Goal: Task Accomplishment & Management: Complete application form

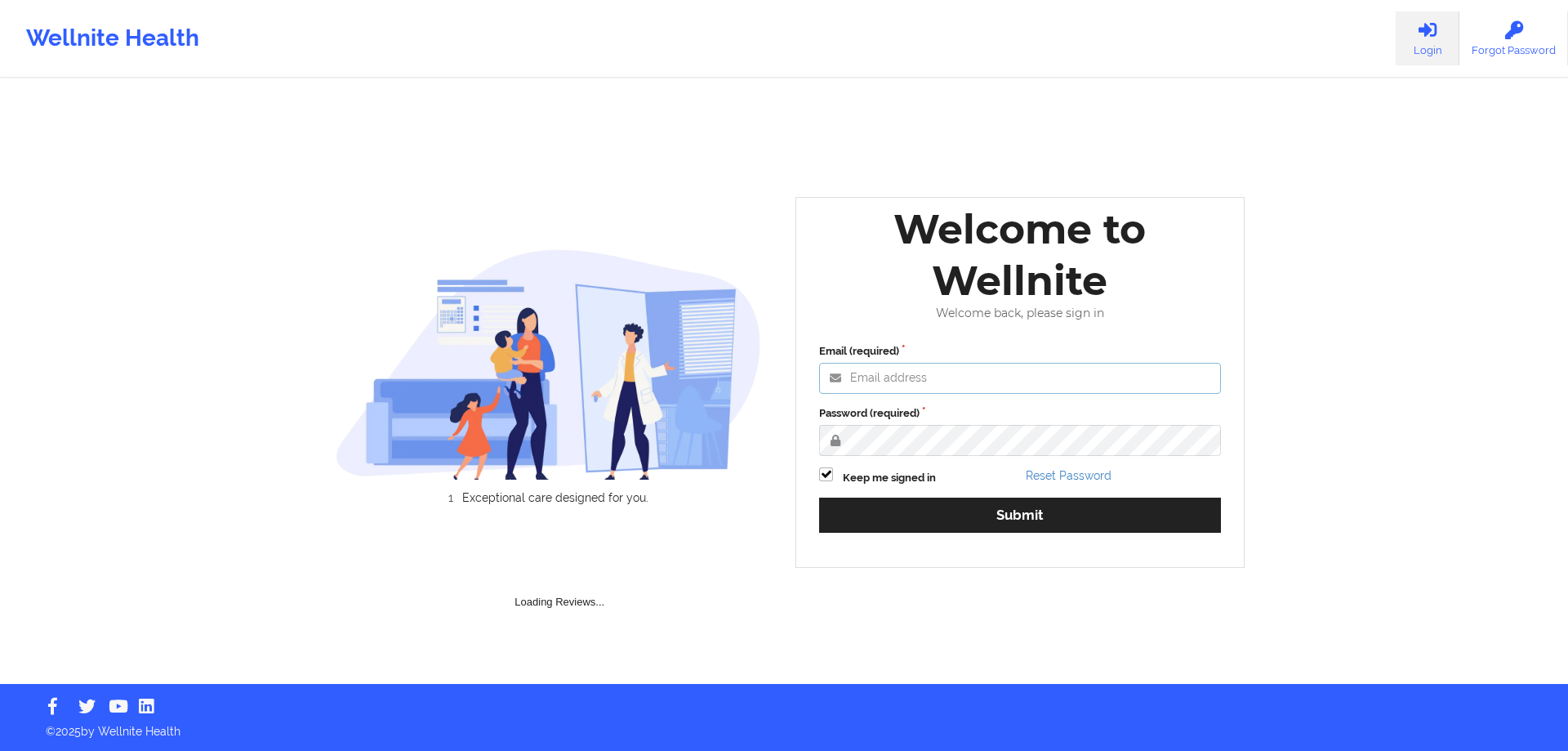
click at [1029, 381] on input "Email (required)" at bounding box center [1020, 377] width 402 height 31
paste input "[EMAIL_ADDRESS][DOMAIN_NAME]"
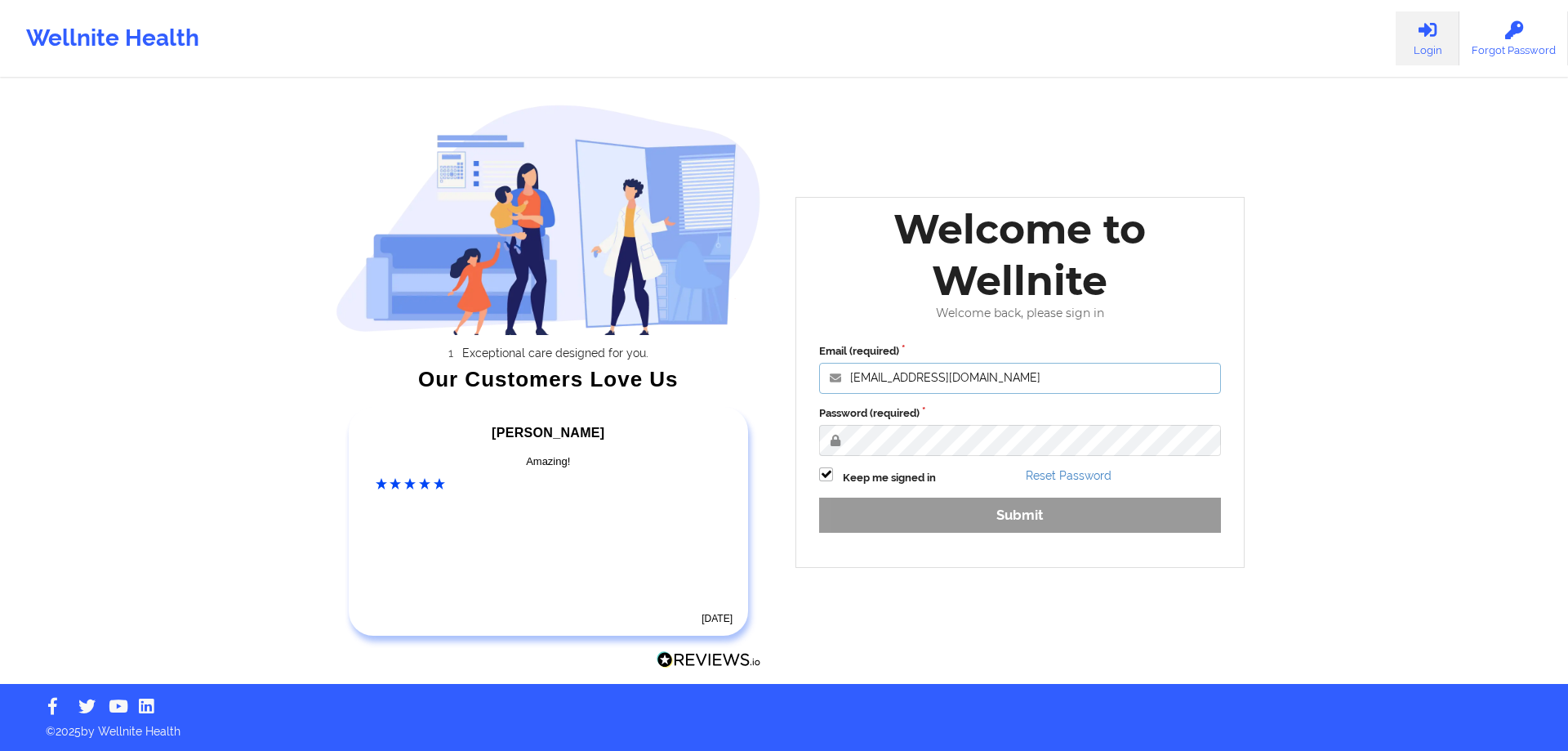
type input "[EMAIL_ADDRESS][DOMAIN_NAME]"
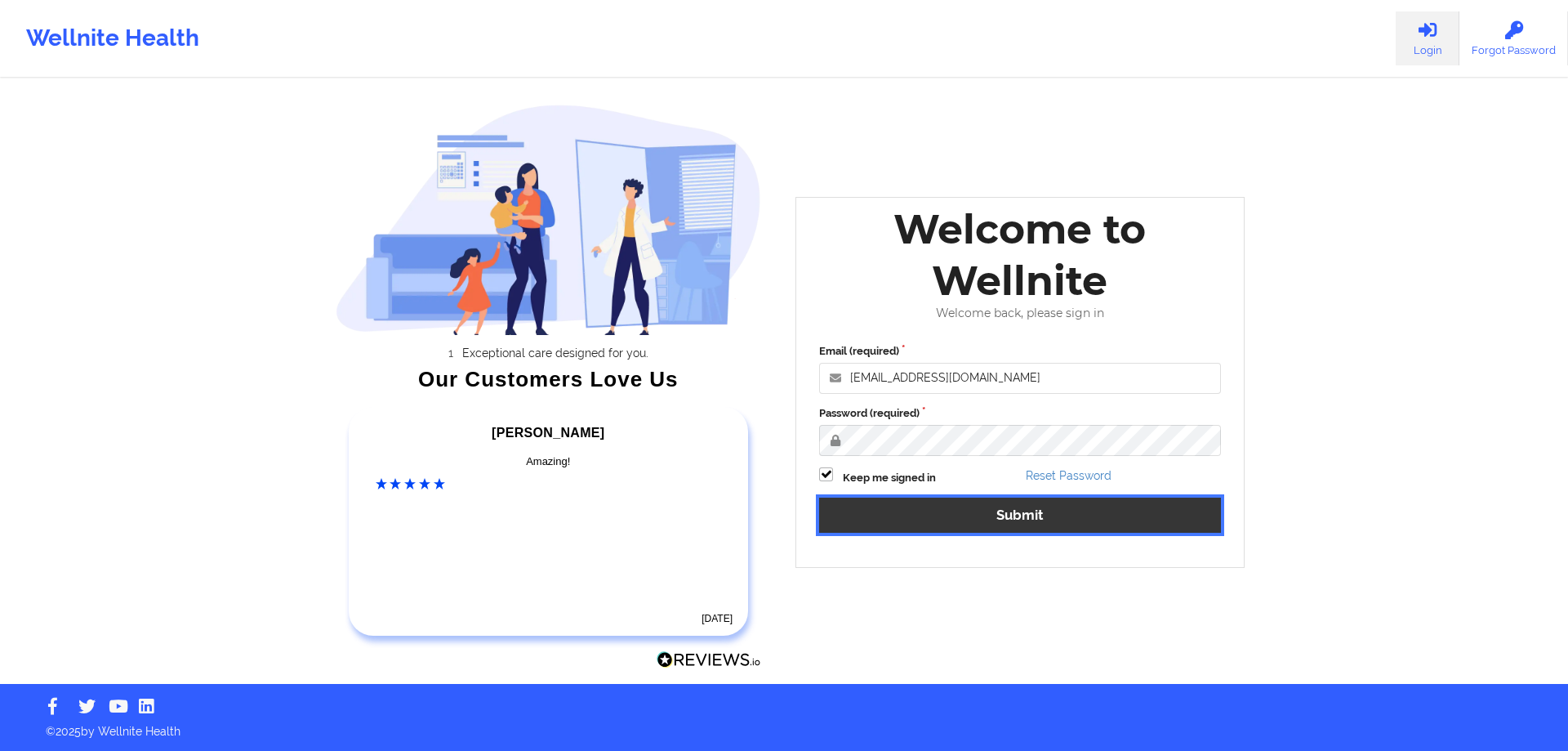
click at [869, 522] on button "Submit" at bounding box center [1020, 515] width 402 height 35
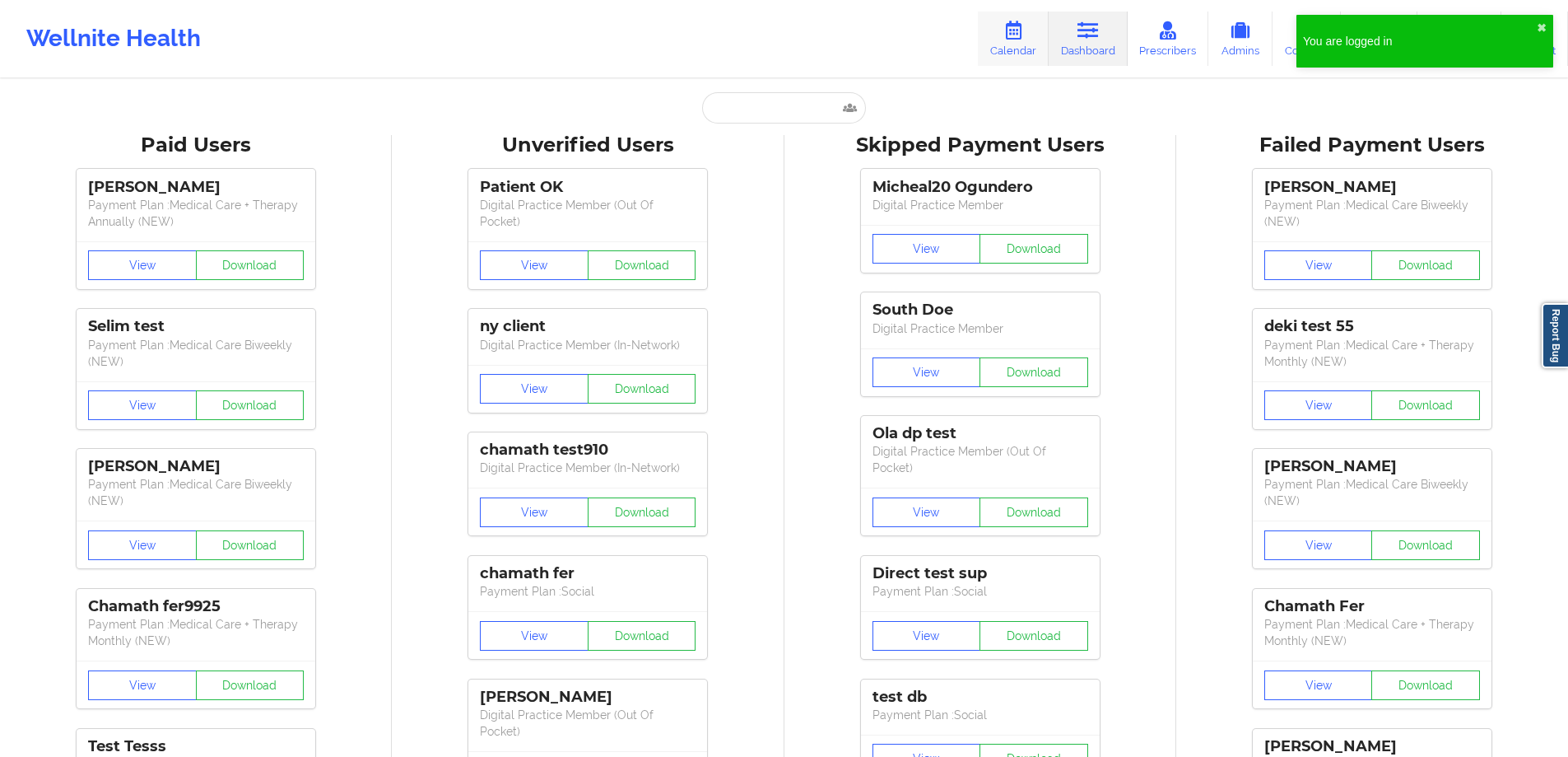
click at [1023, 29] on icon at bounding box center [1013, 30] width 21 height 18
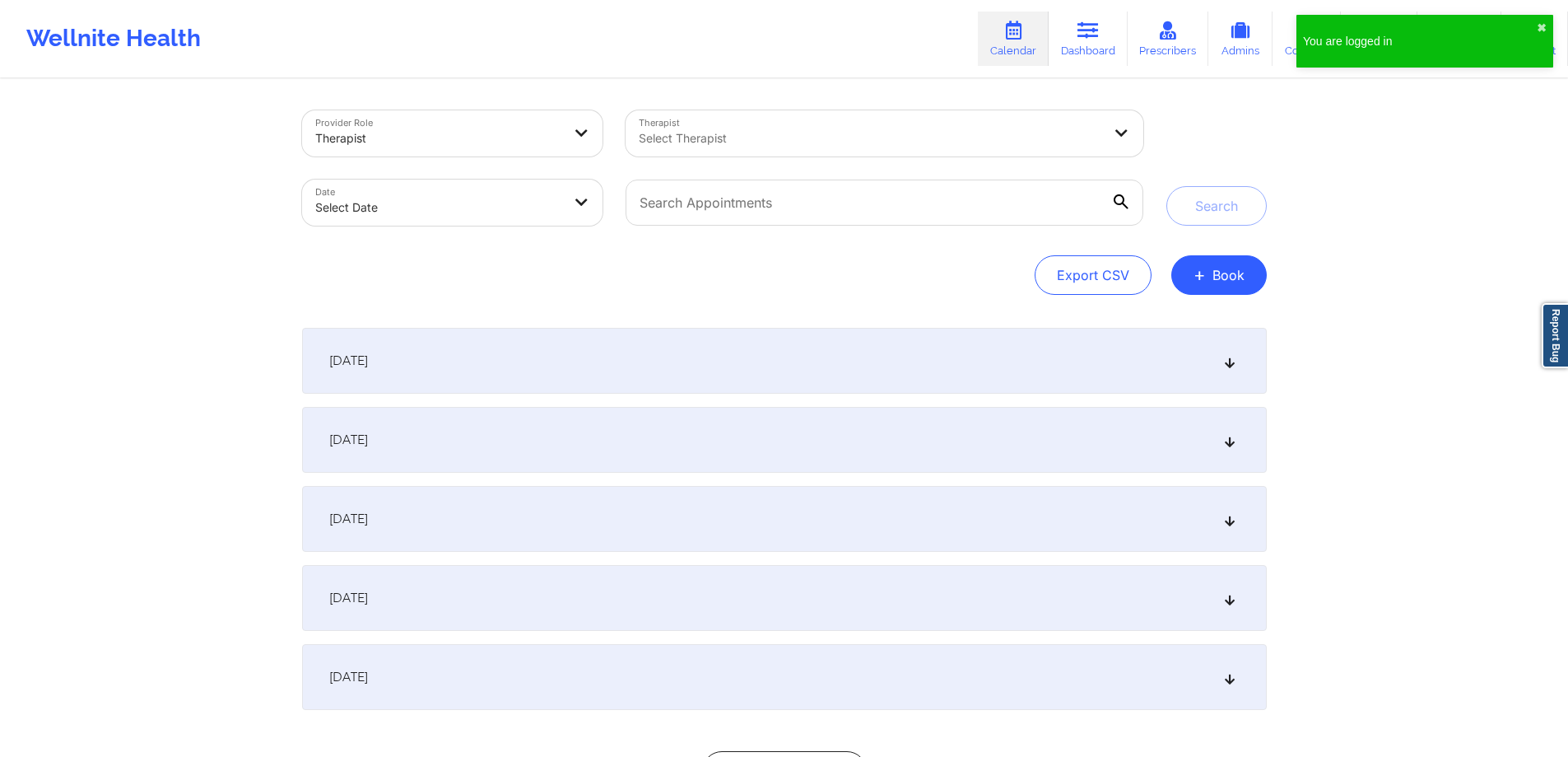
click at [448, 140] on div at bounding box center [439, 138] width 247 height 20
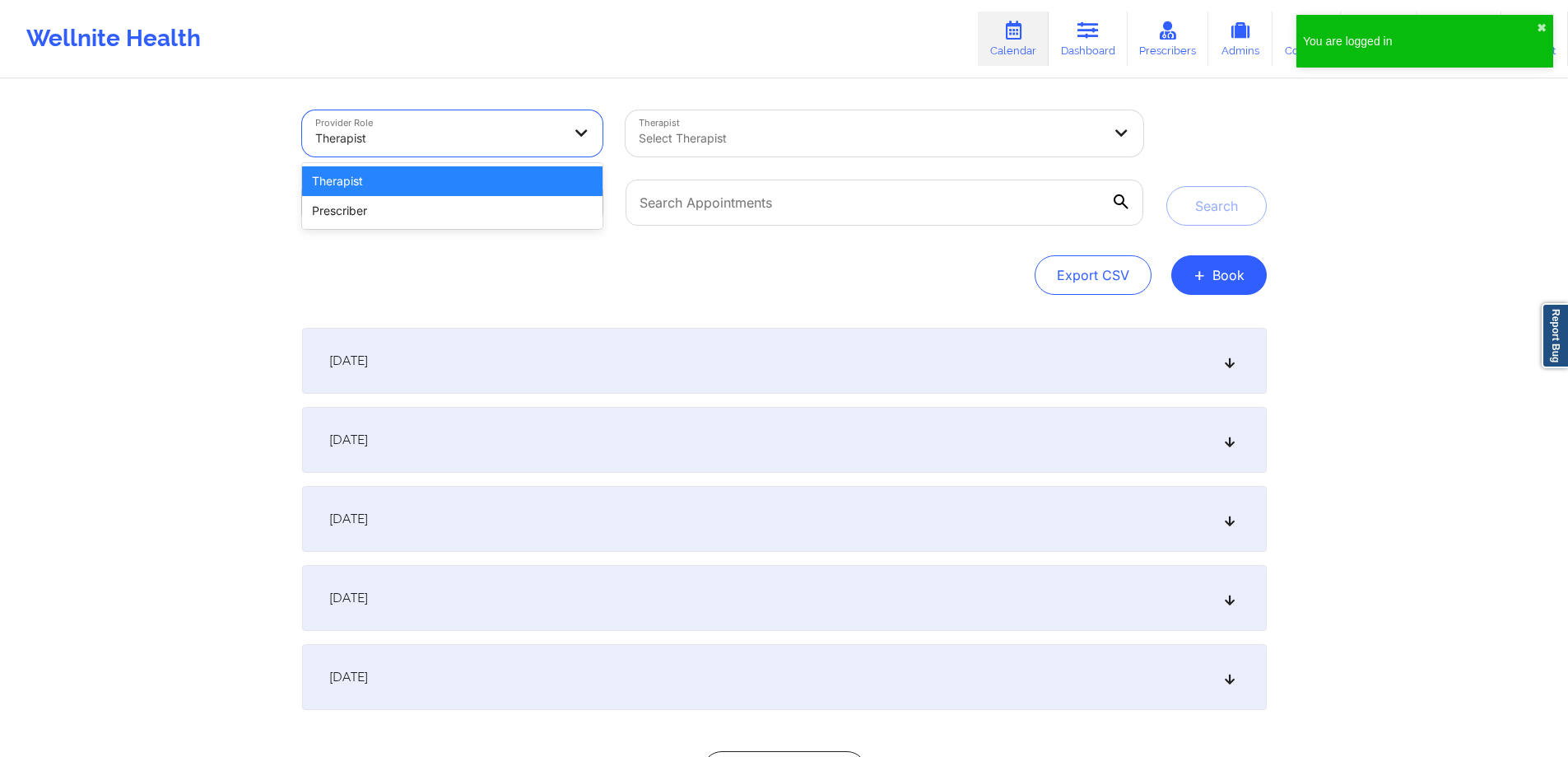
click at [446, 184] on div "Therapist" at bounding box center [452, 181] width 301 height 30
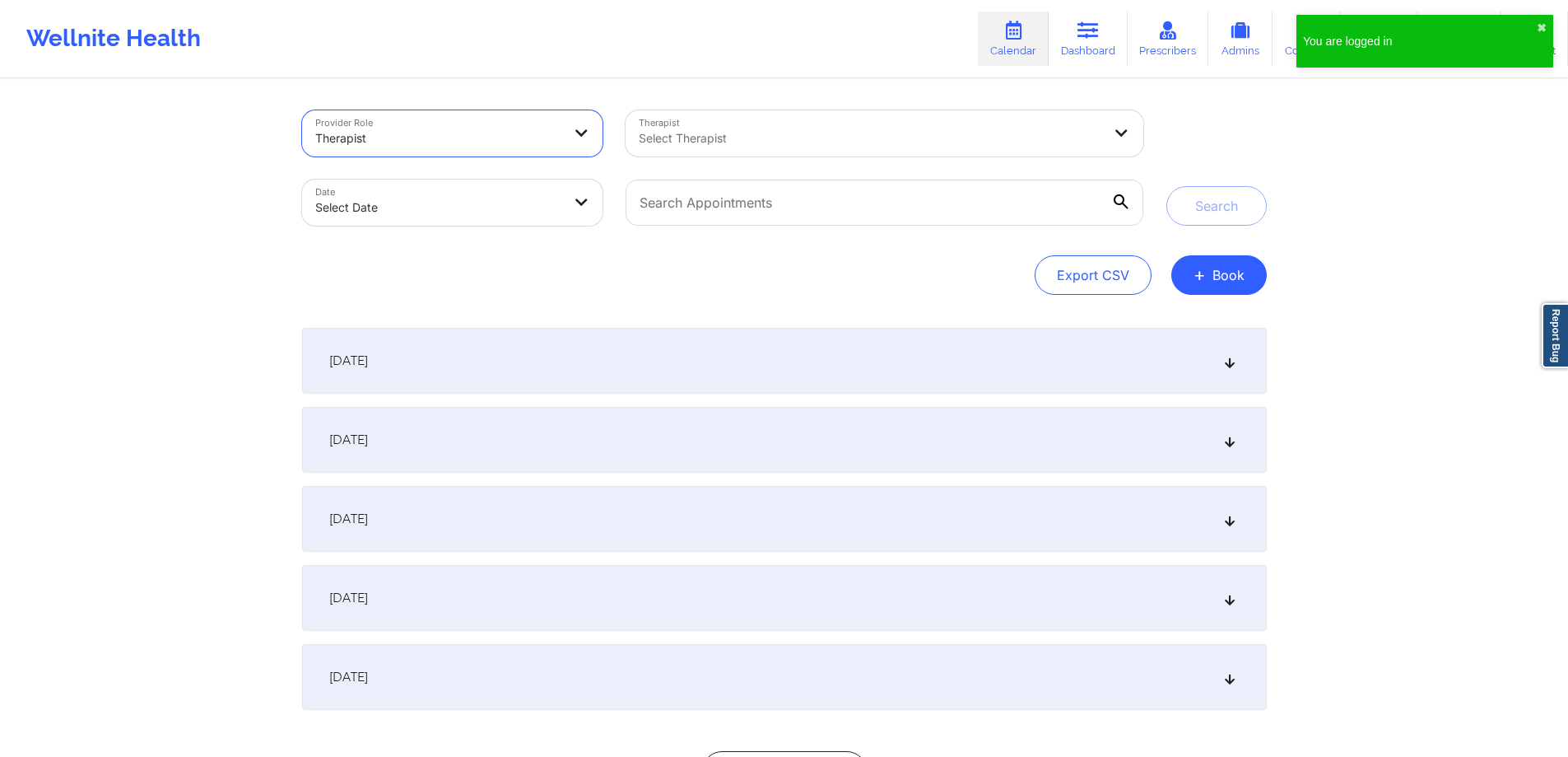
click at [483, 211] on body "You are logged in ✖︎ Wellnite Health Calendar Dashboard Prescribers Admins Coac…" at bounding box center [784, 378] width 1568 height 757
select select "2025-8"
select select "2025-9"
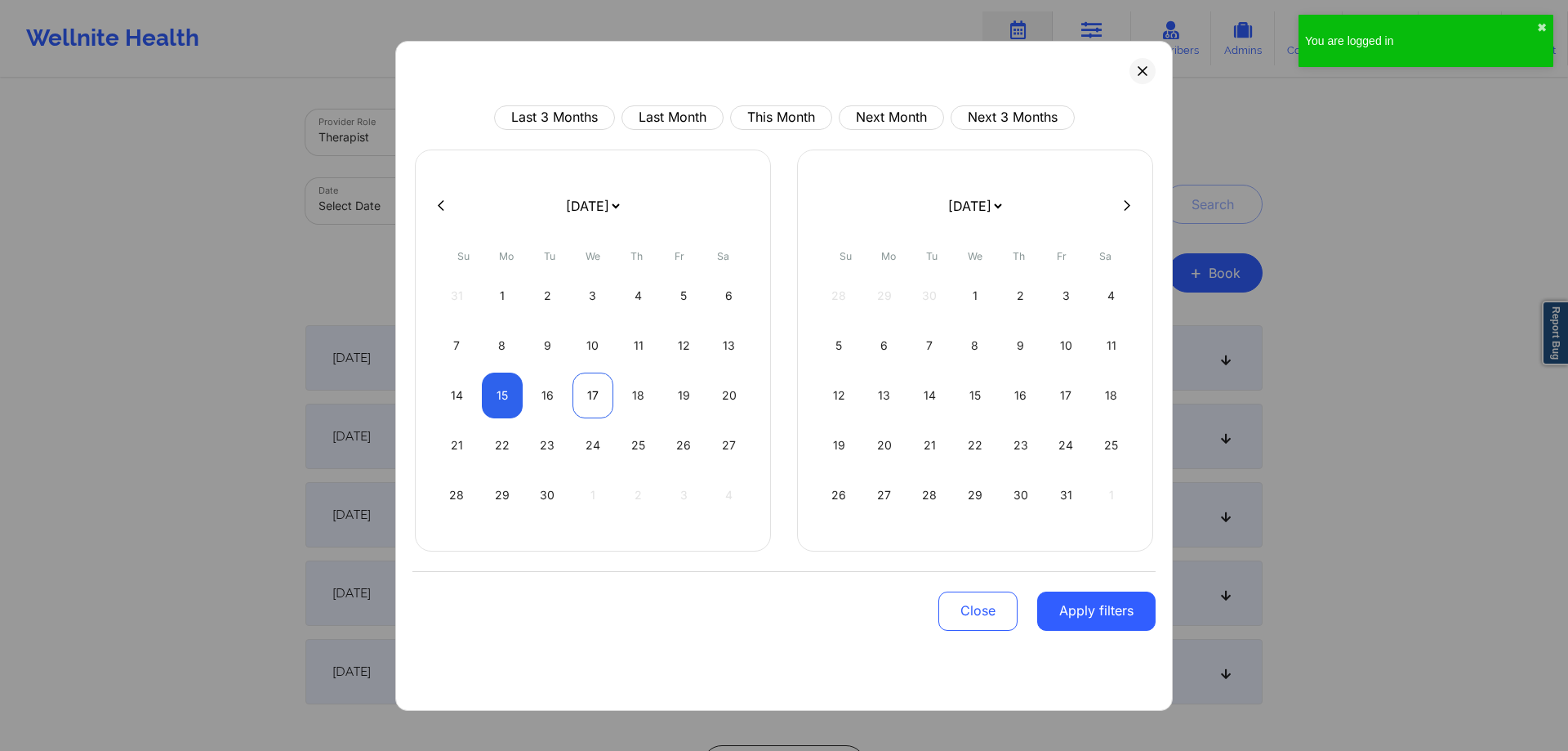
click at [586, 409] on div "17" at bounding box center [593, 395] width 42 height 46
select select "2025-8"
select select "2025-9"
select select "2025-8"
select select "2025-9"
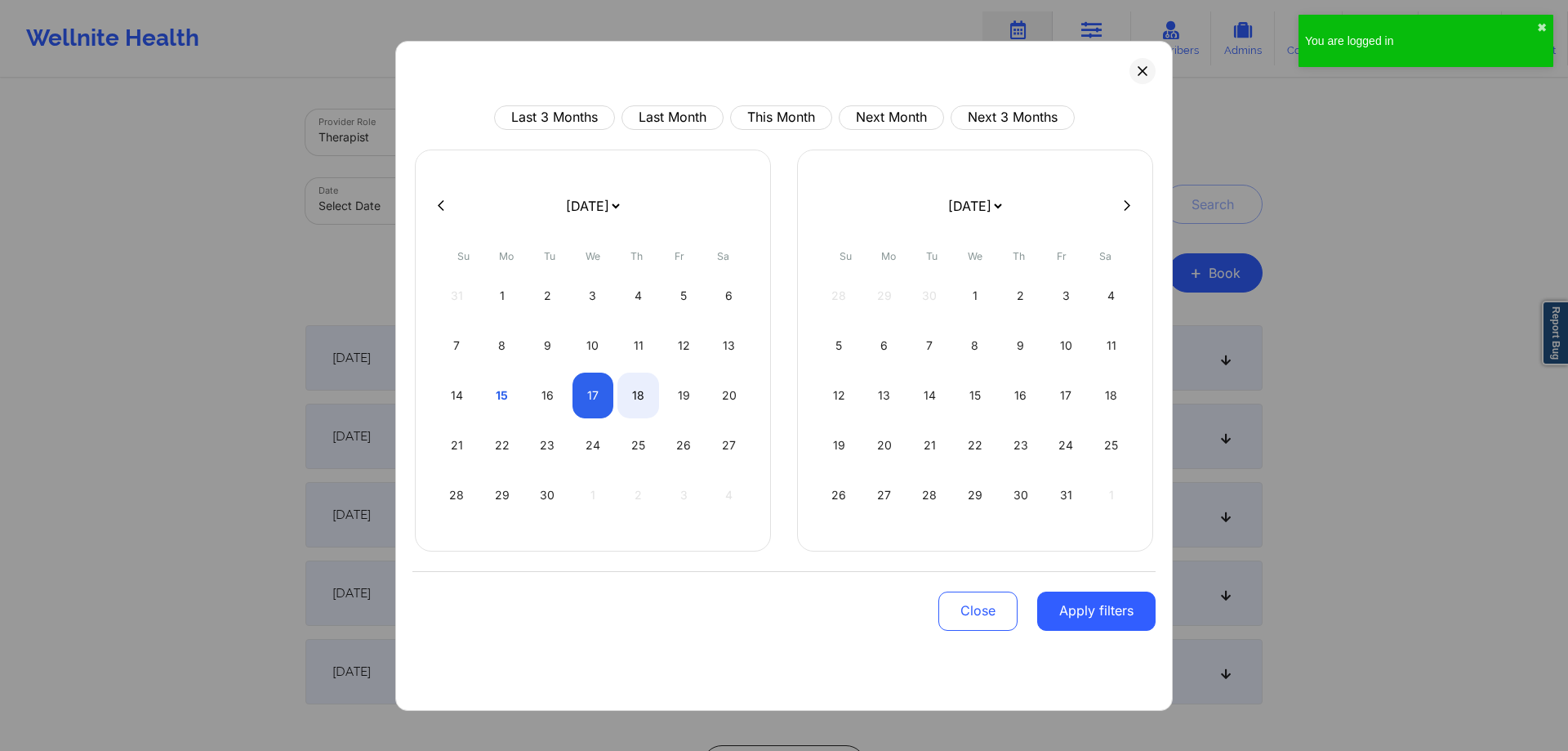
select select "2025-8"
select select "2025-9"
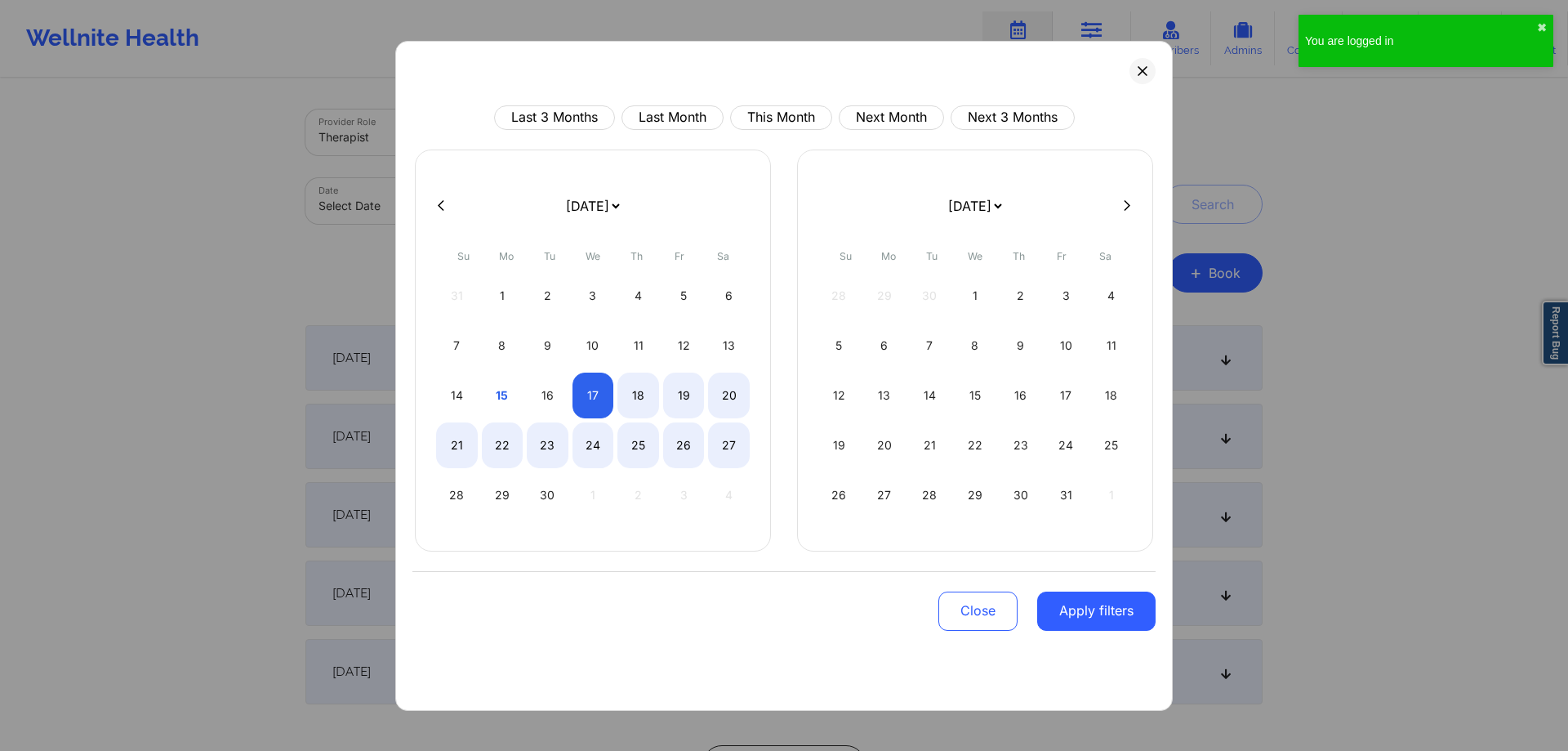
select select "2025-8"
select select "2025-9"
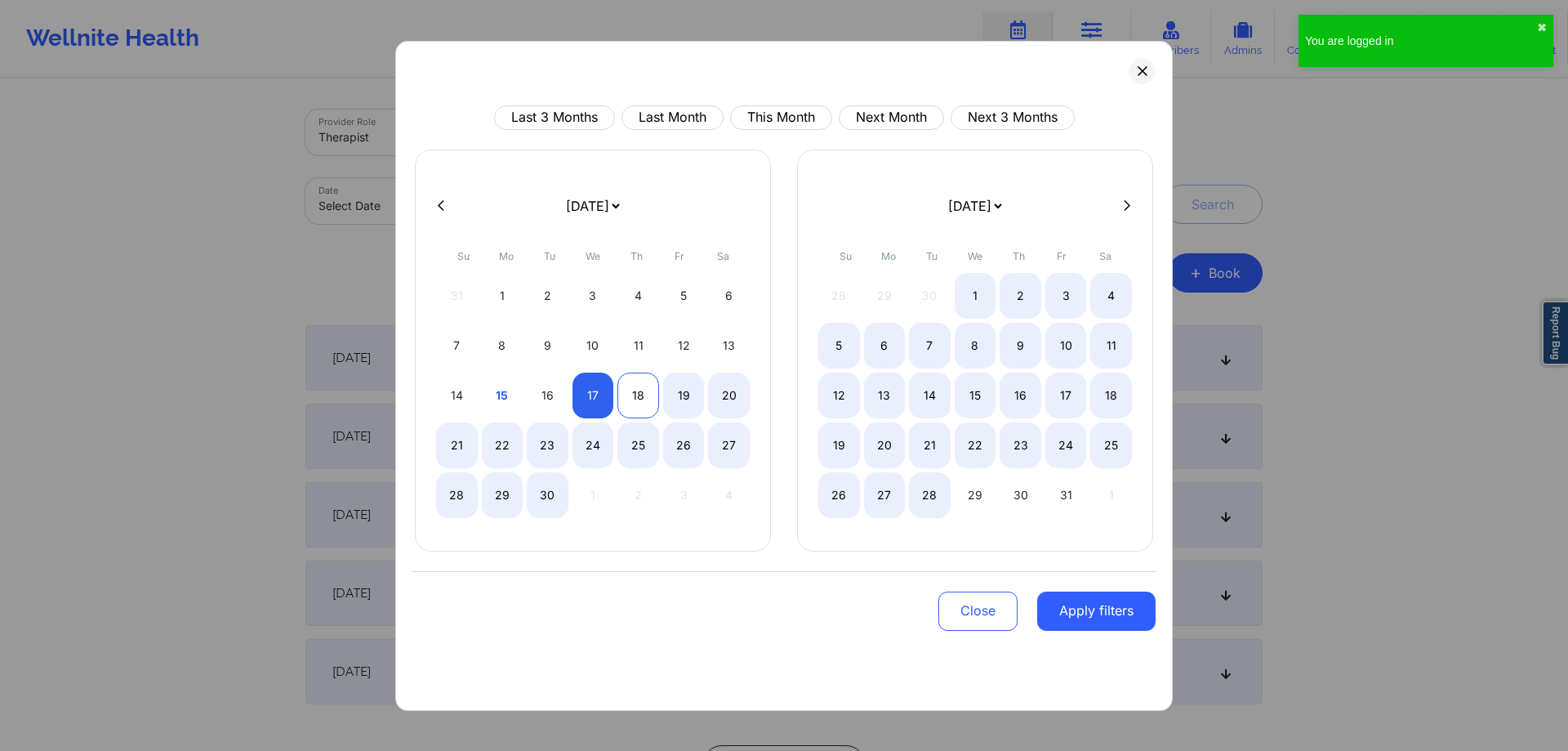
select select "2025-8"
select select "2025-9"
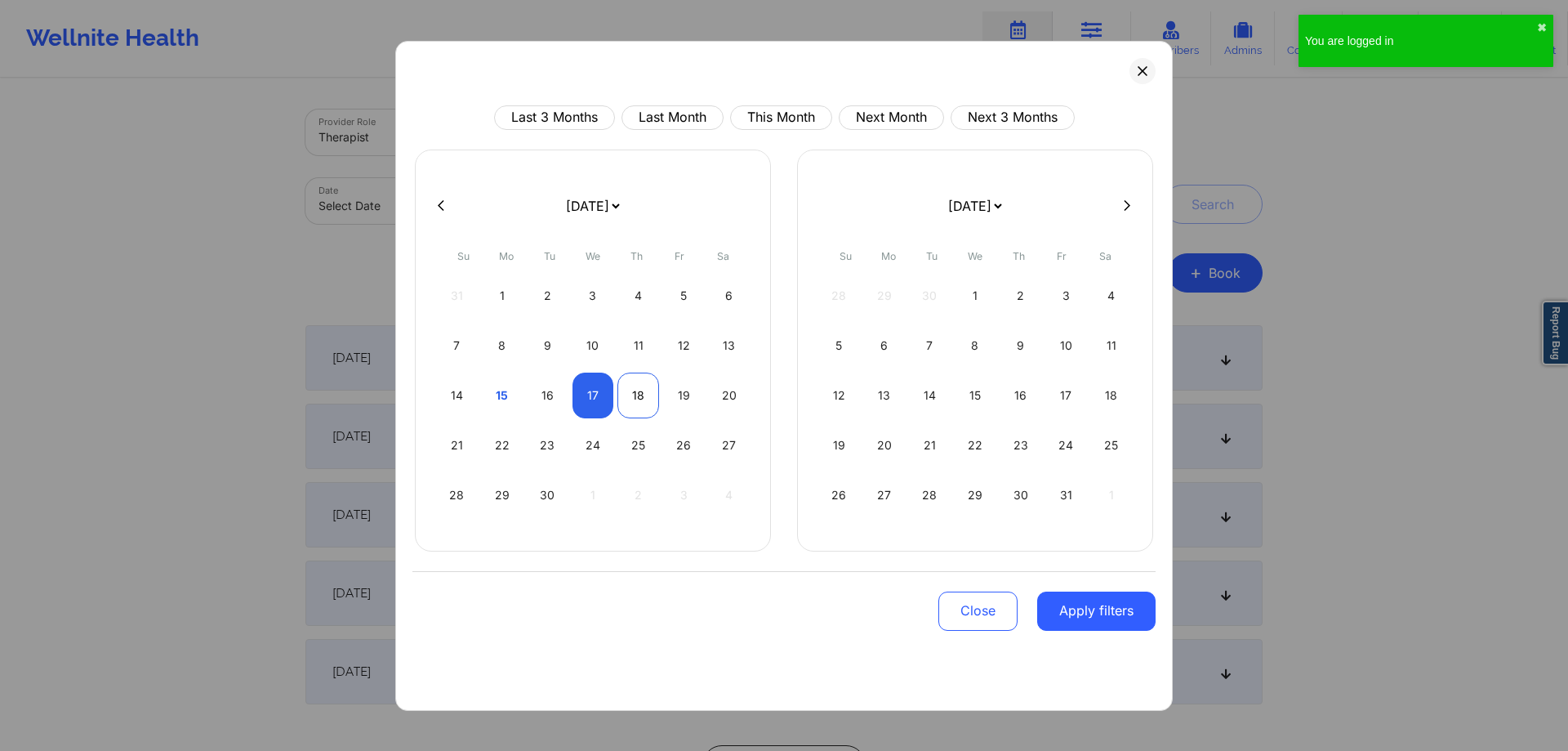
click at [636, 407] on div "18" at bounding box center [638, 395] width 42 height 46
select select "2025-8"
select select "2025-9"
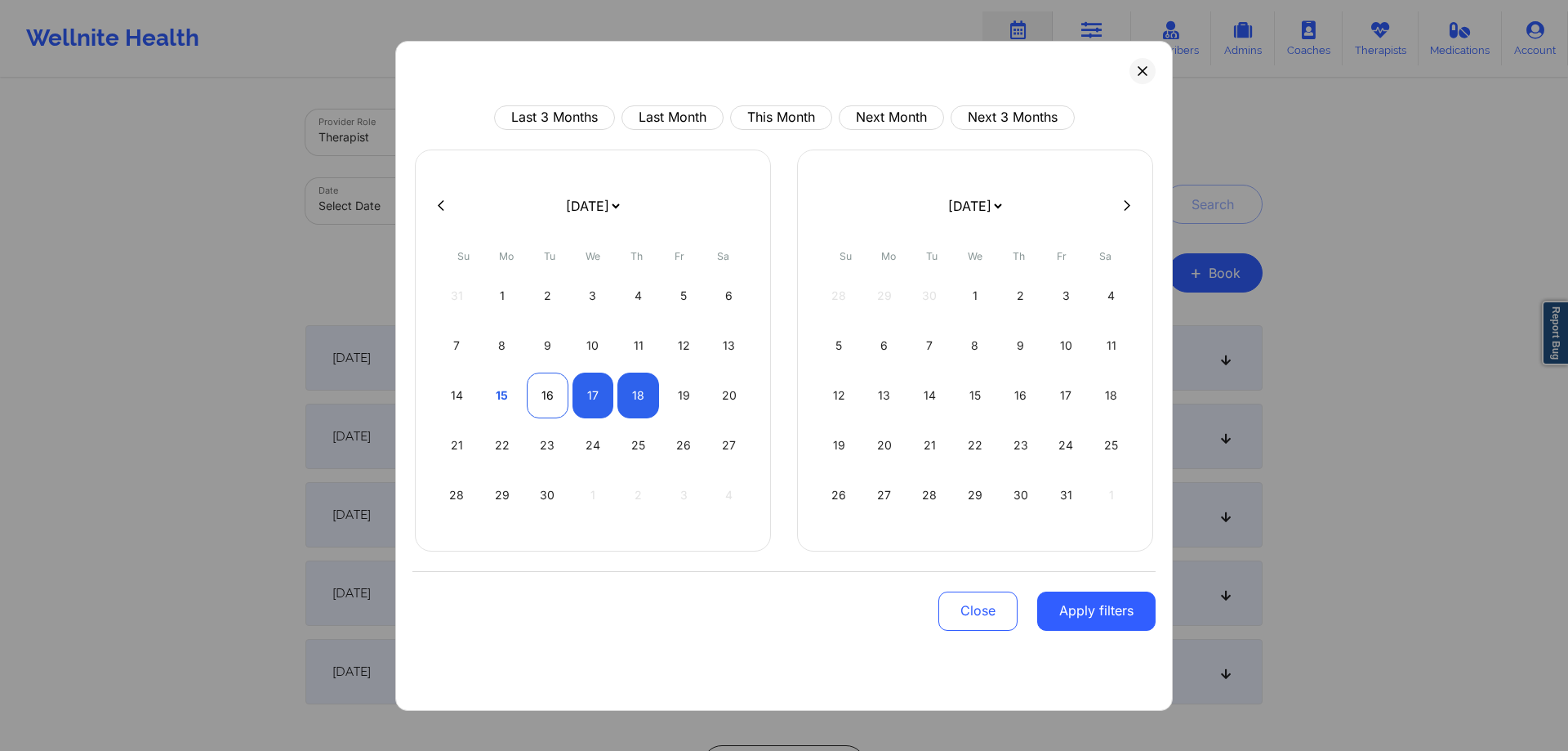
click at [558, 398] on div "16" at bounding box center [548, 395] width 42 height 46
select select "2025-8"
select select "2025-9"
select select "2025-8"
select select "2025-9"
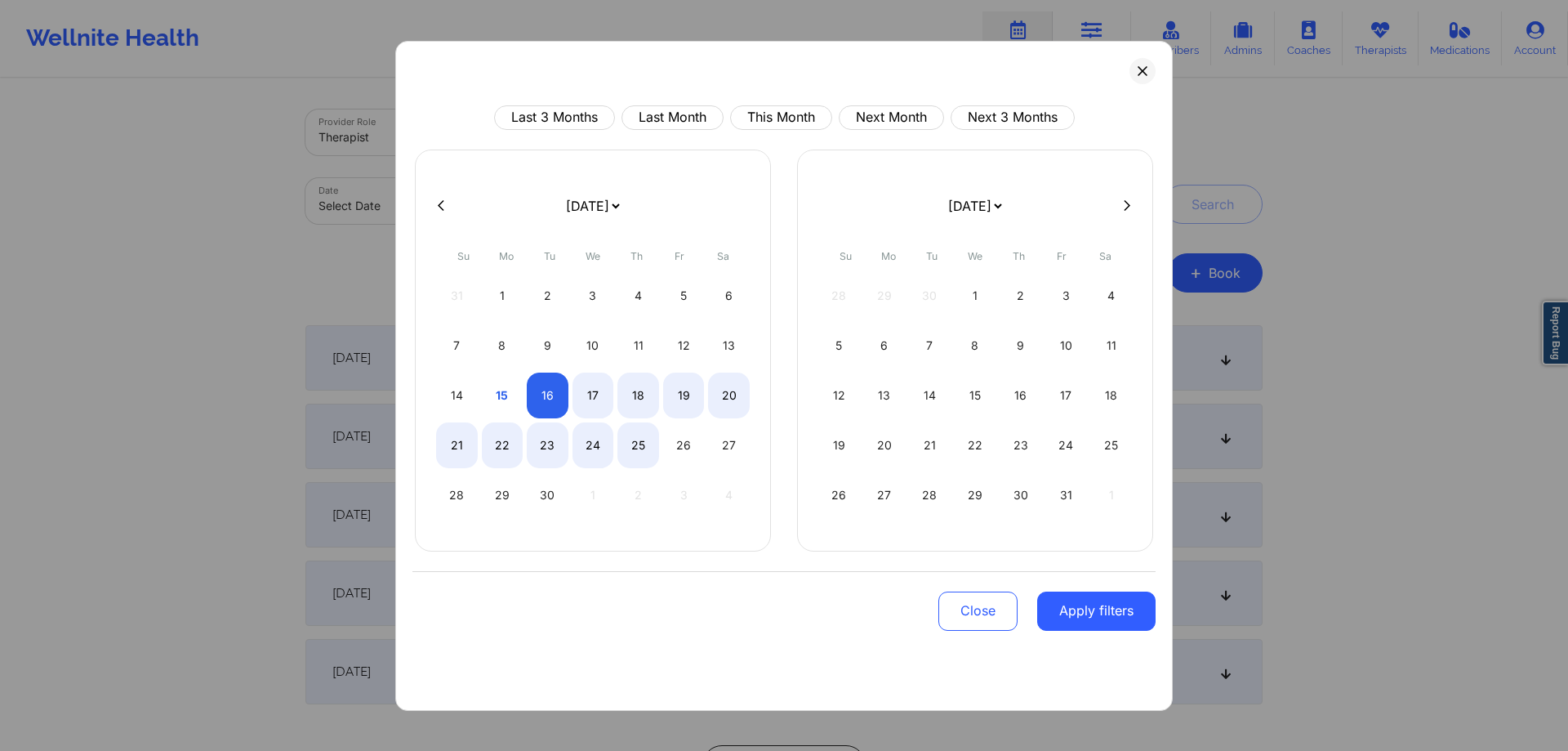
select select "2025-8"
select select "2025-9"
click at [957, 604] on button "Close" at bounding box center [978, 611] width 80 height 39
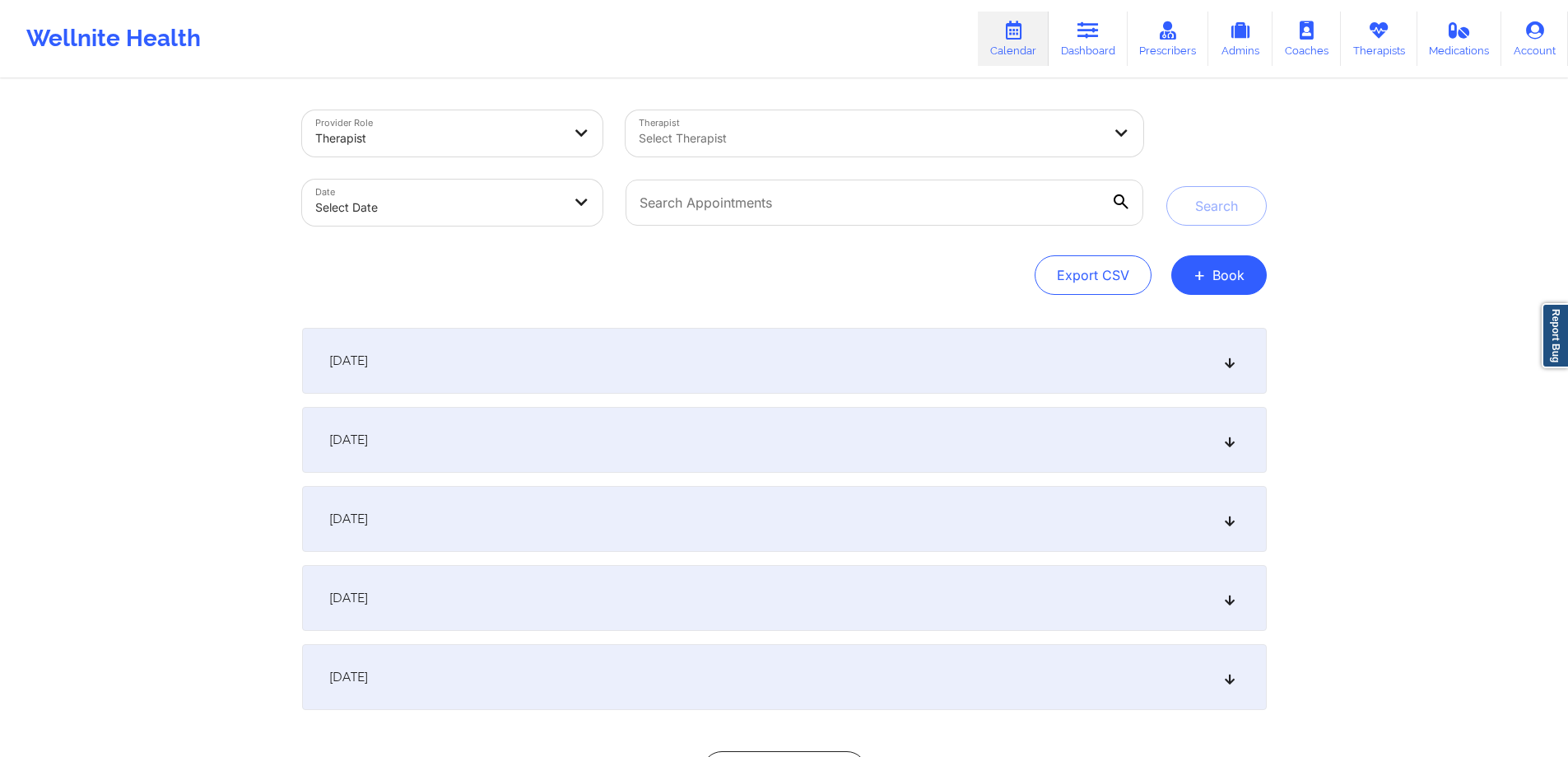
click at [606, 351] on div "[DATE]" at bounding box center [784, 360] width 964 height 66
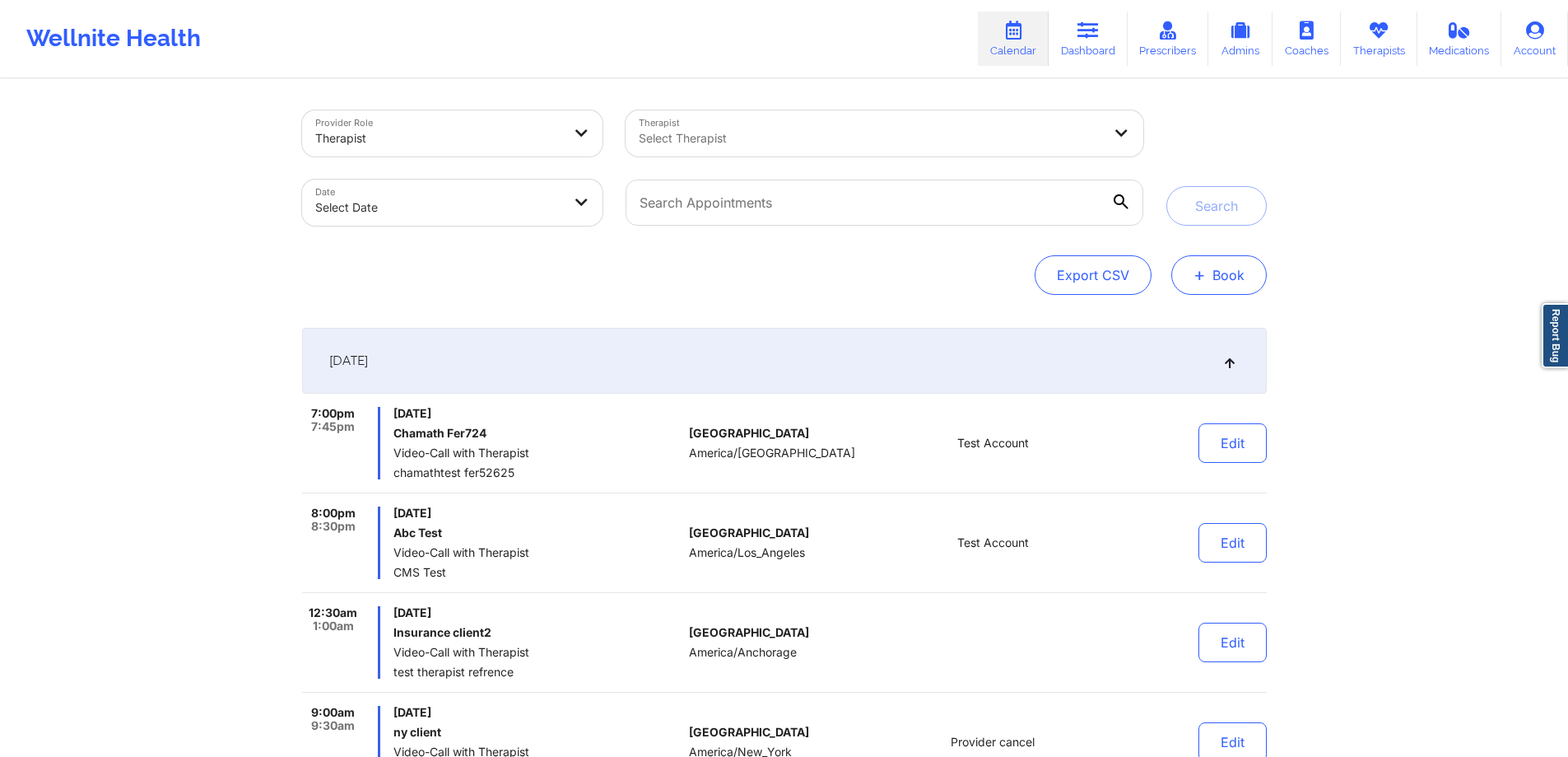
click at [1205, 286] on button "+ Book" at bounding box center [1219, 274] width 96 height 39
click at [1198, 318] on button "Therapy Session" at bounding box center [1192, 327] width 126 height 27
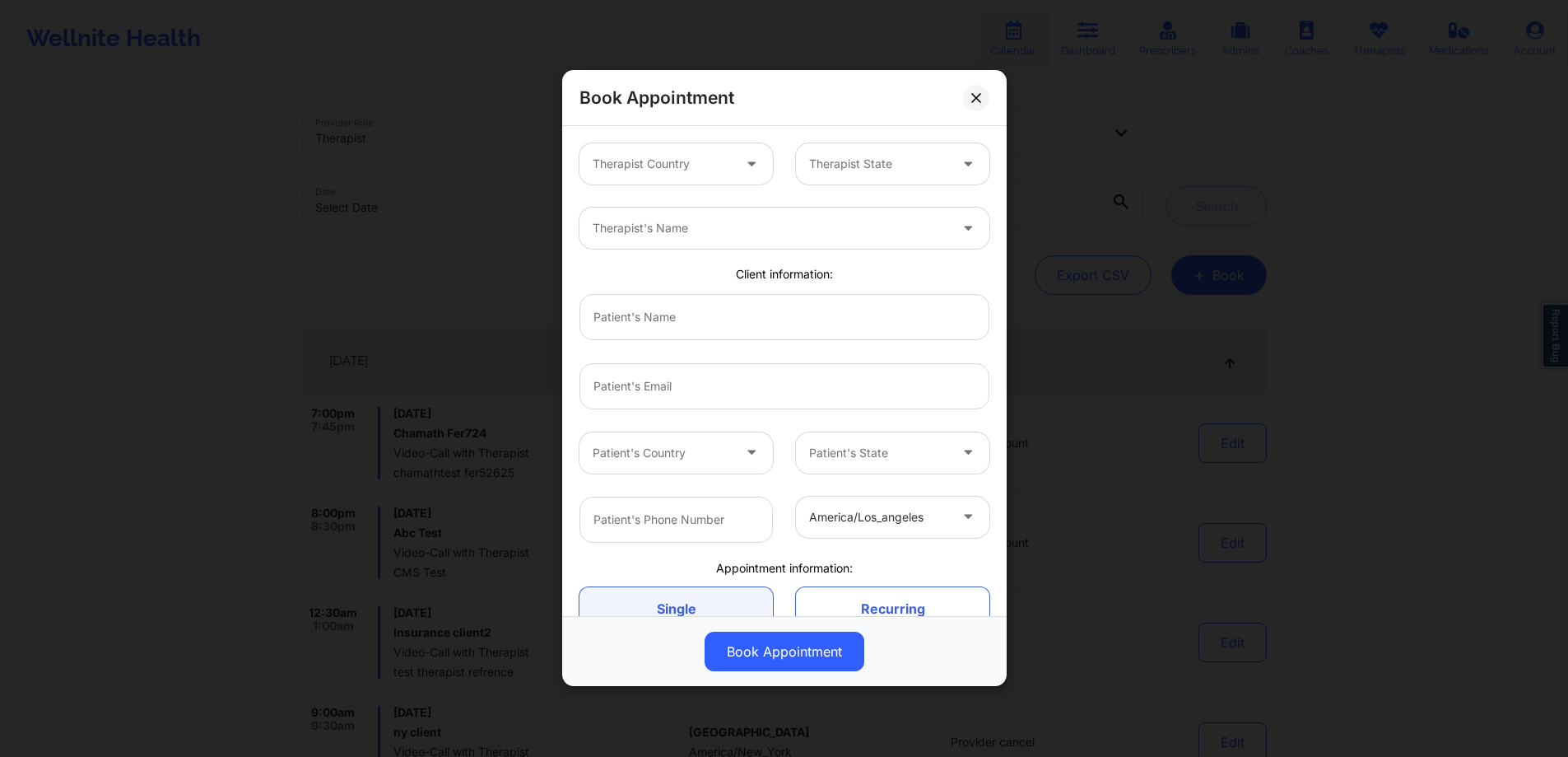
click at [682, 183] on div "Therapist Country Therapist State" at bounding box center [784, 163] width 433 height 64
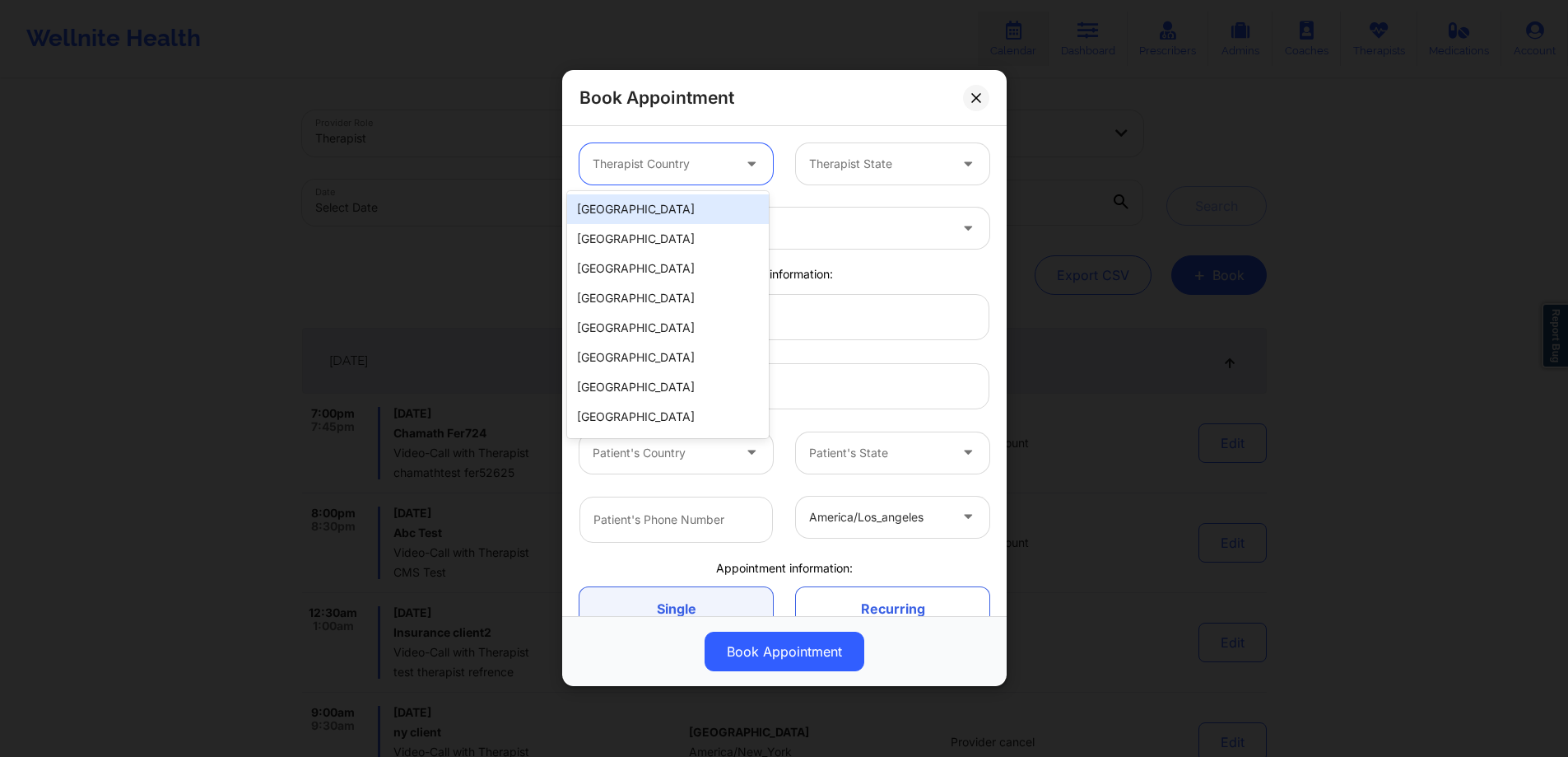
click at [699, 175] on div "Therapist Country" at bounding box center [655, 163] width 154 height 41
drag, startPoint x: 649, startPoint y: 199, endPoint x: 651, endPoint y: 218, distance: 19.1
click at [649, 200] on div "[GEOGRAPHIC_DATA]" at bounding box center [667, 208] width 202 height 30
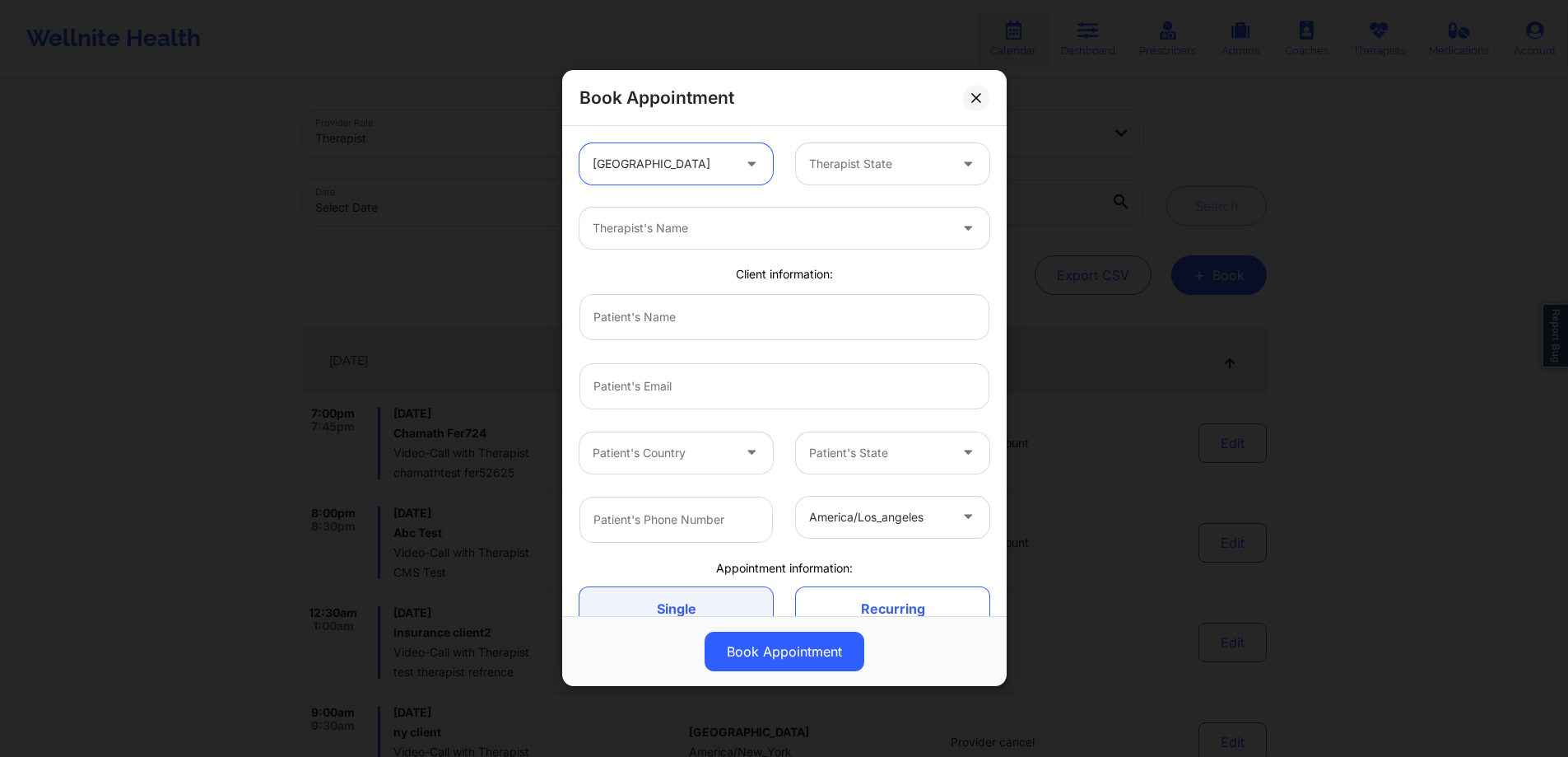
click at [897, 165] on div at bounding box center [879, 164] width 140 height 20
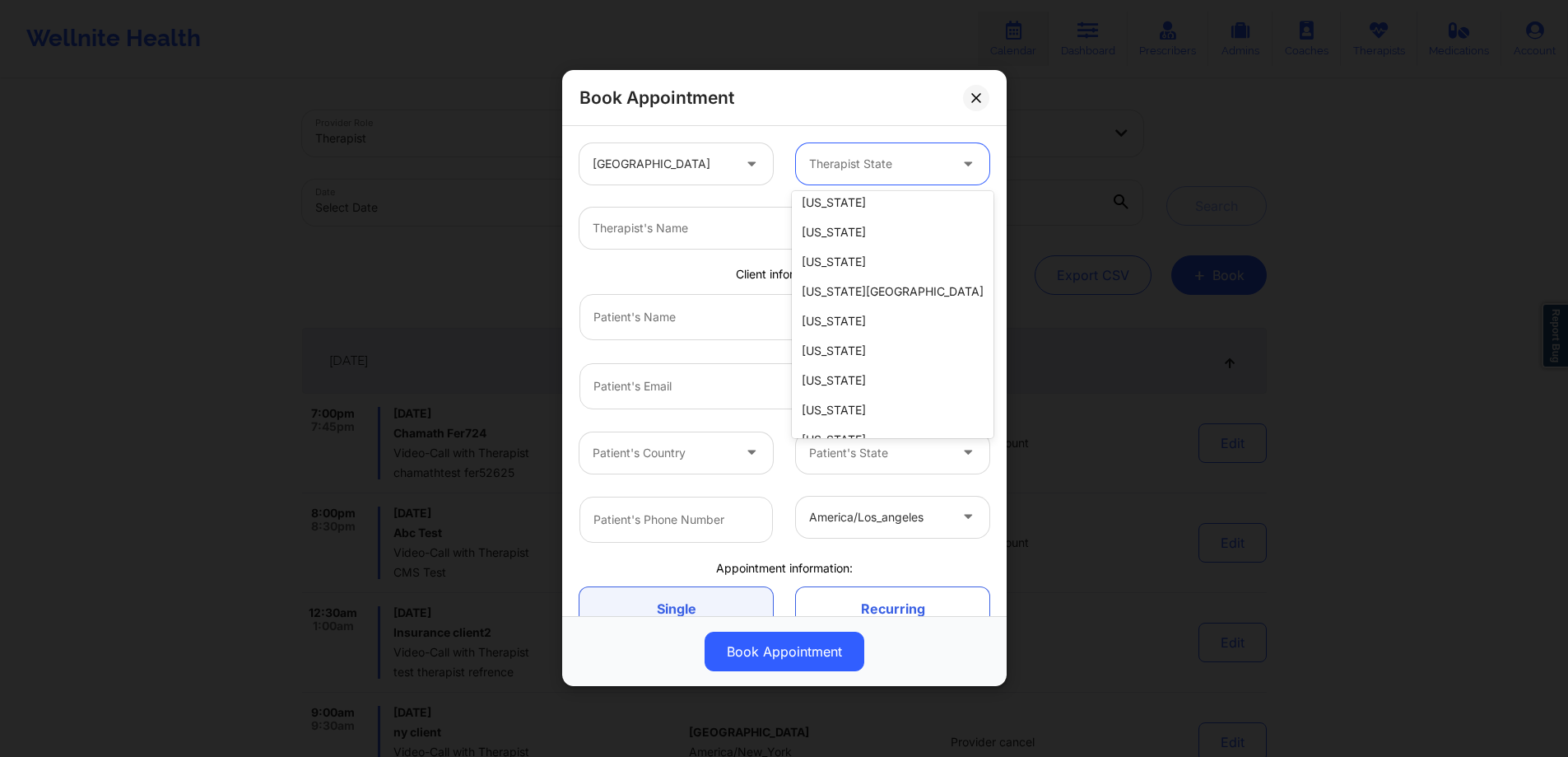
scroll to position [160, 0]
click at [870, 311] on div "[US_STATE]" at bounding box center [892, 315] width 202 height 30
click at [662, 223] on div at bounding box center [770, 228] width 355 height 20
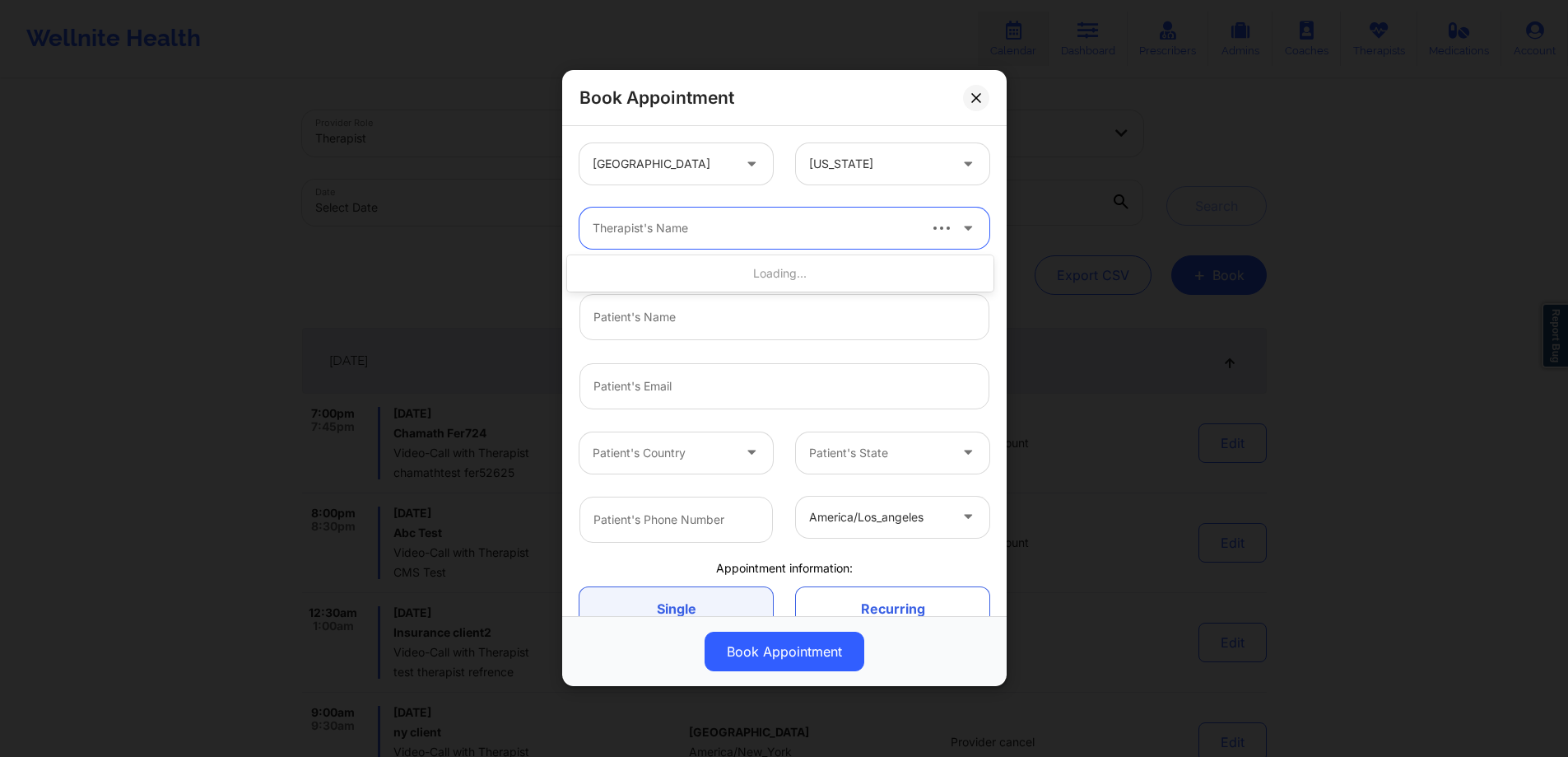
click at [699, 235] on div at bounding box center [754, 228] width 323 height 20
click at [699, 234] on div at bounding box center [754, 228] width 323 height 20
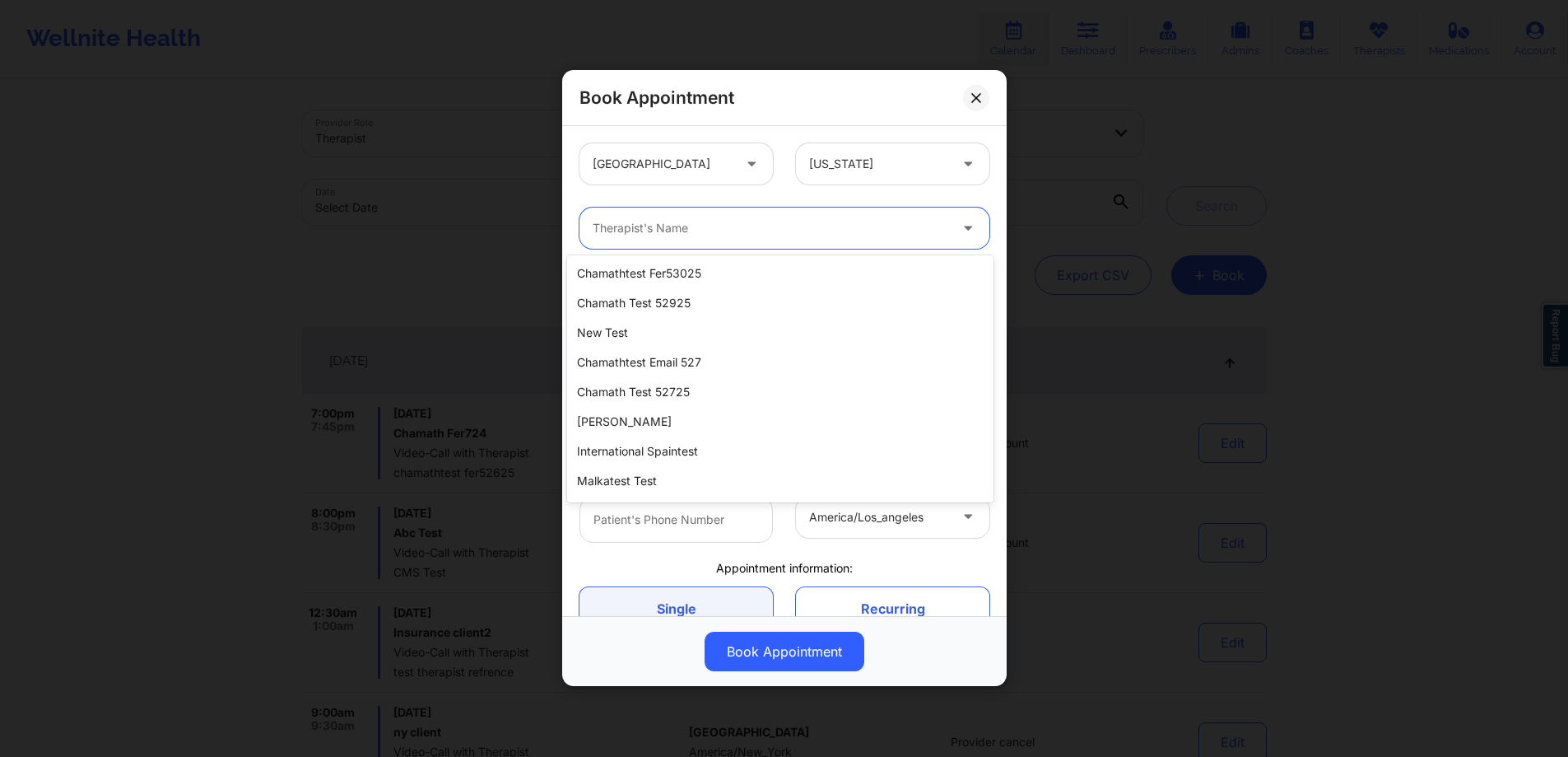
scroll to position [0, 0]
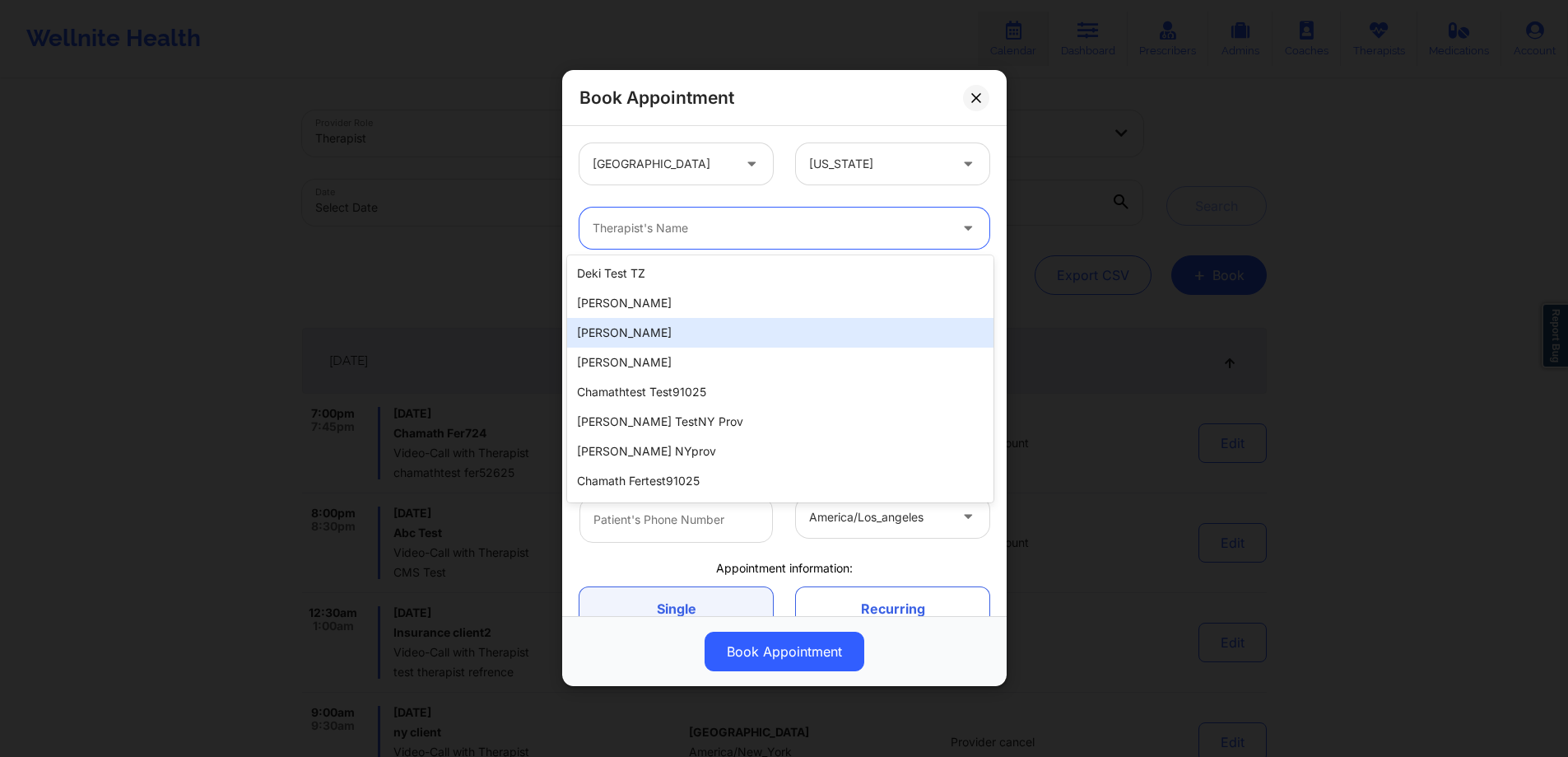
click at [789, 298] on div "[PERSON_NAME]" at bounding box center [780, 302] width 426 height 30
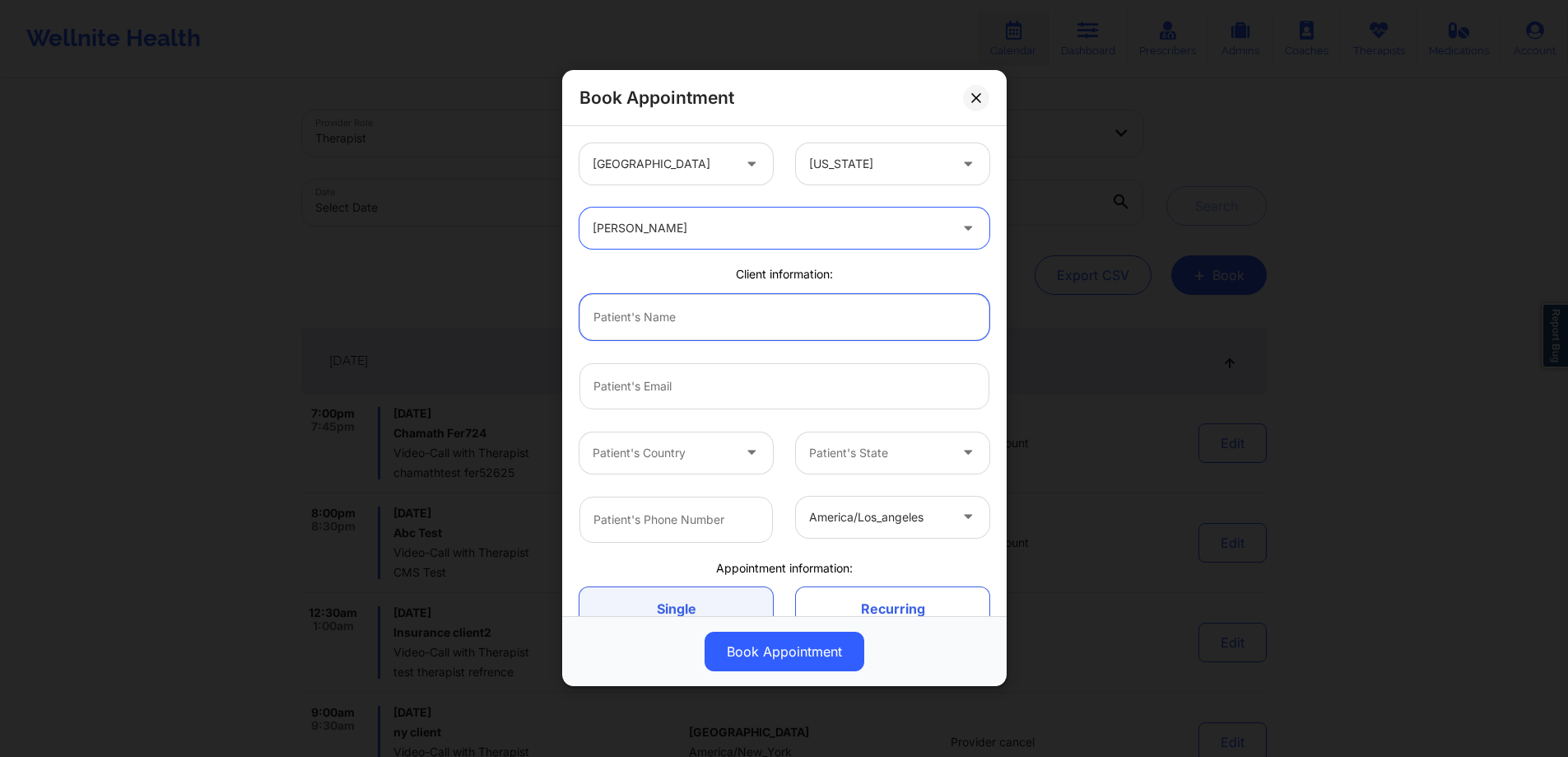
click at [773, 324] on input "text" at bounding box center [784, 316] width 410 height 46
click at [771, 324] on input "text" at bounding box center [784, 316] width 410 height 46
click at [729, 379] on input "email" at bounding box center [784, 386] width 410 height 46
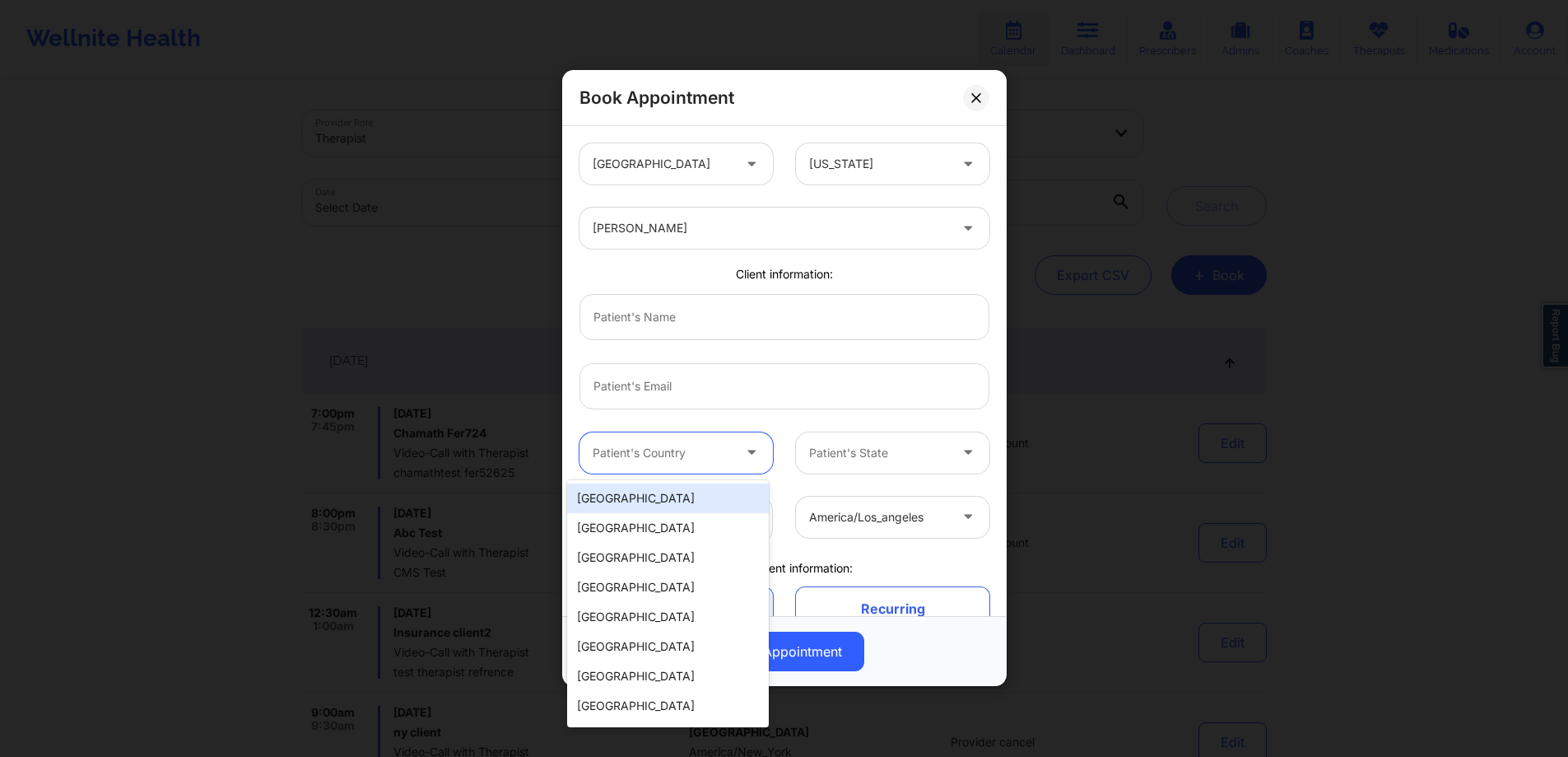
click at [708, 450] on div at bounding box center [662, 452] width 140 height 20
click at [864, 407] on div at bounding box center [784, 386] width 433 height 69
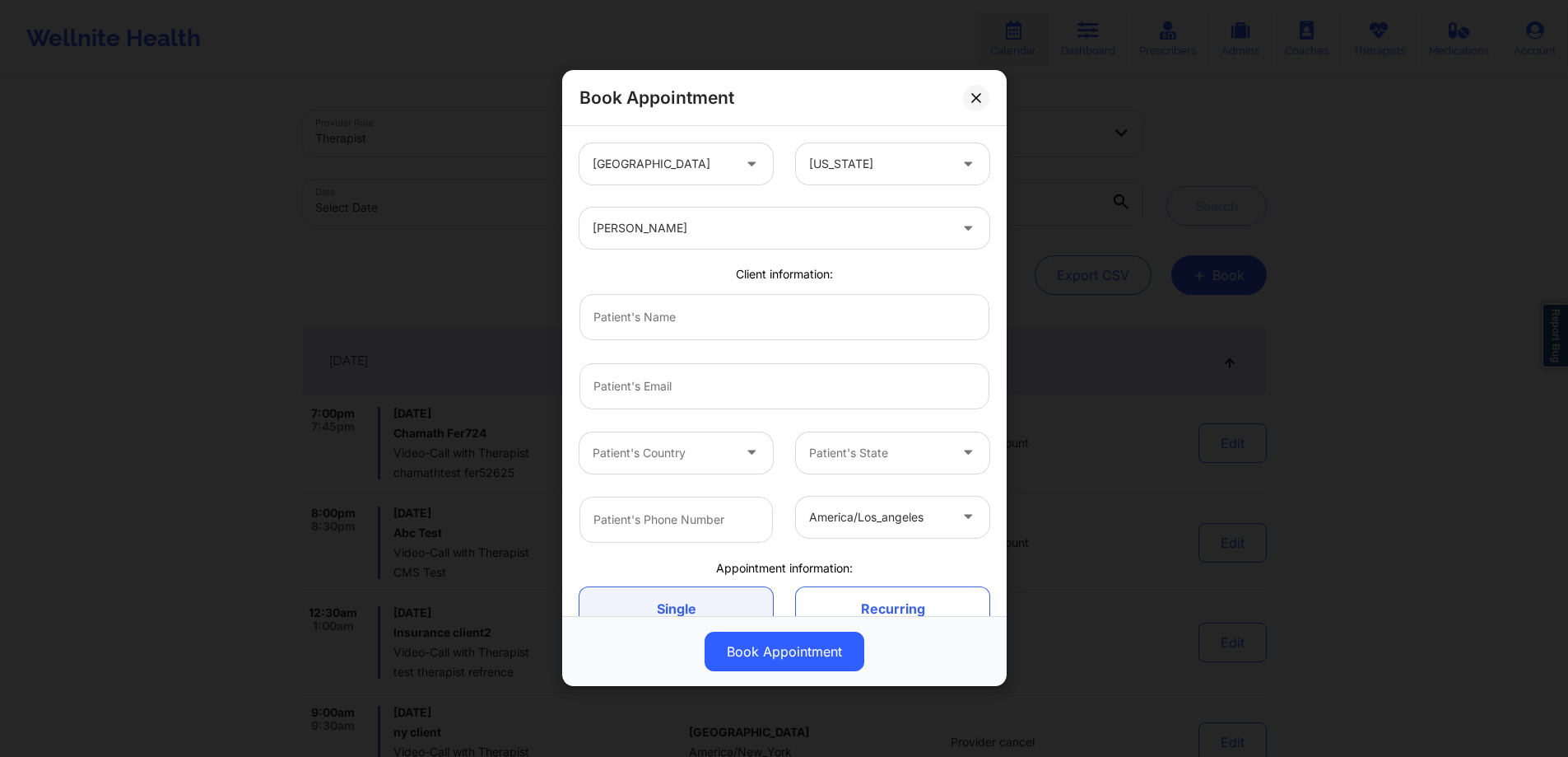
click at [851, 461] on div at bounding box center [879, 452] width 140 height 20
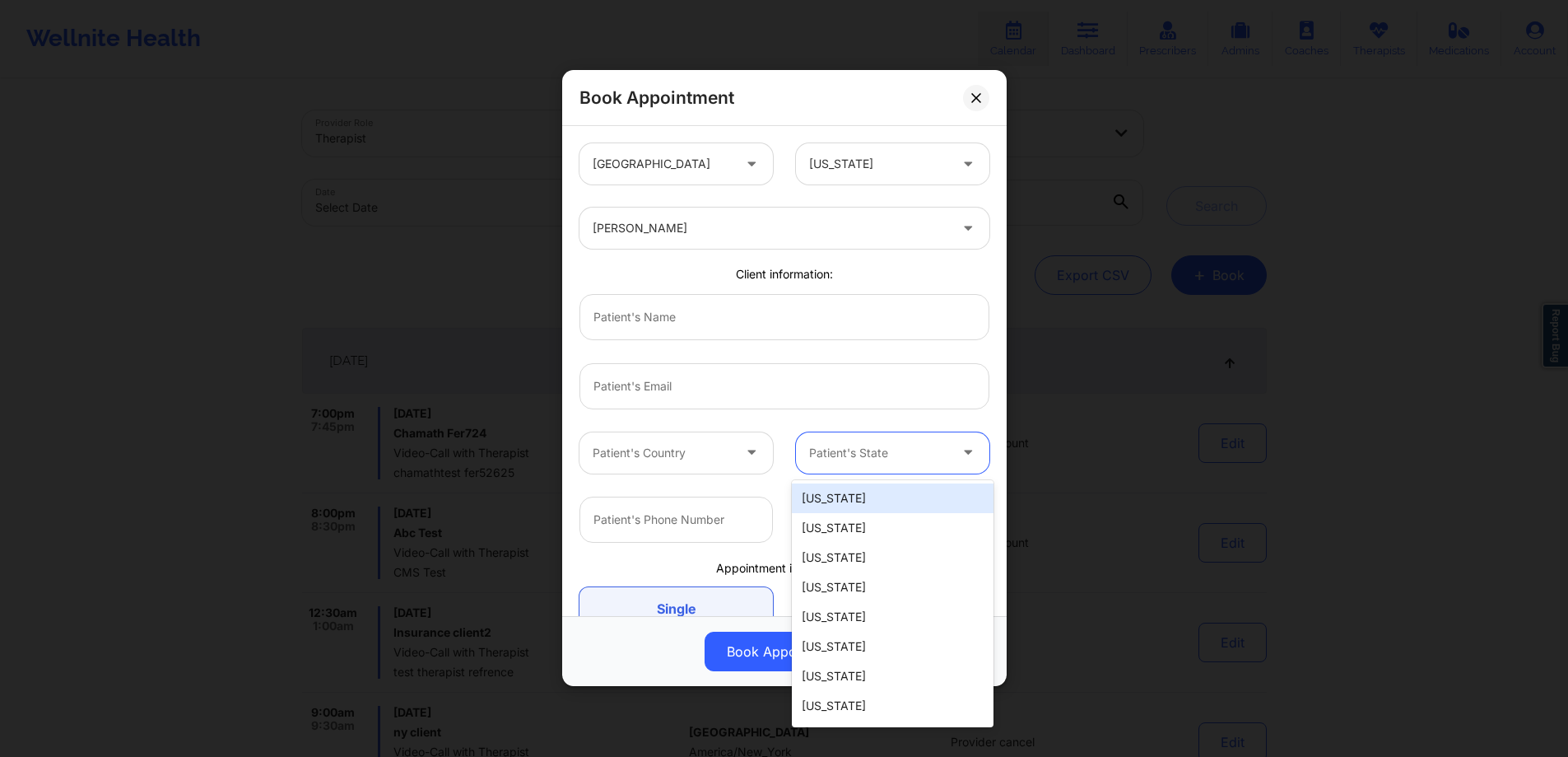
click at [864, 450] on div at bounding box center [879, 452] width 140 height 20
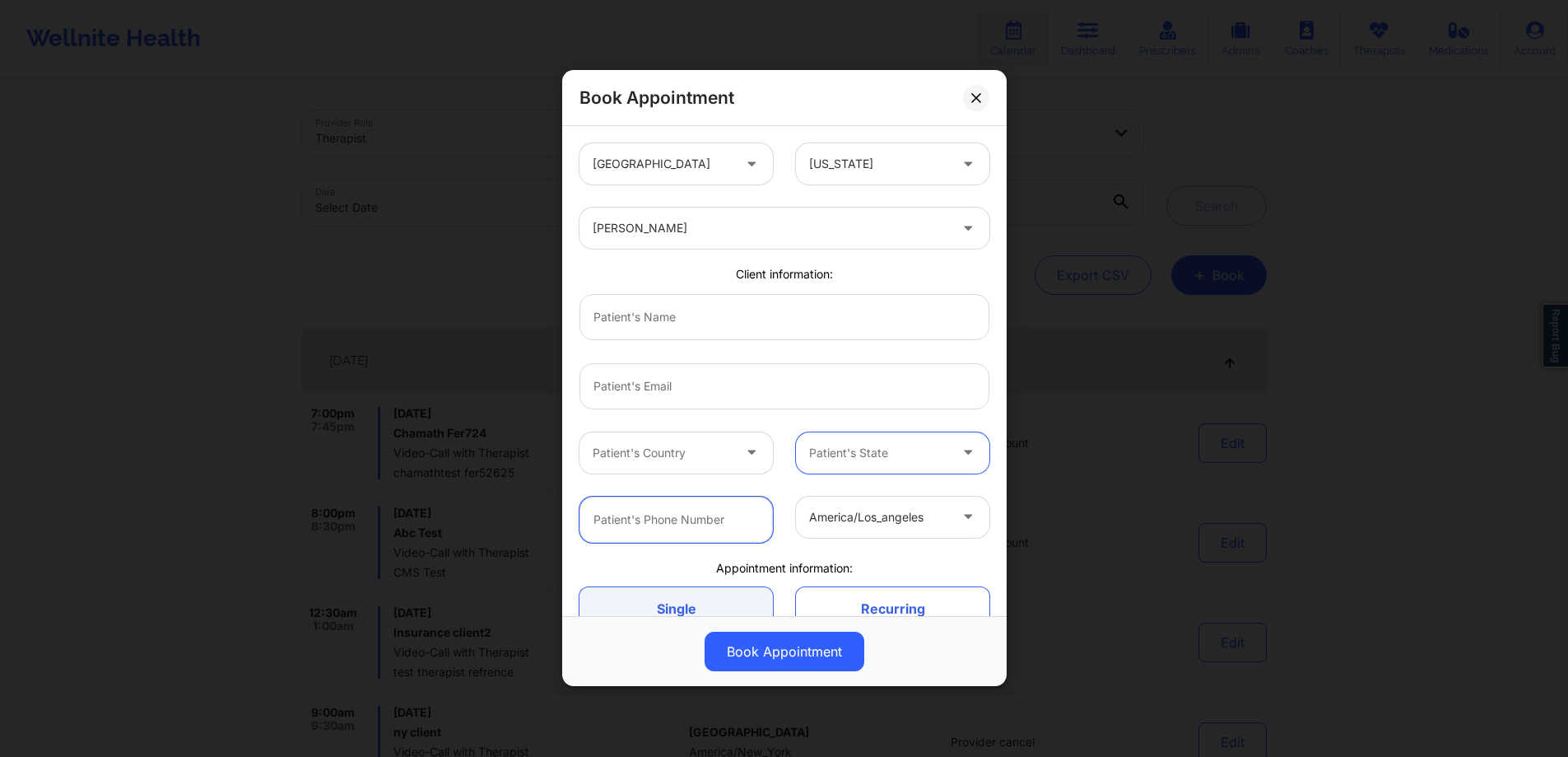
click at [758, 521] on input "text" at bounding box center [676, 519] width 193 height 46
click at [848, 524] on div at bounding box center [879, 517] width 140 height 20
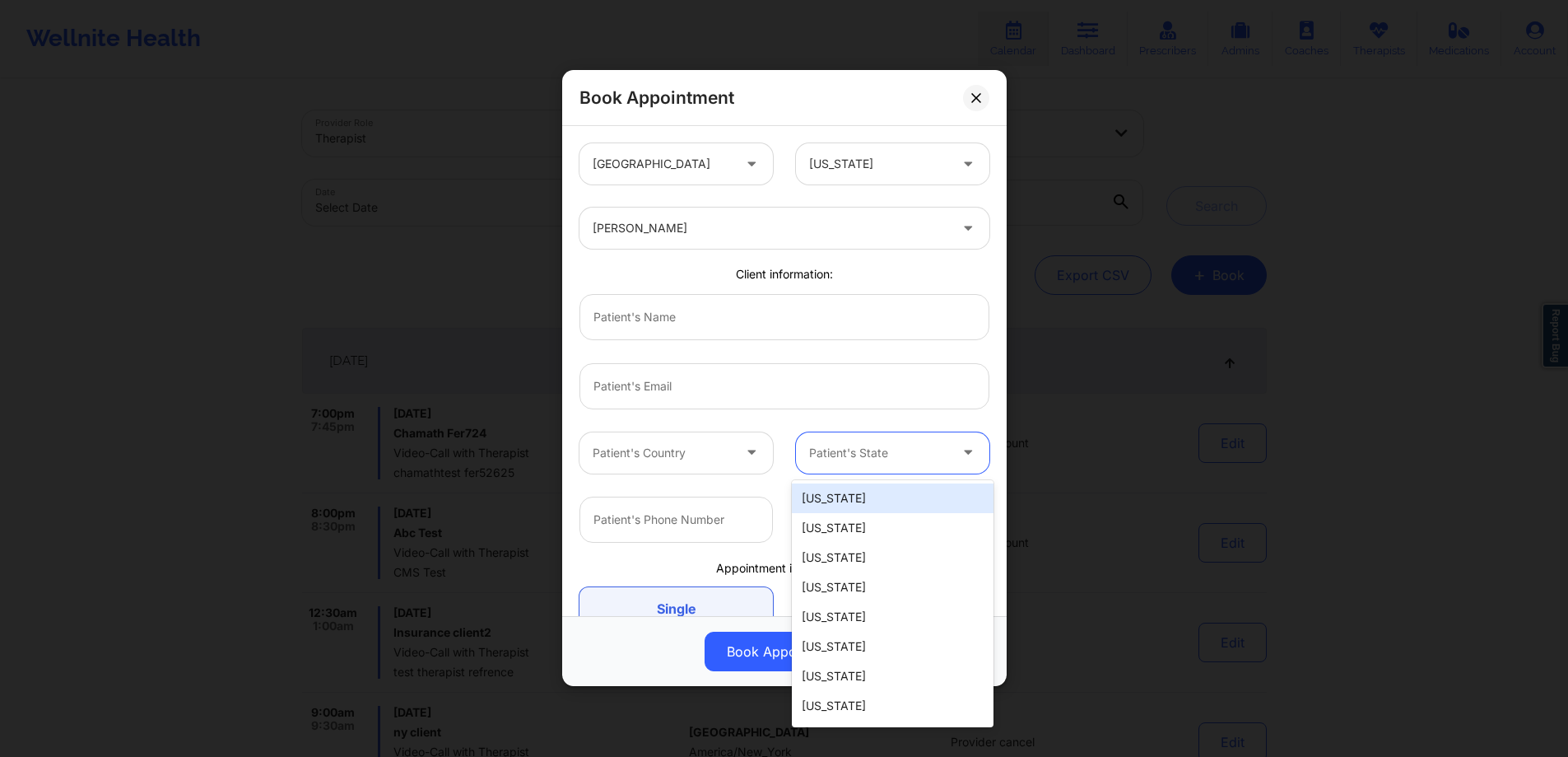
click at [876, 459] on div at bounding box center [879, 452] width 140 height 20
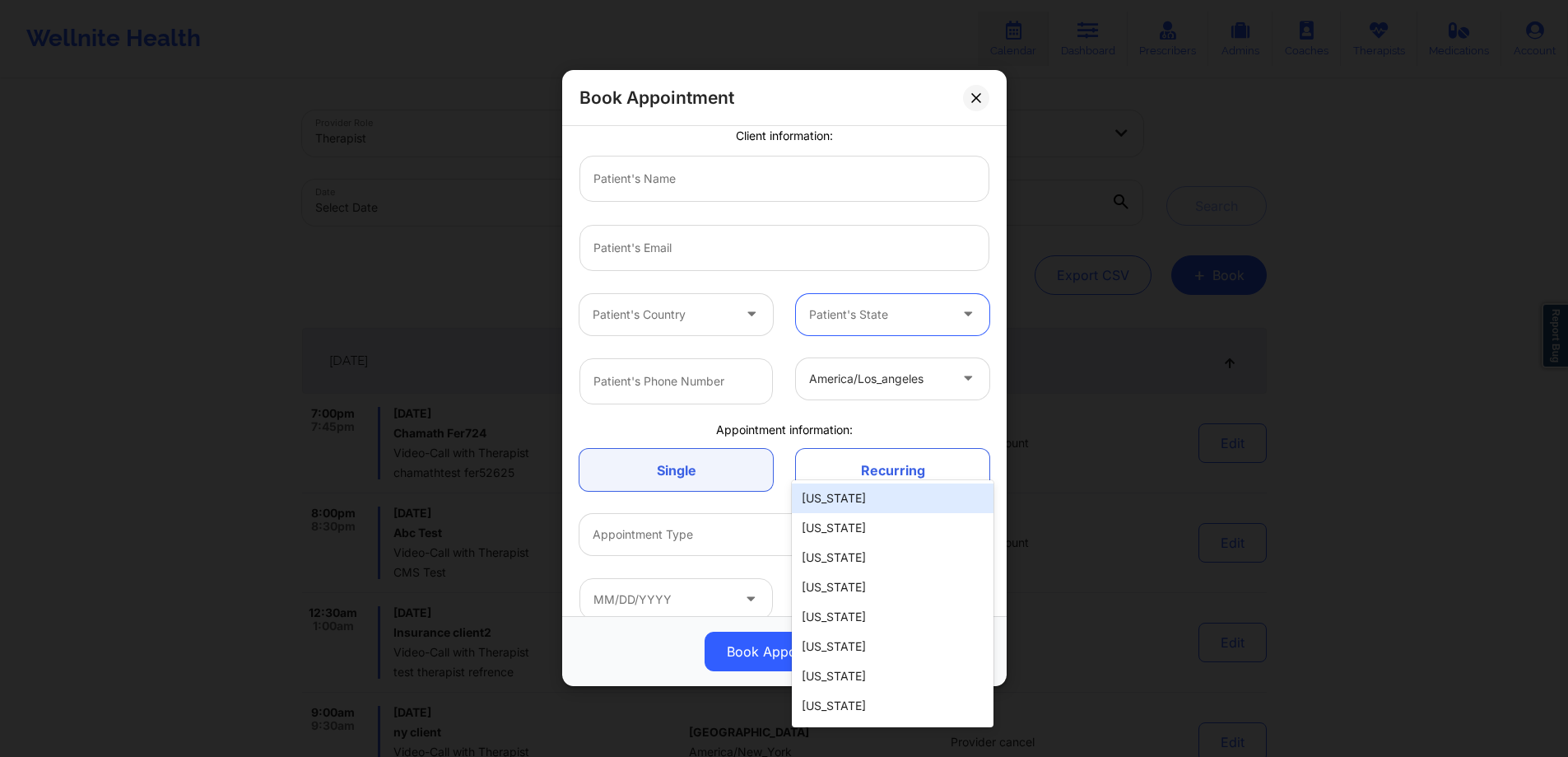
scroll to position [159, 0]
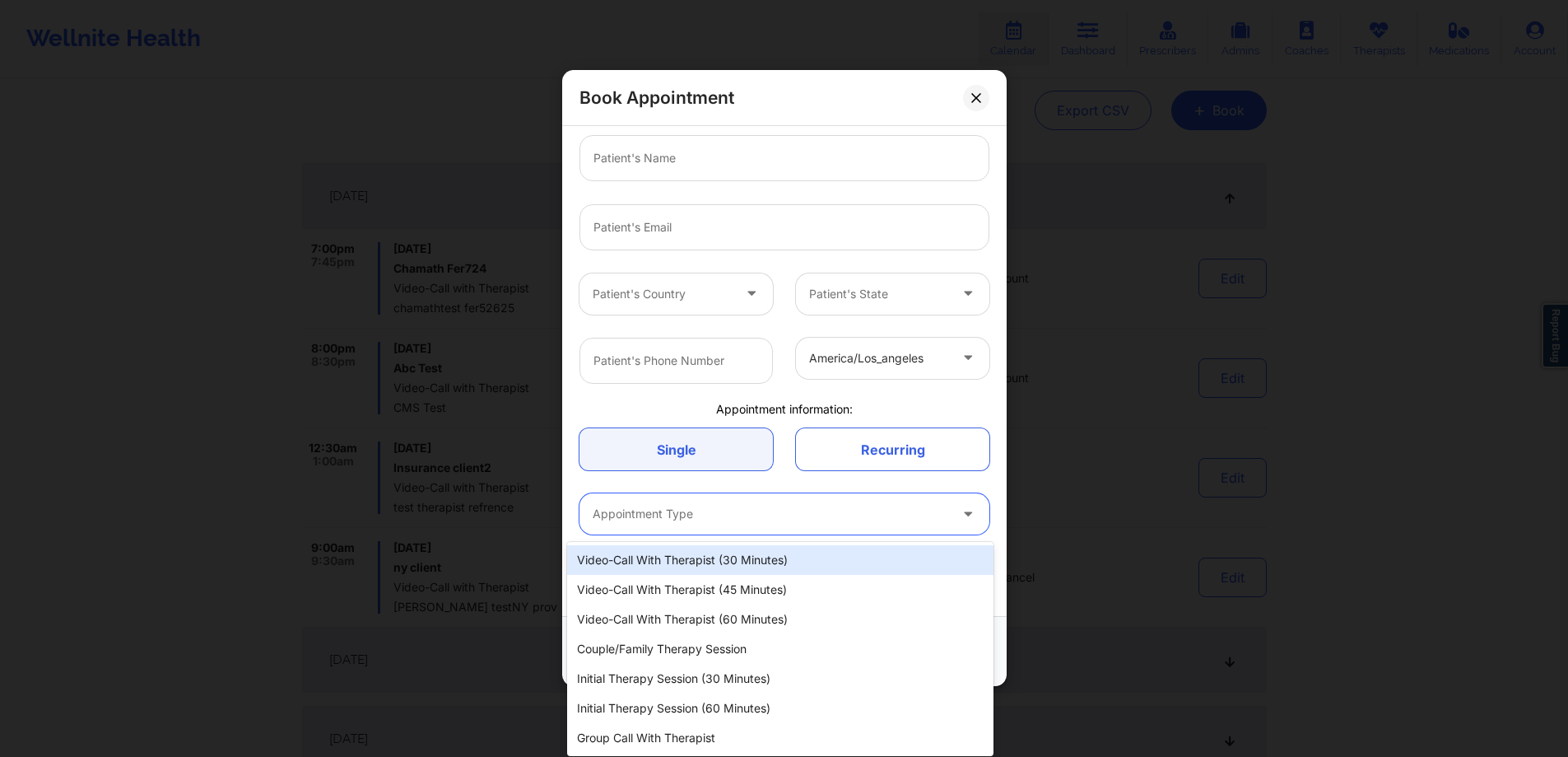
click at [747, 505] on div at bounding box center [770, 514] width 355 height 20
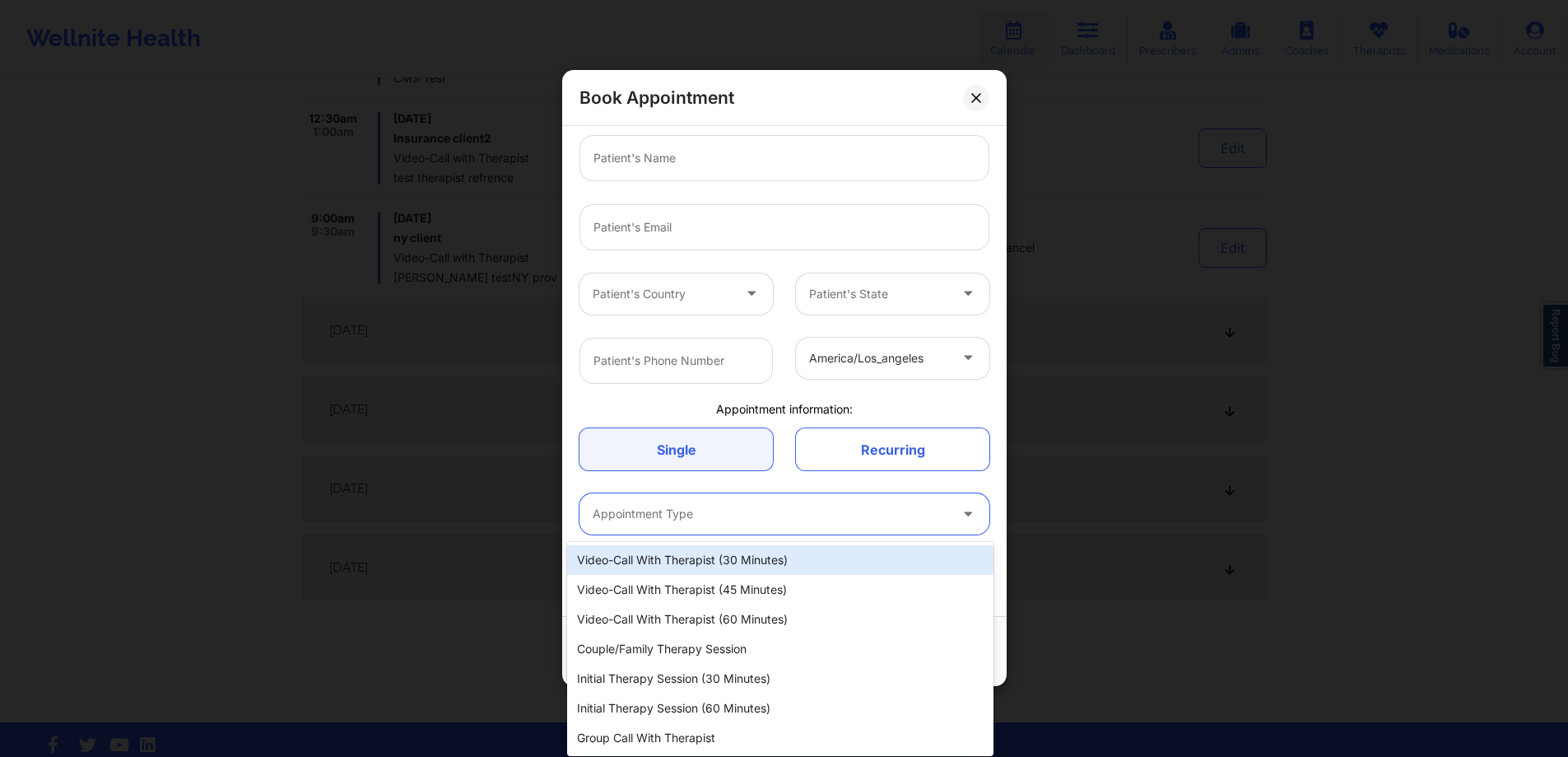
click at [875, 414] on div "Appointment information:" at bounding box center [784, 408] width 433 height 16
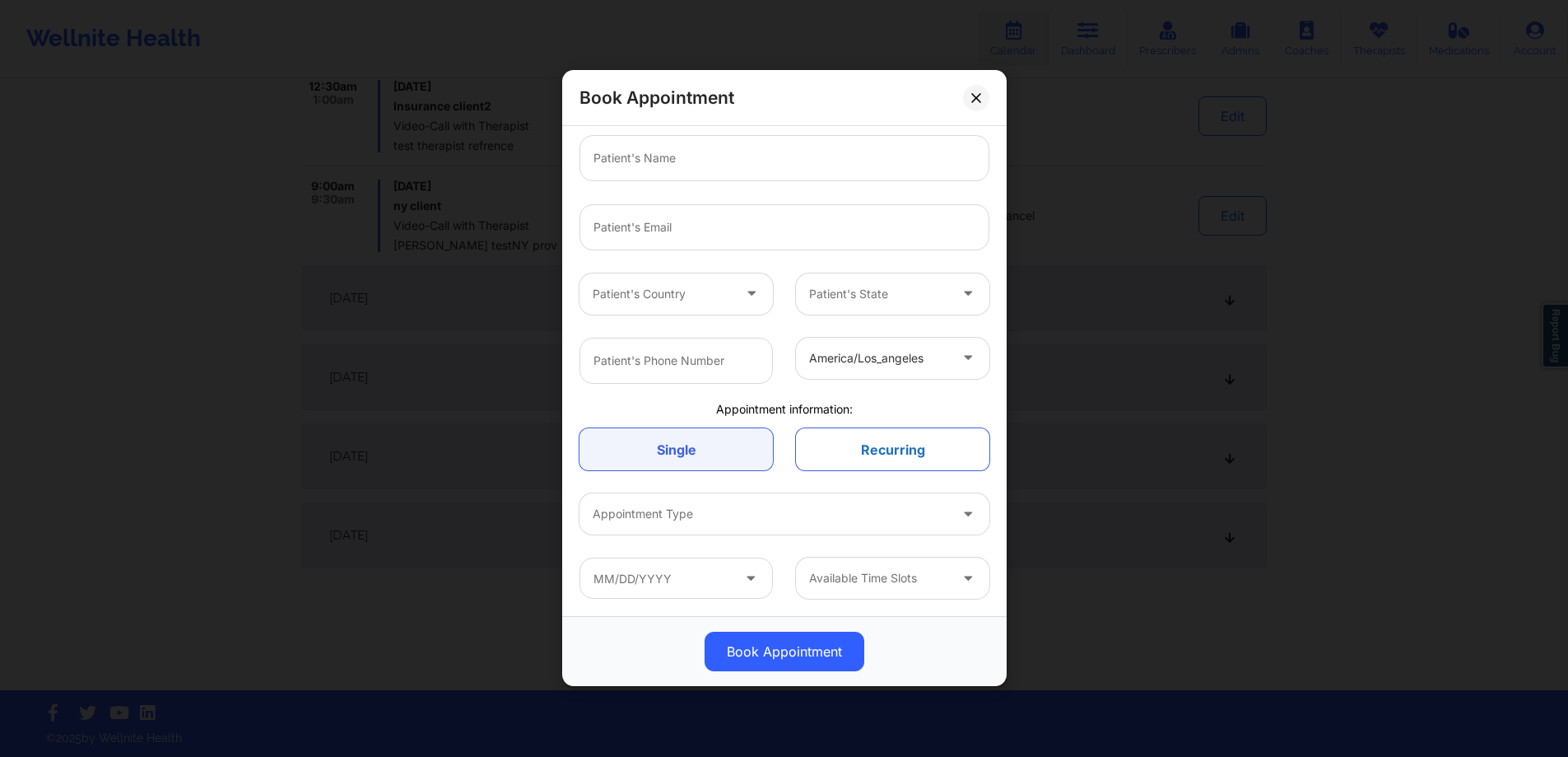
scroll to position [527, 0]
click at [698, 576] on input "text" at bounding box center [676, 578] width 193 height 41
click at [891, 585] on div at bounding box center [879, 578] width 140 height 20
click at [717, 580] on input "text" at bounding box center [676, 578] width 193 height 41
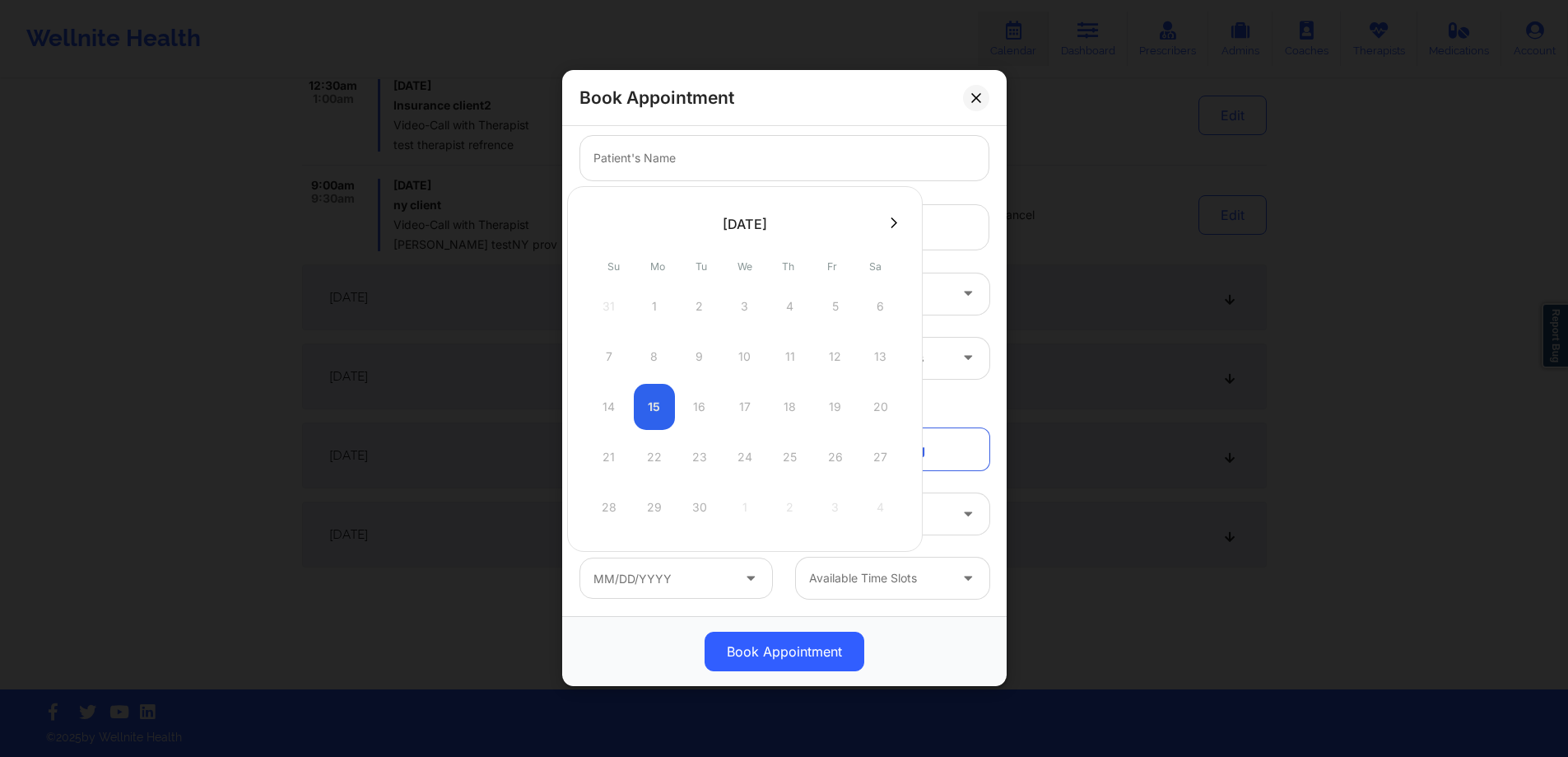
click at [676, 395] on div "14 15 16 17 18 19 20" at bounding box center [744, 406] width 312 height 46
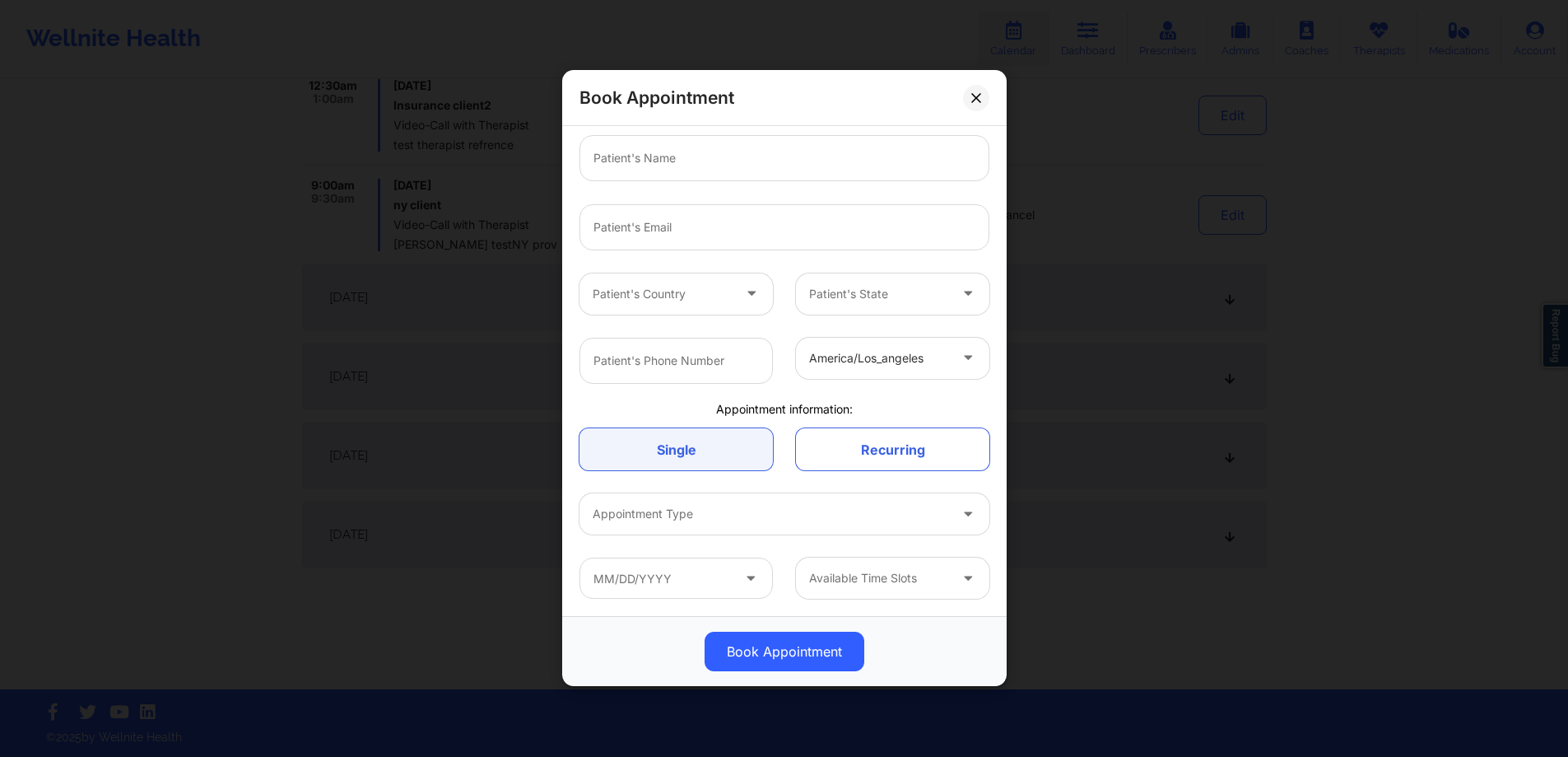
click at [888, 602] on div "Available Time Slots" at bounding box center [784, 578] width 433 height 64
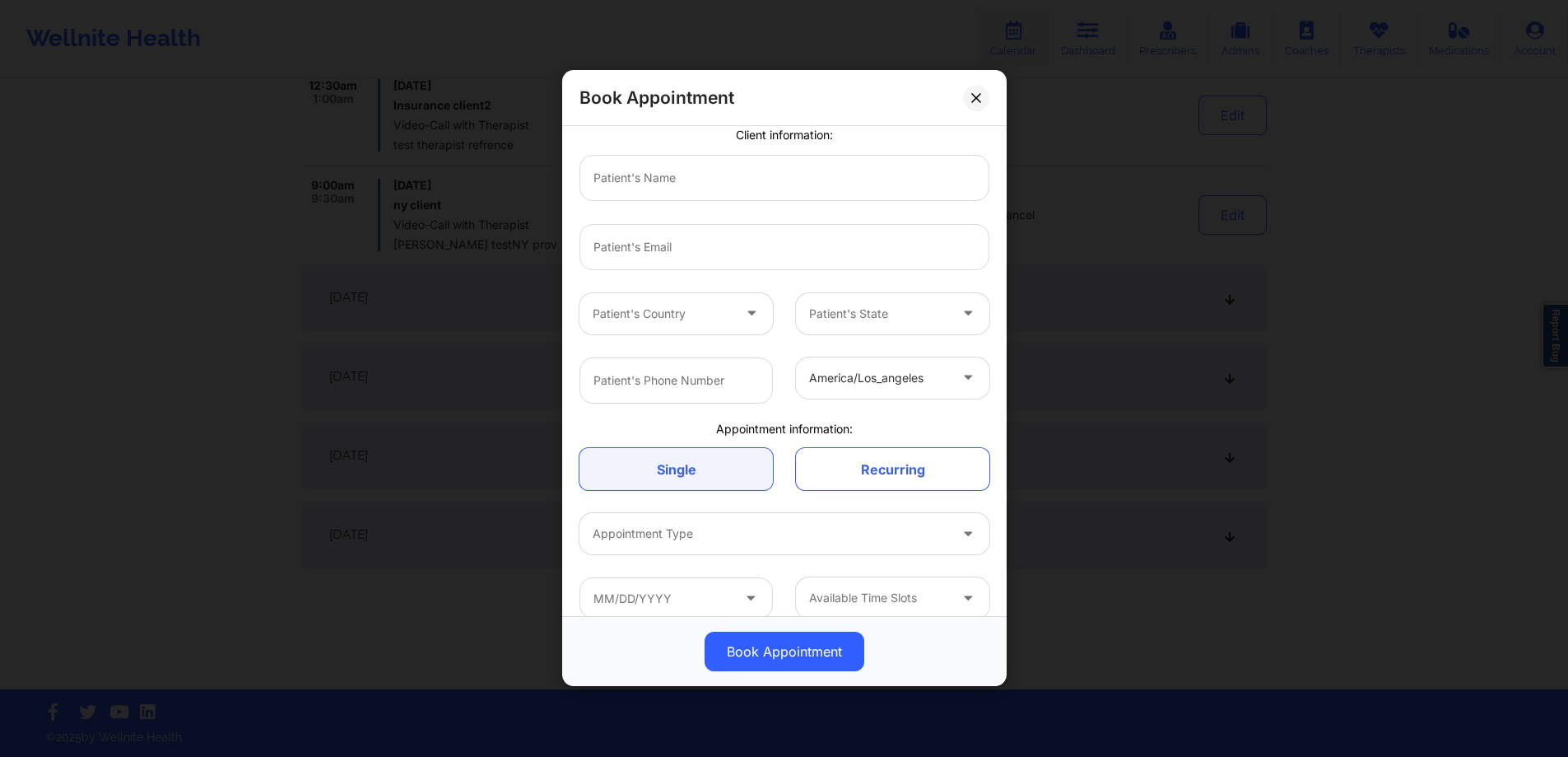
scroll to position [159, 0]
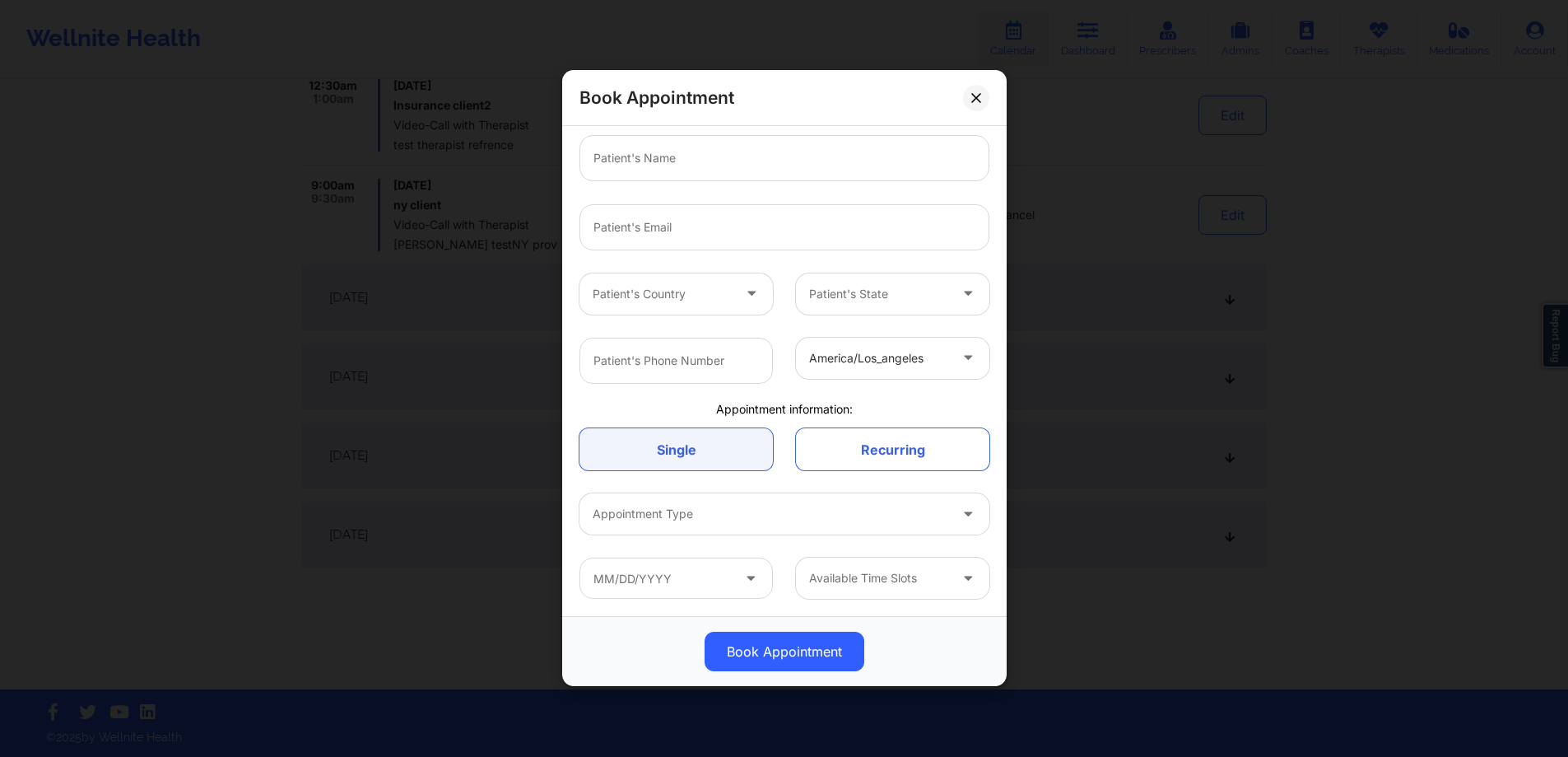
click at [822, 522] on div at bounding box center [770, 514] width 355 height 20
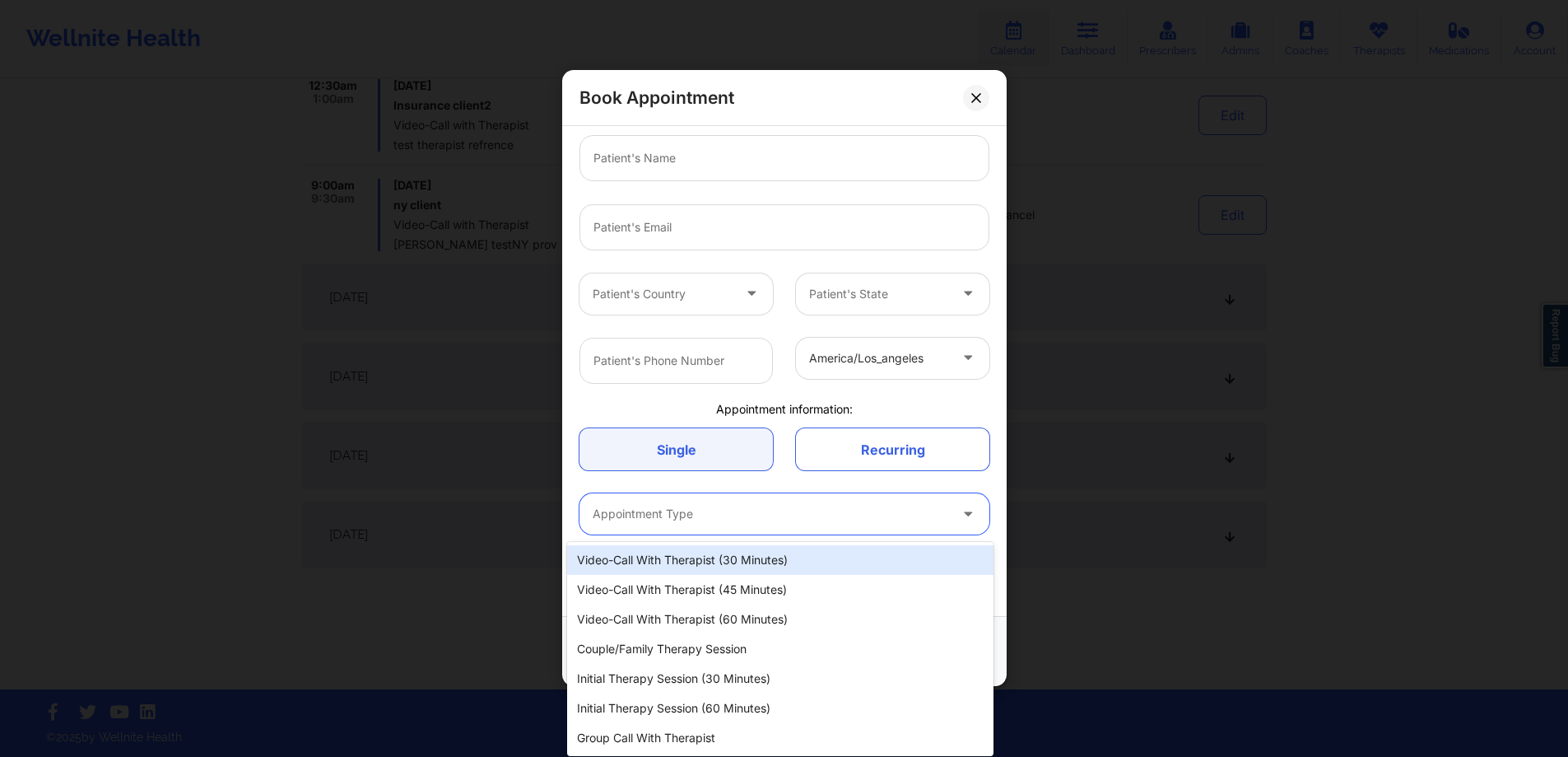
click at [834, 524] on div "Appointment Type" at bounding box center [764, 514] width 371 height 41
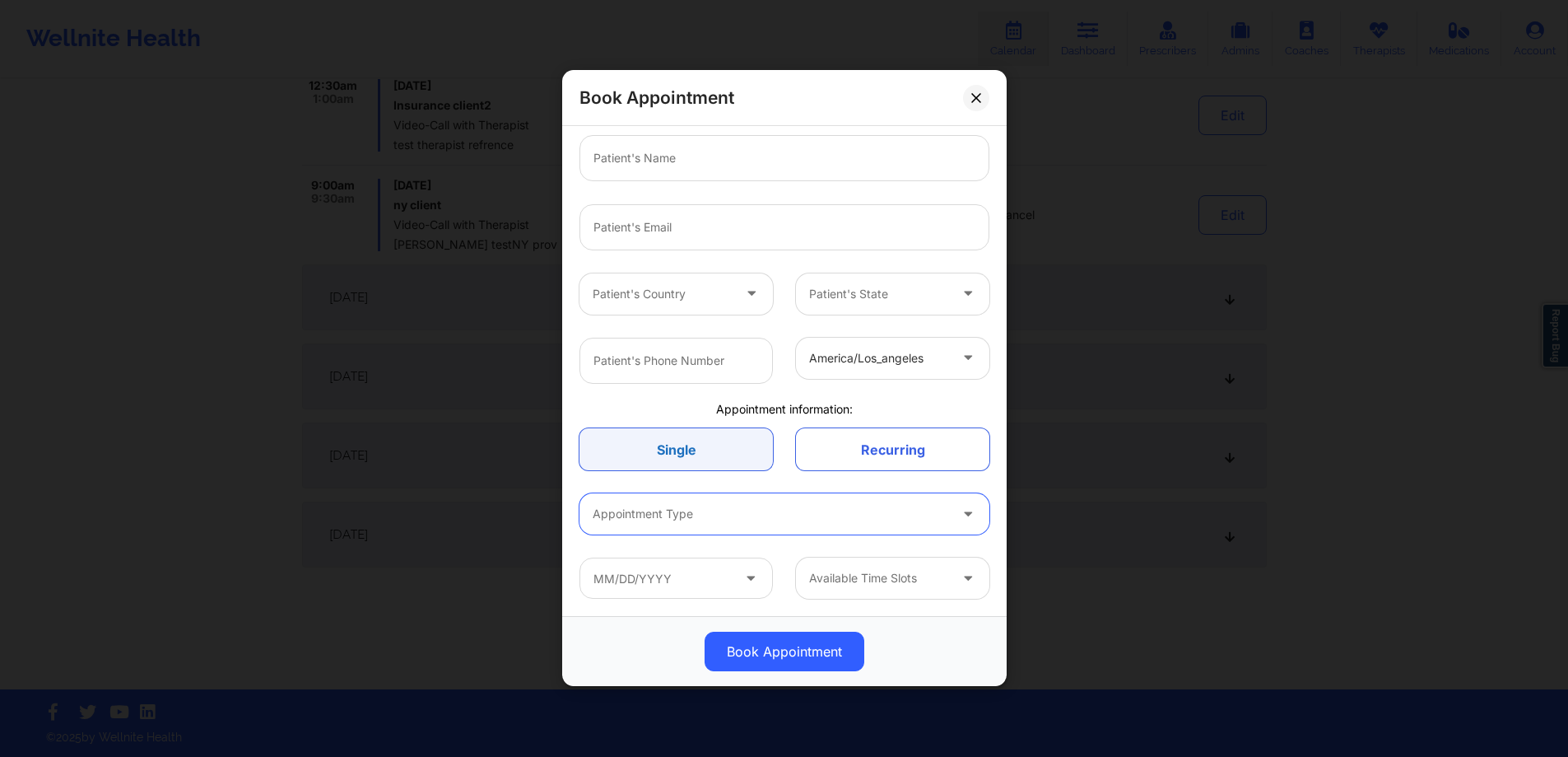
click at [710, 454] on link "Single" at bounding box center [676, 450] width 193 height 42
click at [720, 370] on input "text" at bounding box center [676, 360] width 193 height 46
type input "09123123123123"
type input "1234567890"
click at [715, 277] on div "Patient's Country" at bounding box center [655, 293] width 154 height 41
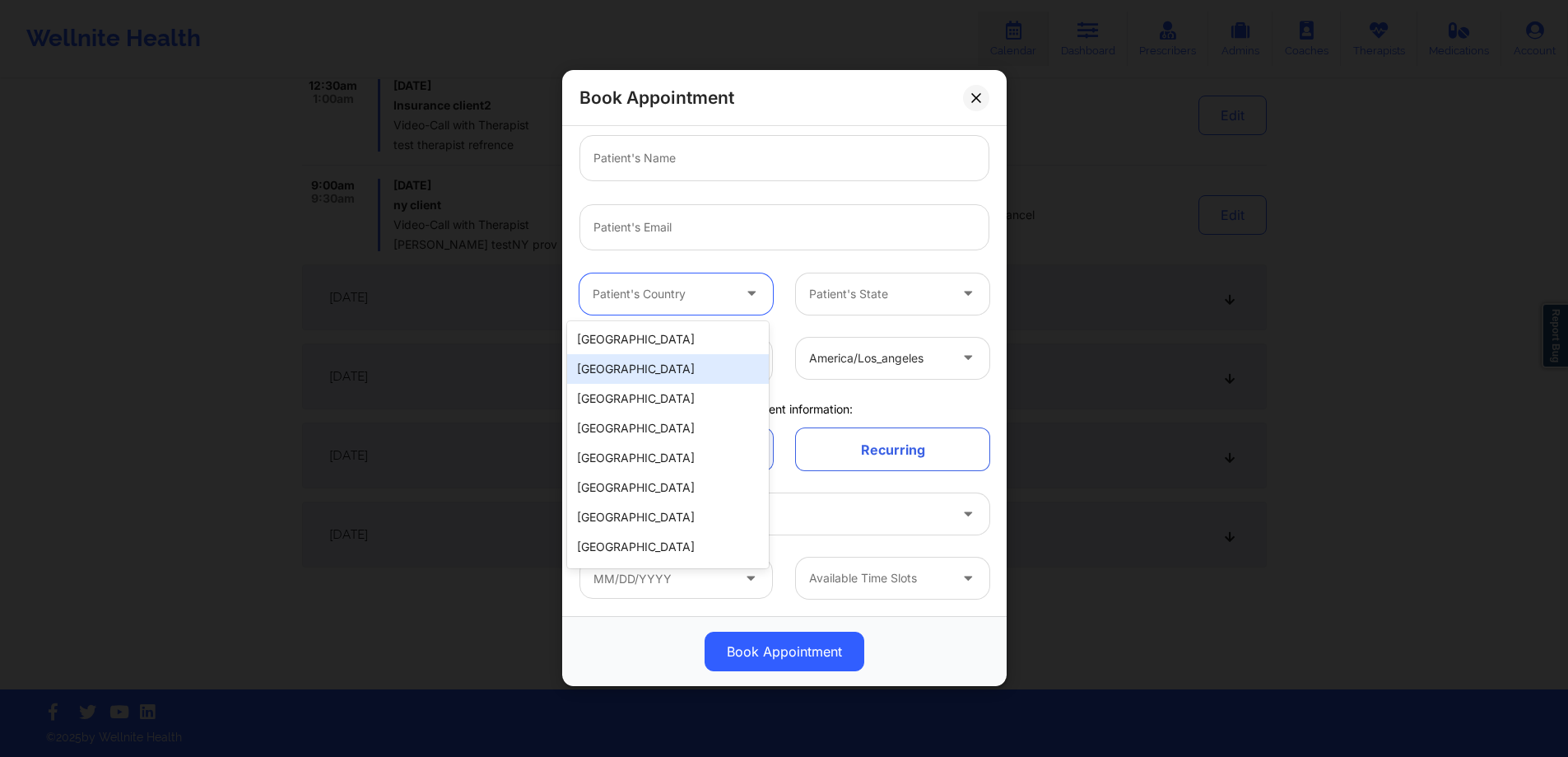
click at [673, 344] on div "[GEOGRAPHIC_DATA]" at bounding box center [667, 338] width 202 height 30
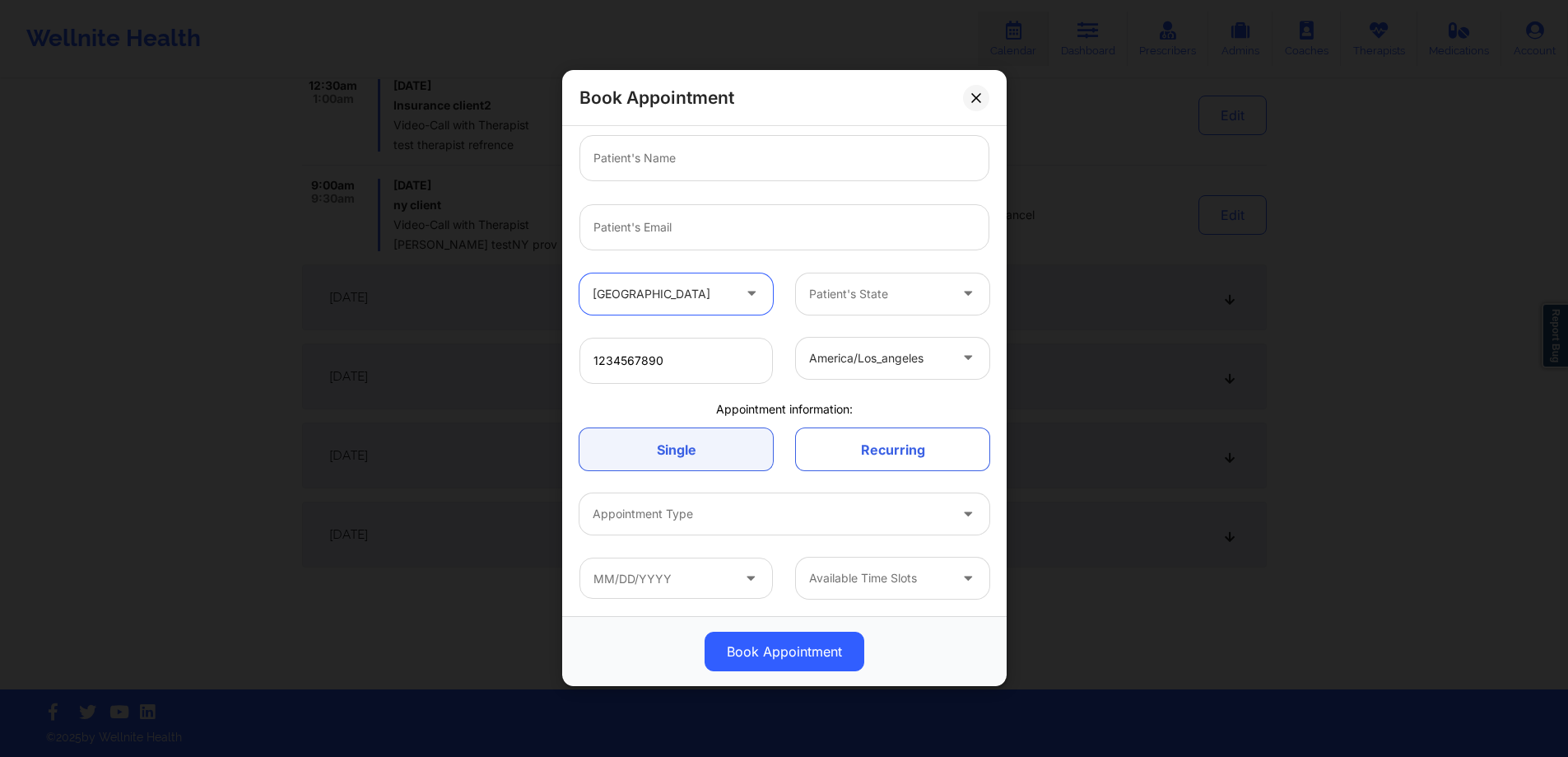
click at [851, 297] on div at bounding box center [879, 293] width 140 height 20
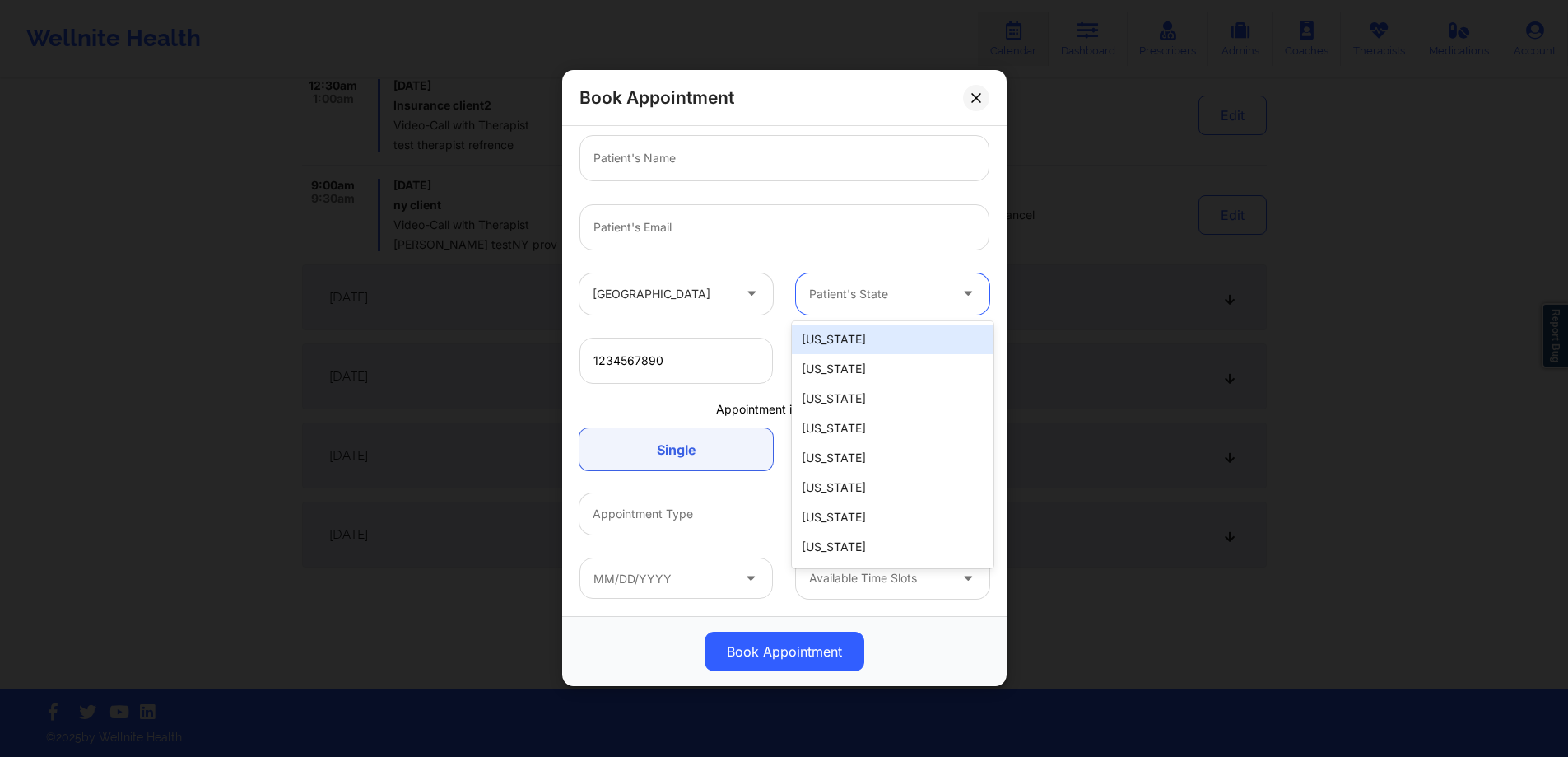
type input "f"
click at [858, 355] on div "[US_STATE]" at bounding box center [892, 368] width 202 height 30
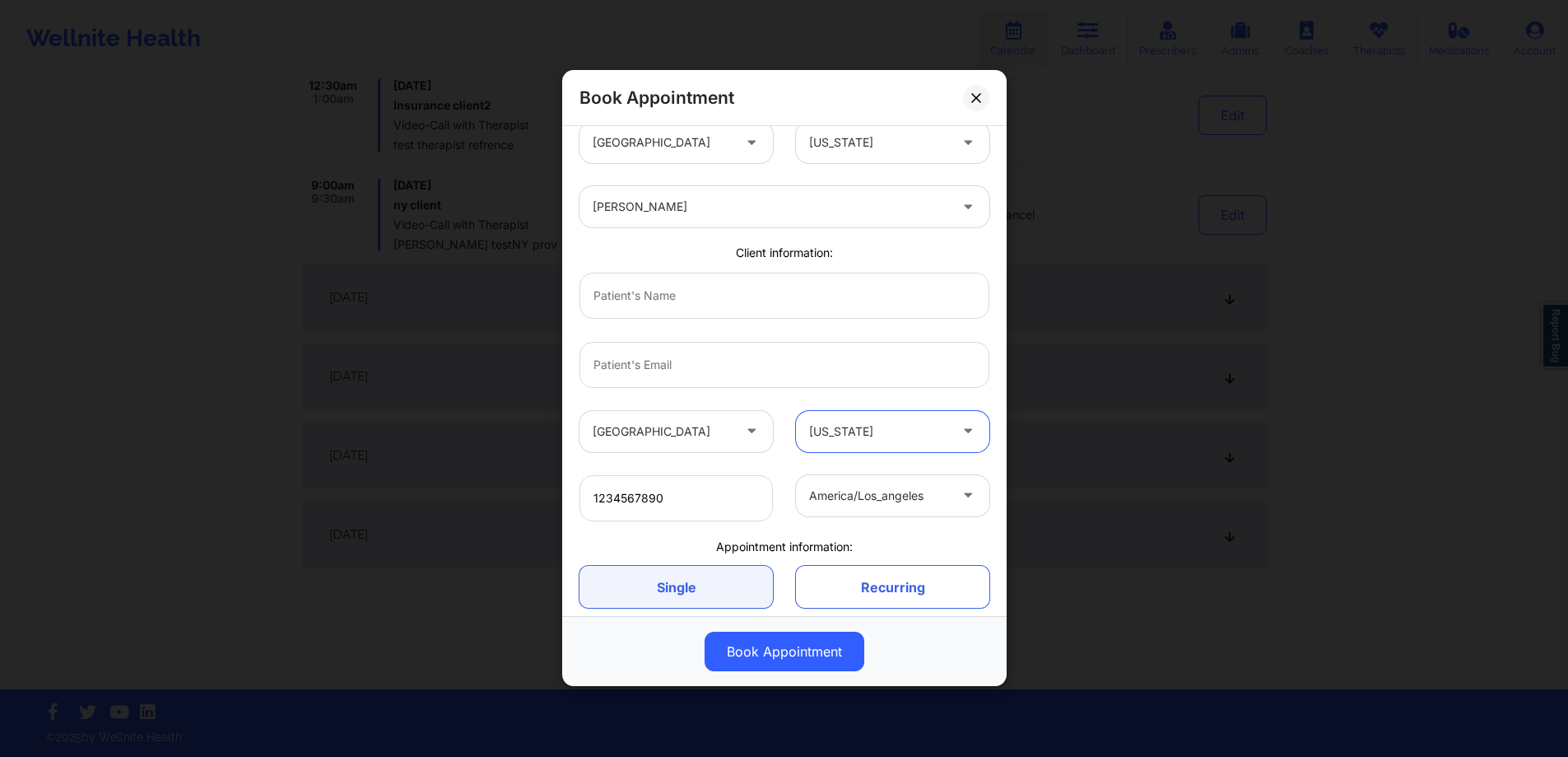
scroll to position [0, 0]
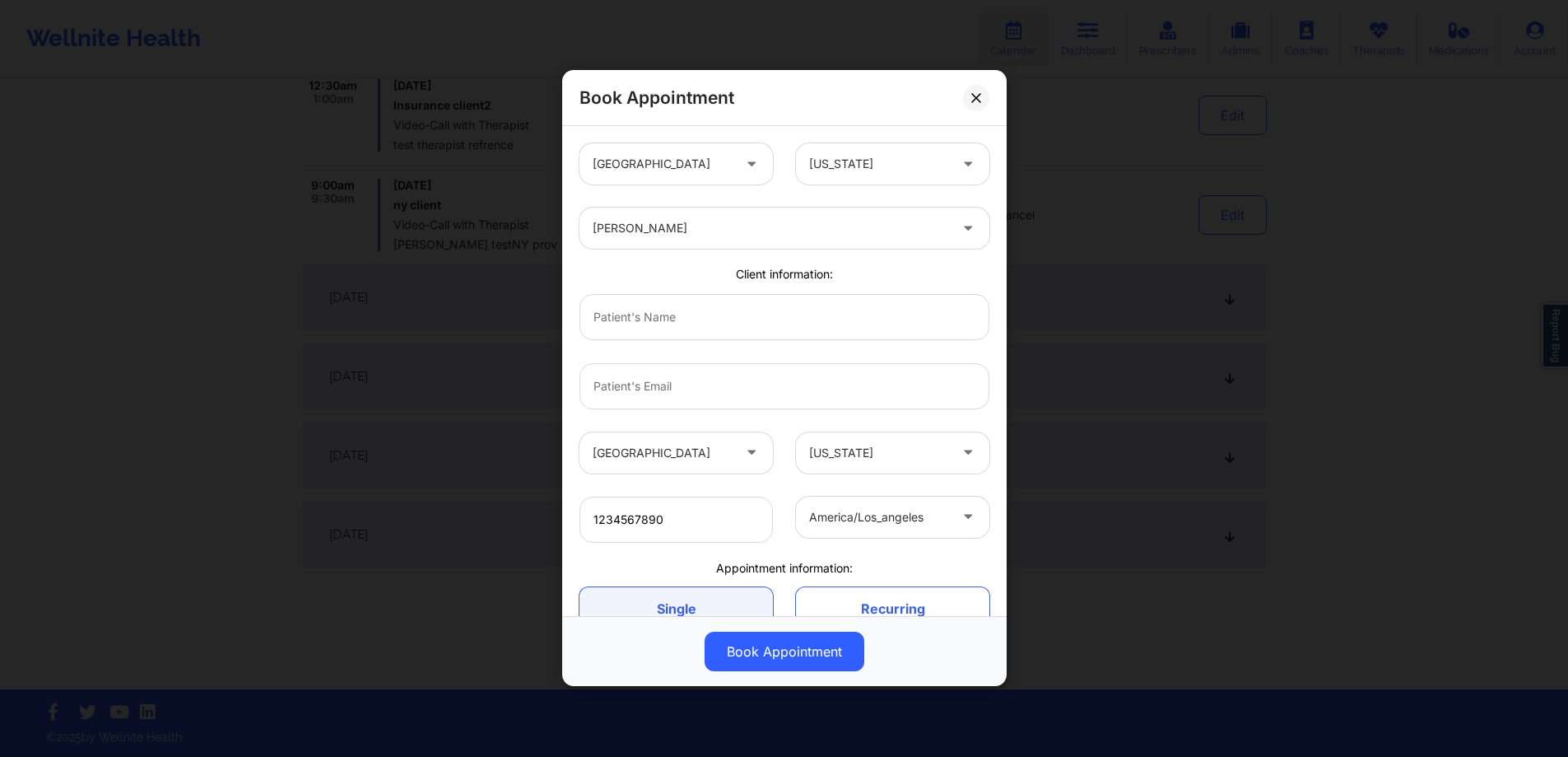
click at [730, 349] on div "[GEOGRAPHIC_DATA] [US_STATE] [PERSON_NAME] Client information: [GEOGRAPHIC_DATA…" at bounding box center [784, 450] width 433 height 638
click at [737, 311] on input "text" at bounding box center [784, 316] width 410 height 46
type input "[PERSON_NAME]"
click at [603, 391] on input "[PERSON_NAME][EMAIL_ADDRESS][DOMAIN_NAME]" at bounding box center [784, 386] width 410 height 46
type input "[EMAIL_ADDRESS][DOMAIN_NAME]"
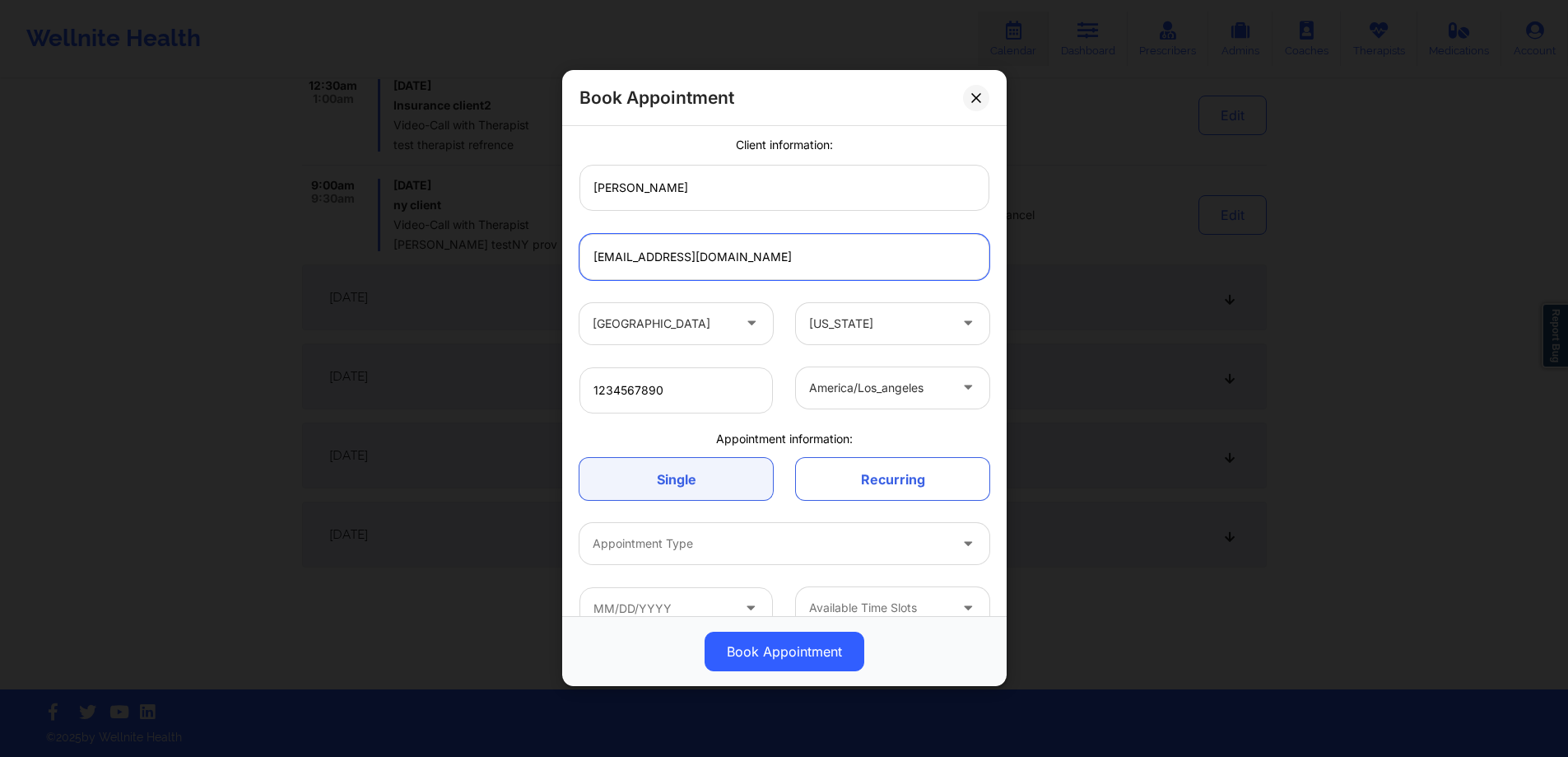
scroll to position [159, 0]
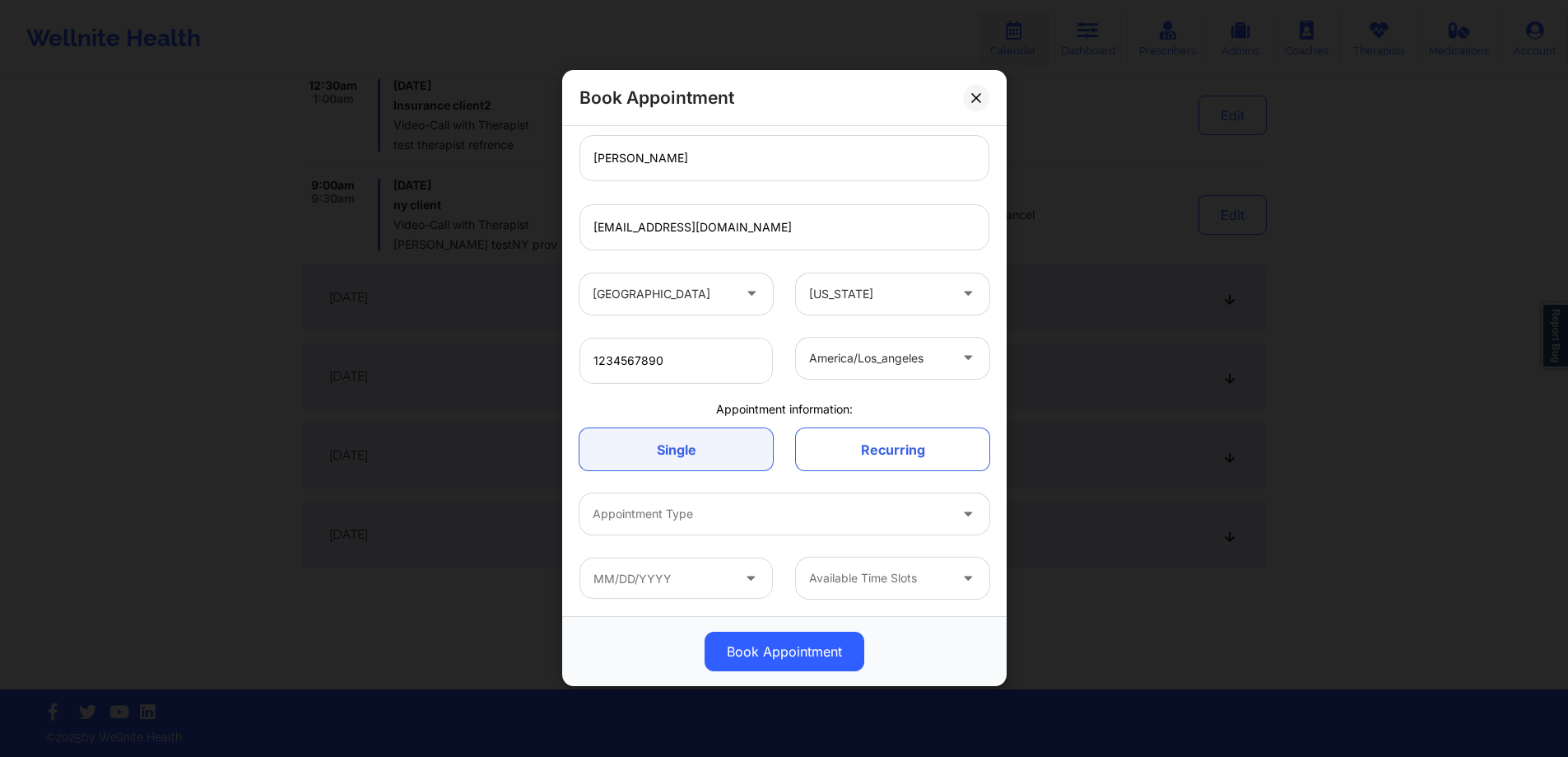
click at [768, 521] on div at bounding box center [770, 514] width 355 height 20
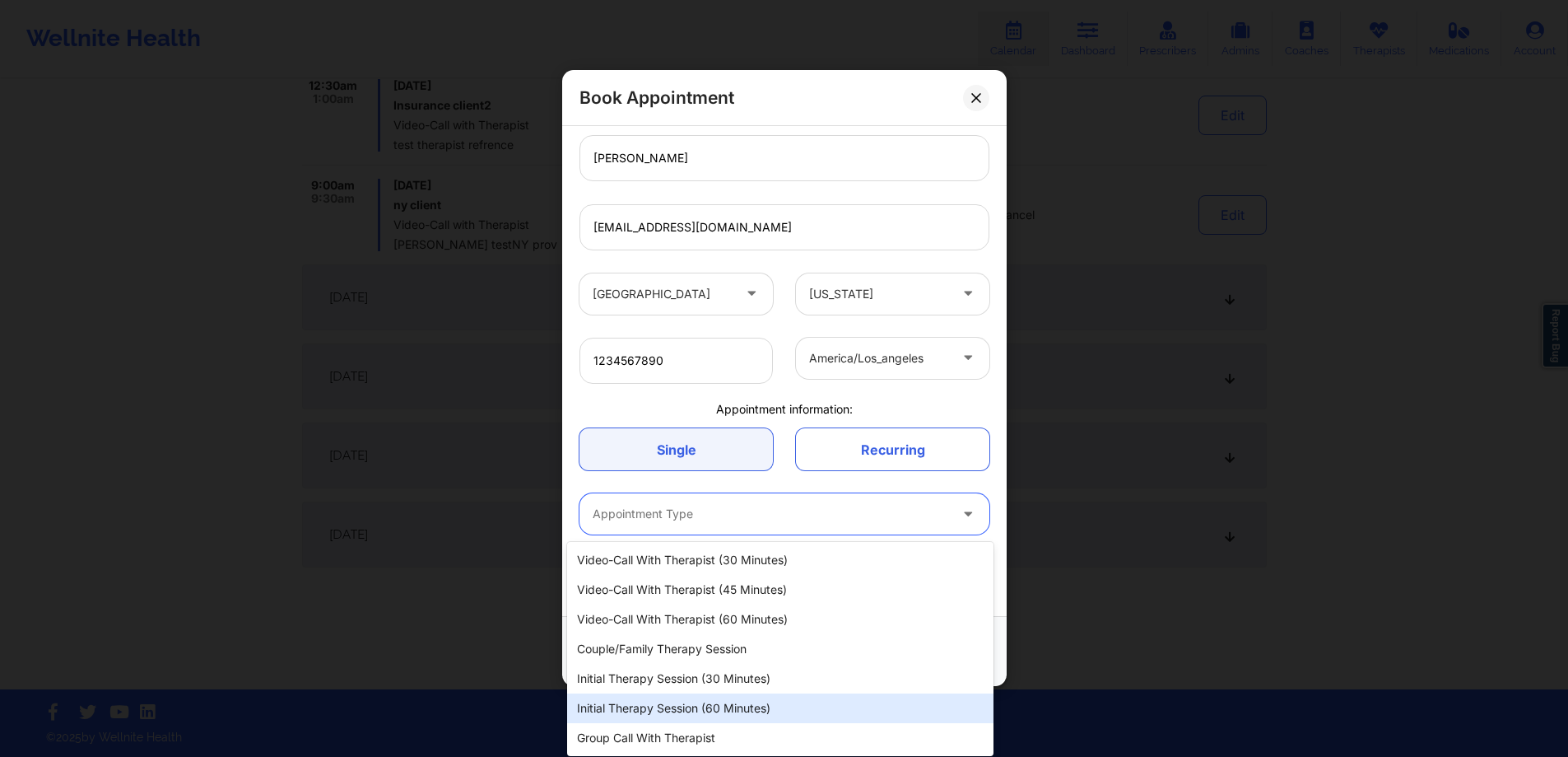
click at [699, 703] on div "Initial Therapy Session (60 minutes)" at bounding box center [780, 707] width 426 height 30
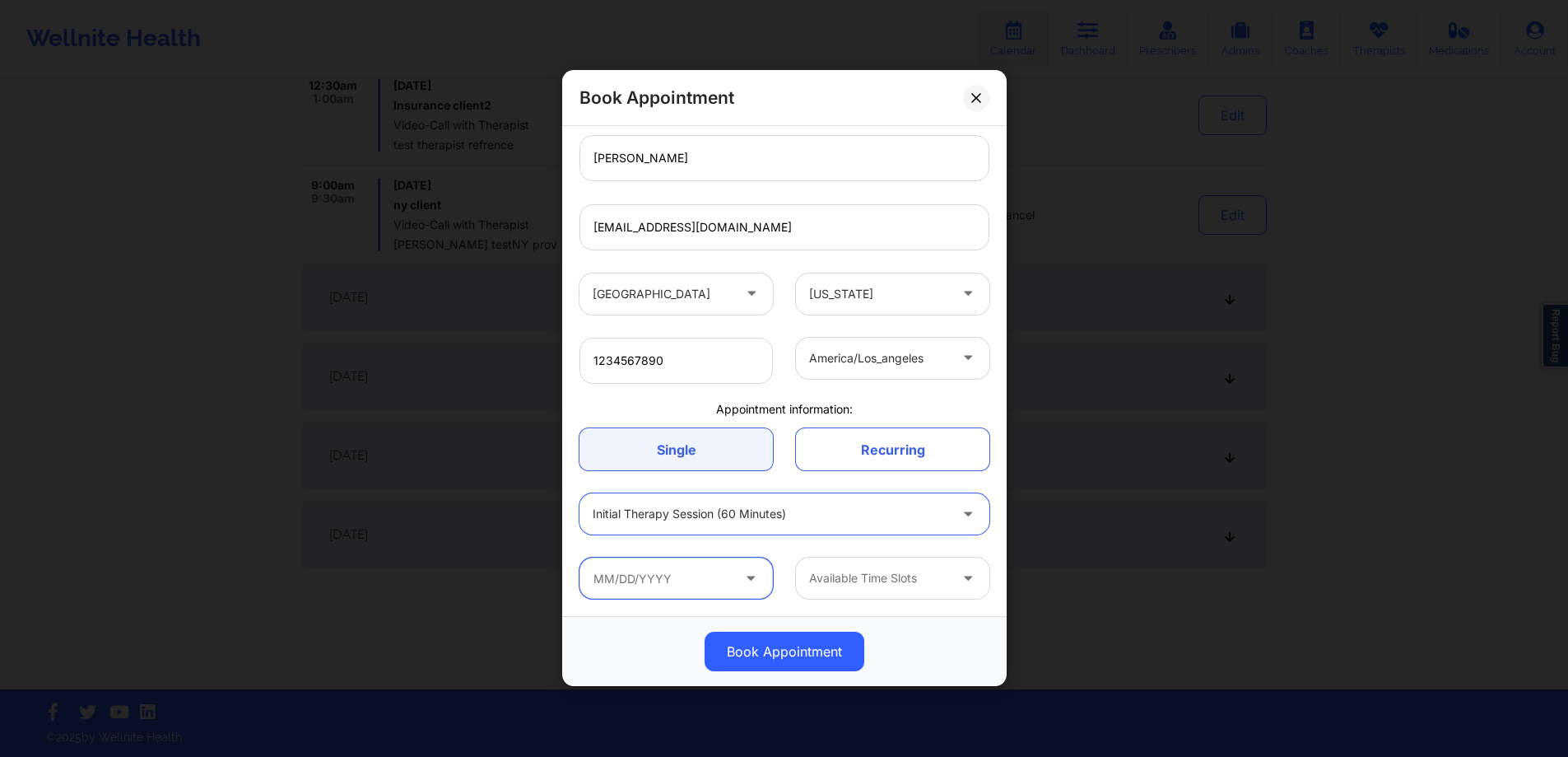
click at [720, 577] on input "text" at bounding box center [676, 578] width 193 height 41
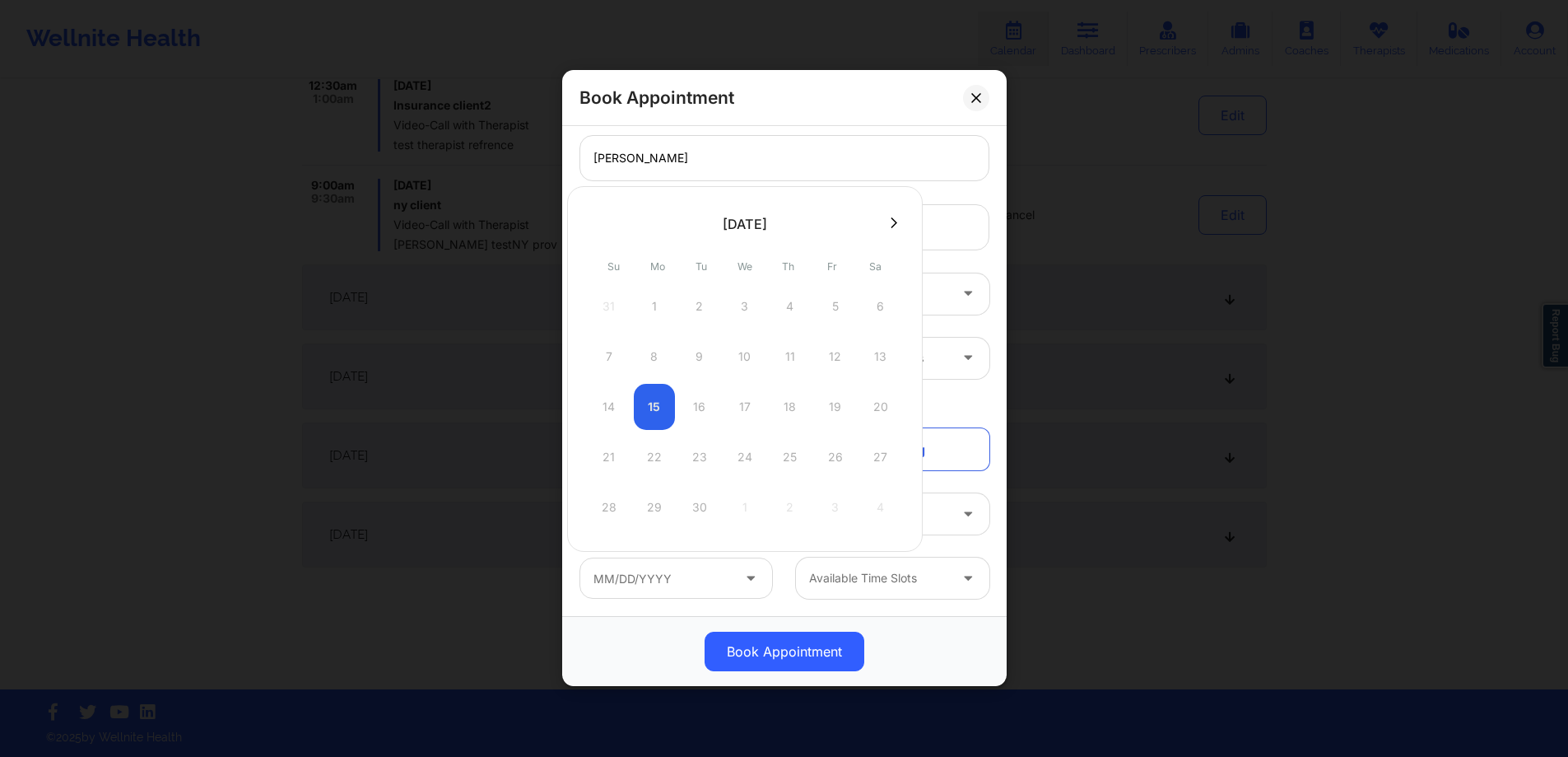
click at [726, 416] on div "14 15 16 17 18 19 20" at bounding box center [744, 406] width 312 height 46
click at [695, 405] on div "14 15 16 17 18 19 20" at bounding box center [744, 406] width 312 height 46
click at [762, 417] on div "14 15 16 17 18 19 20" at bounding box center [744, 406] width 312 height 46
click at [798, 421] on div "14 15 16 17 18 19 20" at bounding box center [744, 406] width 312 height 46
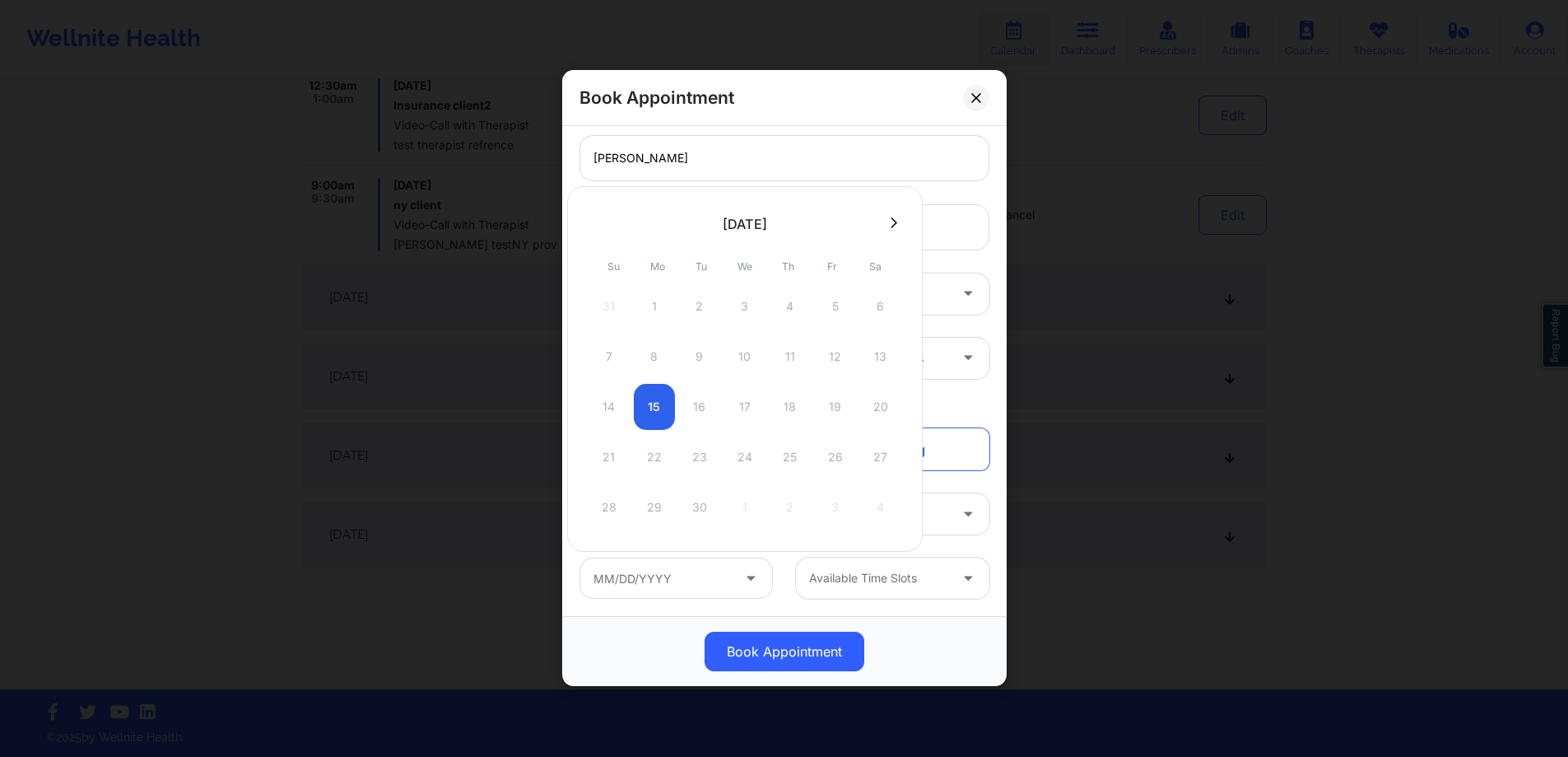
click at [905, 602] on div "Available Time Slots" at bounding box center [784, 578] width 433 height 64
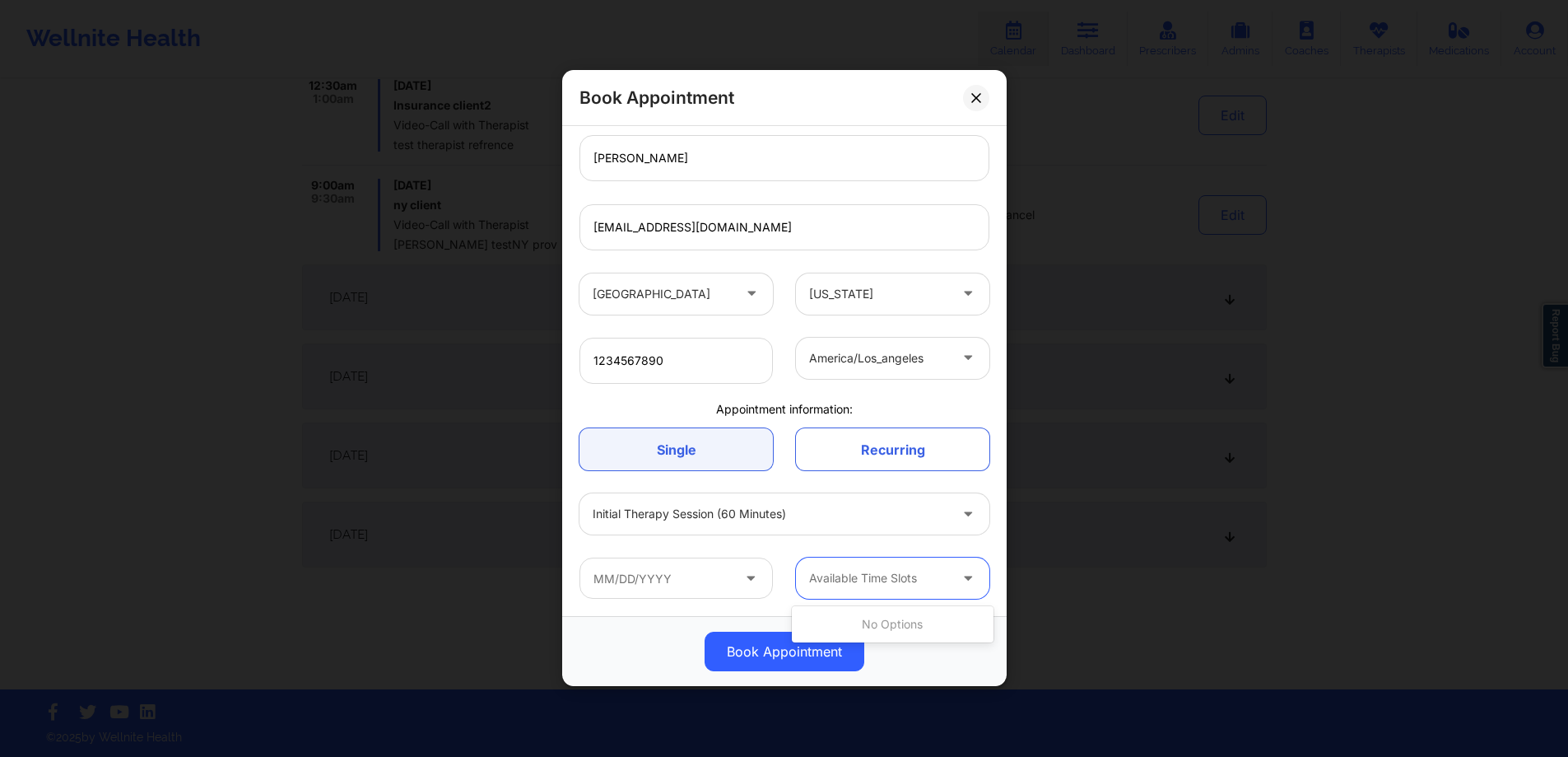
click at [911, 569] on div at bounding box center [879, 578] width 140 height 20
click at [745, 589] on input "text" at bounding box center [676, 578] width 193 height 41
drag, startPoint x: 726, startPoint y: 587, endPoint x: 721, endPoint y: 574, distance: 13.9
click at [725, 585] on input "text" at bounding box center [676, 578] width 193 height 41
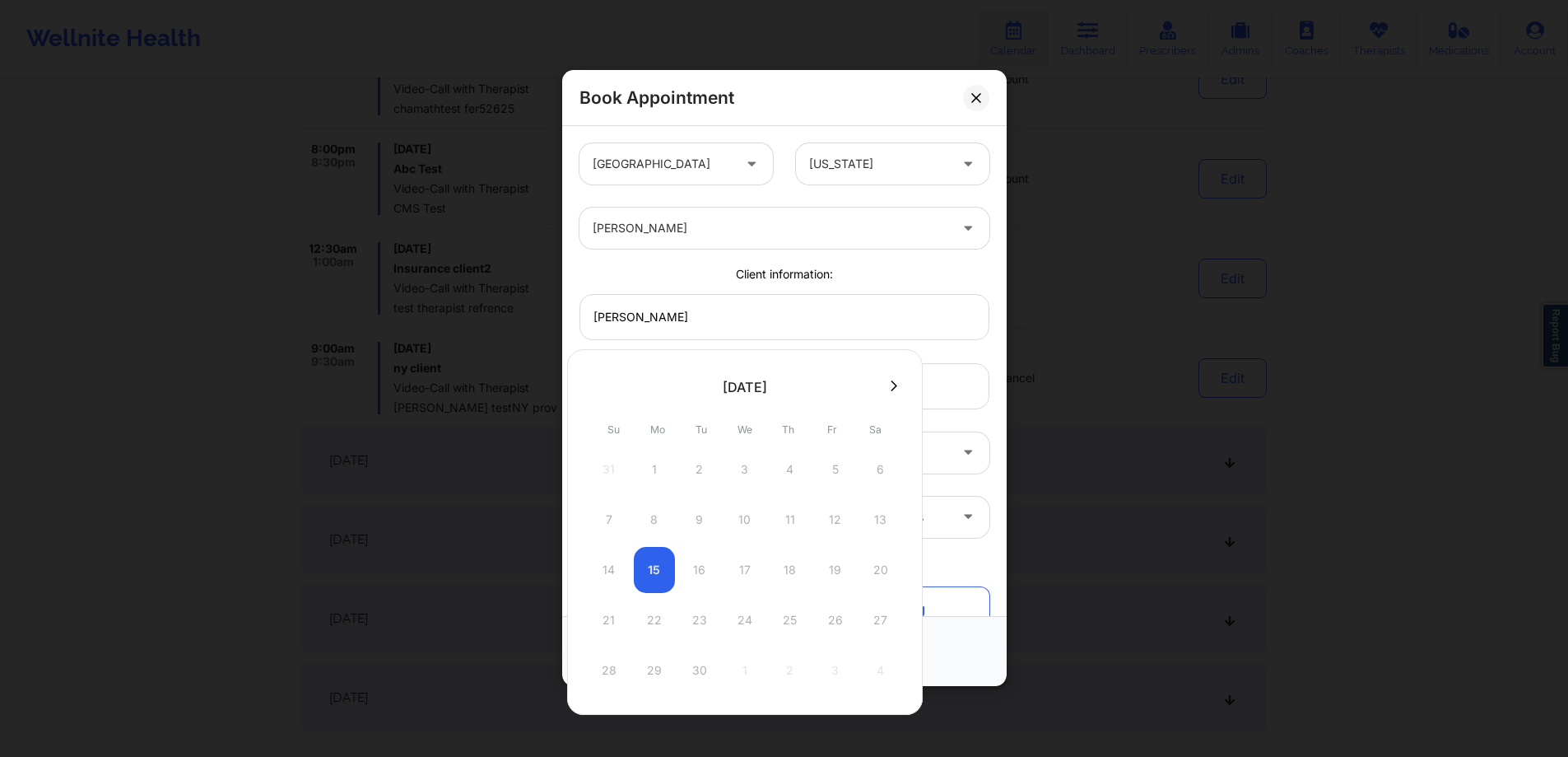
scroll to position [362, 0]
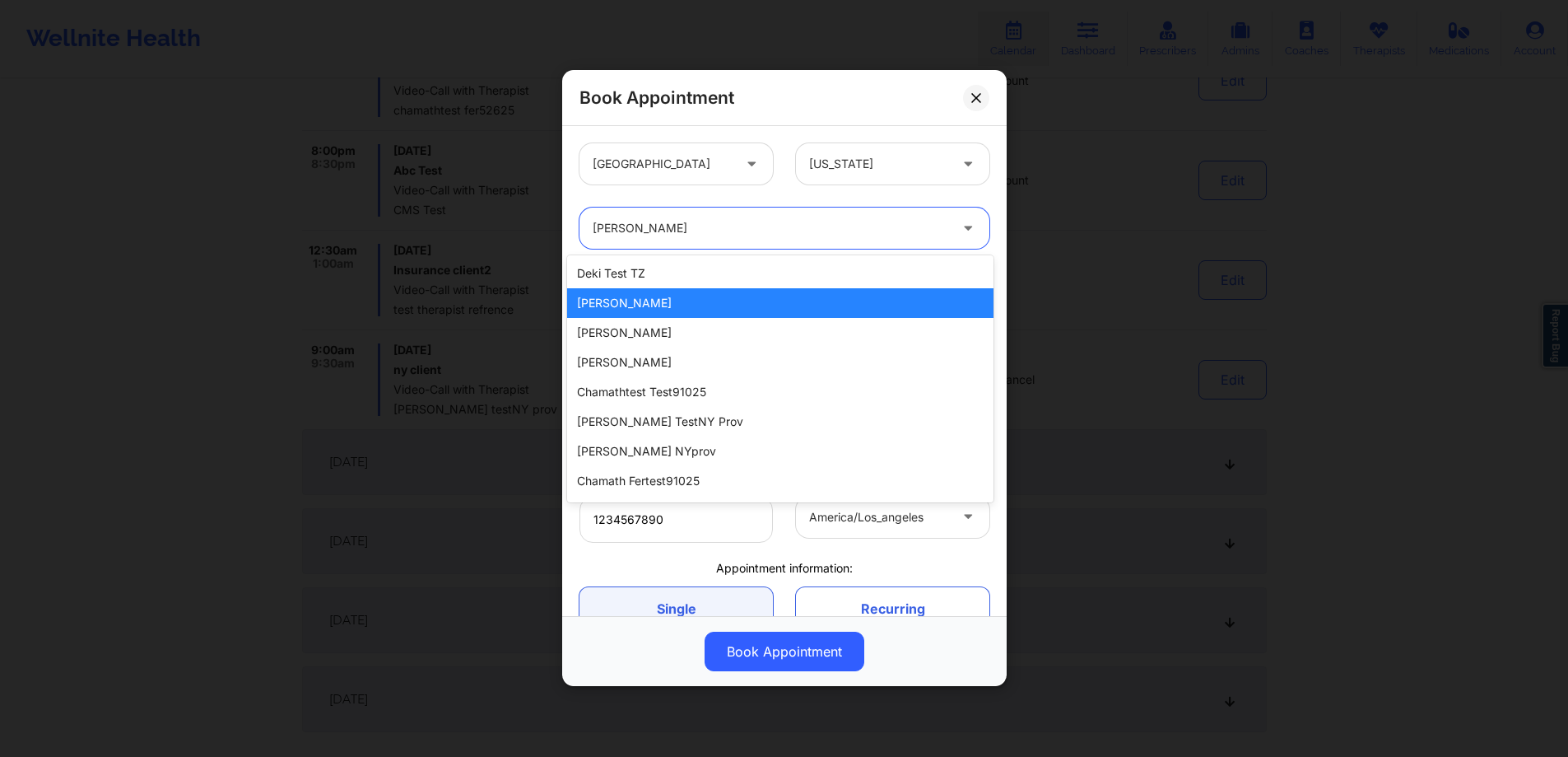
click at [917, 212] on div "[PERSON_NAME]" at bounding box center [770, 227] width 355 height 41
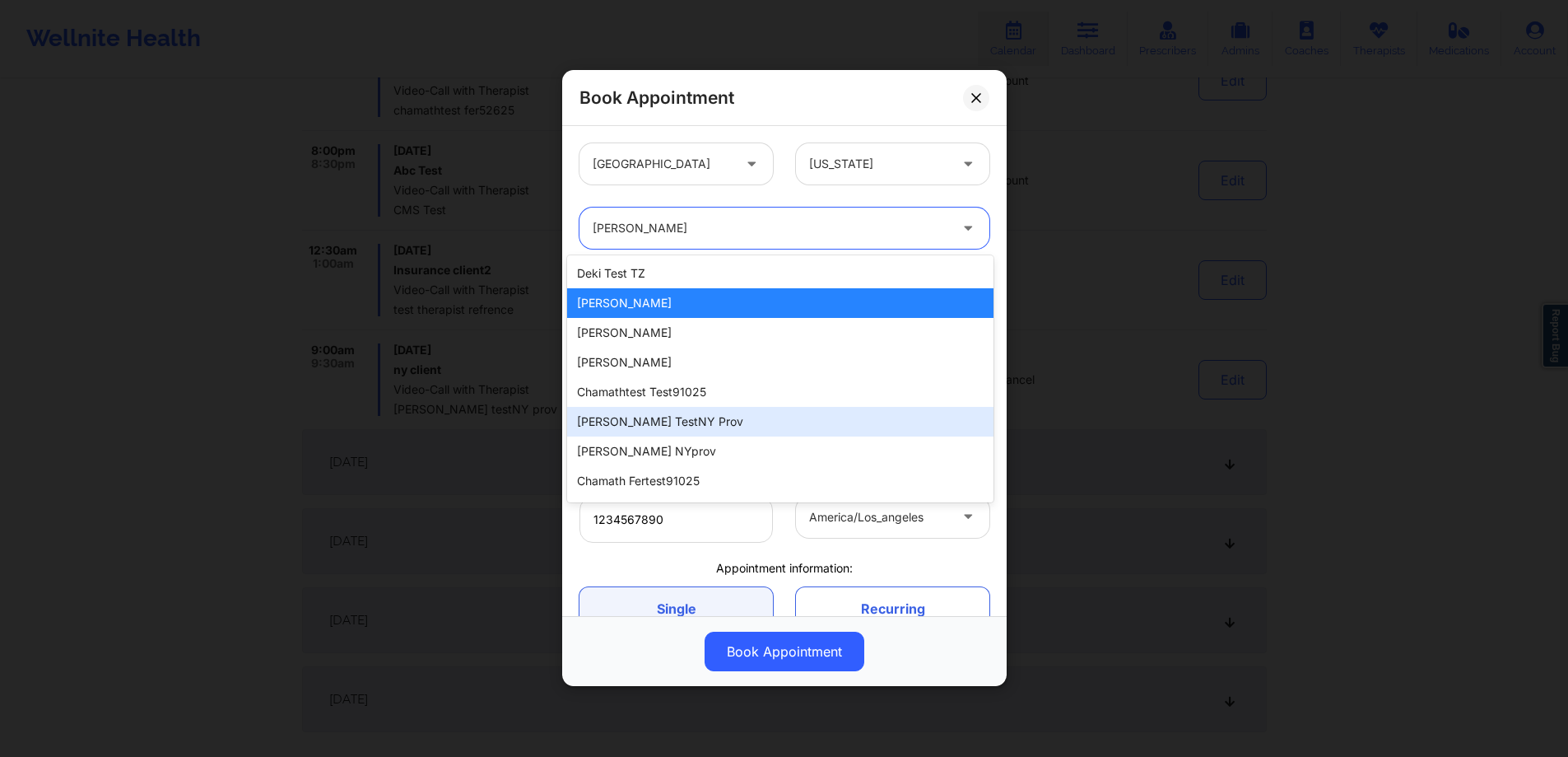
click at [698, 407] on div "[PERSON_NAME] testNY prov" at bounding box center [780, 421] width 426 height 30
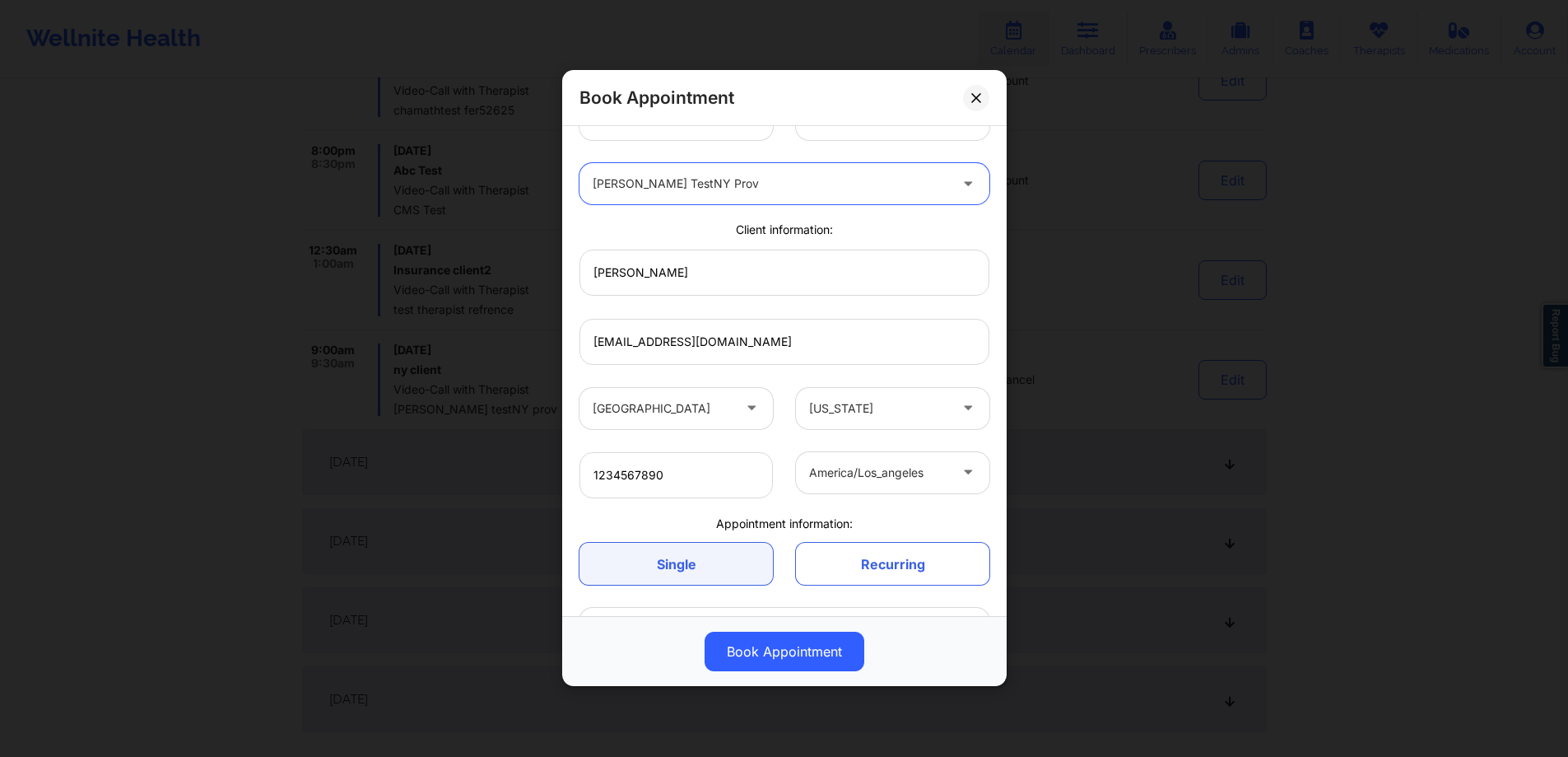
scroll to position [159, 0]
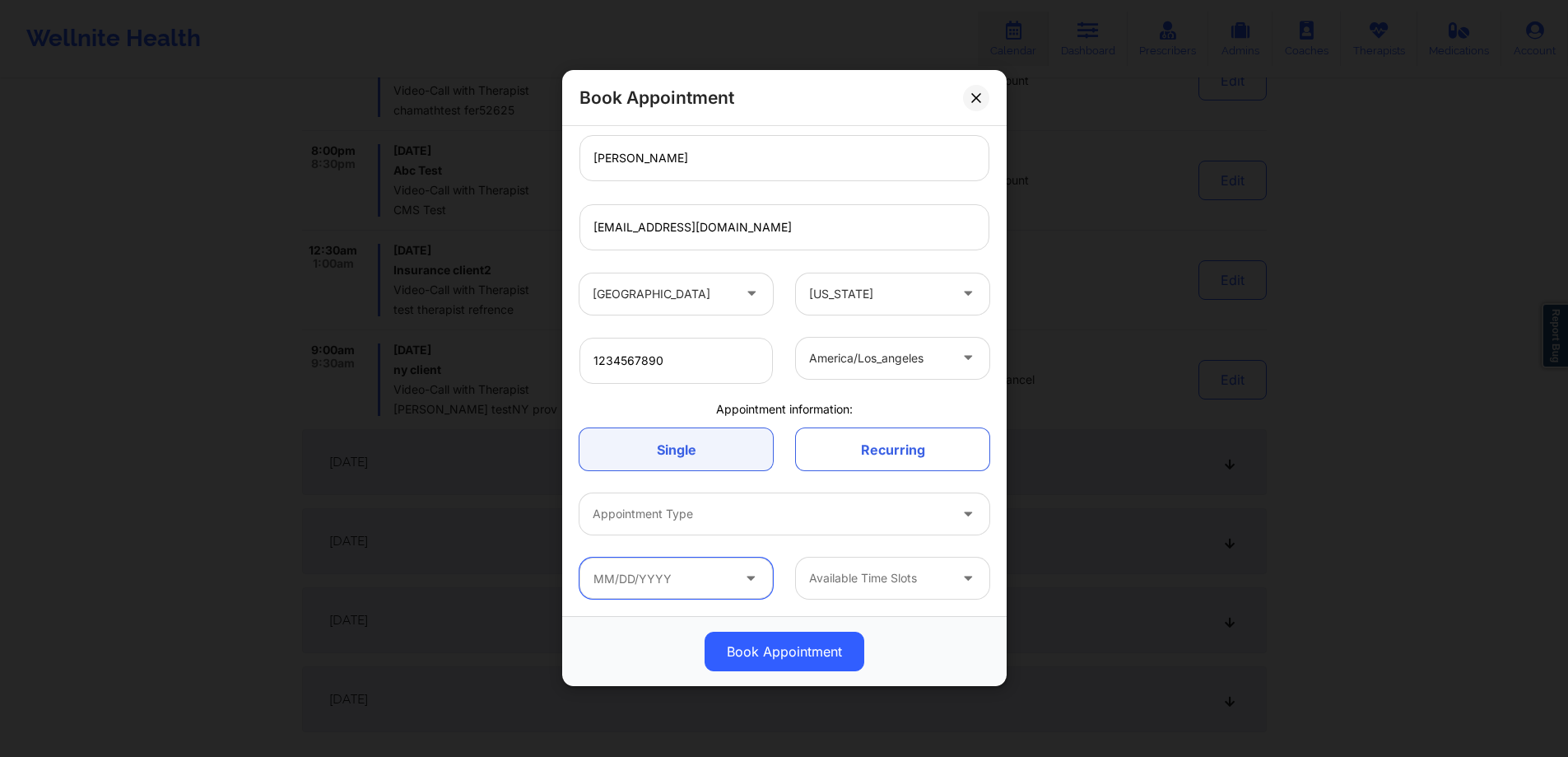
click at [692, 575] on input "text" at bounding box center [676, 578] width 193 height 41
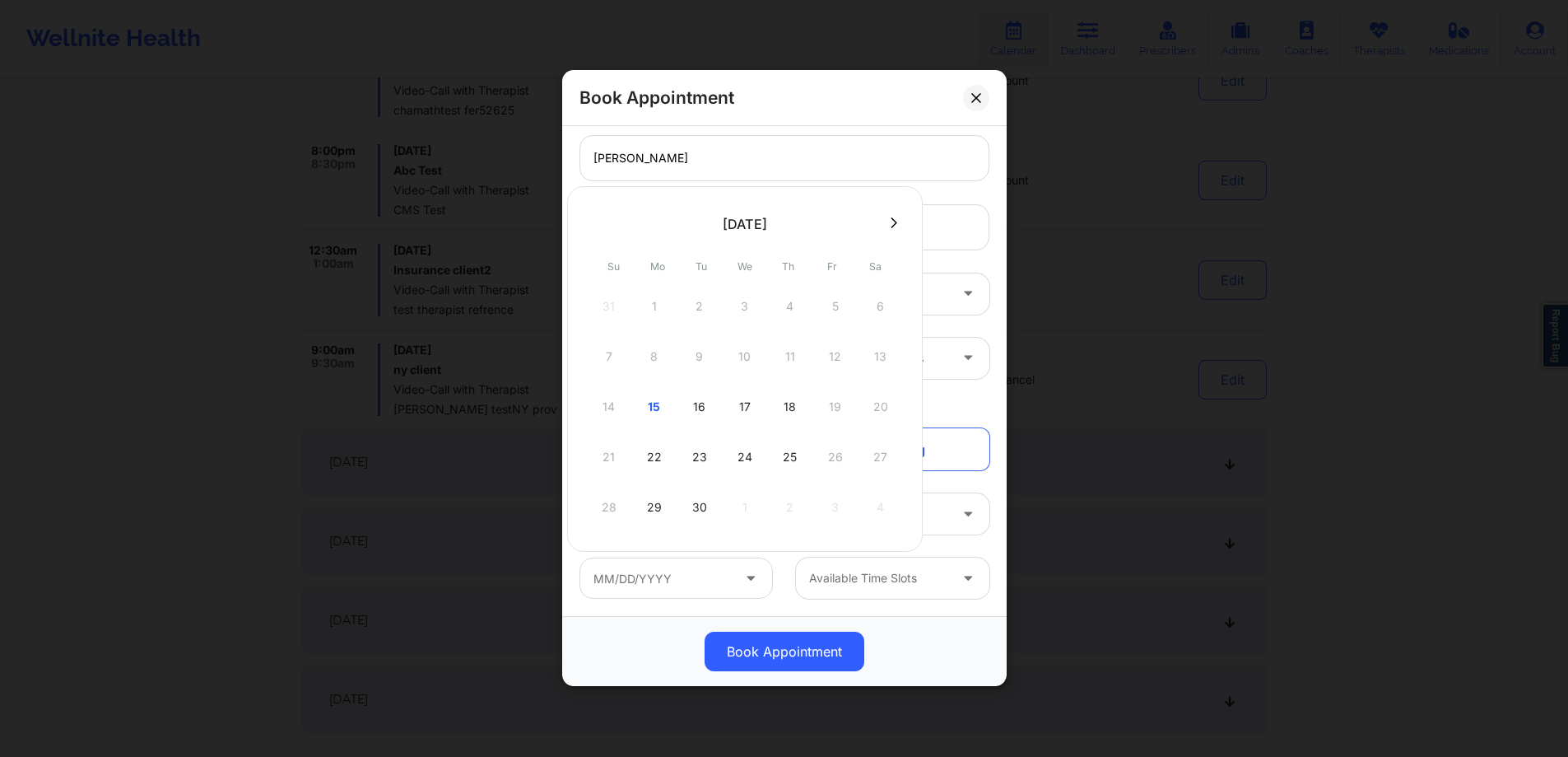
click at [698, 408] on div "16" at bounding box center [699, 406] width 41 height 46
type input "[DATE]"
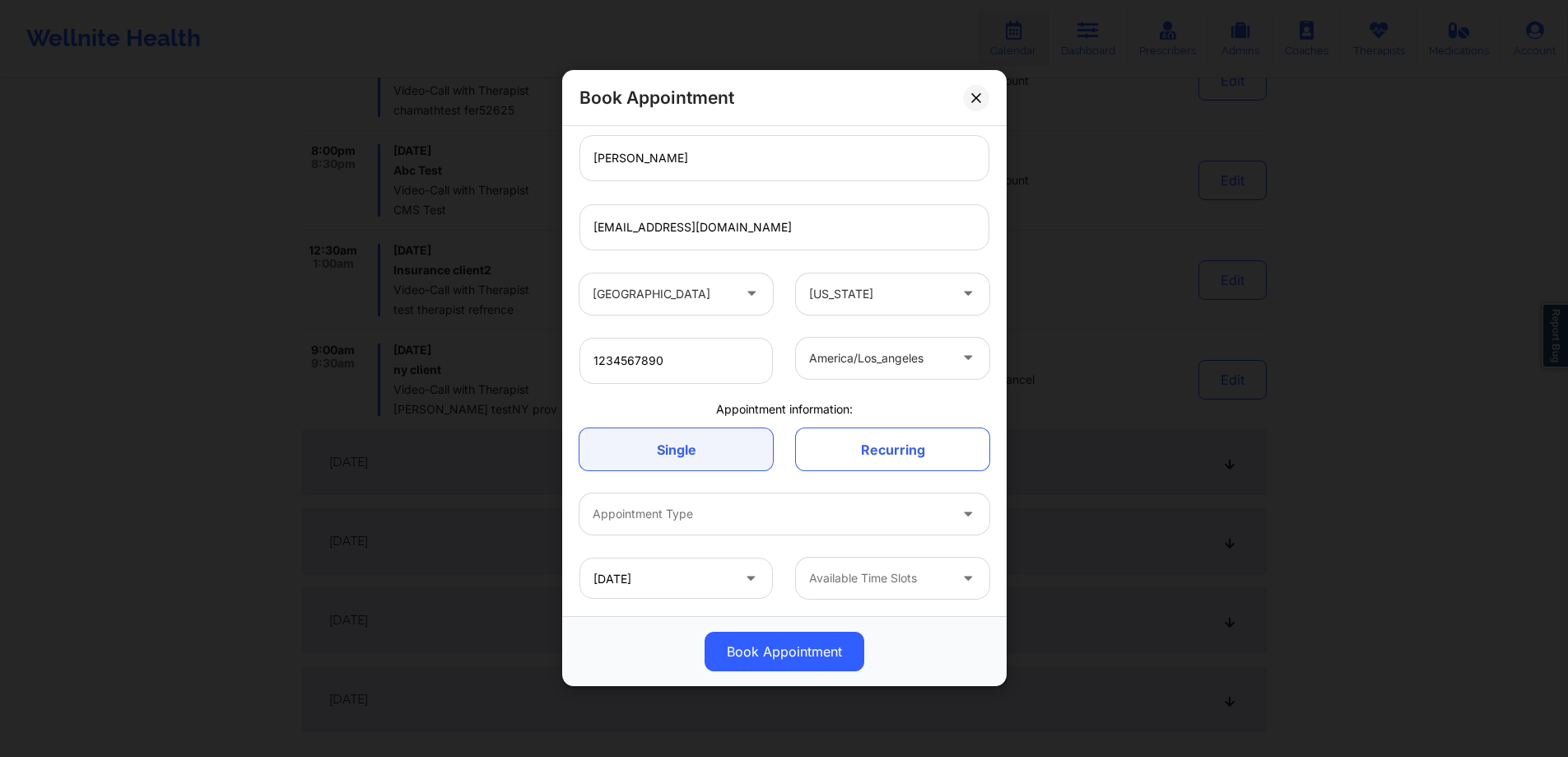
click at [743, 523] on div "Appointment Type" at bounding box center [764, 514] width 371 height 41
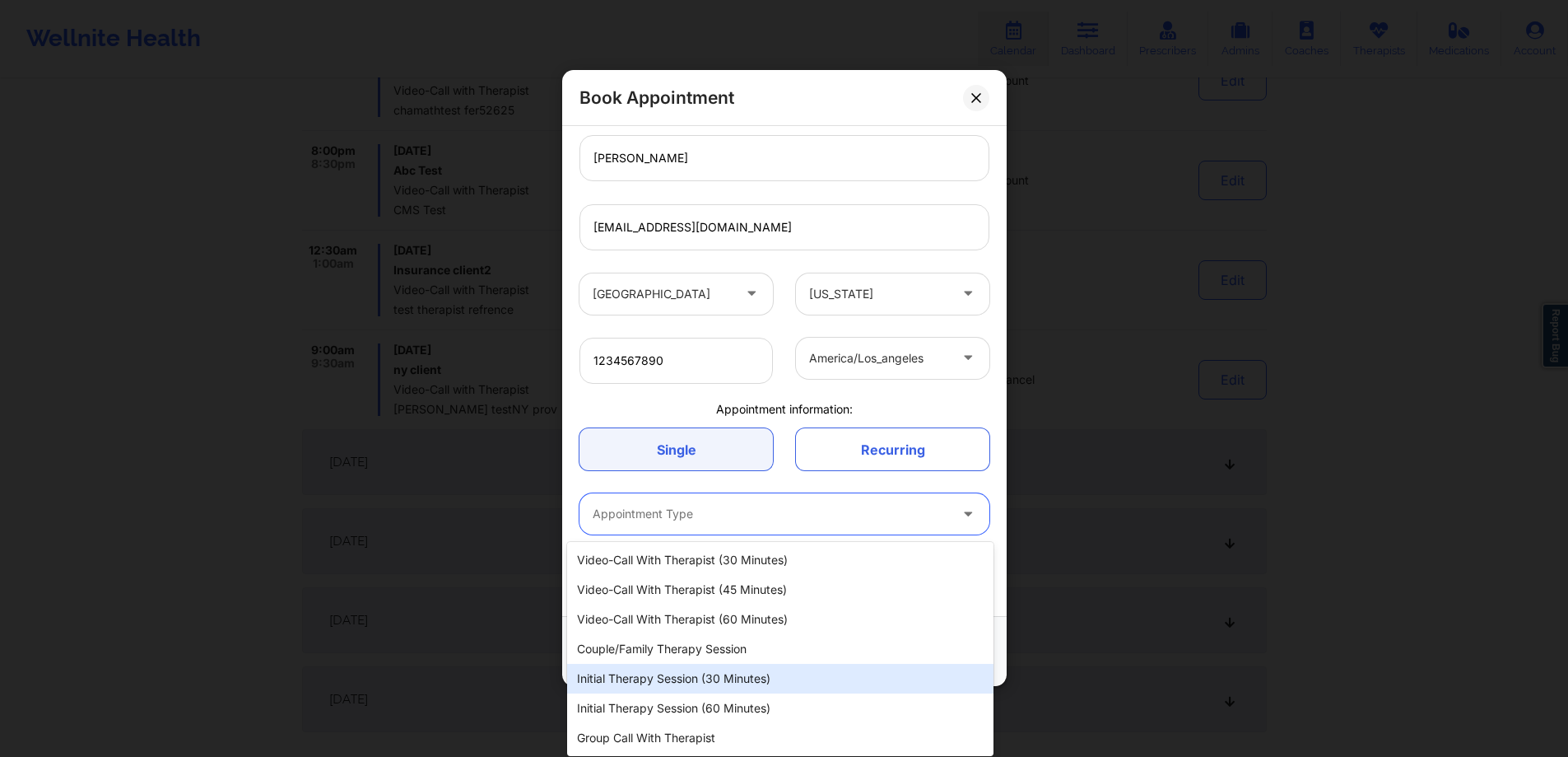
click at [655, 671] on div "Initial Therapy Session (30 minutes)" at bounding box center [780, 678] width 426 height 30
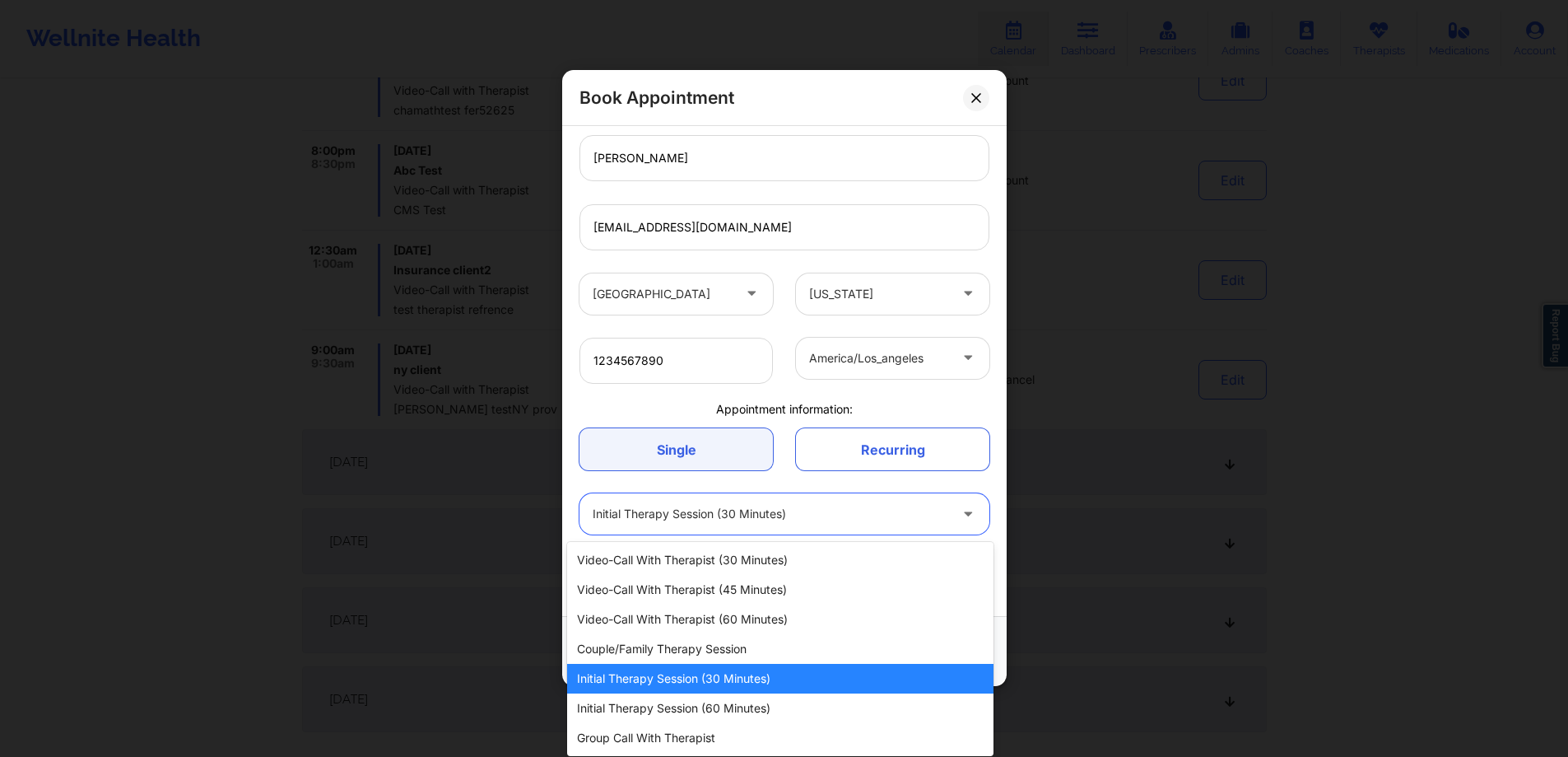
drag, startPoint x: 823, startPoint y: 513, endPoint x: 767, endPoint y: 595, distance: 99.3
click at [822, 513] on div at bounding box center [770, 514] width 355 height 20
drag, startPoint x: 705, startPoint y: 707, endPoint x: 715, endPoint y: 698, distance: 13.5
click at [705, 706] on div "Initial Therapy Session (60 minutes)" at bounding box center [780, 707] width 426 height 30
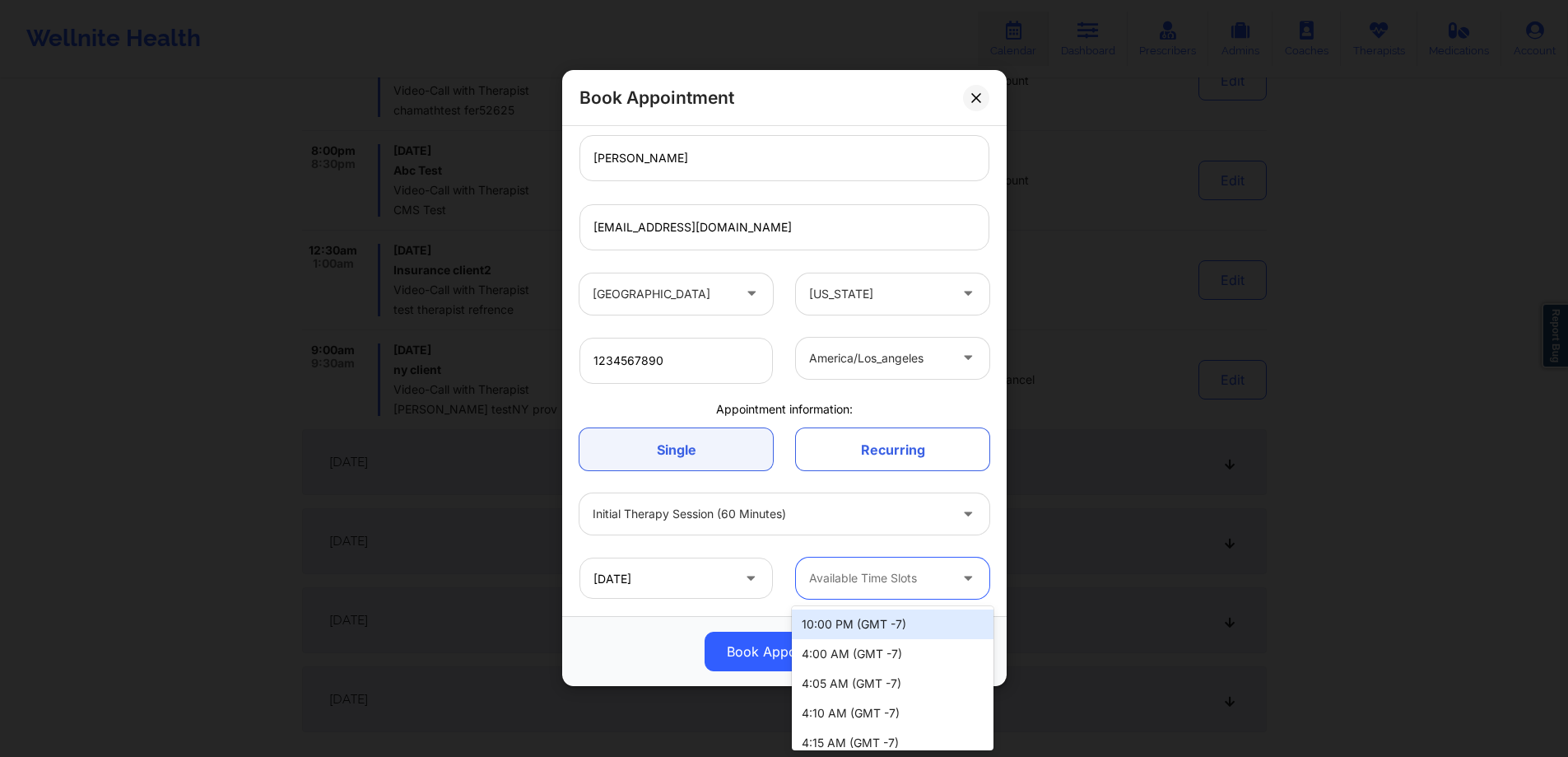
click at [878, 586] on div at bounding box center [879, 578] width 140 height 20
click at [852, 678] on div "4:05 AM (GMT -7)" at bounding box center [892, 682] width 202 height 30
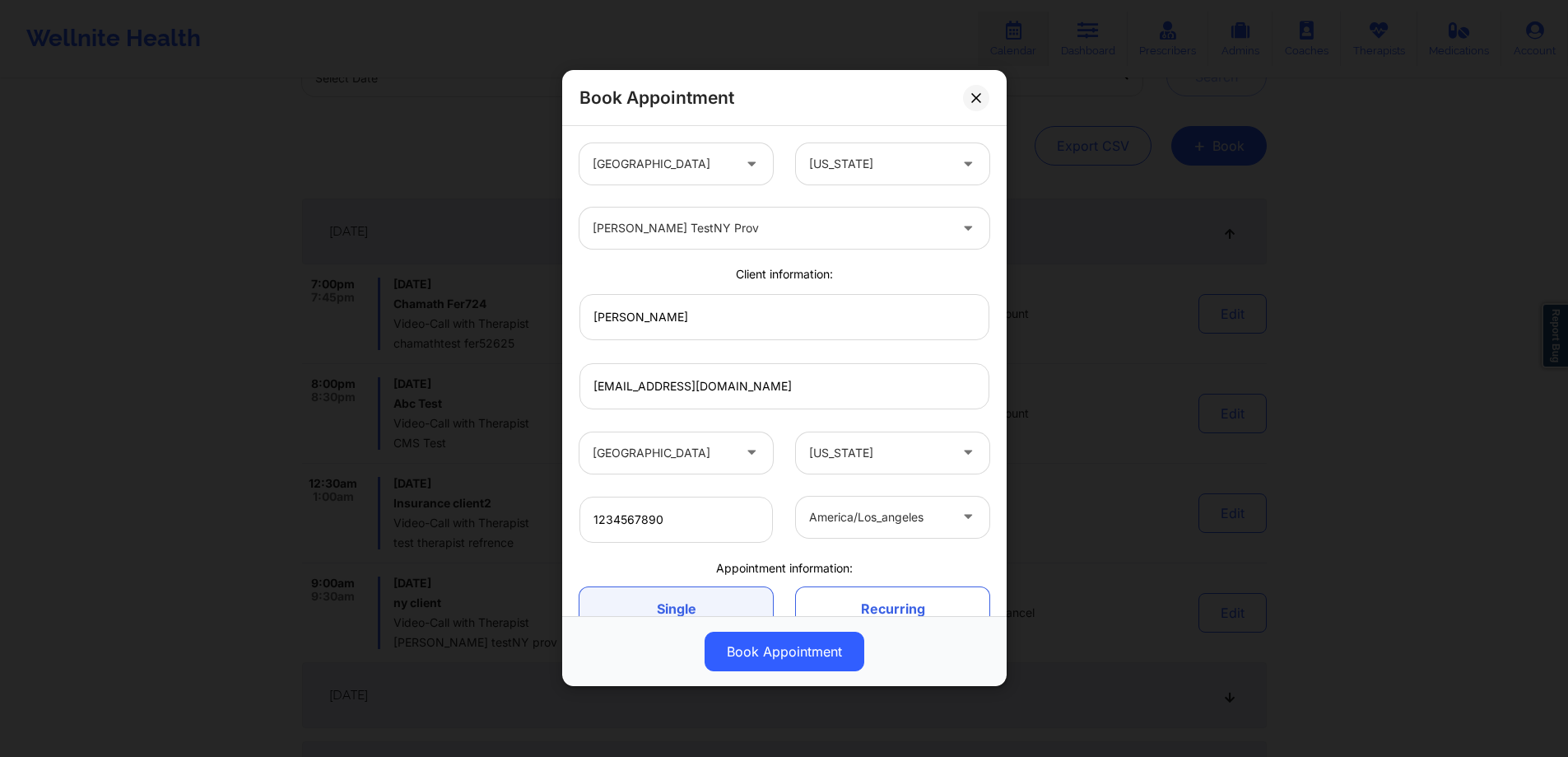
scroll to position [116, 0]
click at [773, 648] on button "Book Appointment" at bounding box center [784, 652] width 160 height 39
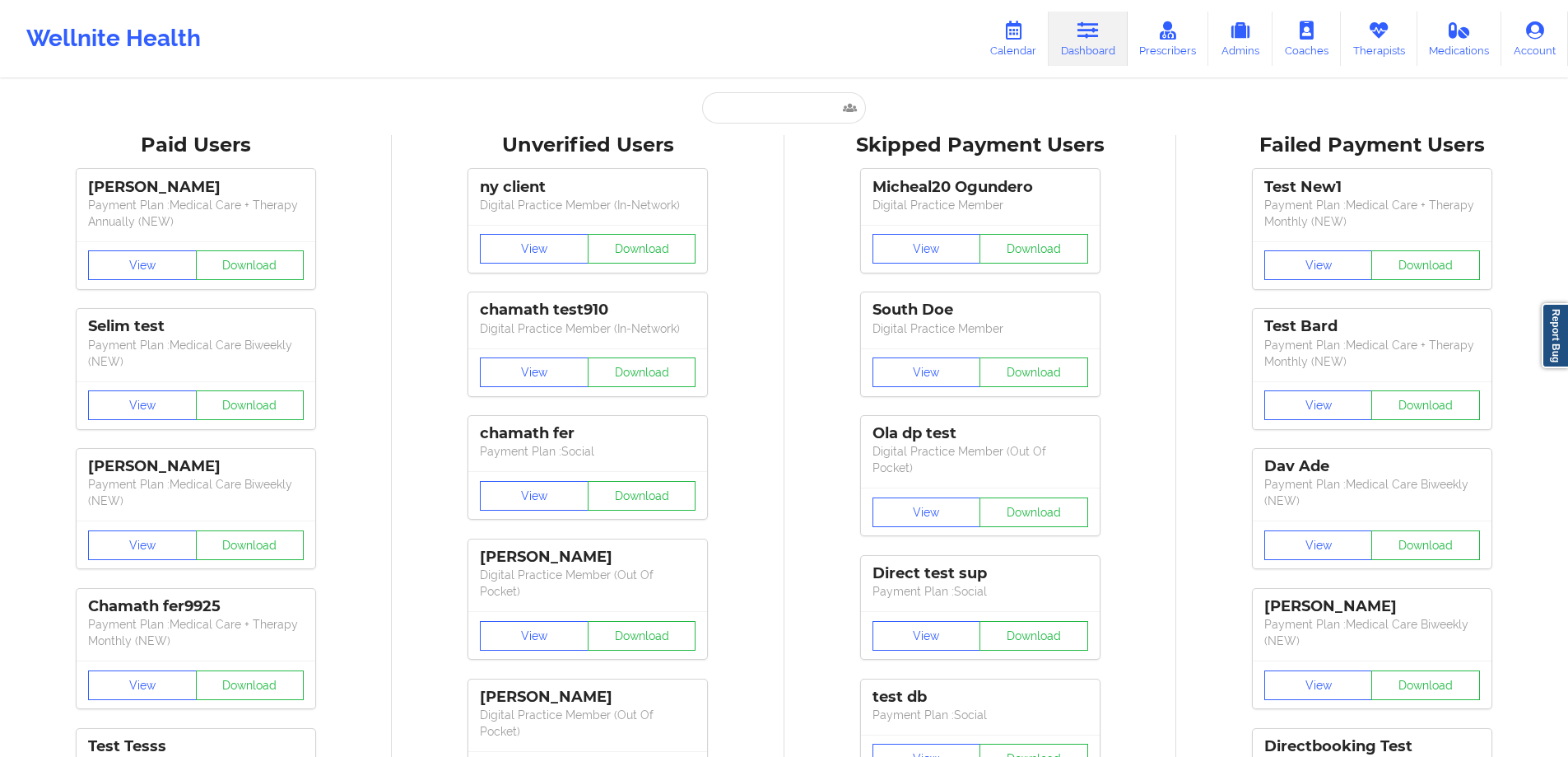
click at [1019, 67] on div "Wellnite Health Calendar Dashboard Prescribers Admins Coaches Therapists Medica…" at bounding box center [784, 38] width 1568 height 66
click at [1019, 60] on link "Calendar" at bounding box center [1013, 38] width 71 height 54
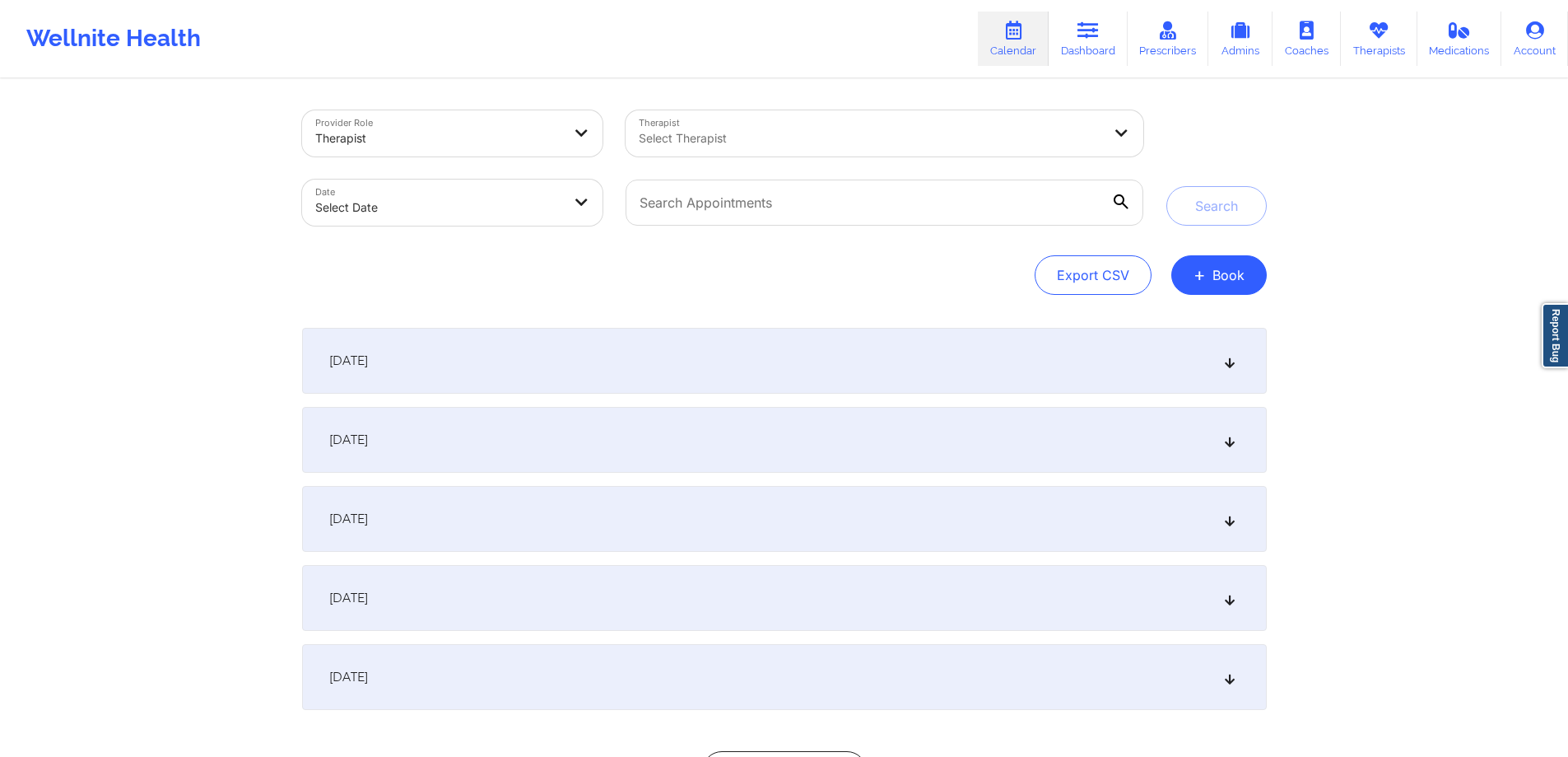
click at [474, 139] on div at bounding box center [439, 138] width 247 height 20
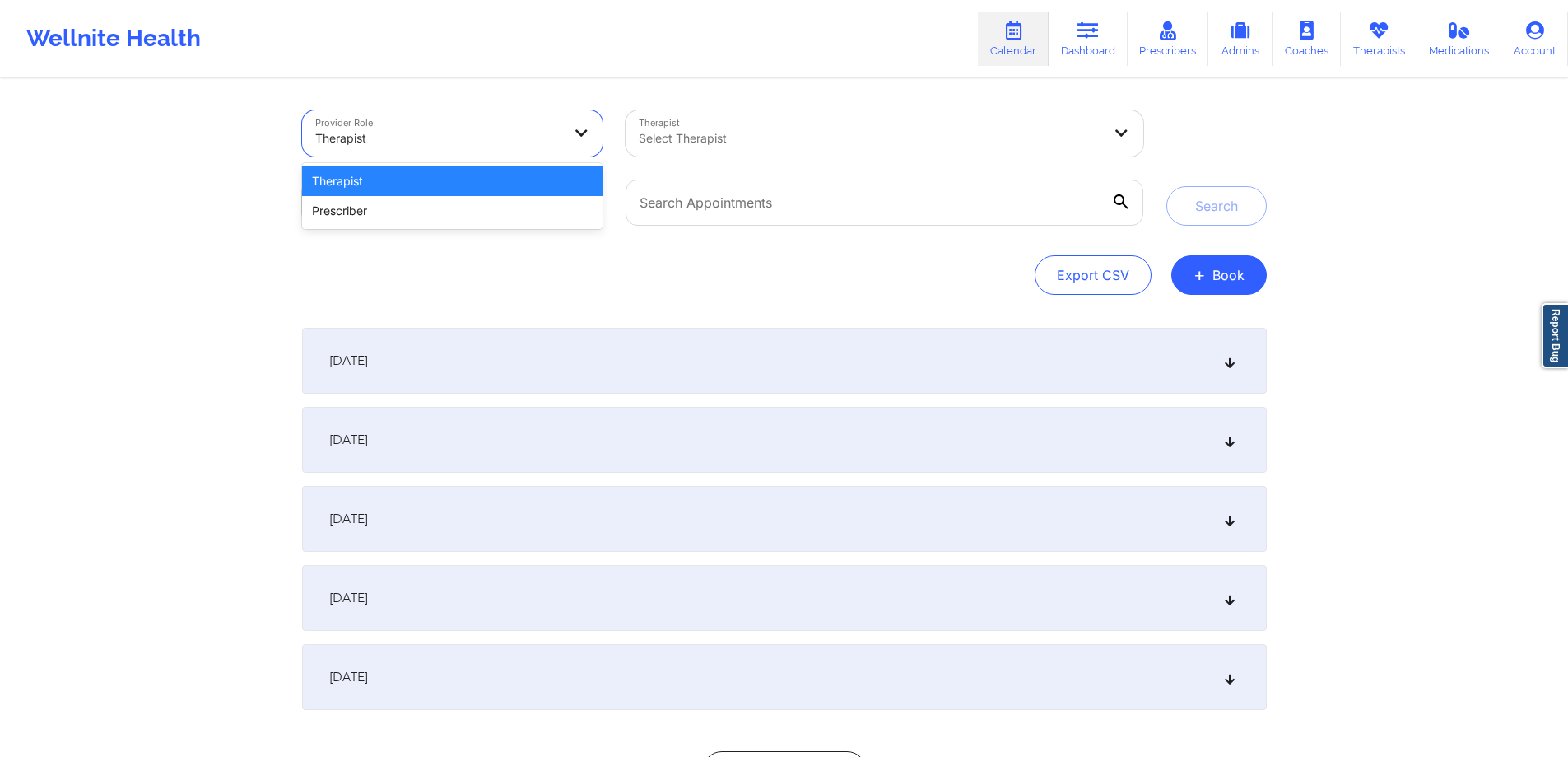
drag, startPoint x: 447, startPoint y: 199, endPoint x: 457, endPoint y: 191, distance: 12.8
click at [457, 191] on div "Therapist Prescriber" at bounding box center [452, 196] width 301 height 66
click at [457, 191] on div "Therapist" at bounding box center [452, 181] width 301 height 30
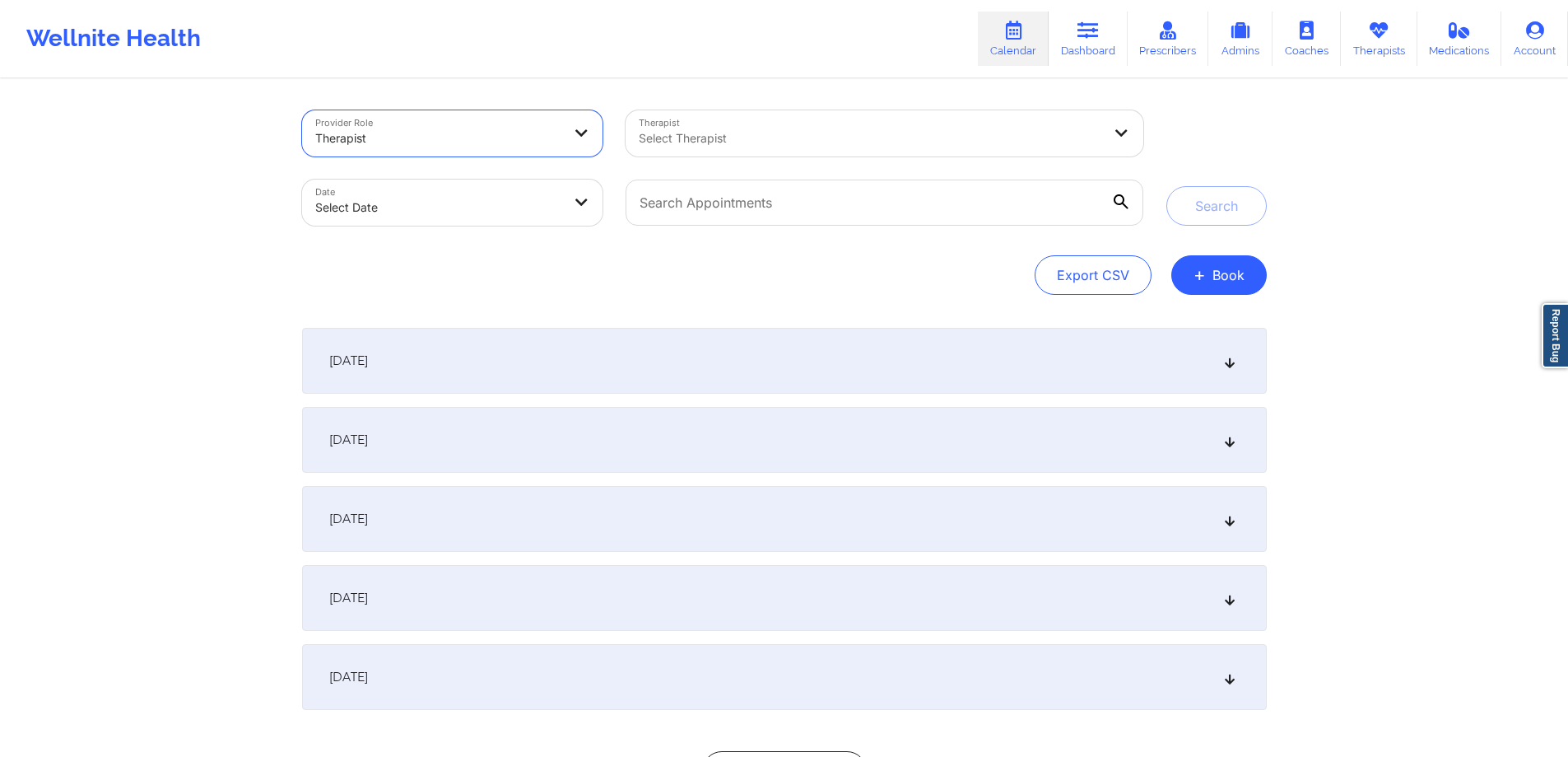
click at [755, 140] on div at bounding box center [870, 138] width 463 height 20
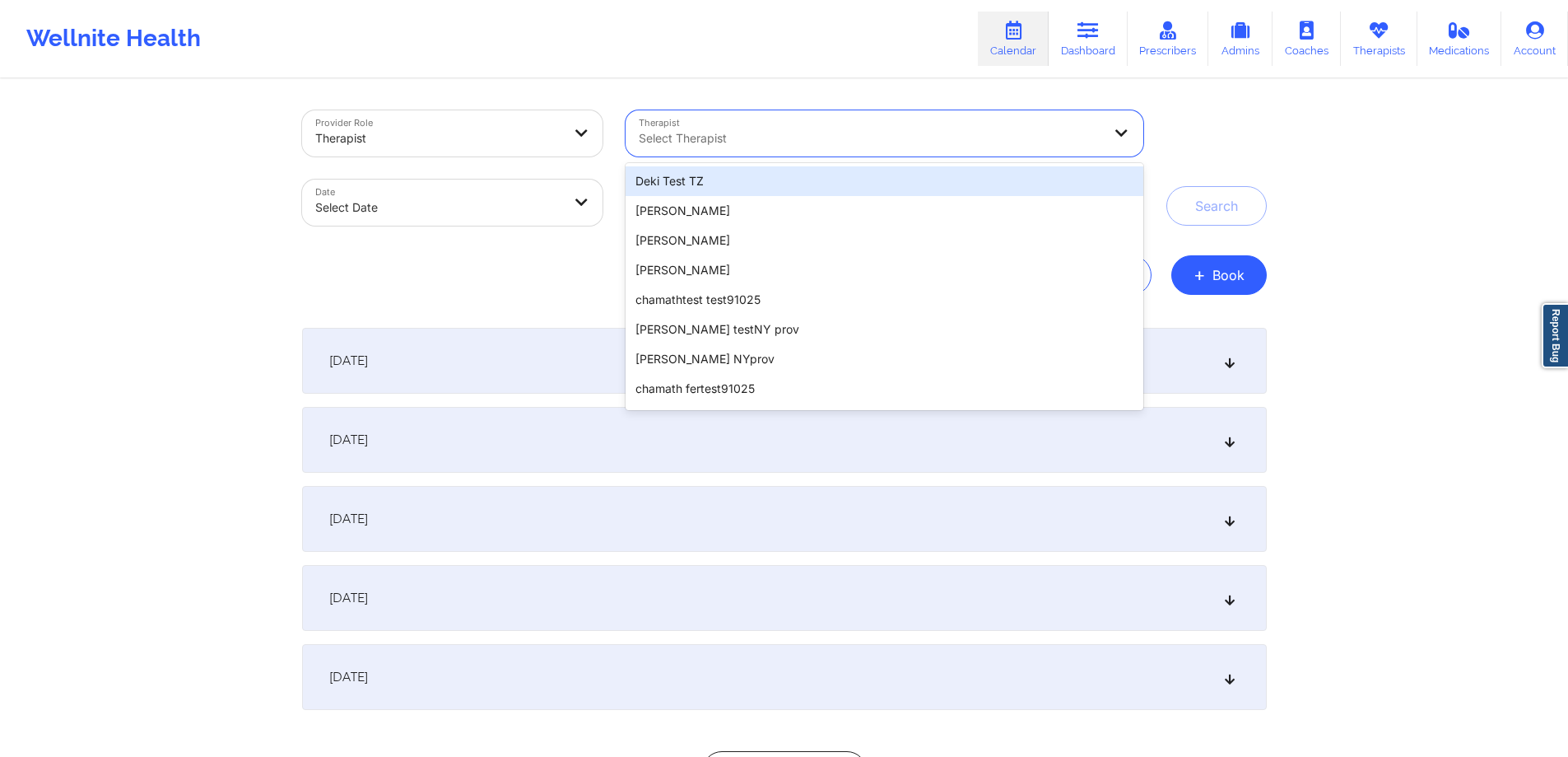
select select "2025-8"
select select "2025-9"
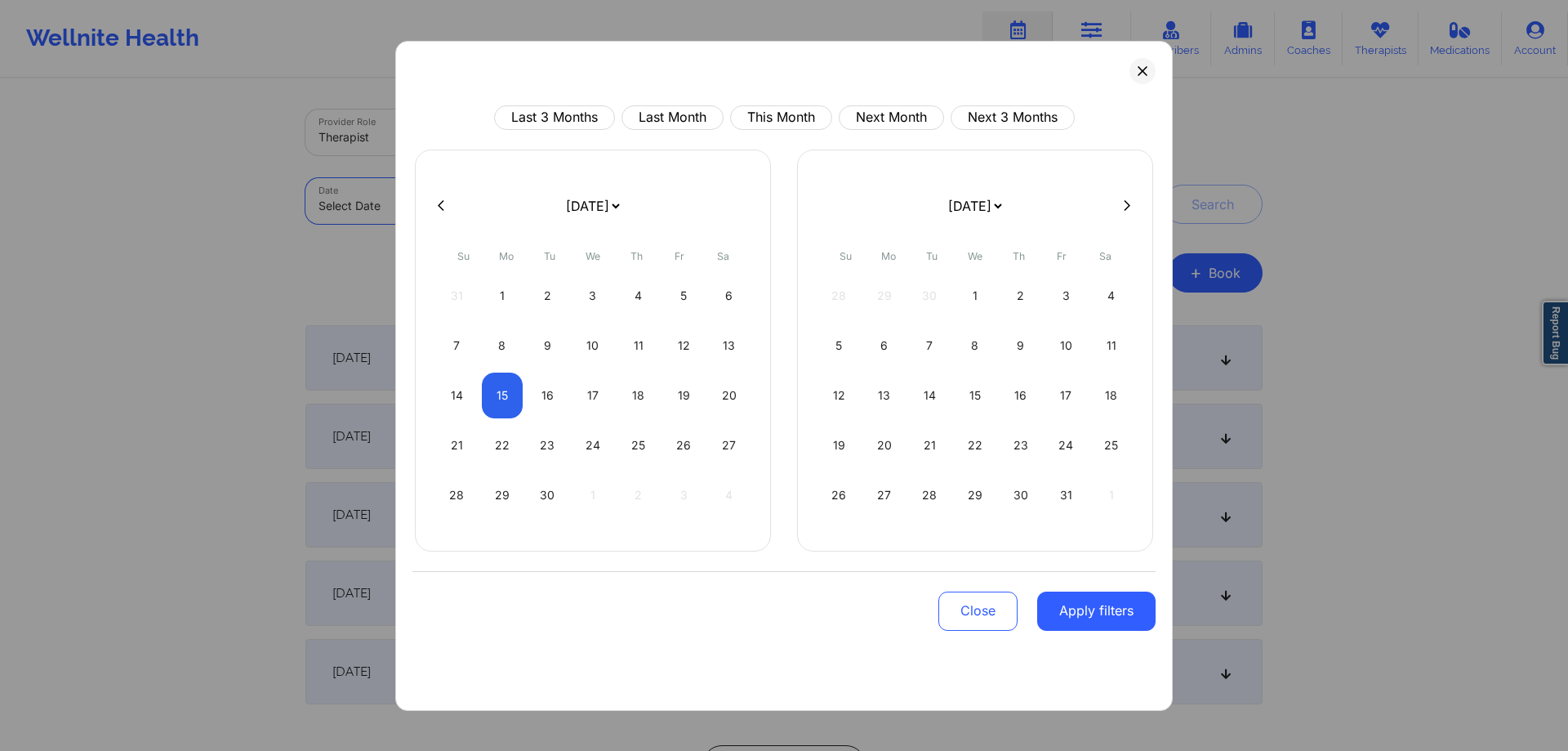
click at [515, 197] on body "Wellnite Health Calendar Dashboard Prescribers Admins Coaches Therapists Medica…" at bounding box center [784, 376] width 1568 height 751
click at [556, 391] on div "16" at bounding box center [548, 395] width 42 height 46
select select "2025-8"
select select "2025-9"
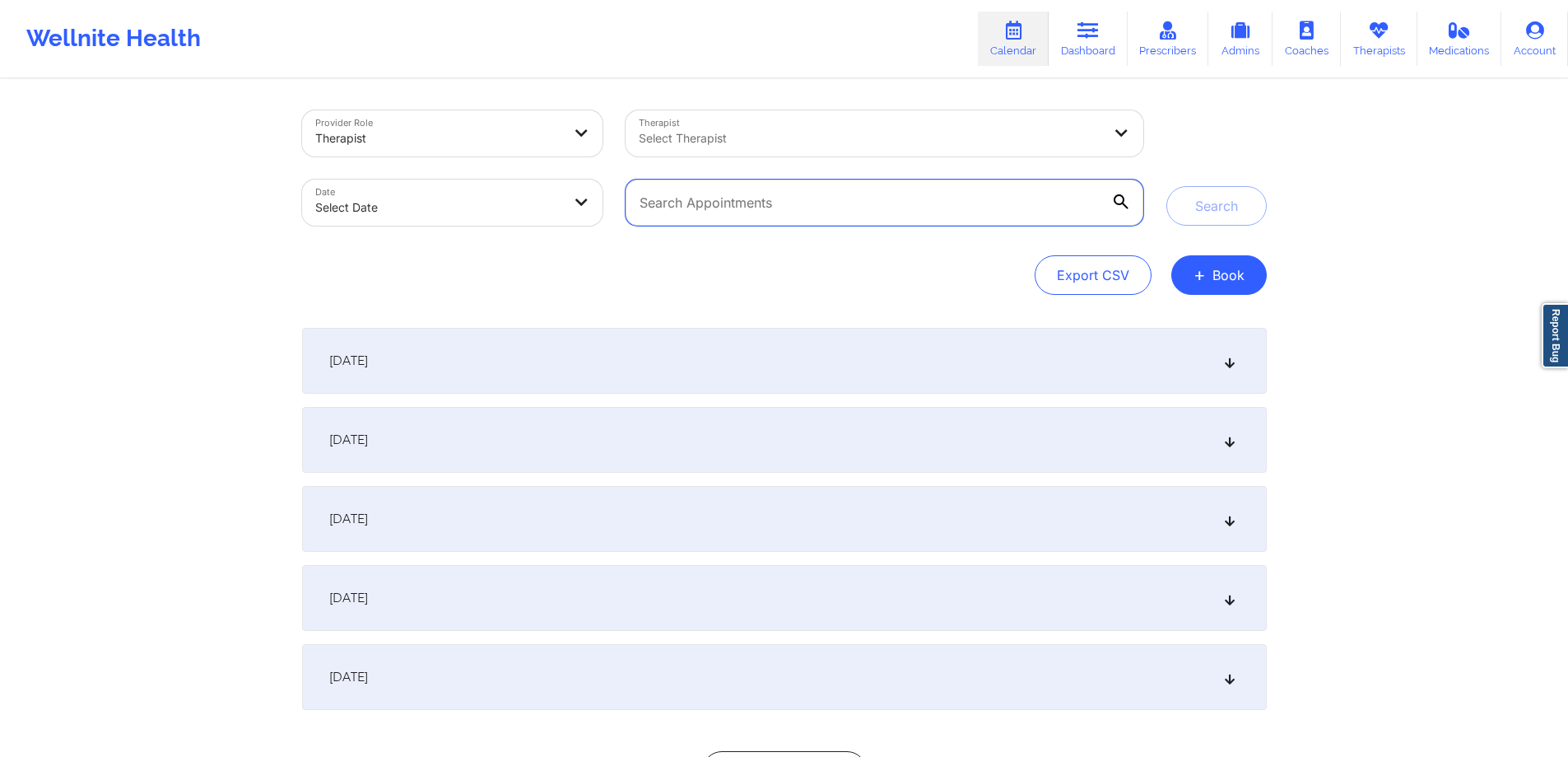
click at [803, 223] on input "text" at bounding box center [884, 203] width 517 height 46
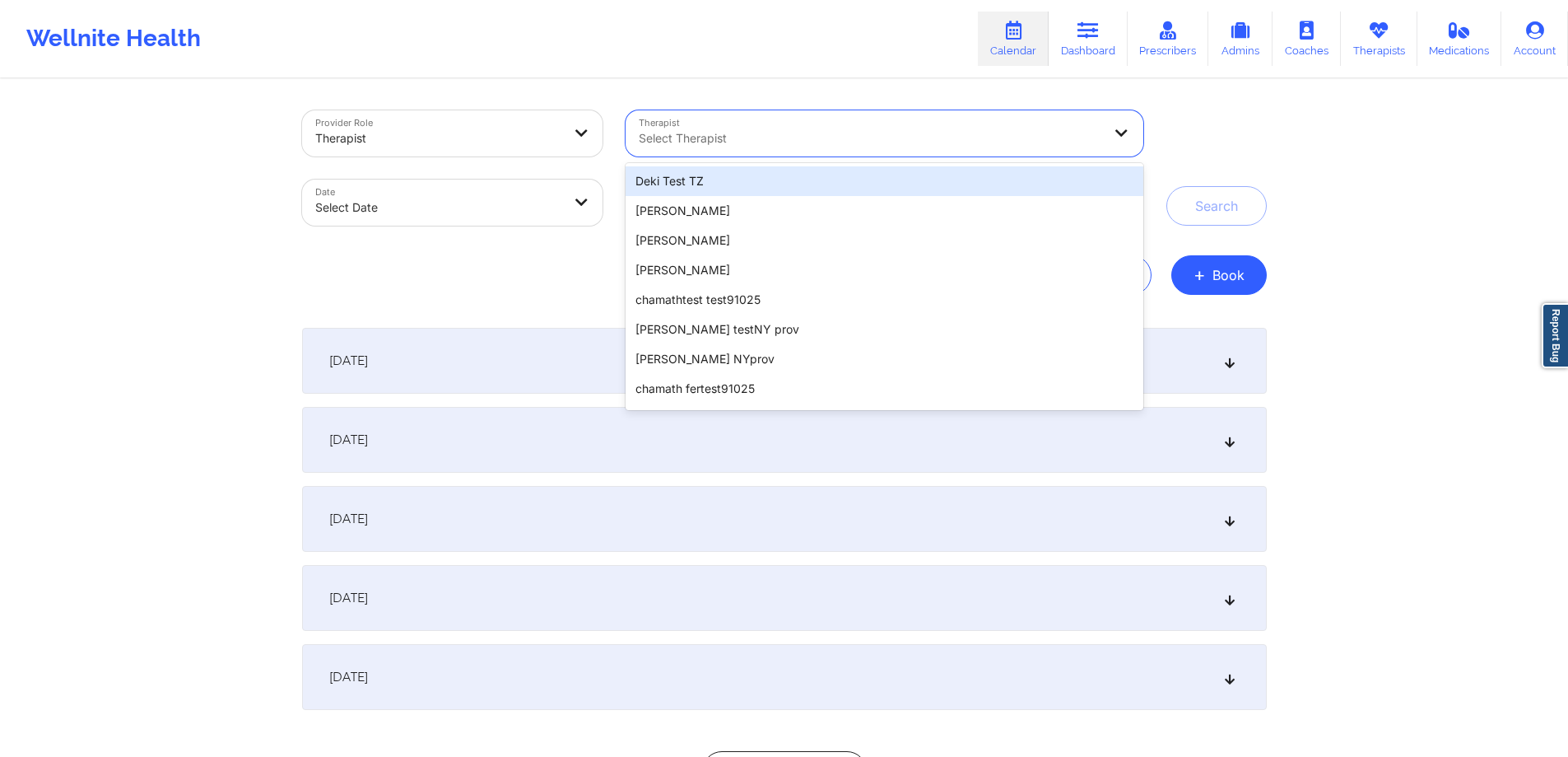
click at [812, 141] on div at bounding box center [870, 138] width 463 height 20
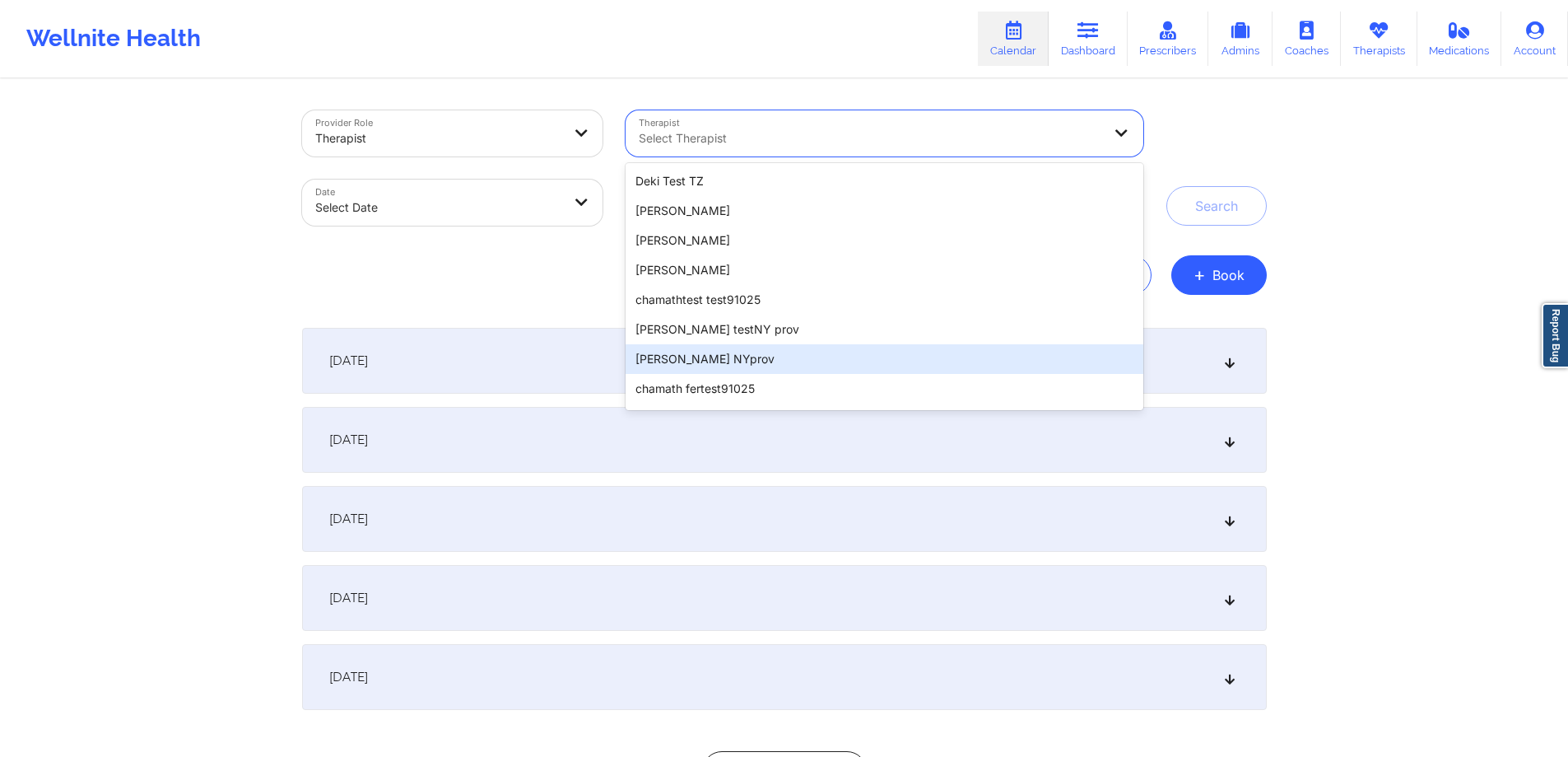
click at [763, 345] on div "[PERSON_NAME] NYprov" at bounding box center [884, 358] width 517 height 30
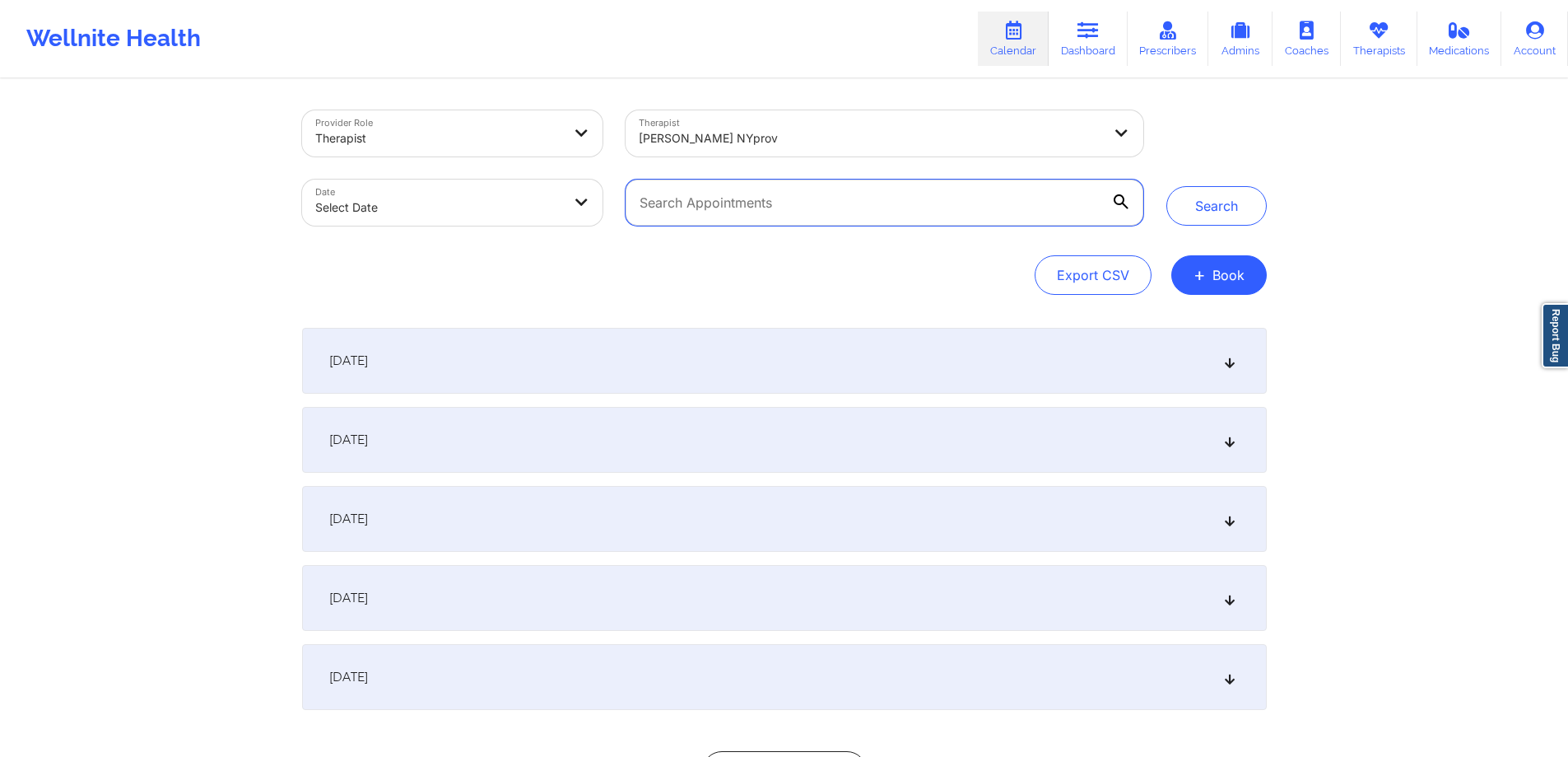
click at [741, 207] on input "text" at bounding box center [884, 203] width 517 height 46
click at [536, 211] on body "Wellnite Health Calendar Dashboard Prescribers Admins Coaches Therapists Medica…" at bounding box center [784, 378] width 1568 height 757
select select "2025-8"
select select "2025-9"
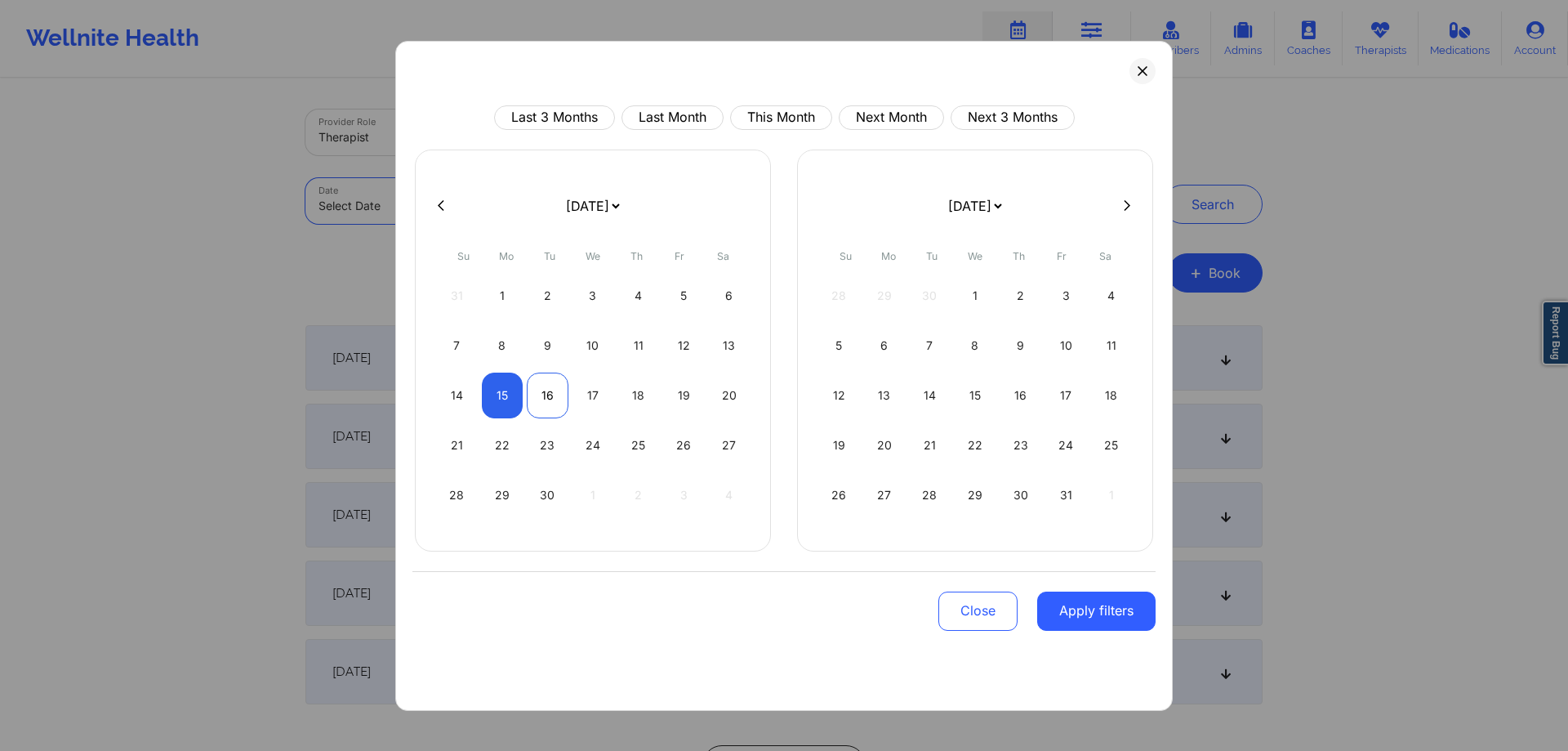
drag, startPoint x: 538, startPoint y: 397, endPoint x: 546, endPoint y: 393, distance: 8.9
click at [538, 397] on div "16" at bounding box center [548, 395] width 42 height 46
select select "2025-8"
select select "2025-9"
select select "2025-8"
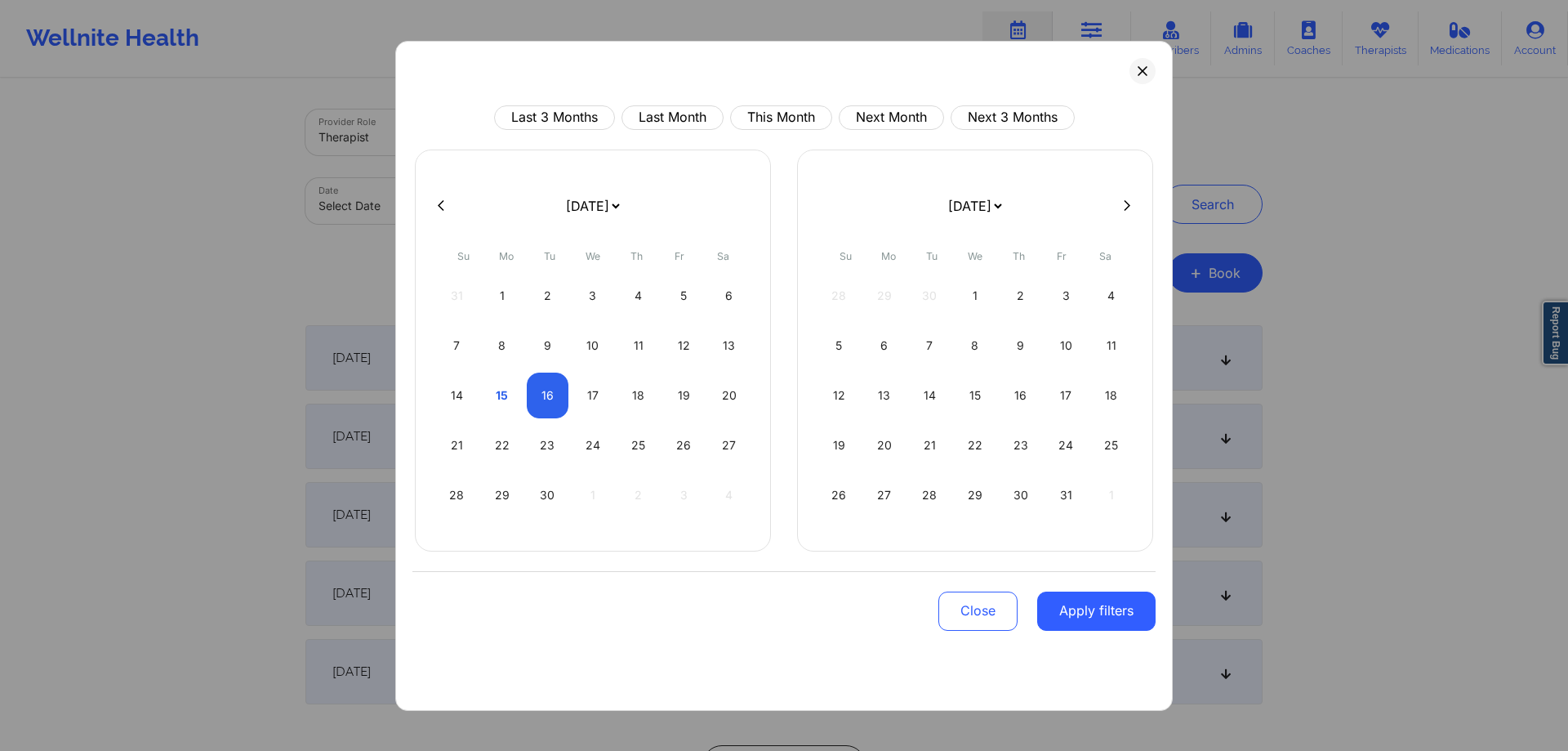
select select "2025-9"
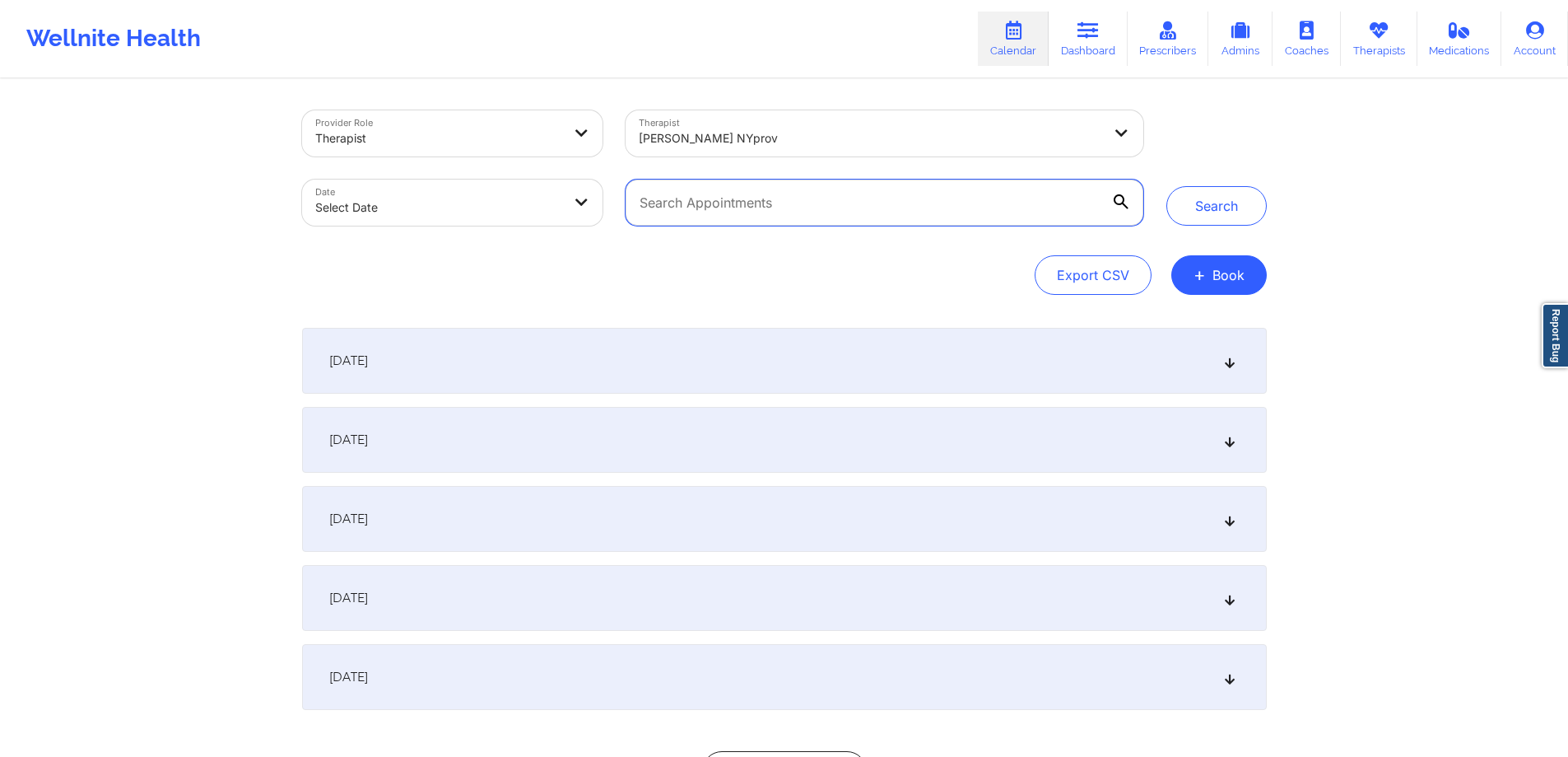
click at [709, 209] on input "text" at bounding box center [884, 203] width 517 height 46
select select "2025-8"
select select "2025-9"
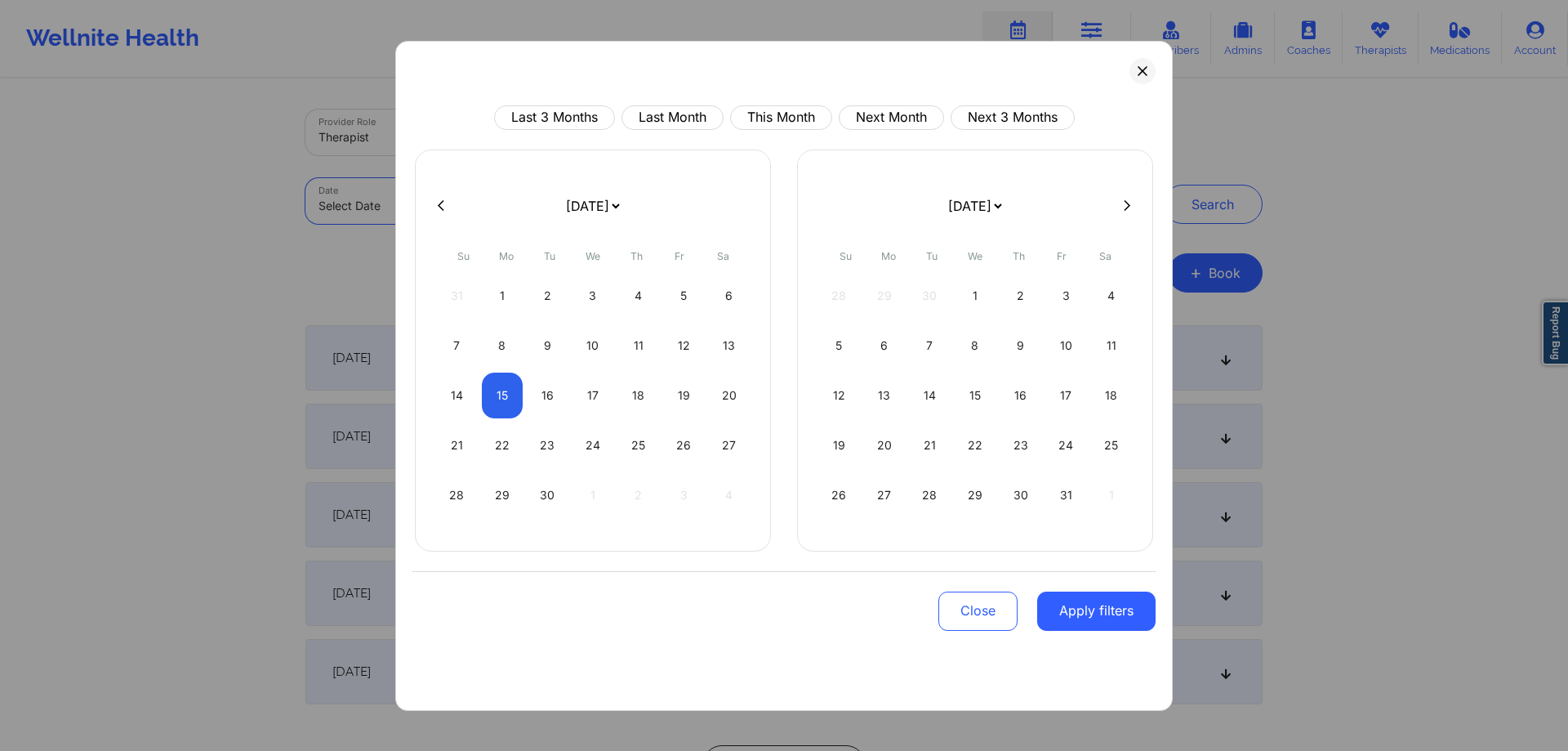
click at [504, 216] on body "Wellnite Health Calendar Dashboard Prescribers Admins Coaches Therapists Medica…" at bounding box center [784, 376] width 1568 height 751
click at [540, 396] on div "16" at bounding box center [548, 395] width 42 height 46
click at [543, 396] on div "16" at bounding box center [548, 395] width 42 height 46
select select "2025-8"
select select "2025-9"
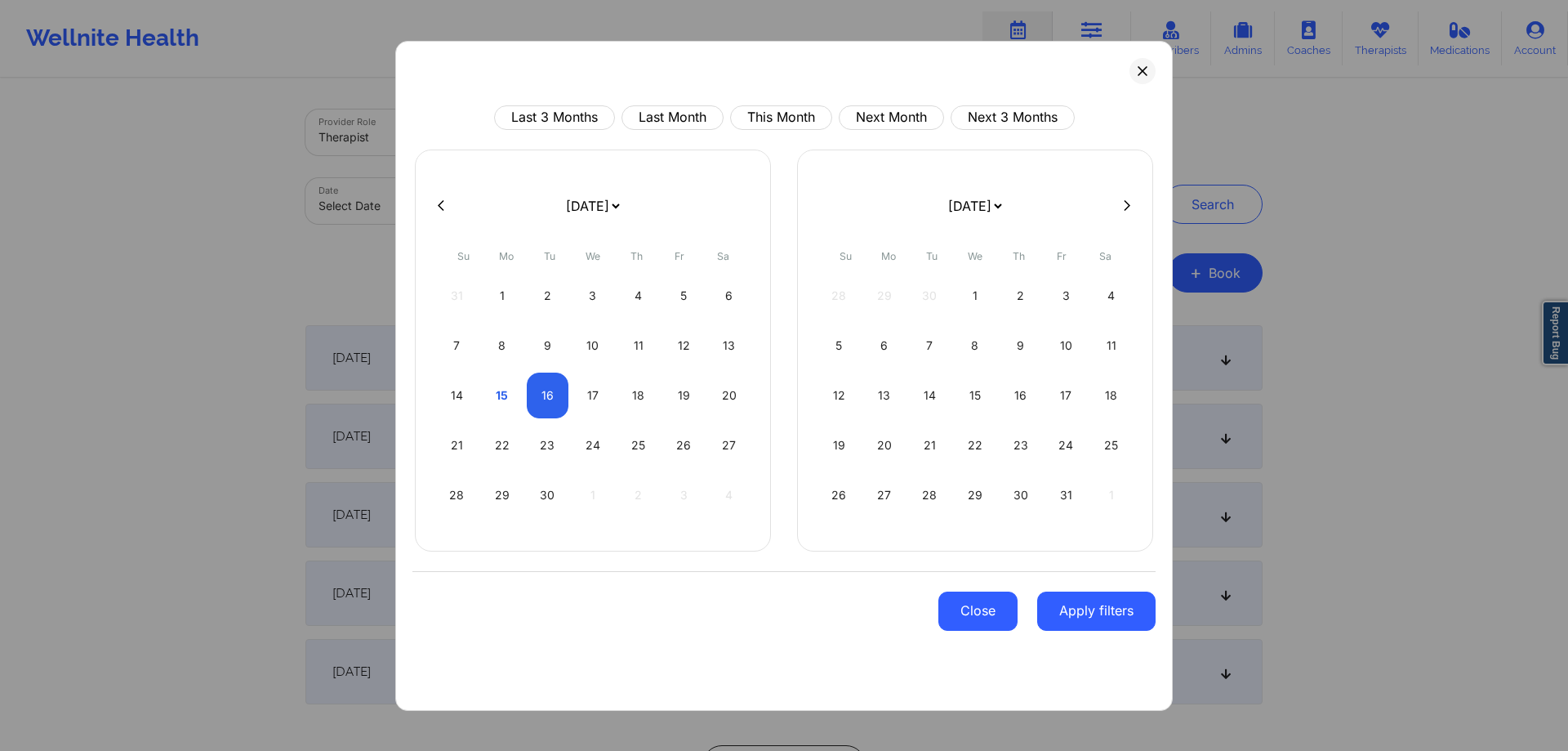
click at [986, 613] on button "Close" at bounding box center [978, 611] width 80 height 39
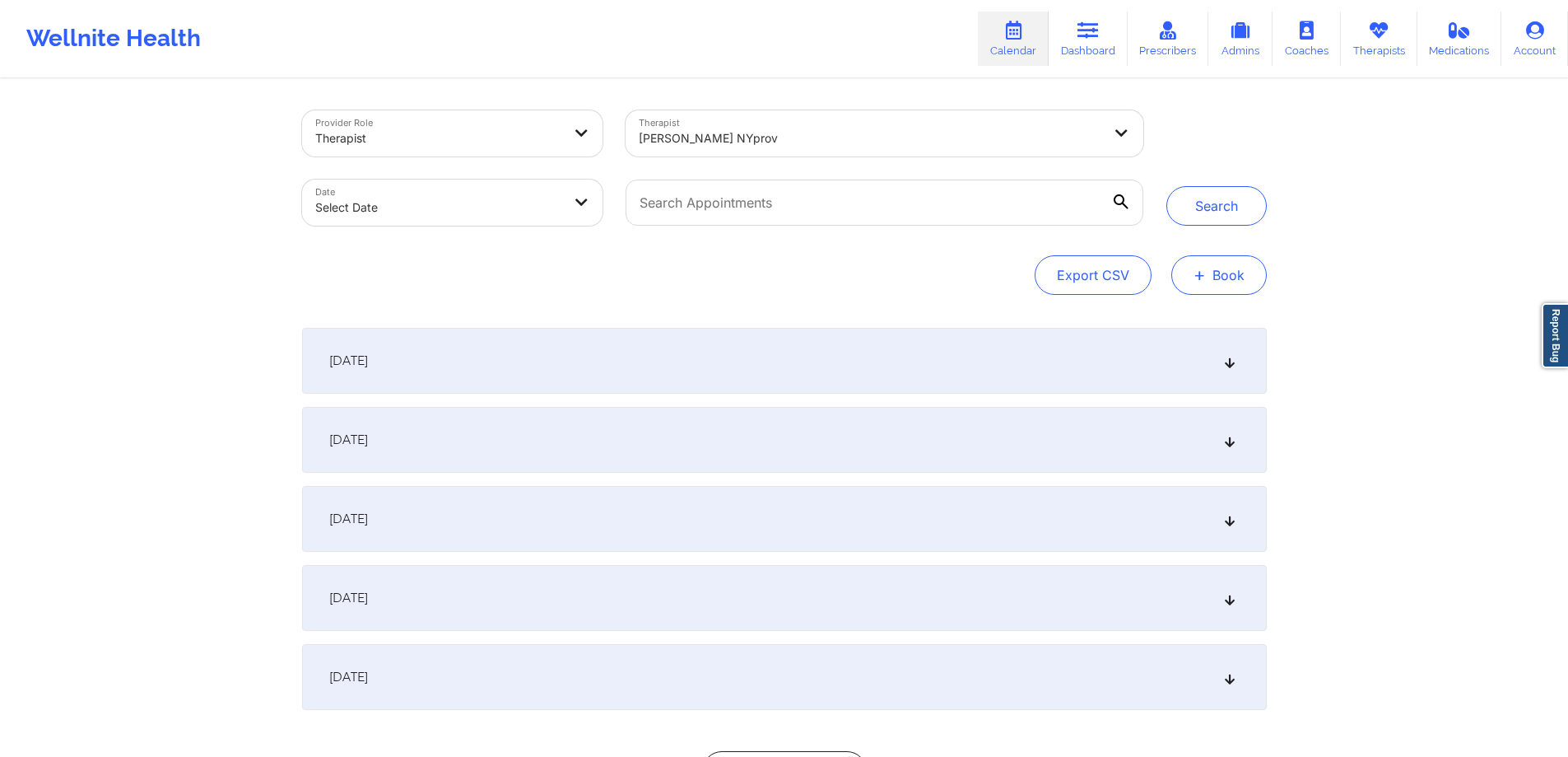
click at [1256, 272] on button "+ Book" at bounding box center [1219, 274] width 96 height 39
click at [1155, 326] on button "Therapy Session" at bounding box center [1192, 327] width 126 height 27
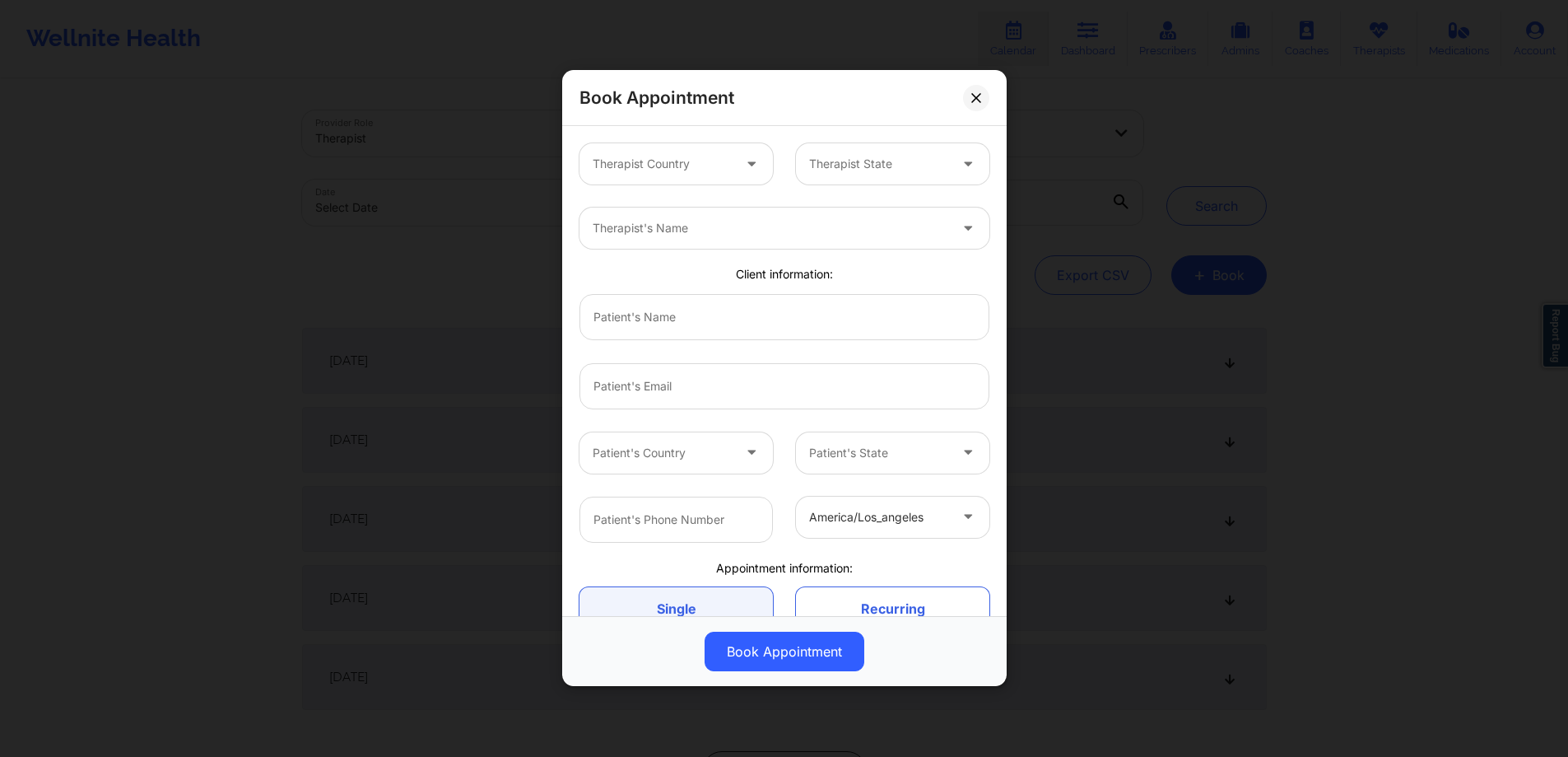
click at [674, 163] on div at bounding box center [662, 164] width 140 height 20
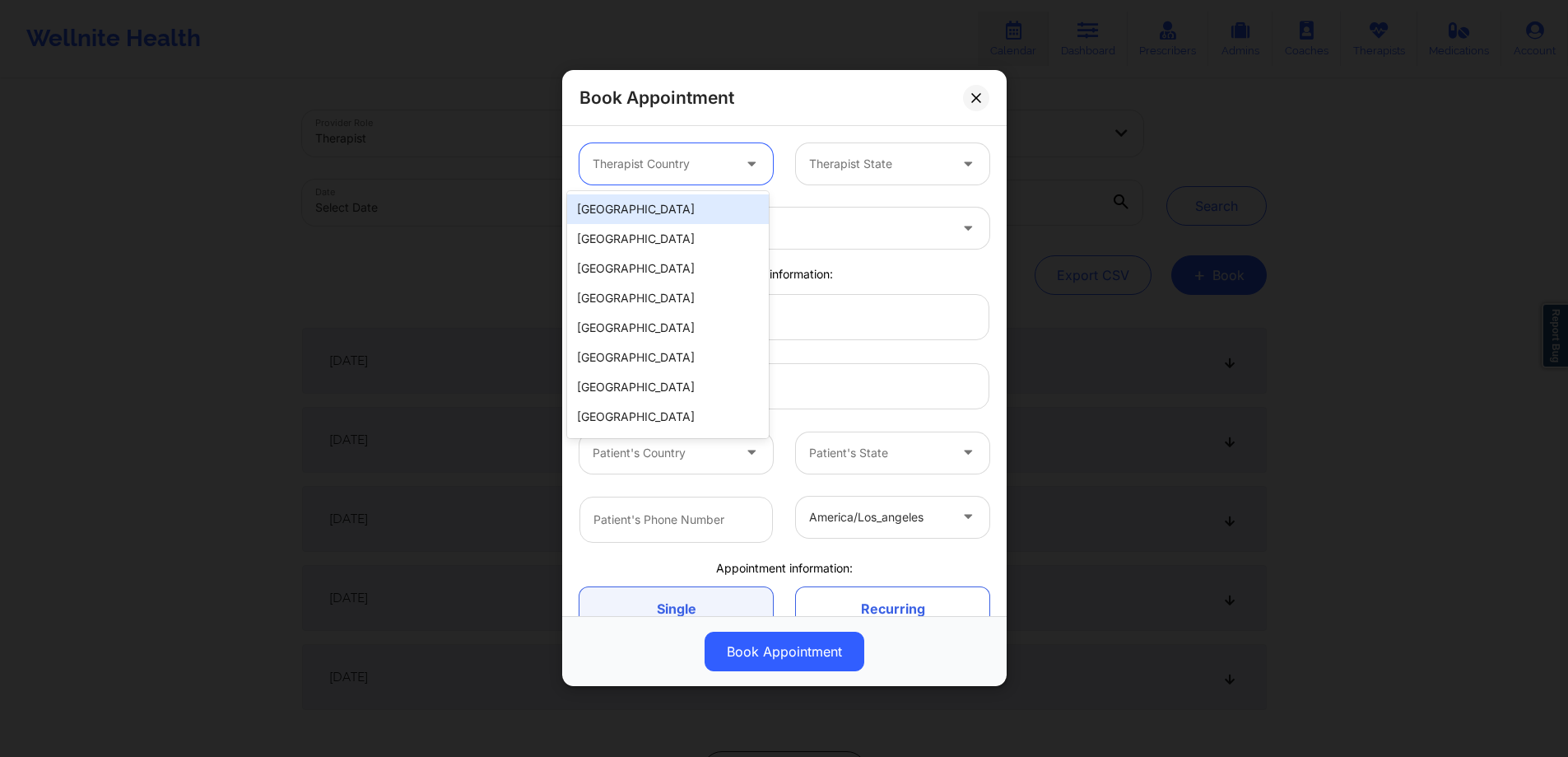
click at [663, 217] on div "[GEOGRAPHIC_DATA]" at bounding box center [667, 208] width 202 height 30
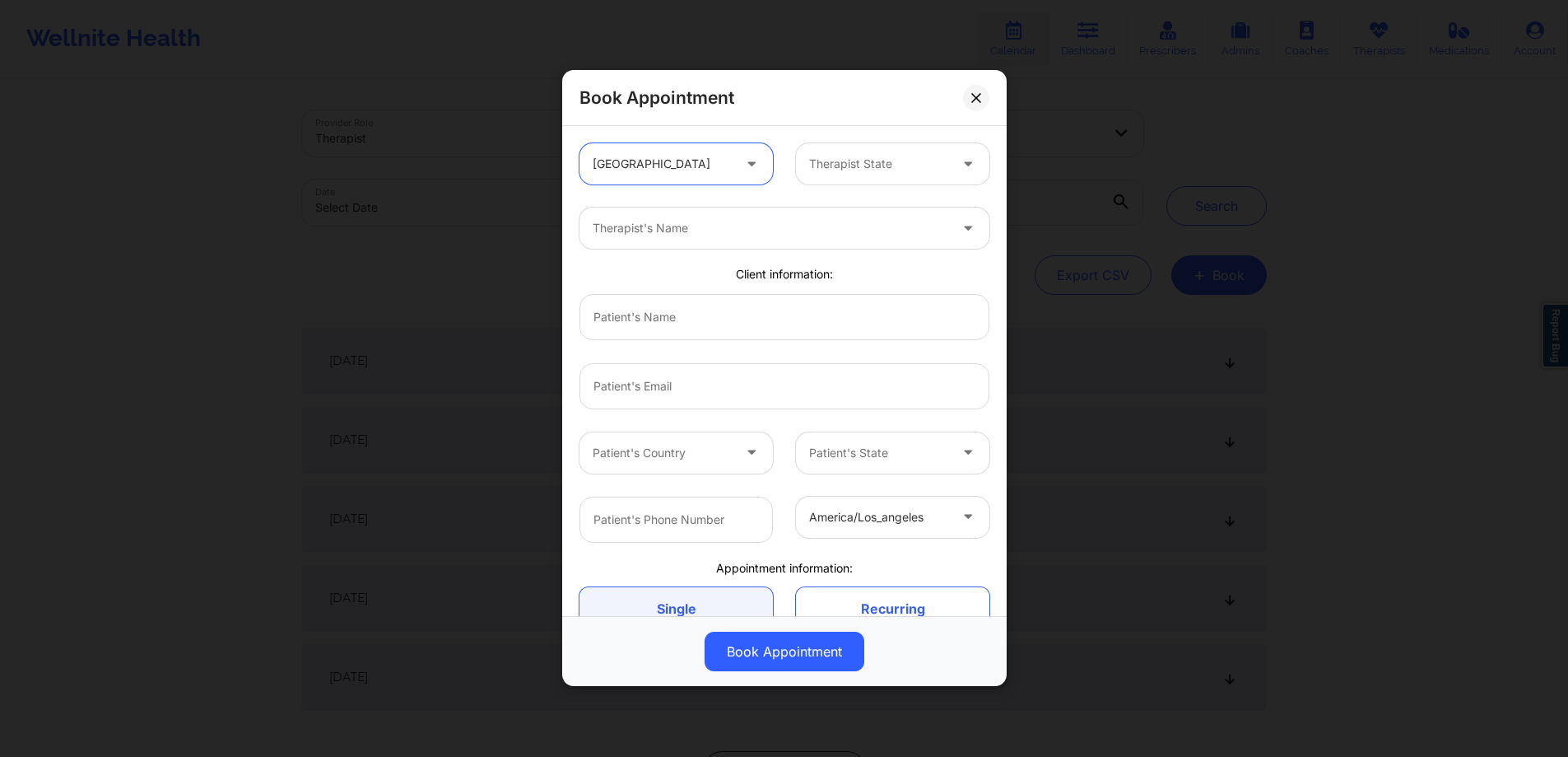
click at [846, 147] on div "Therapist State" at bounding box center [872, 163] width 154 height 41
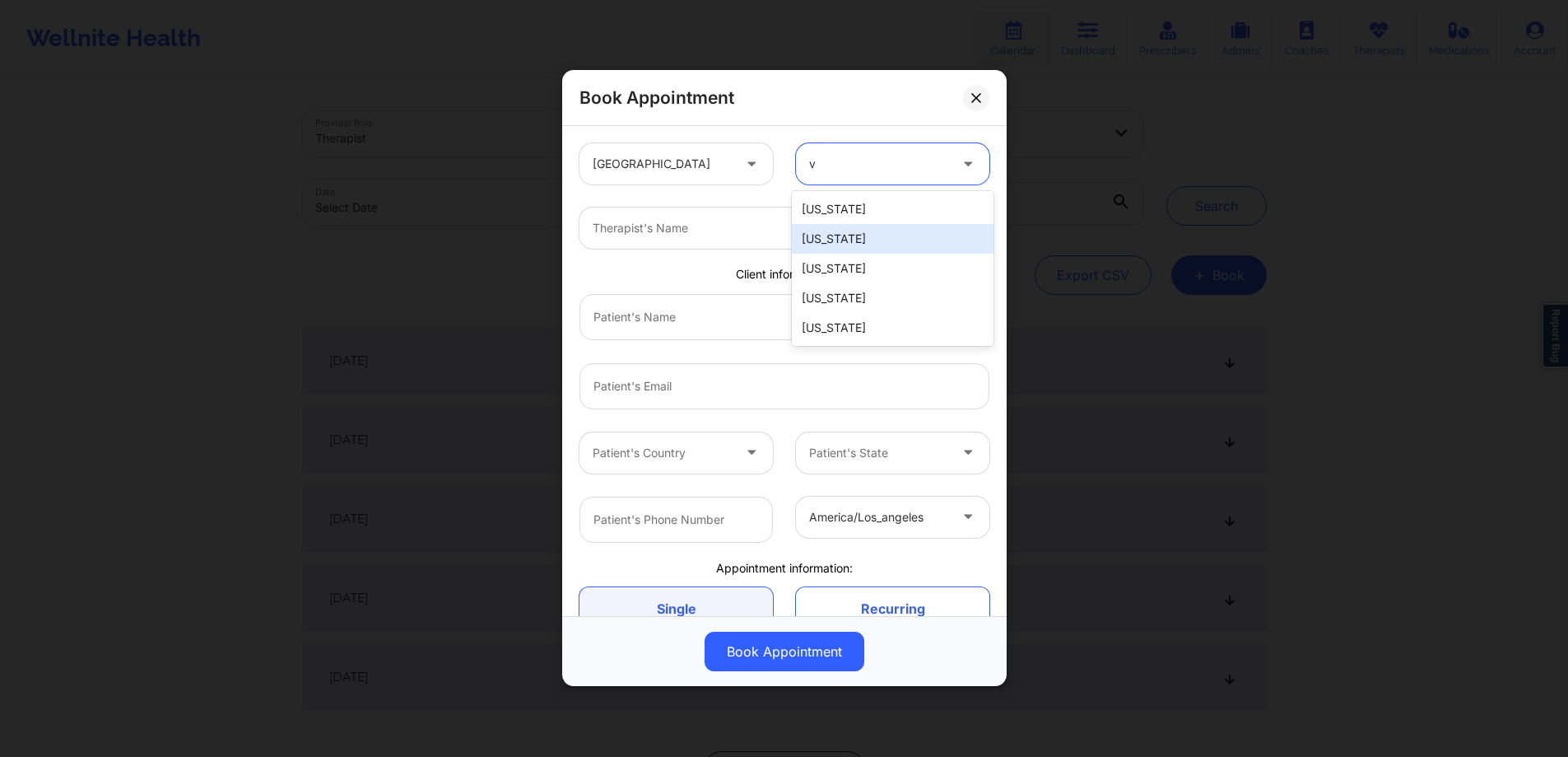
type input "f"
click at [851, 234] on div "[US_STATE]" at bounding box center [892, 238] width 202 height 30
click at [721, 226] on div at bounding box center [770, 228] width 355 height 20
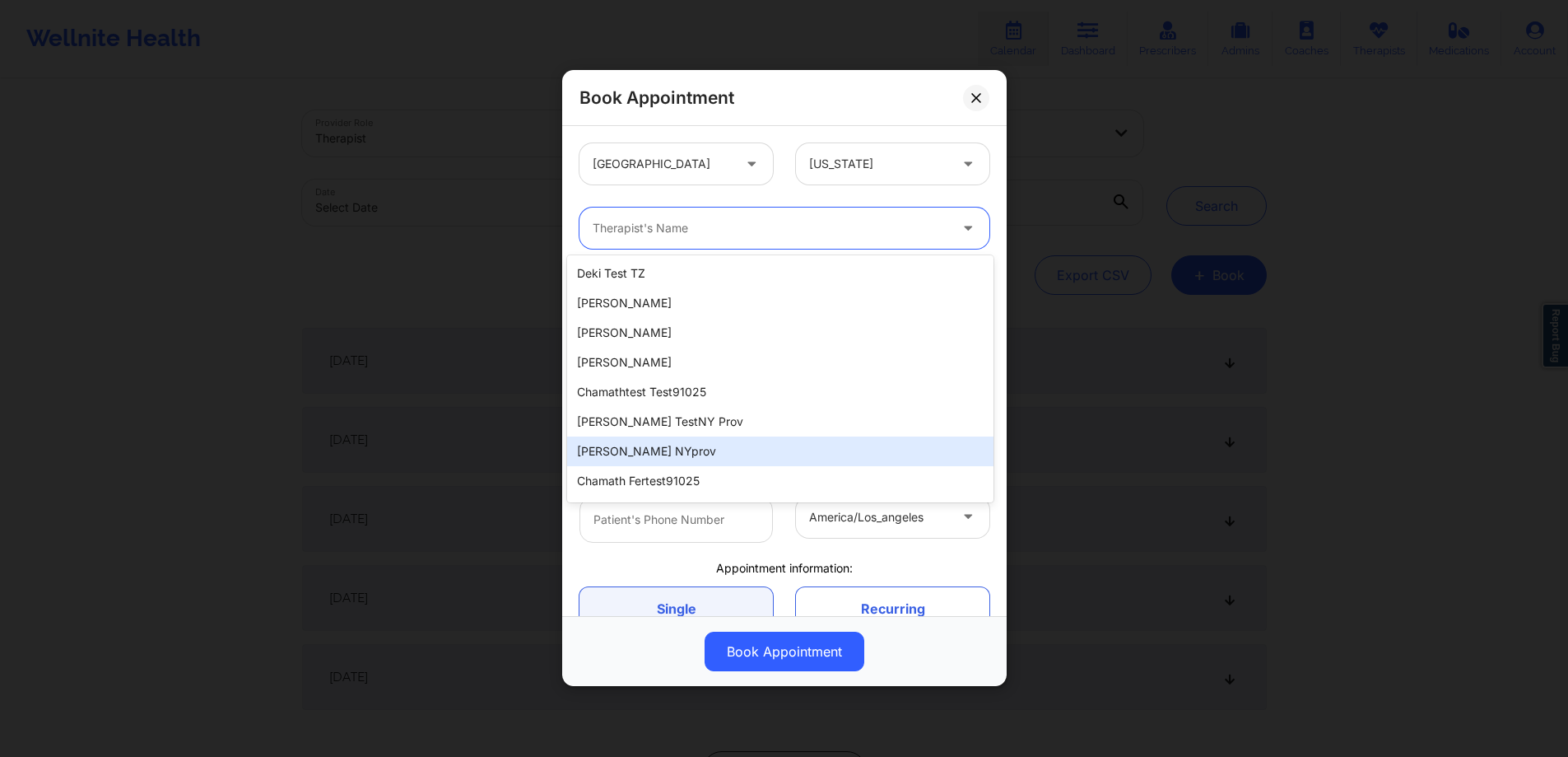
click at [698, 443] on div "[PERSON_NAME] NYprov" at bounding box center [780, 451] width 426 height 30
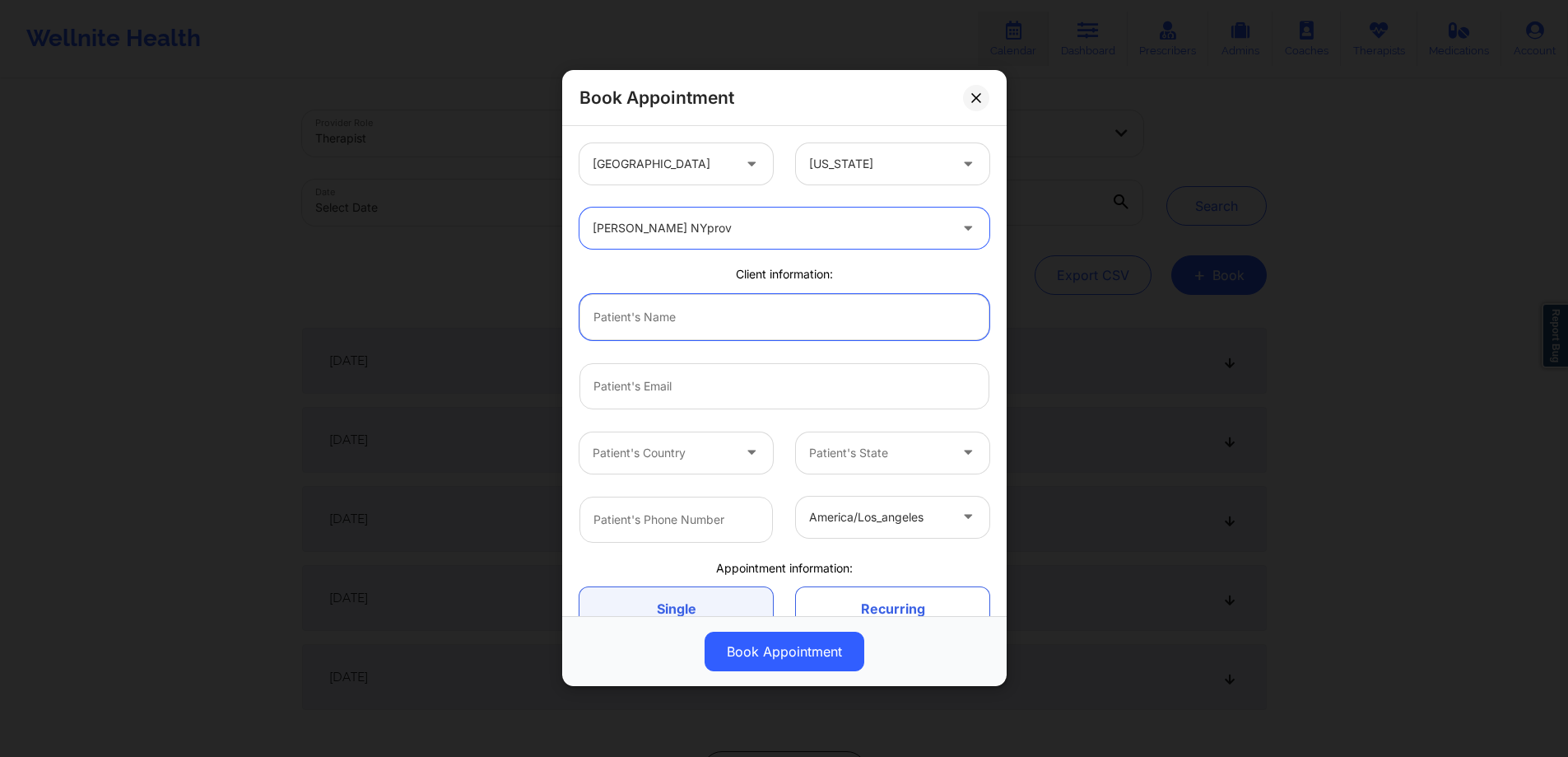
click at [715, 317] on input "text" at bounding box center [784, 316] width 410 height 46
type input "[PERSON_NAME]"
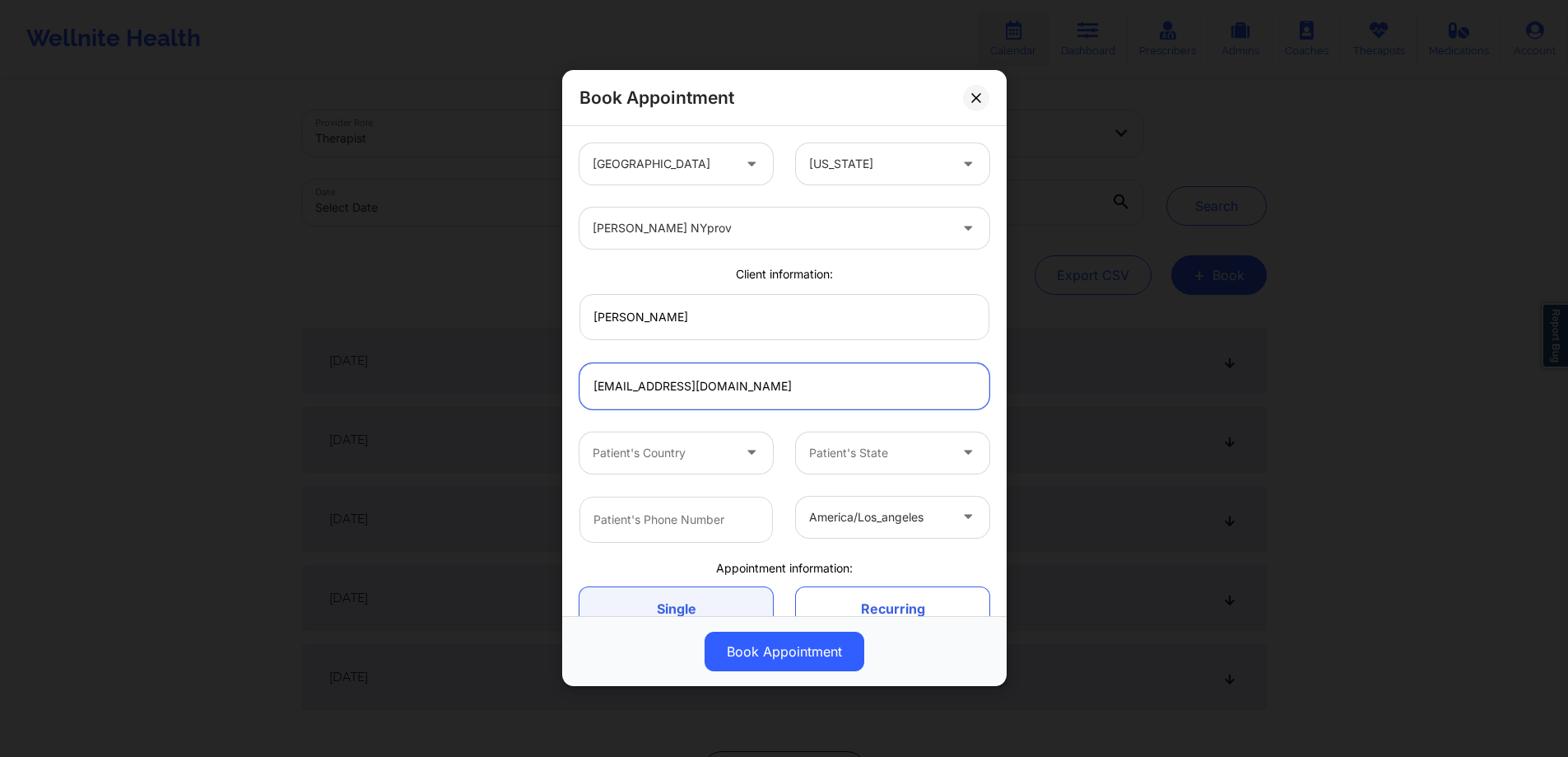
type input "[EMAIL_ADDRESS][DOMAIN_NAME]"
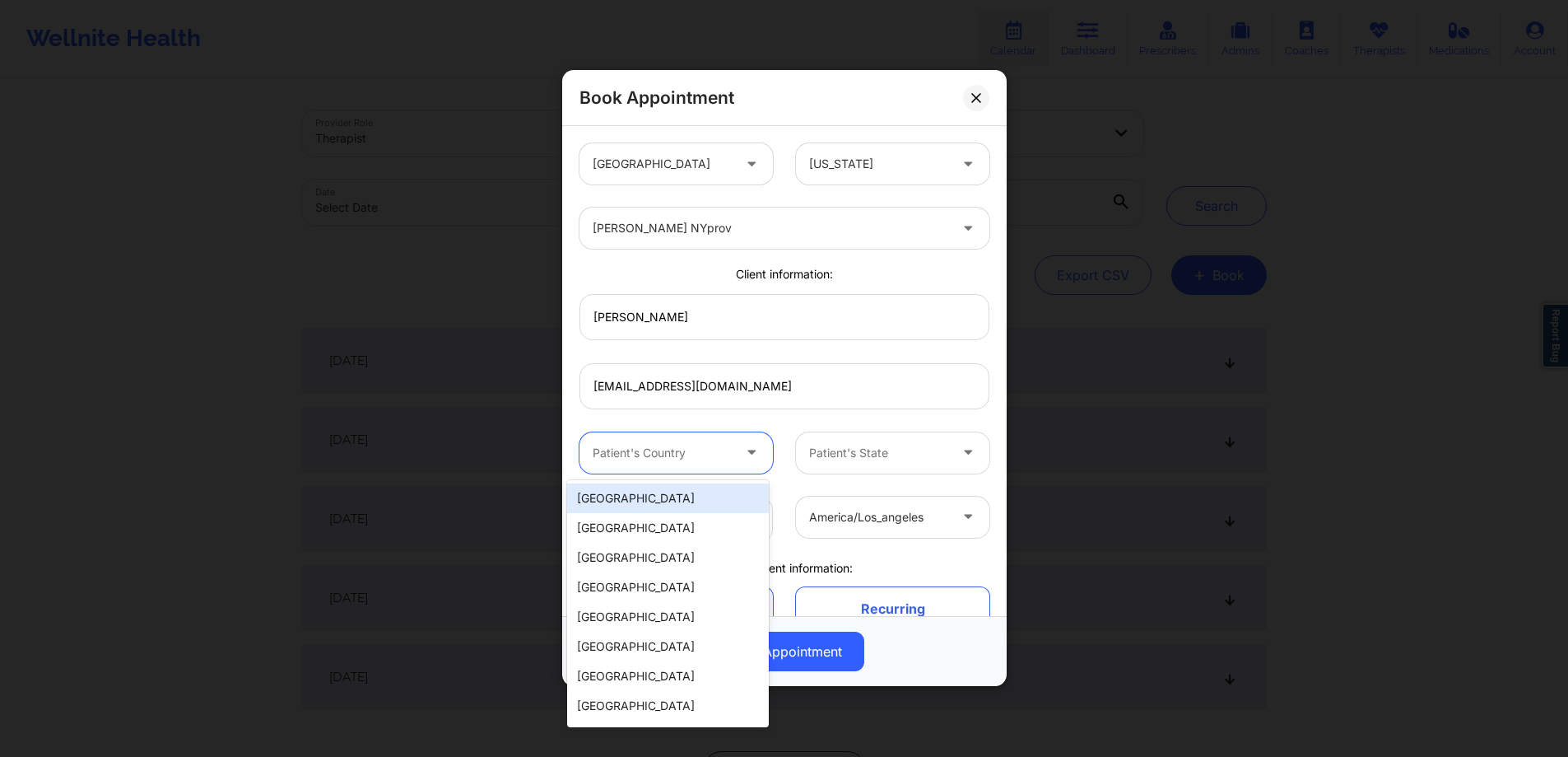
click at [694, 466] on div "Patient's Country" at bounding box center [655, 452] width 154 height 41
click at [679, 494] on div "[GEOGRAPHIC_DATA]" at bounding box center [667, 498] width 202 height 30
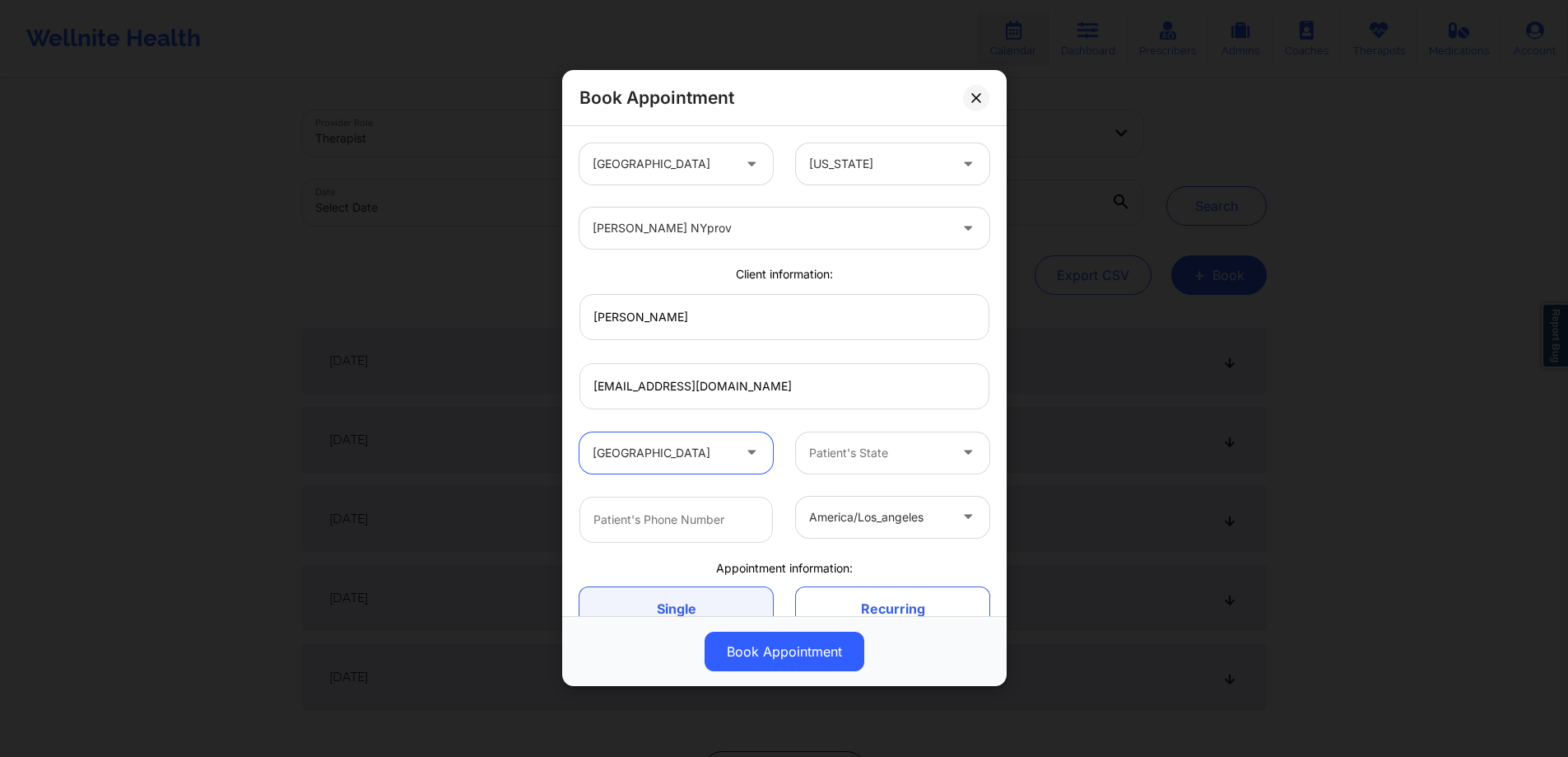
click at [846, 465] on div "Patient's State" at bounding box center [872, 452] width 154 height 41
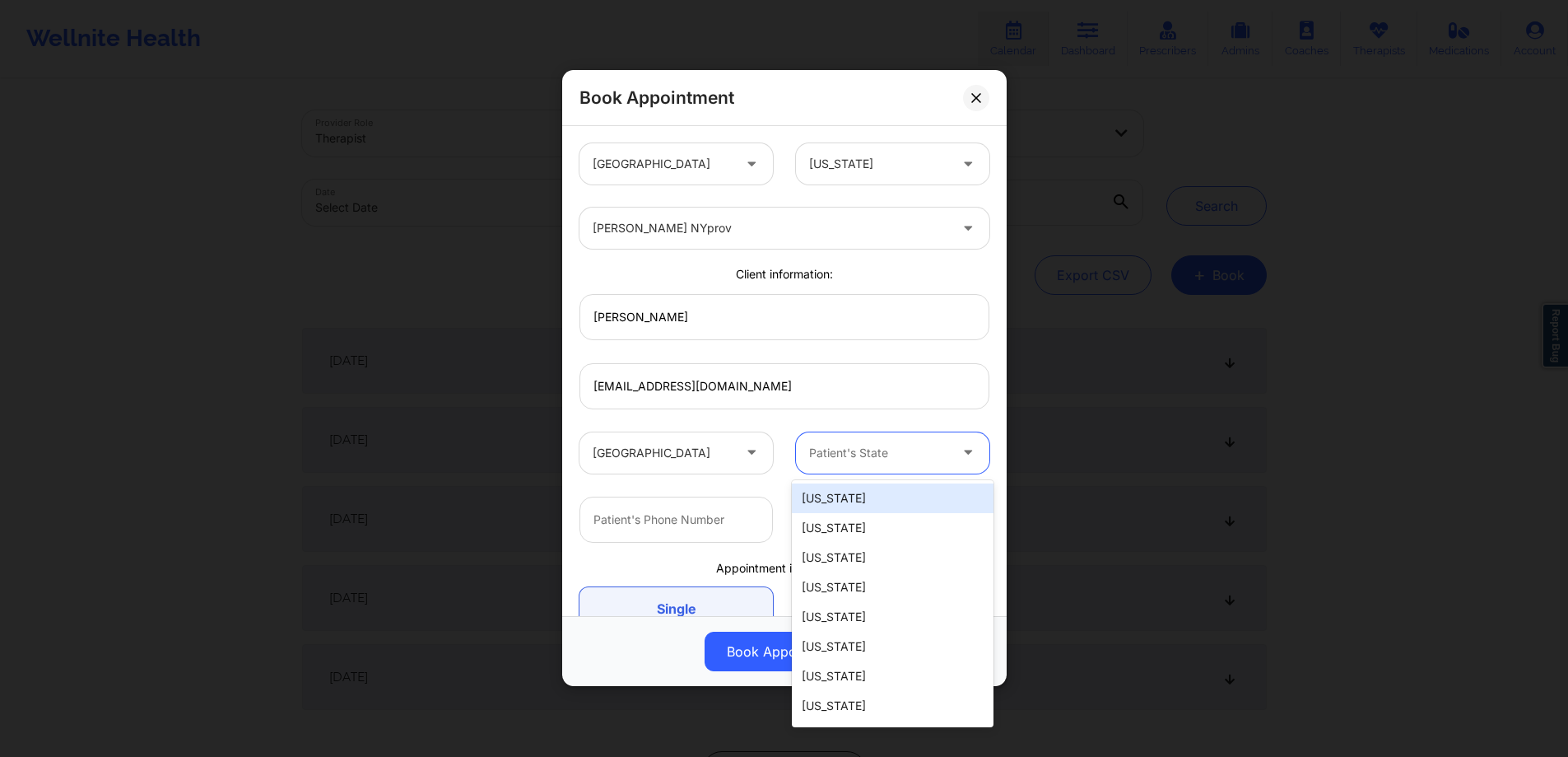
type input "f"
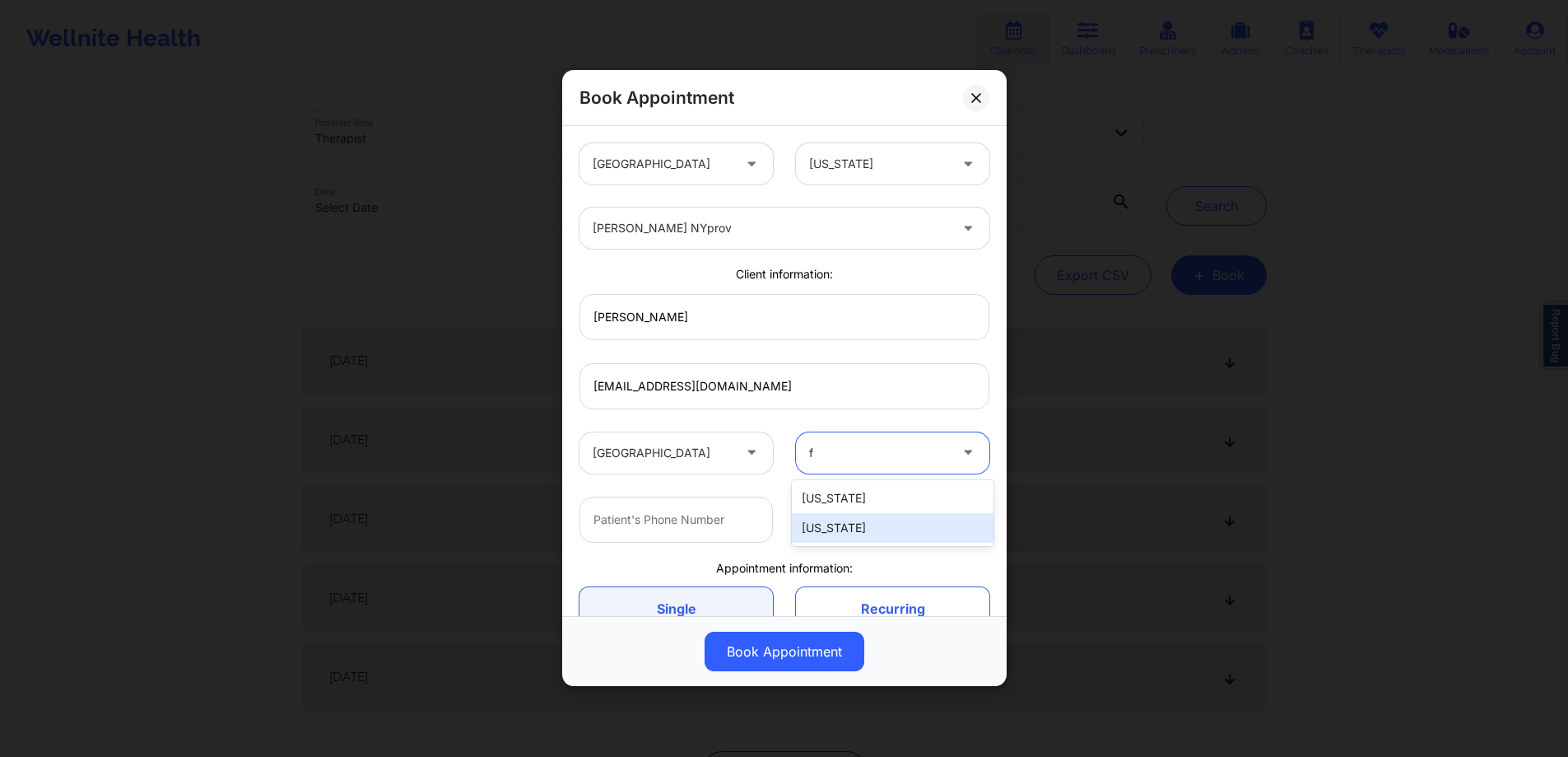
click at [844, 520] on div "[US_STATE]" at bounding box center [892, 528] width 202 height 30
click at [720, 513] on input "text" at bounding box center [676, 519] width 193 height 46
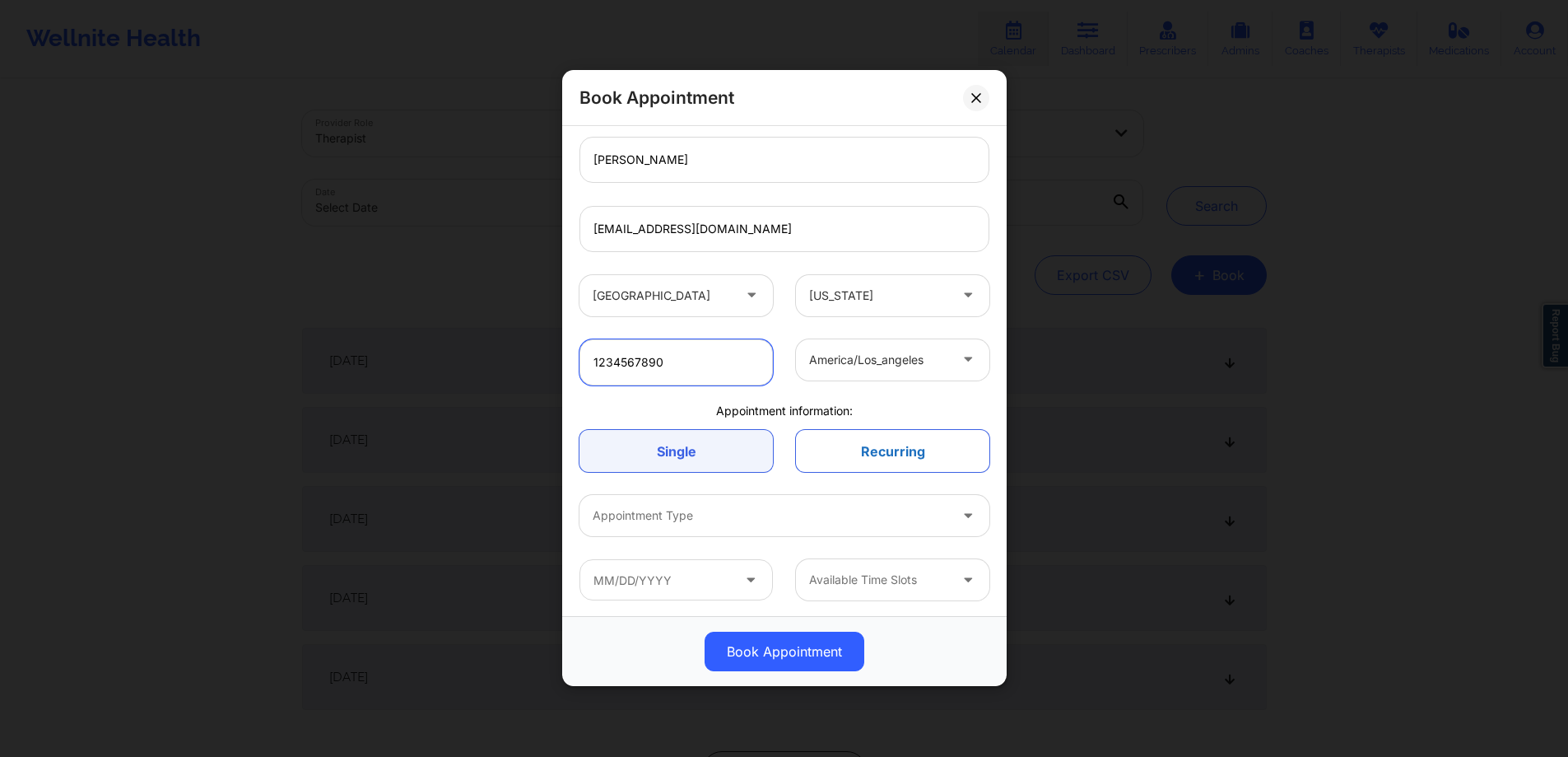
scroll to position [159, 0]
type input "1234567890"
click at [881, 349] on div at bounding box center [879, 357] width 140 height 20
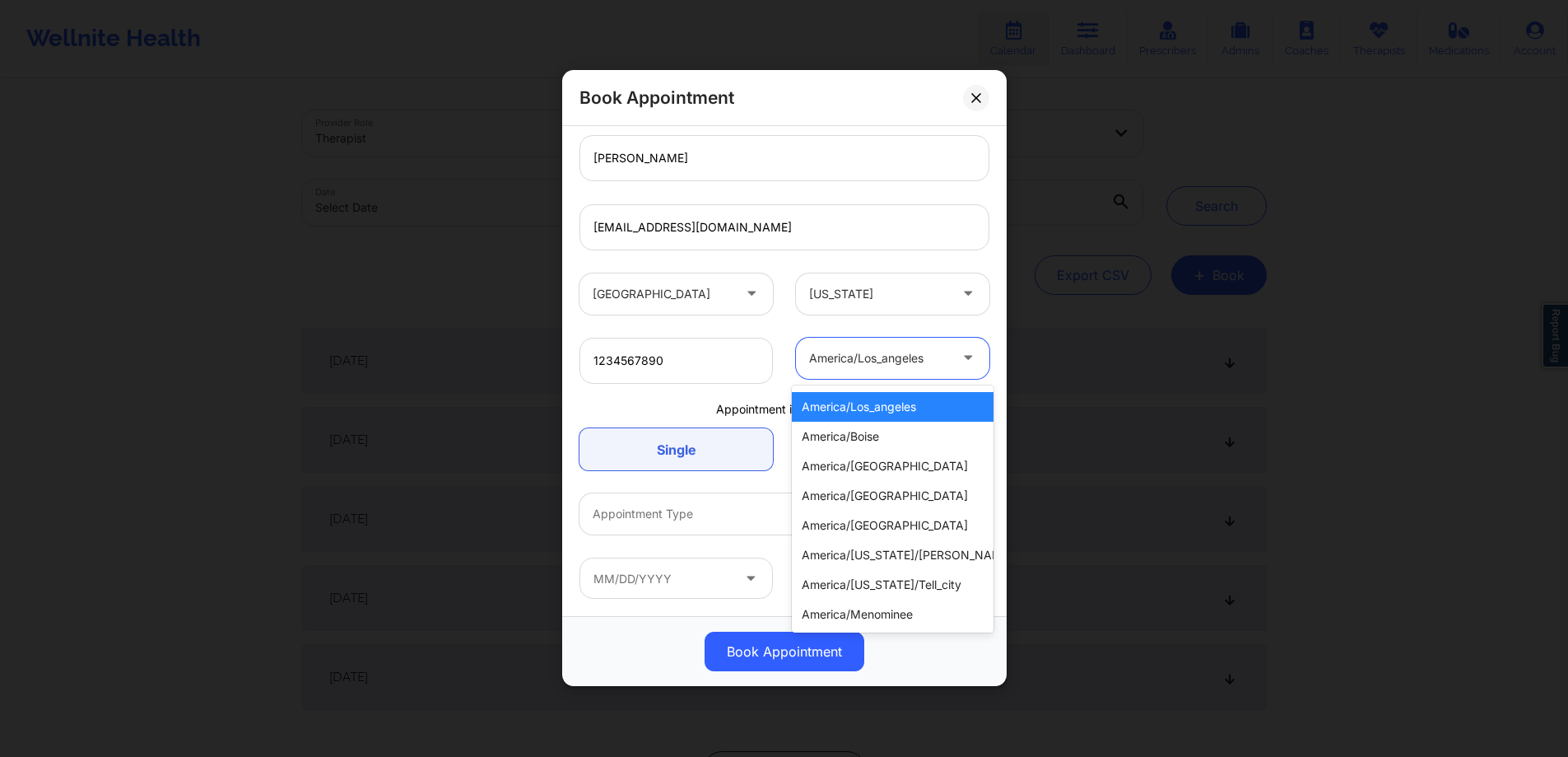
scroll to position [247, 0]
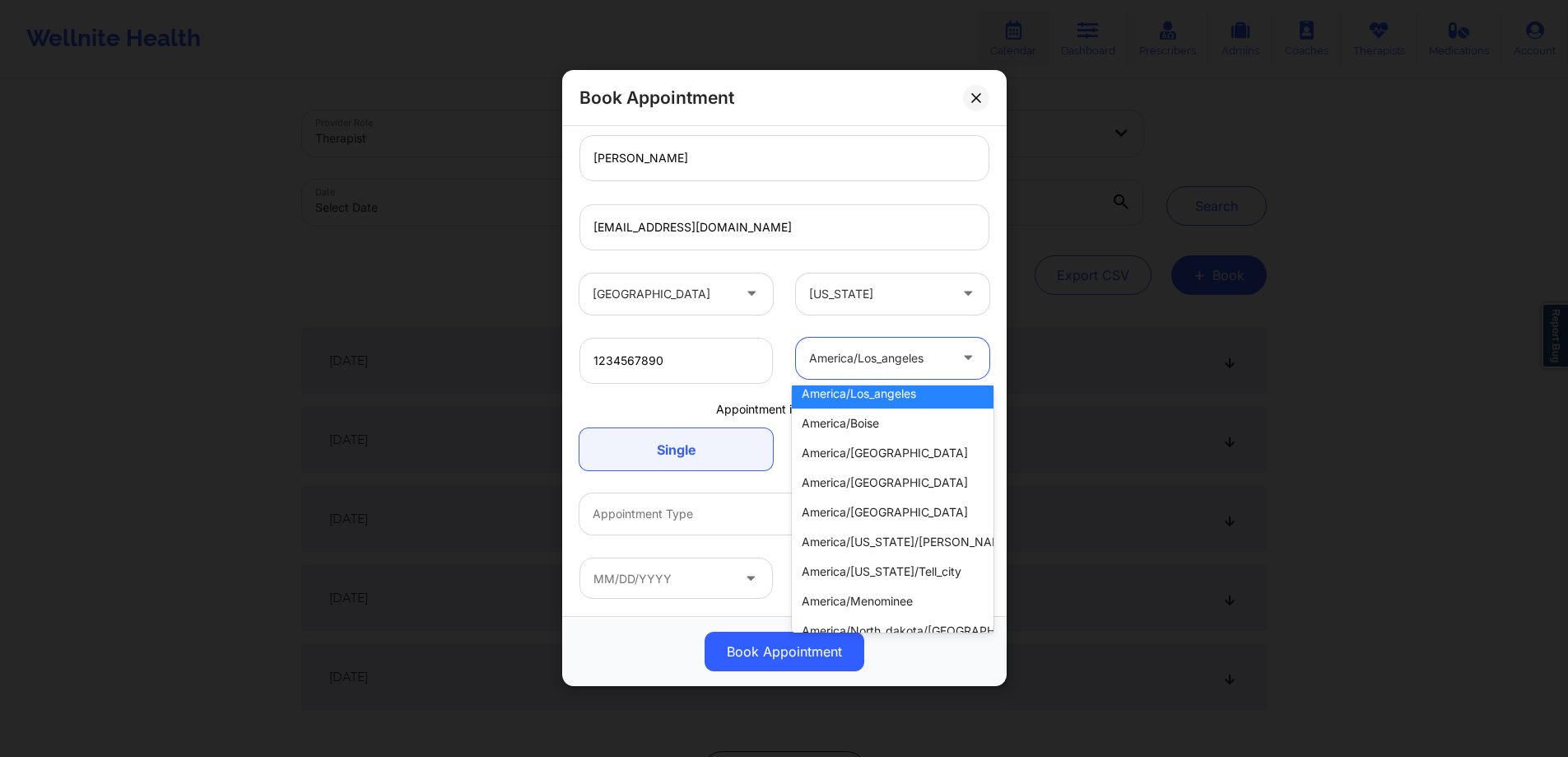
click at [908, 318] on div "United States Florida" at bounding box center [784, 293] width 433 height 64
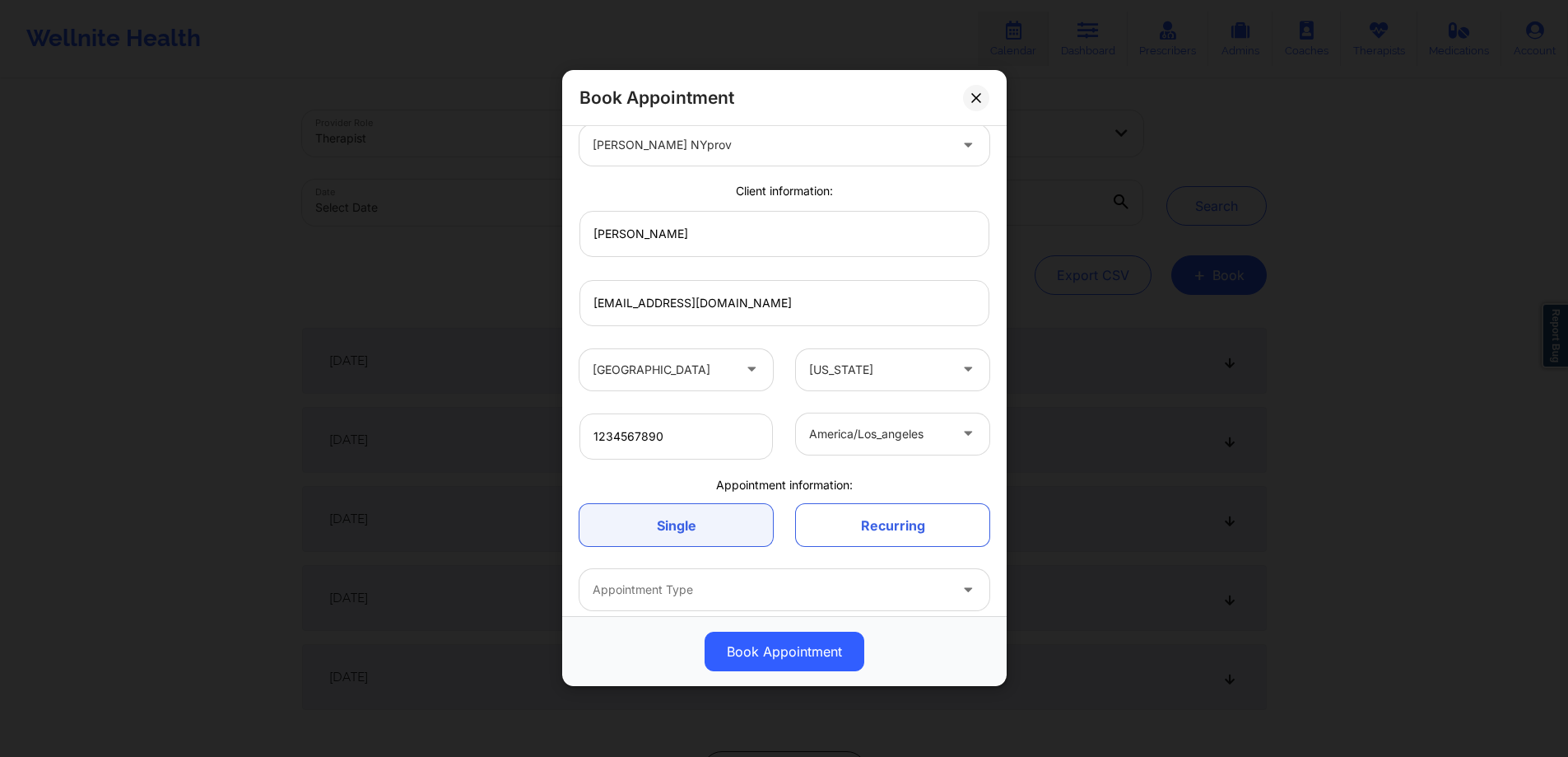
scroll to position [76, 0]
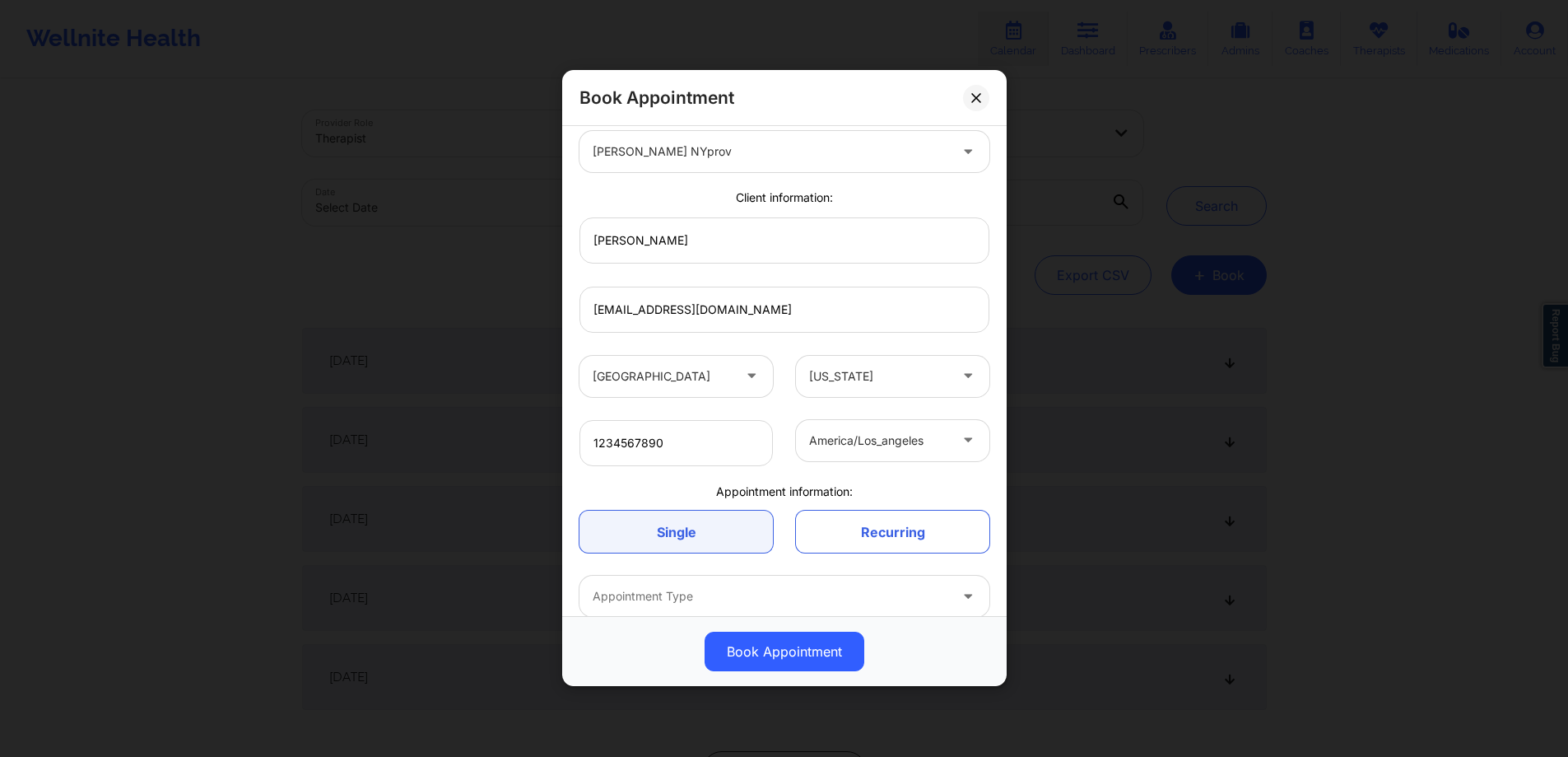
click at [933, 444] on div at bounding box center [879, 440] width 140 height 20
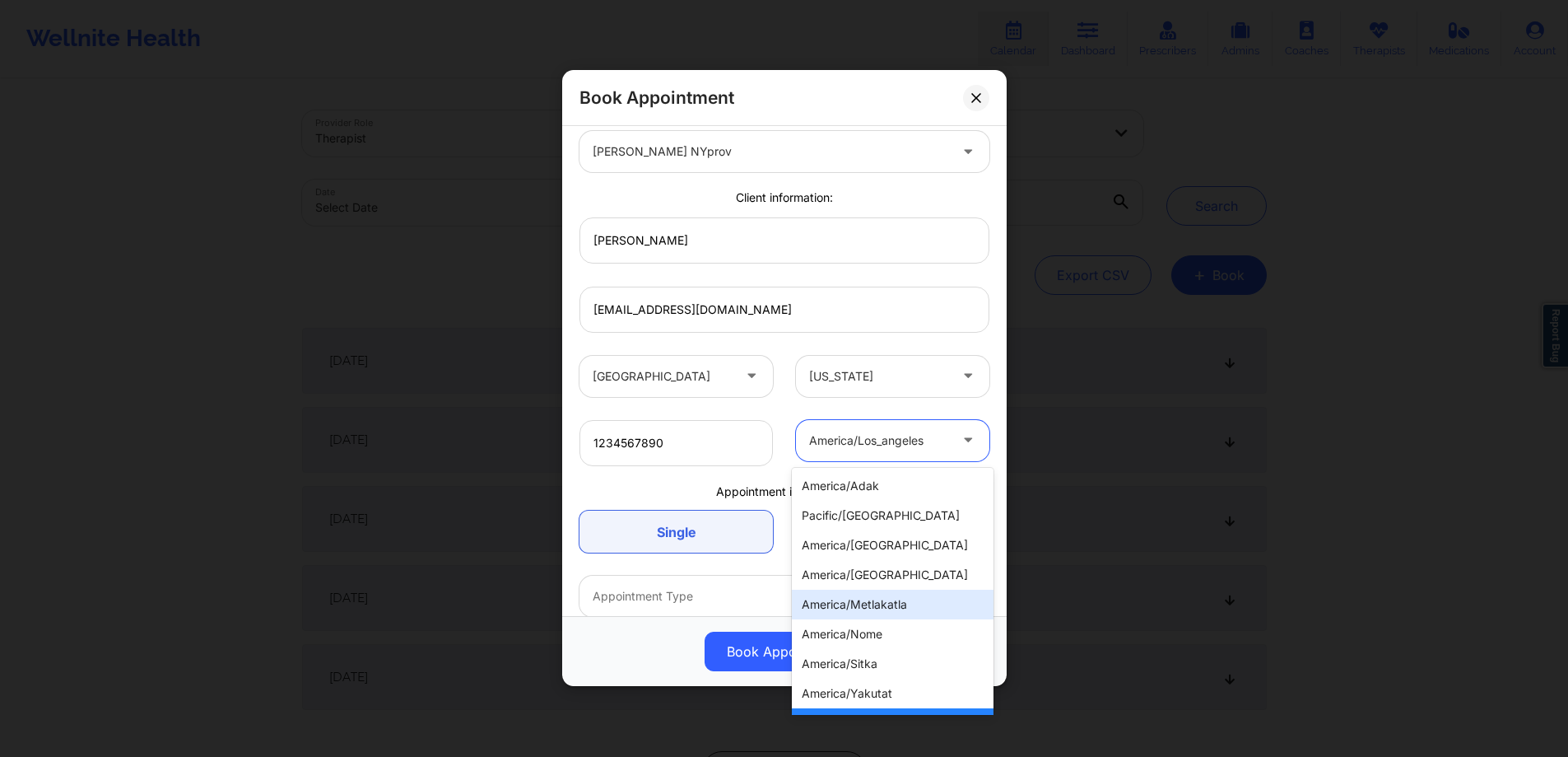
click at [923, 599] on div "america/metlakatla" at bounding box center [892, 604] width 202 height 30
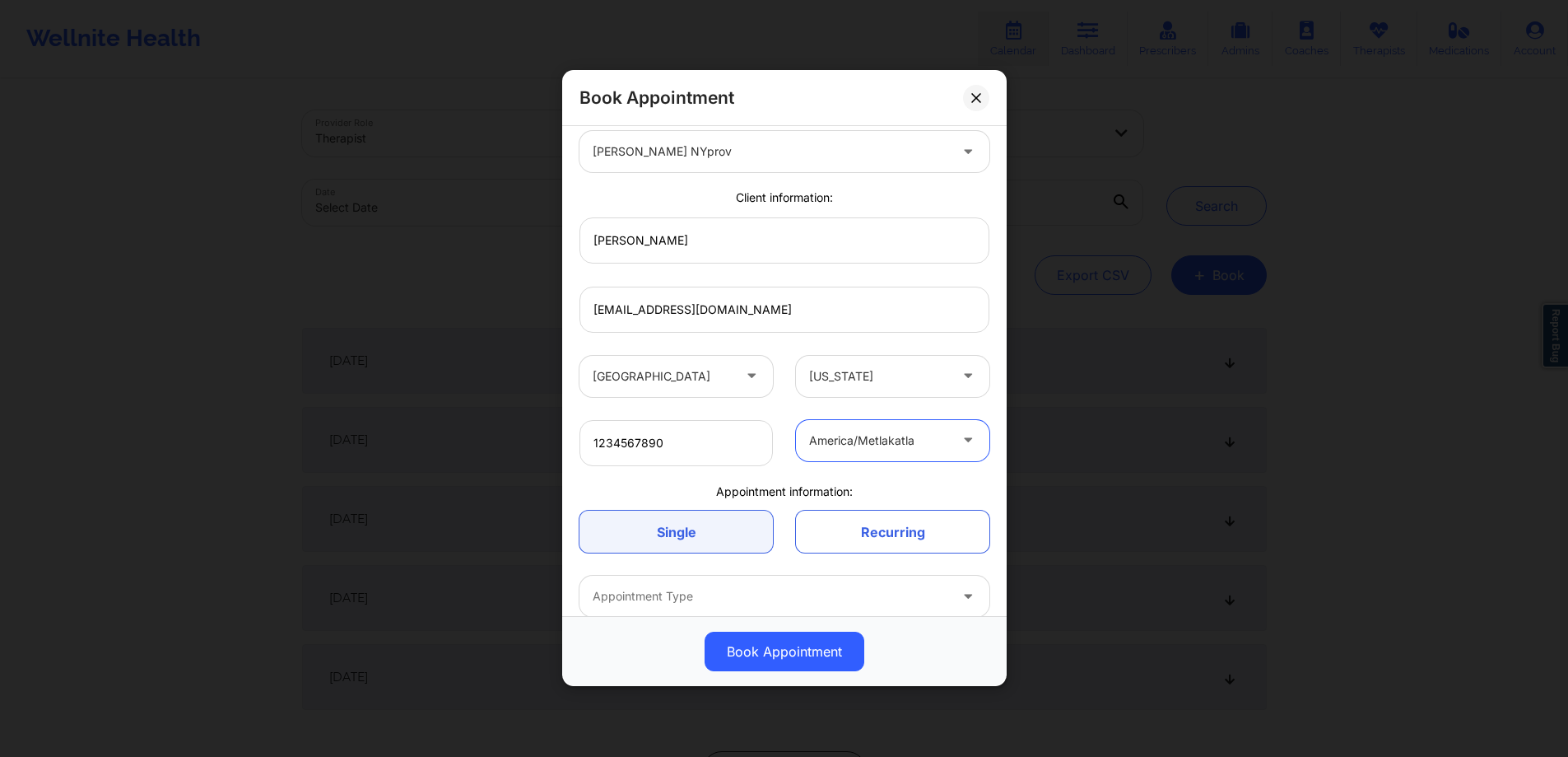
click at [902, 381] on div at bounding box center [879, 376] width 140 height 20
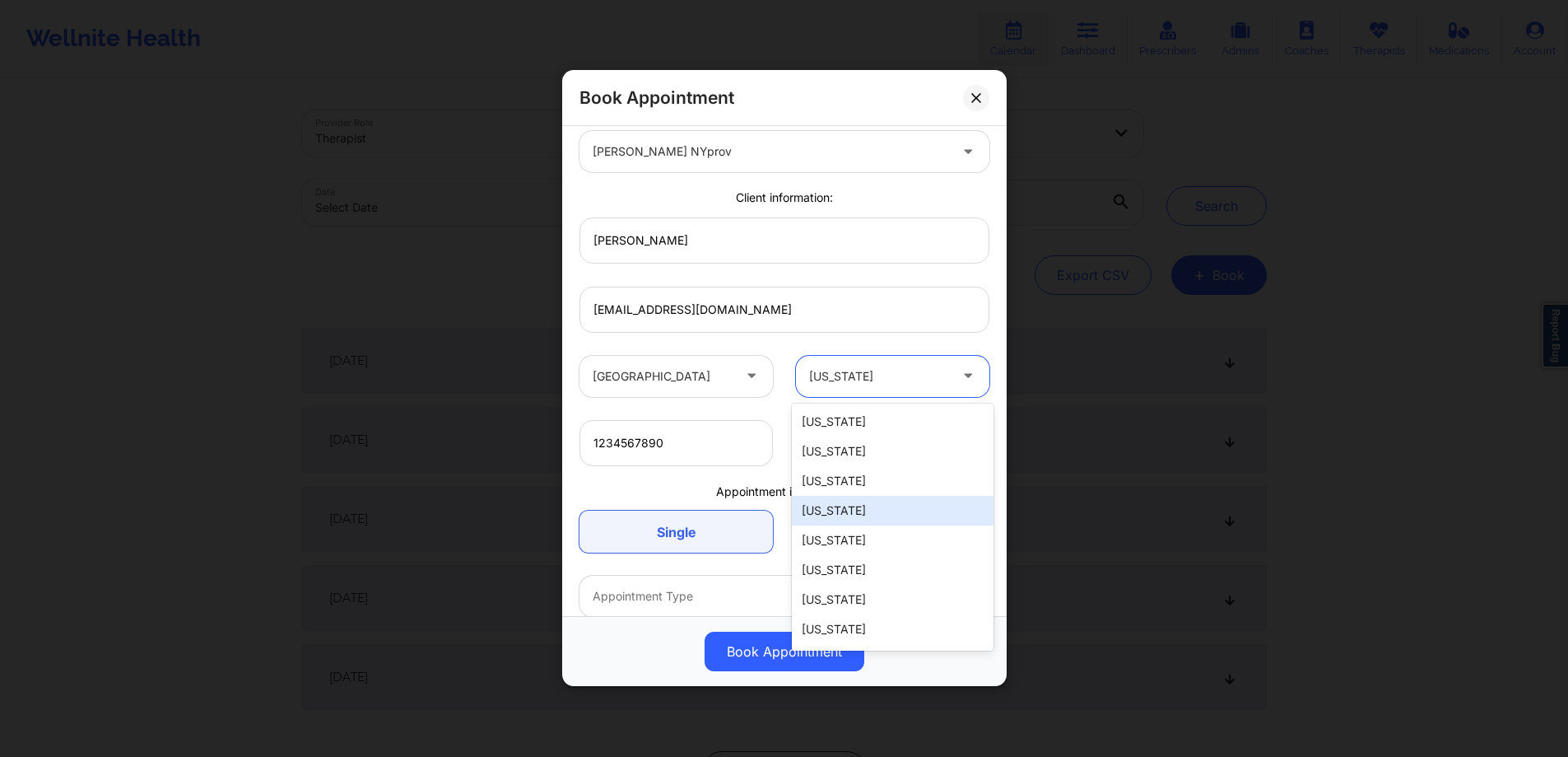
type input "f"
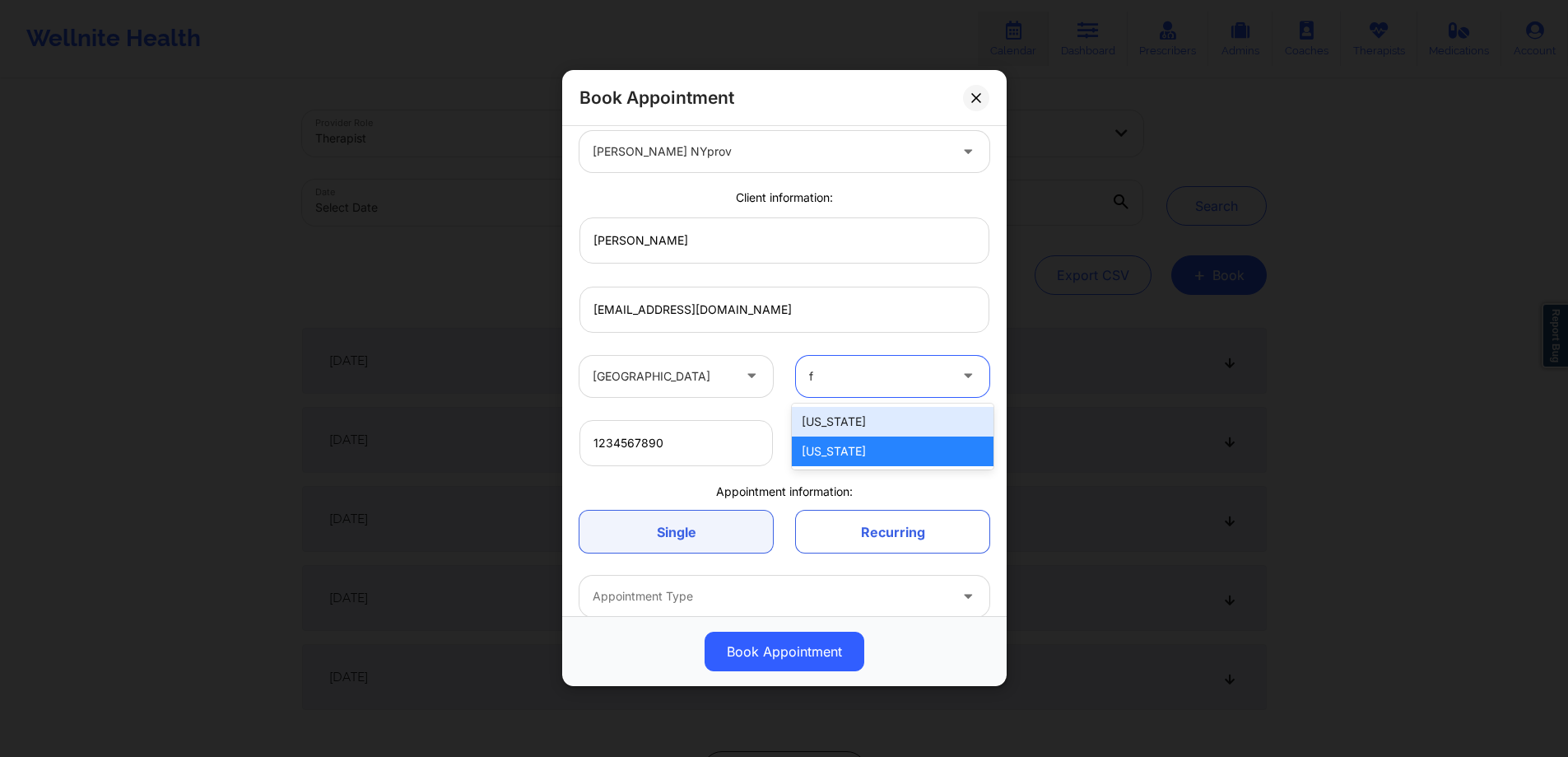
click at [864, 454] on div "[US_STATE]" at bounding box center [892, 451] width 202 height 30
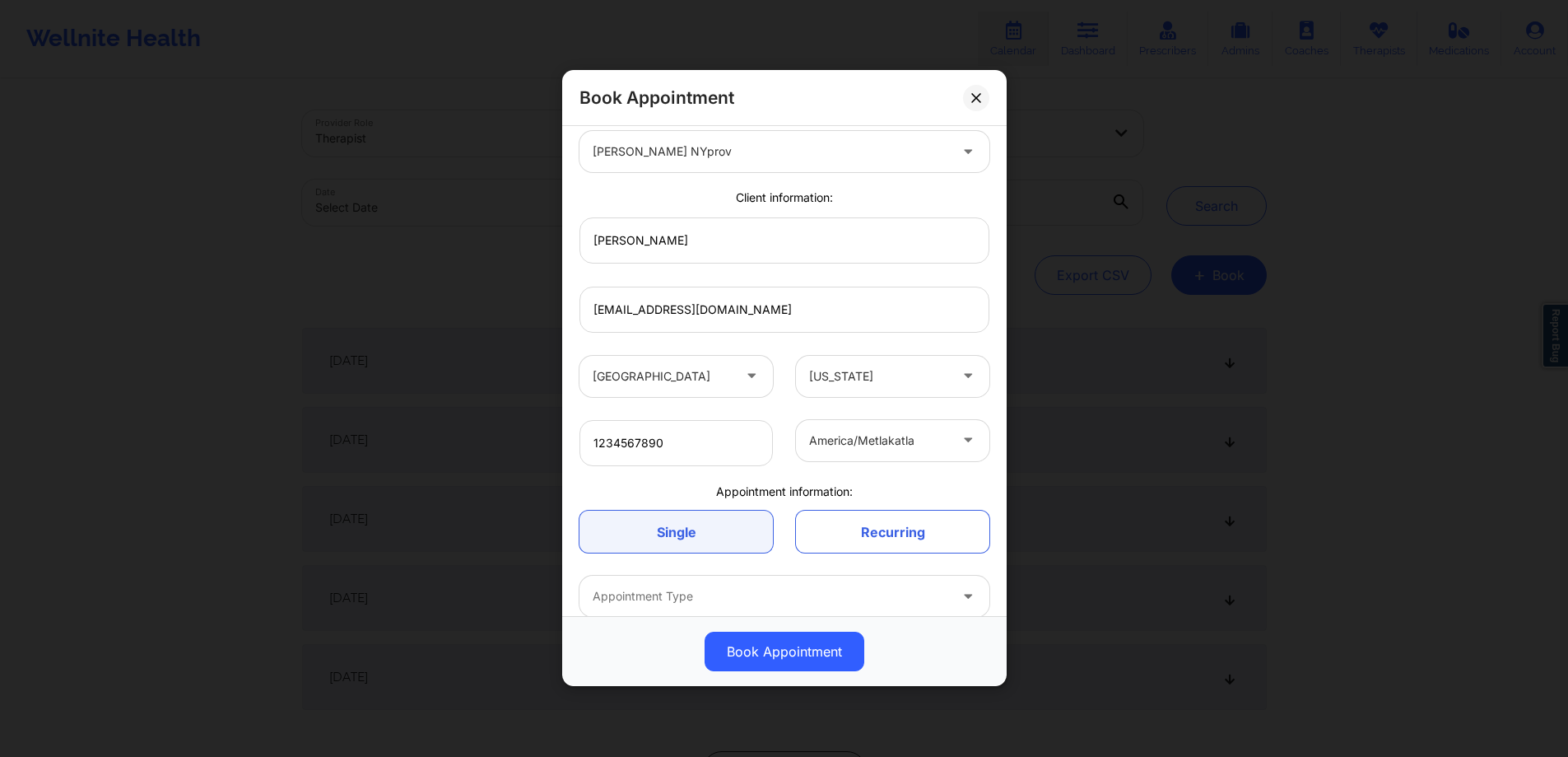
click at [862, 478] on div "United States Florida khushbu NYprov Client information: Mike Mike123@wellnite.…" at bounding box center [784, 374] width 433 height 638
click at [718, 512] on link "Single" at bounding box center [676, 532] width 193 height 42
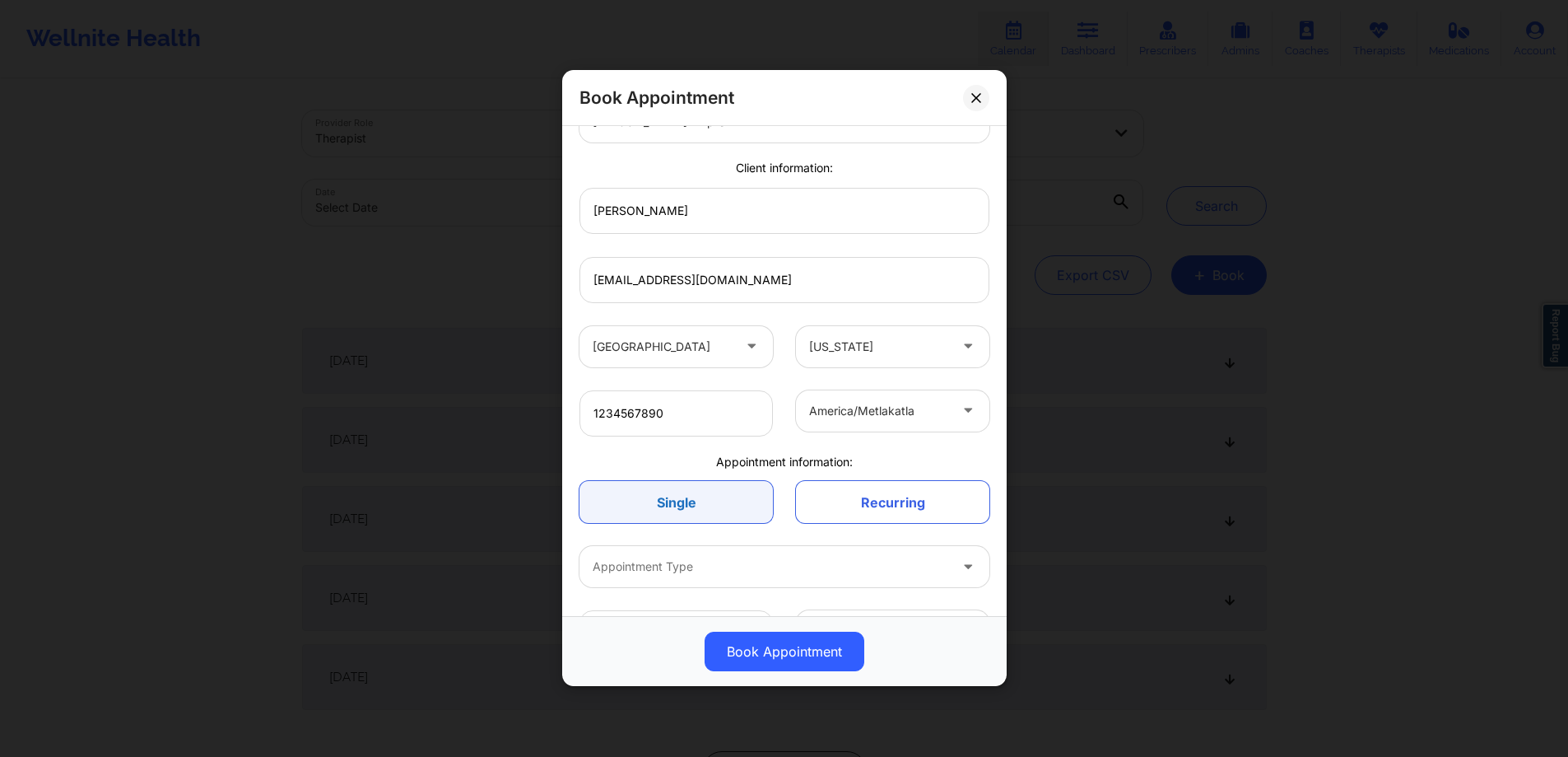
scroll to position [159, 0]
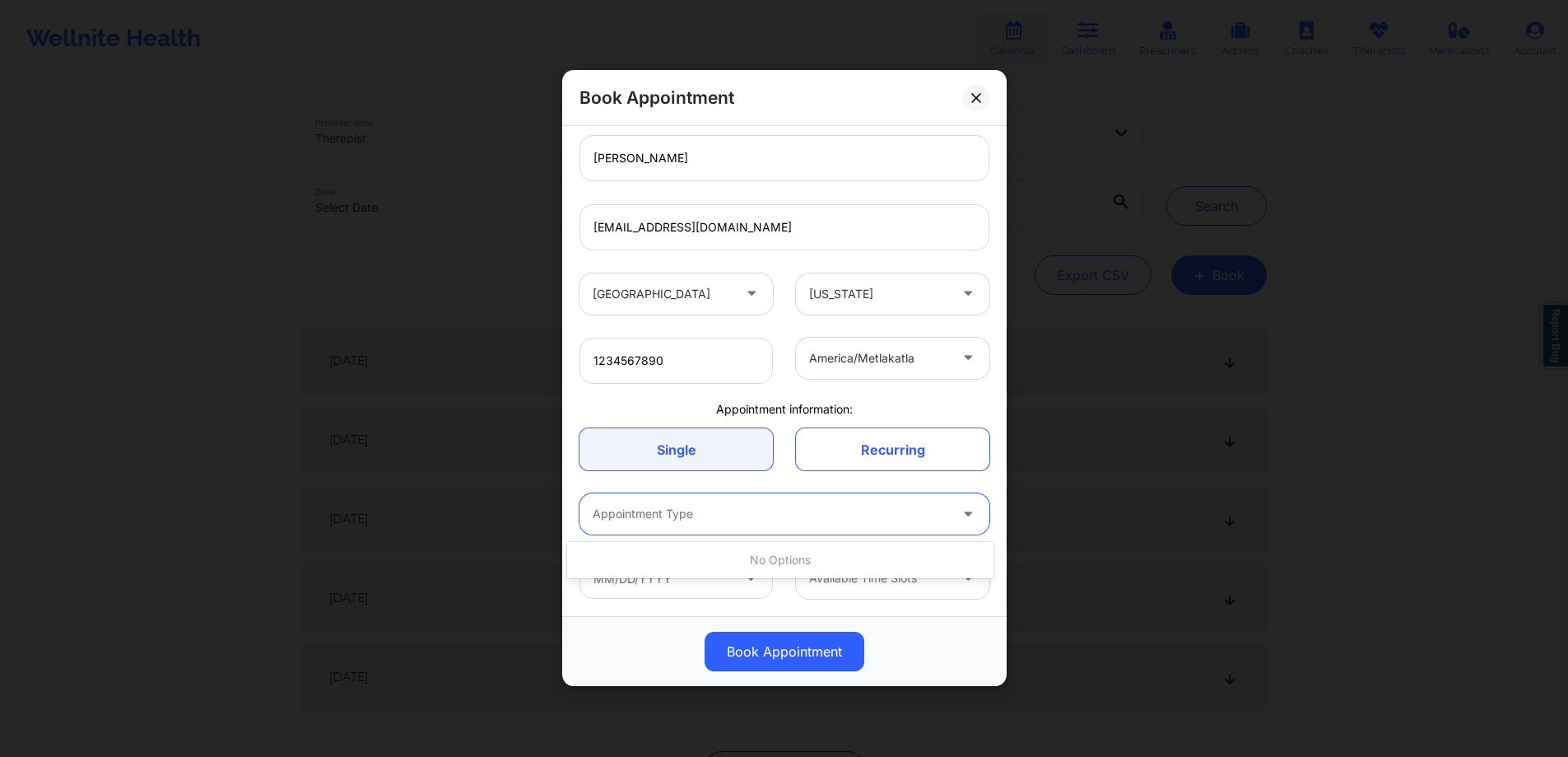
click at [722, 516] on div at bounding box center [770, 514] width 355 height 20
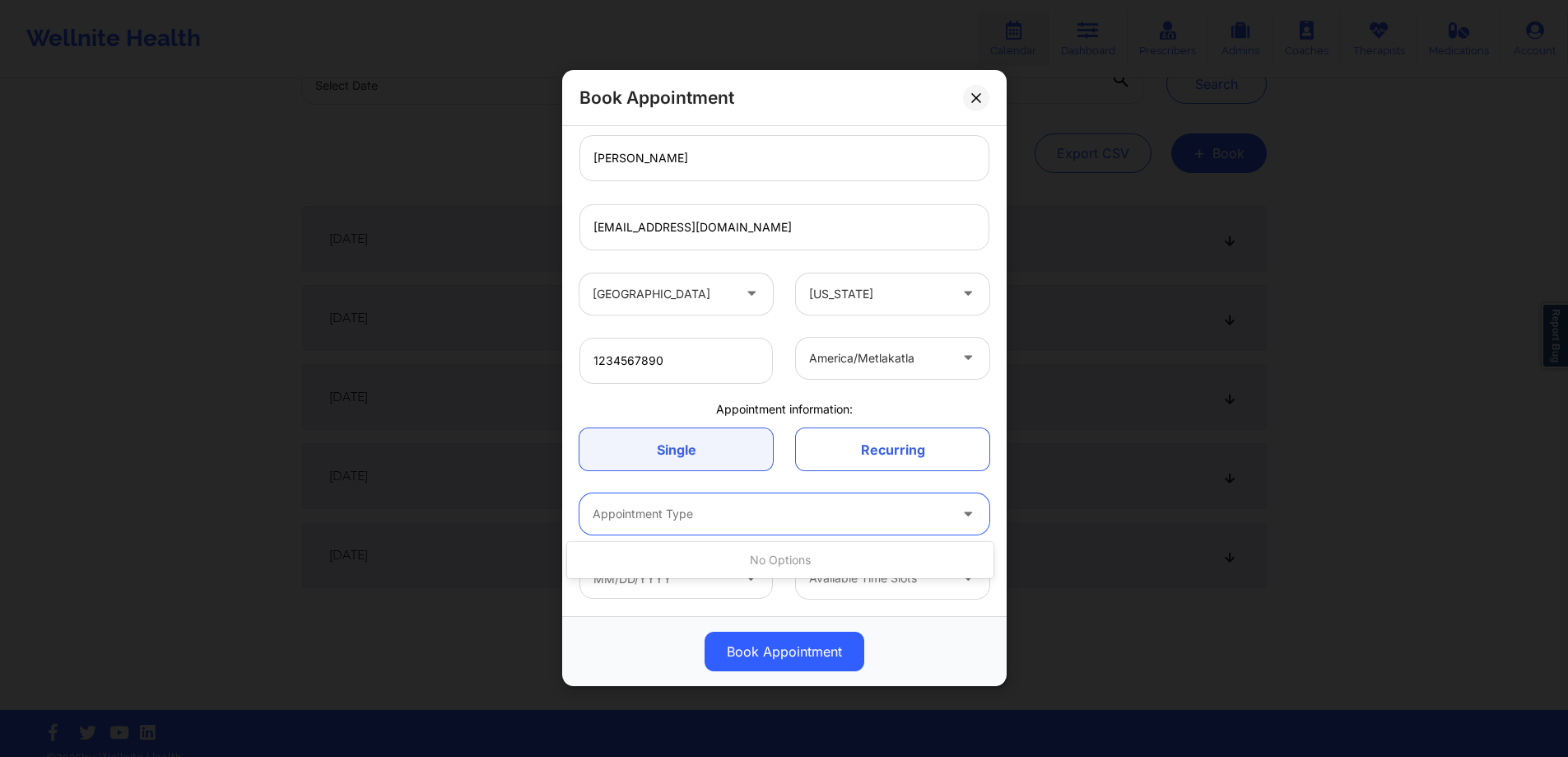
scroll to position [142, 0]
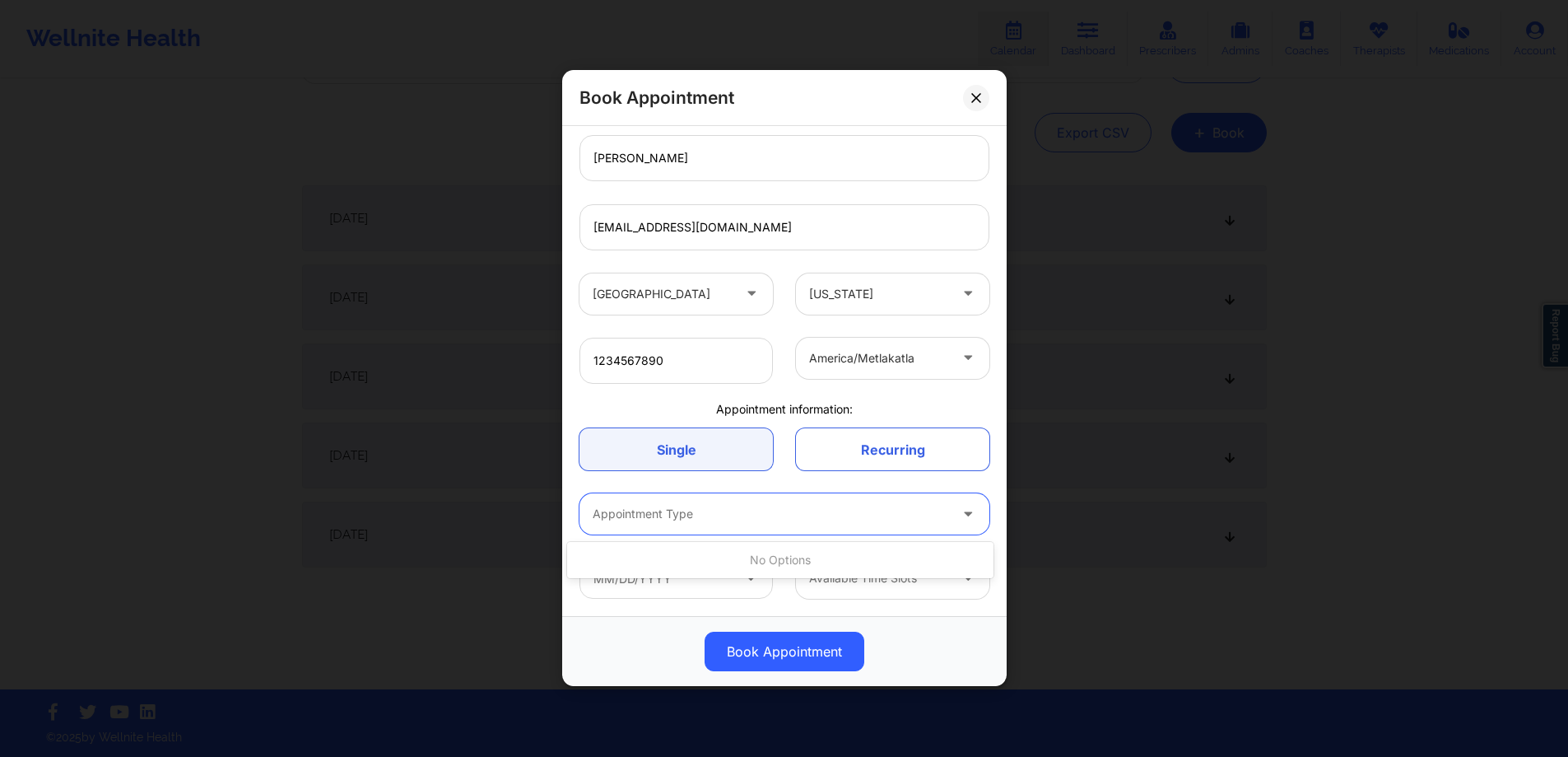
click at [685, 507] on div at bounding box center [770, 514] width 355 height 20
click at [667, 561] on input "text" at bounding box center [676, 578] width 193 height 41
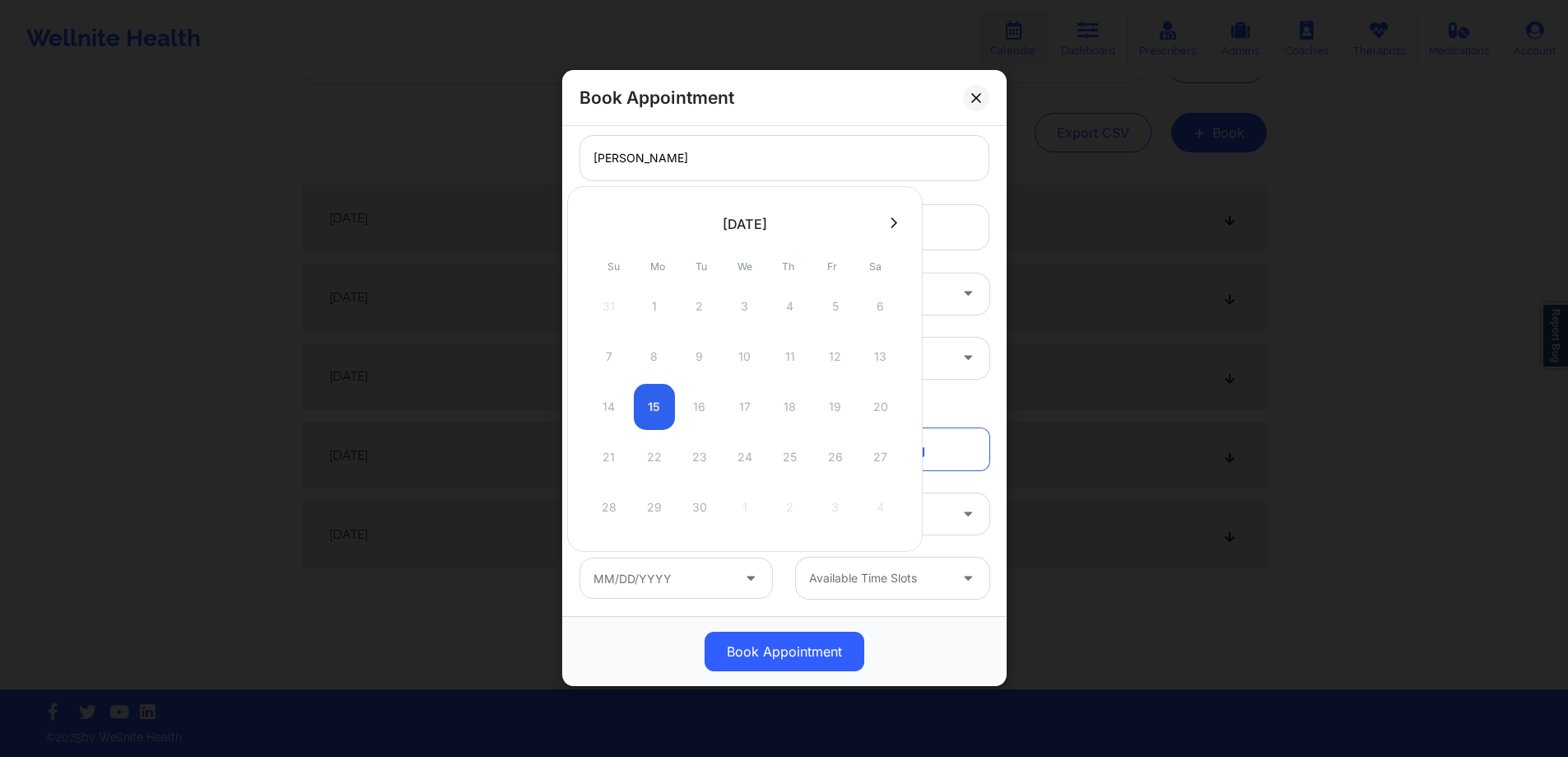
click at [656, 410] on div "14 15 16 17 18 19 20" at bounding box center [744, 406] width 312 height 46
click at [700, 406] on div "14 15 16 17 18 19 20" at bounding box center [744, 406] width 312 height 46
click at [754, 537] on div "[DATE] Su Mo Tu We Th Fr Sa 31 1 2 3 4 5 6 7 8 9 10 11 12 13 14 15 16 17 18 19 …" at bounding box center [744, 369] width 355 height 365
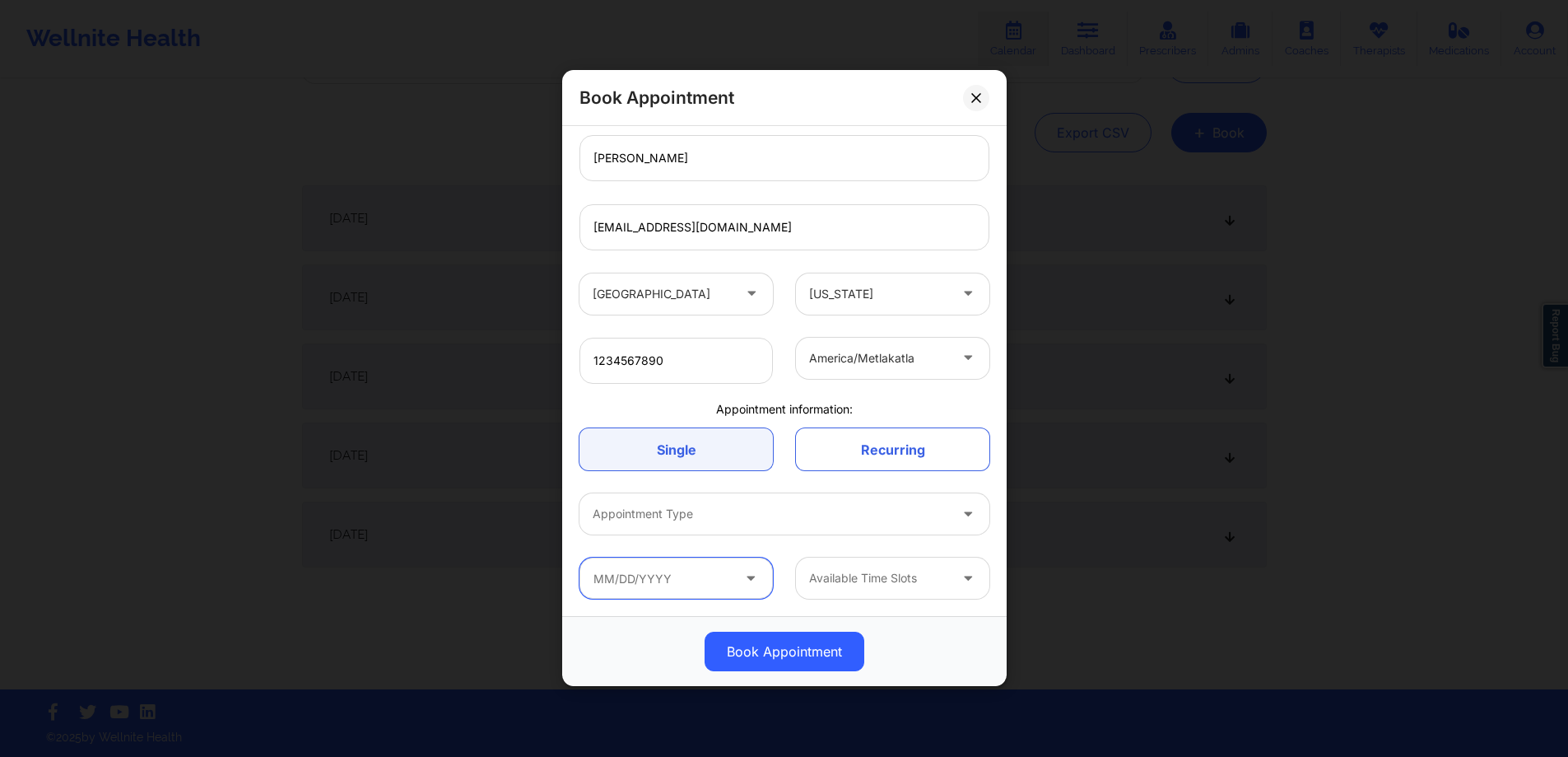
click at [763, 567] on input "text" at bounding box center [676, 578] width 193 height 41
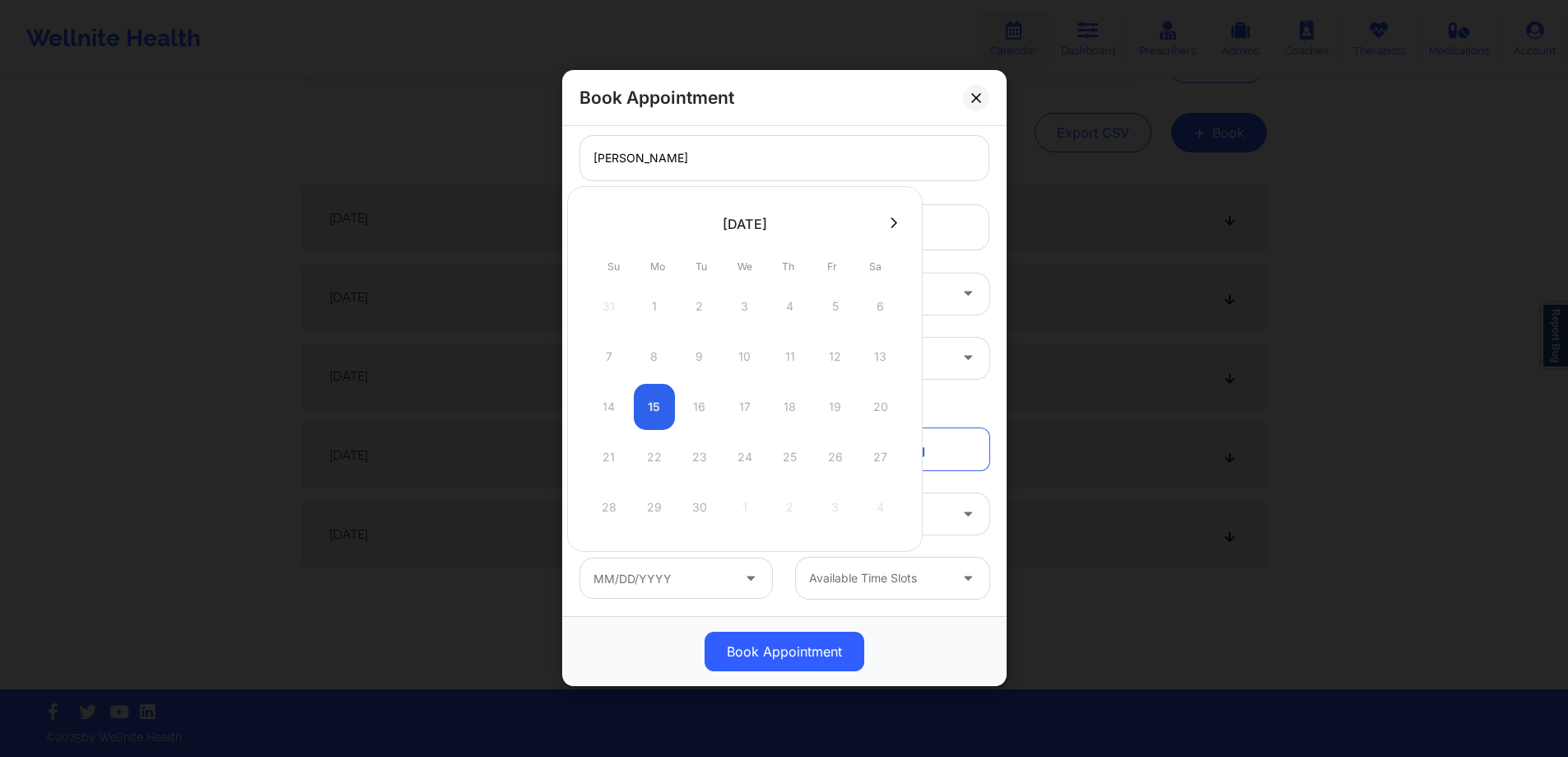
click at [796, 574] on div "Available Time Slots" at bounding box center [872, 578] width 154 height 41
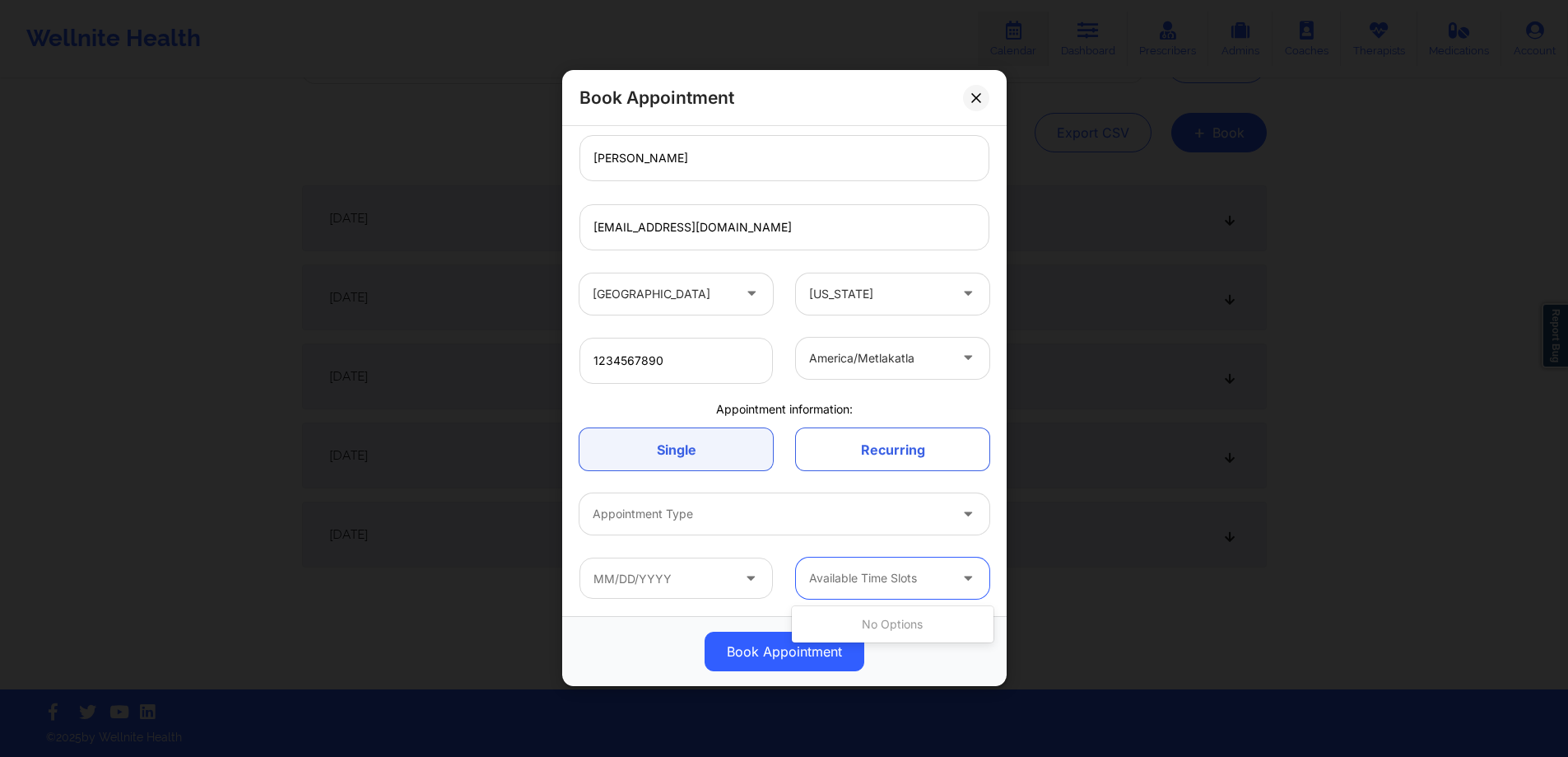
click at [779, 571] on div at bounding box center [676, 578] width 217 height 41
click at [932, 374] on div "america/metlakatla" at bounding box center [879, 357] width 140 height 41
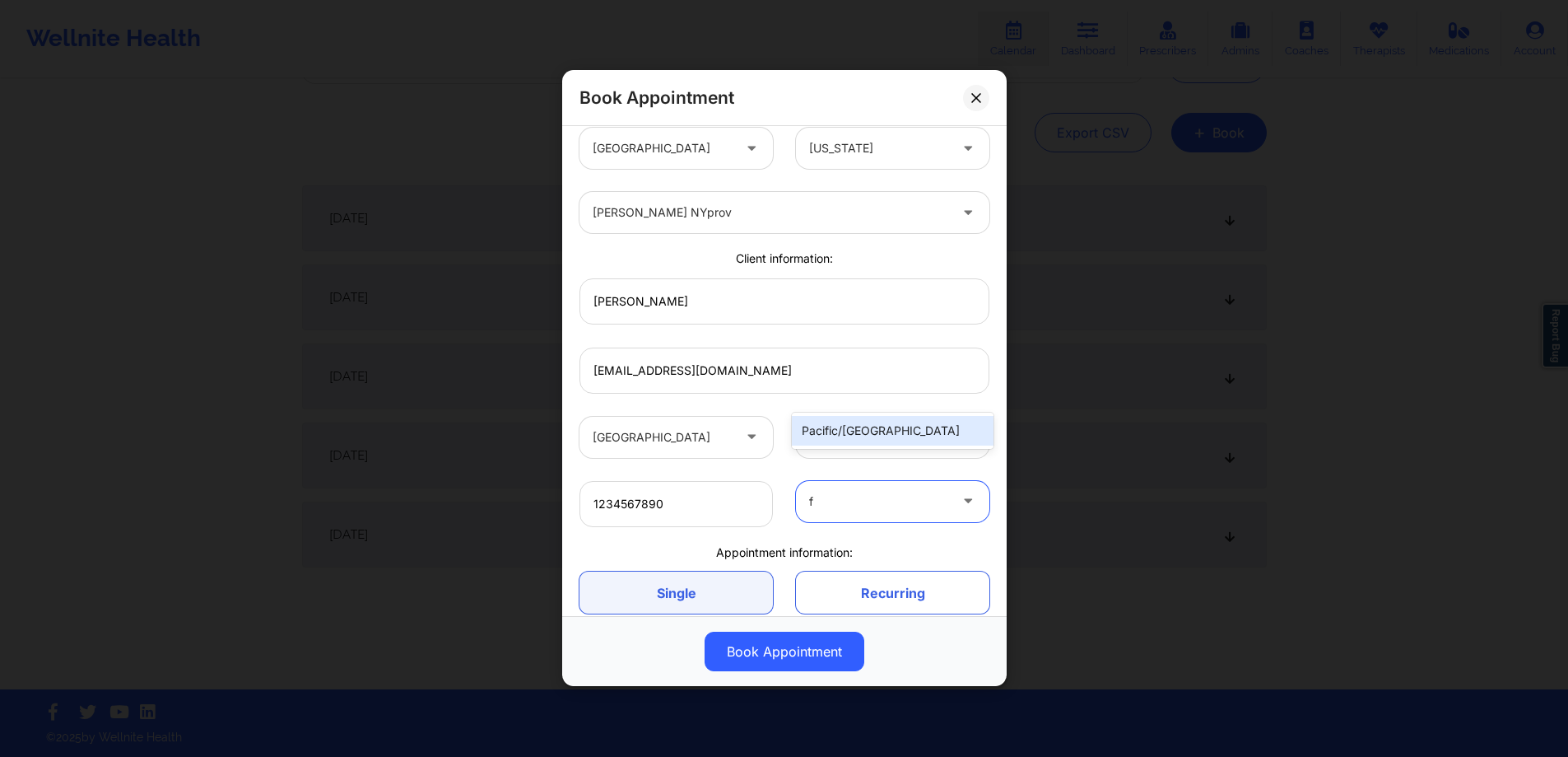
scroll to position [0, 0]
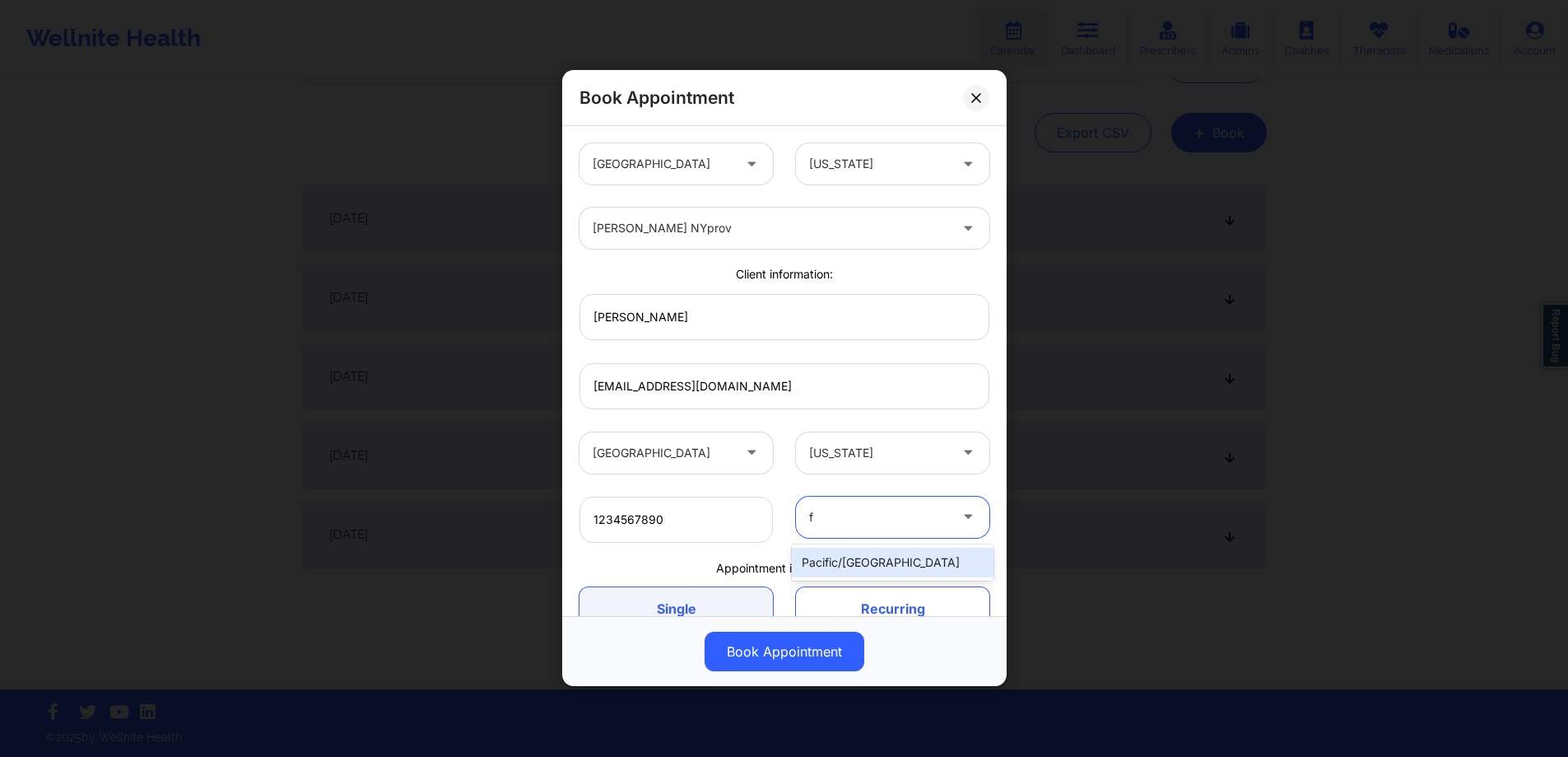
type input "f"
click at [911, 495] on div "1234567890 1 result available for search term f. Use Up and Down to choose opti…" at bounding box center [784, 519] width 433 height 69
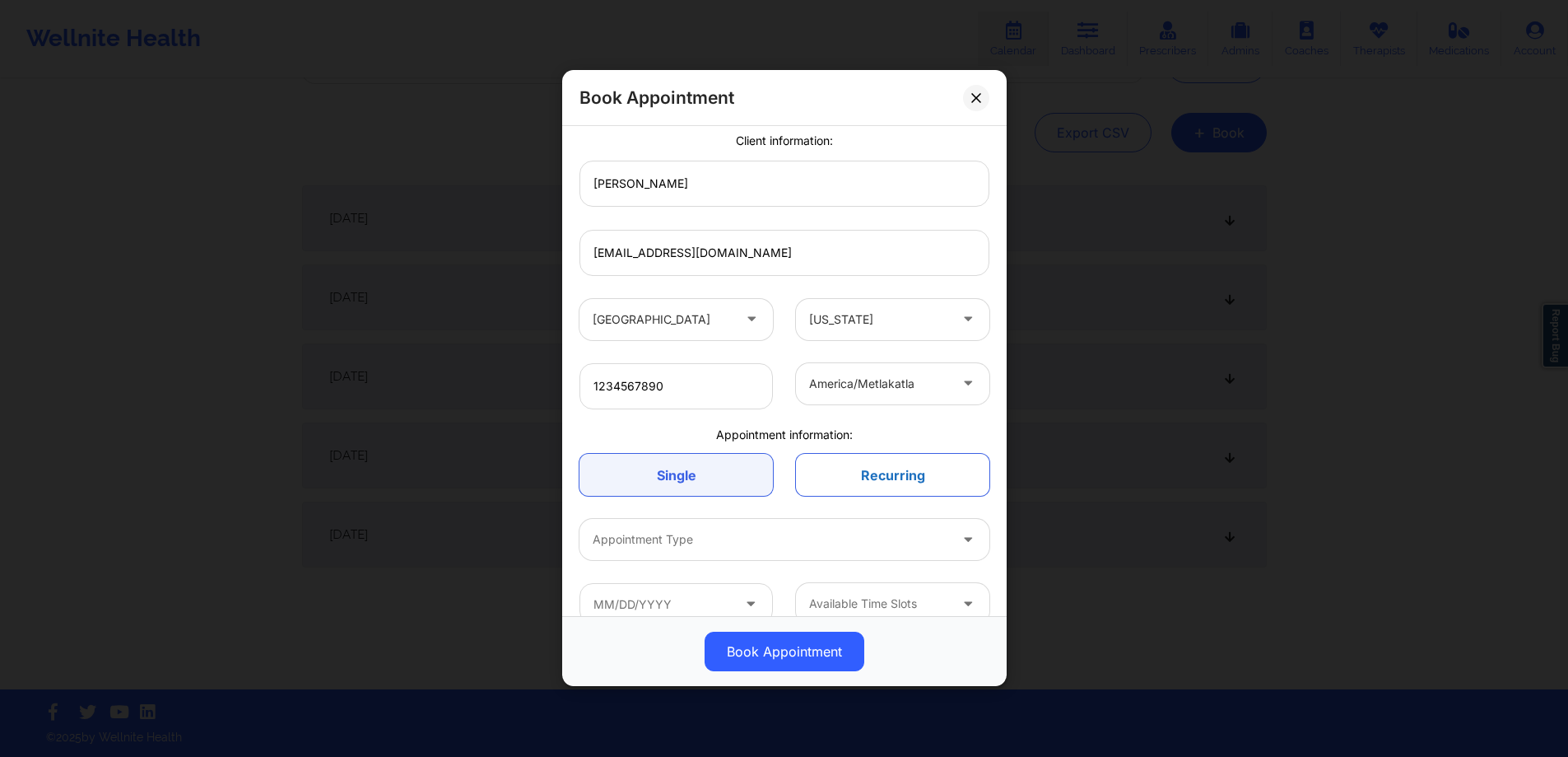
scroll to position [159, 0]
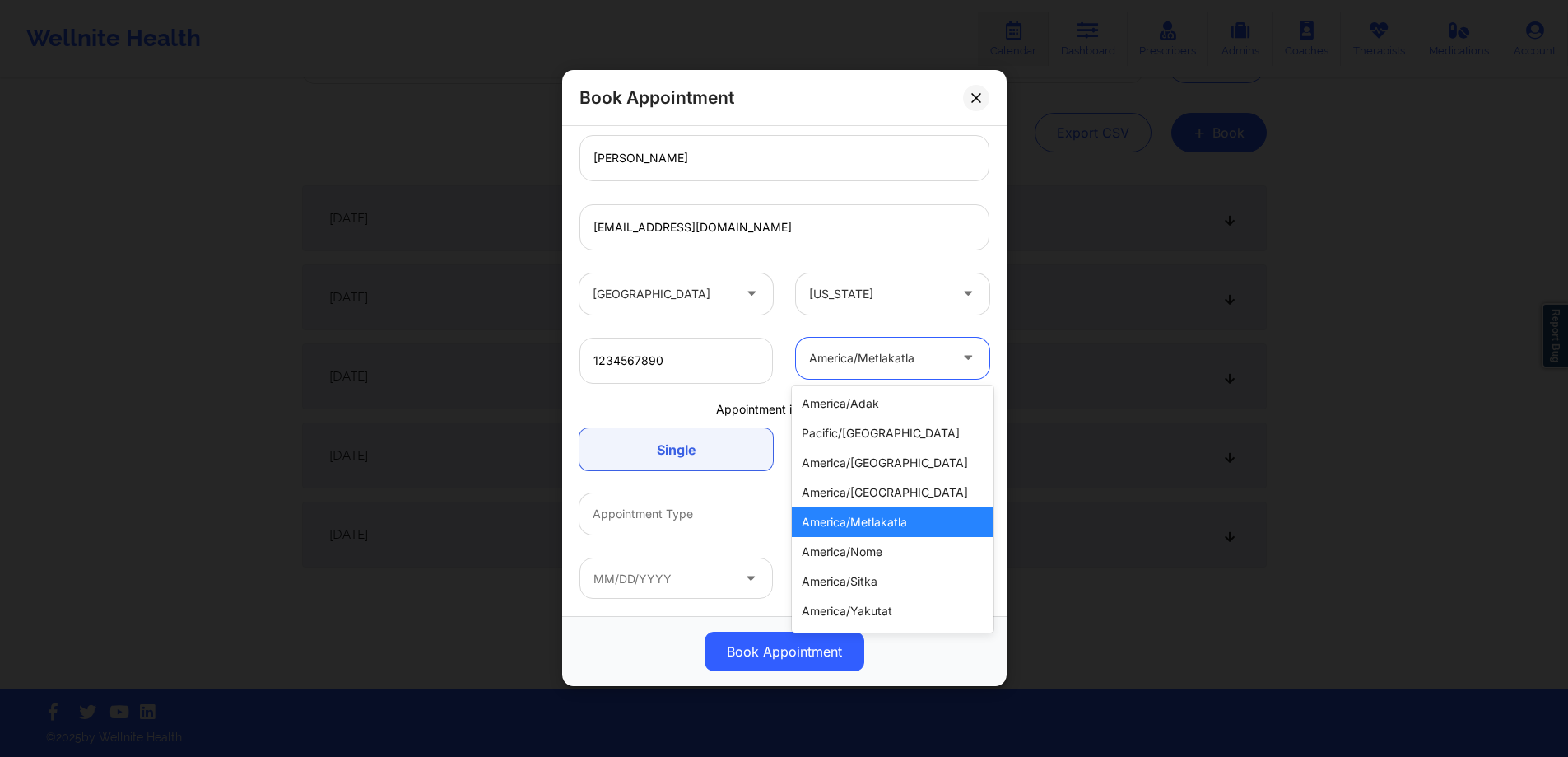
click at [914, 361] on div at bounding box center [879, 357] width 140 height 20
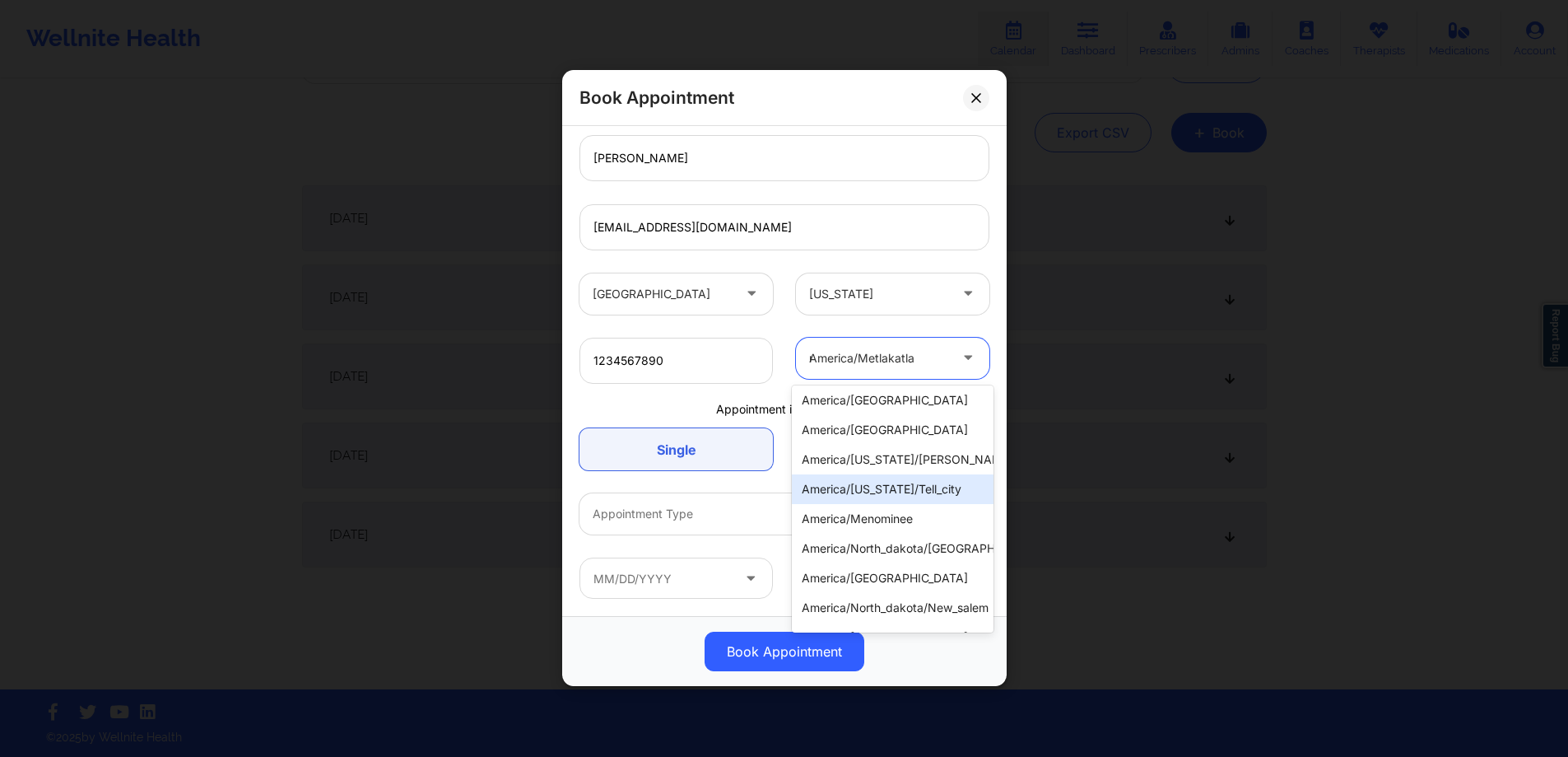
scroll to position [0, 0]
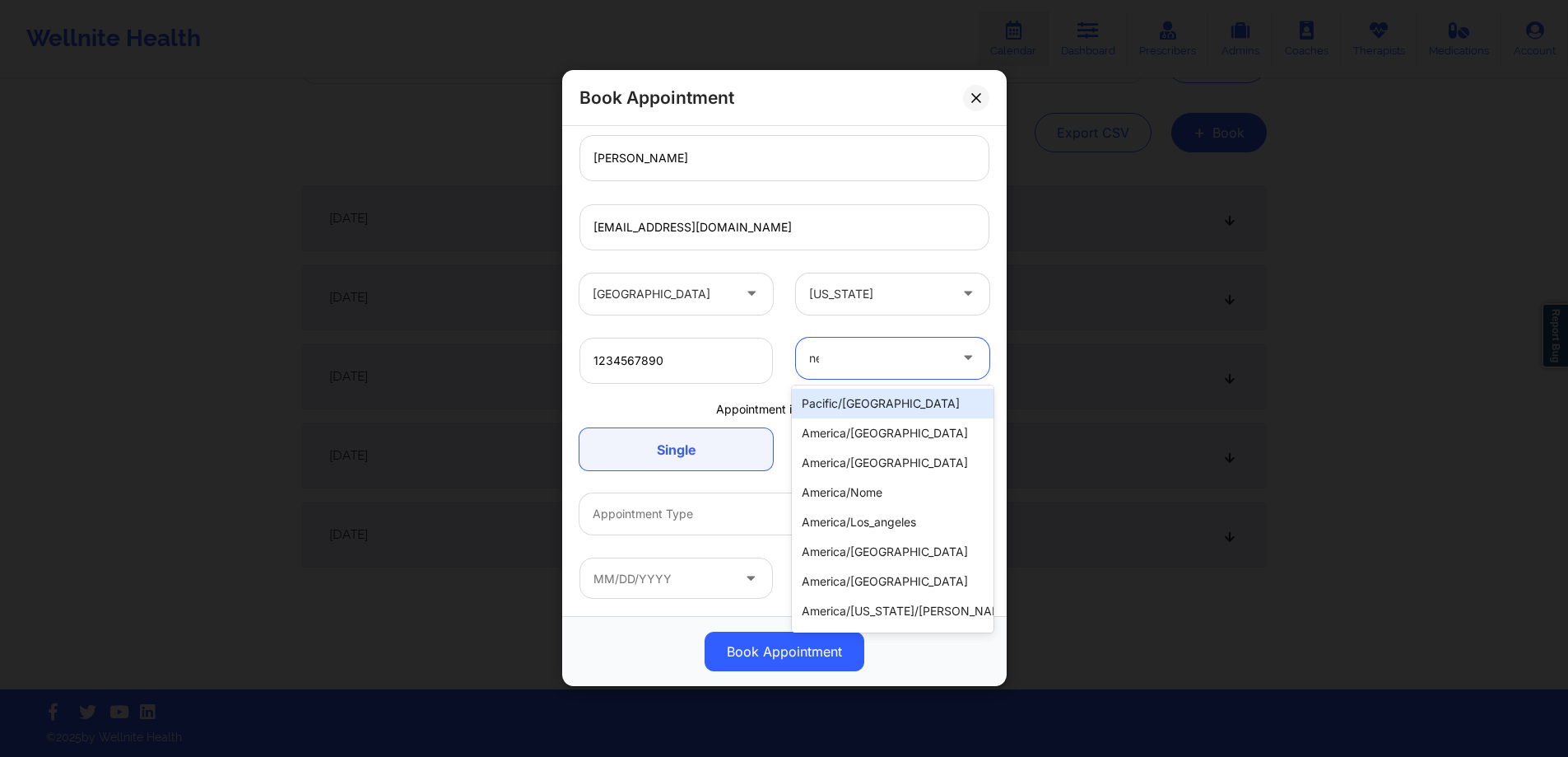
type input "new"
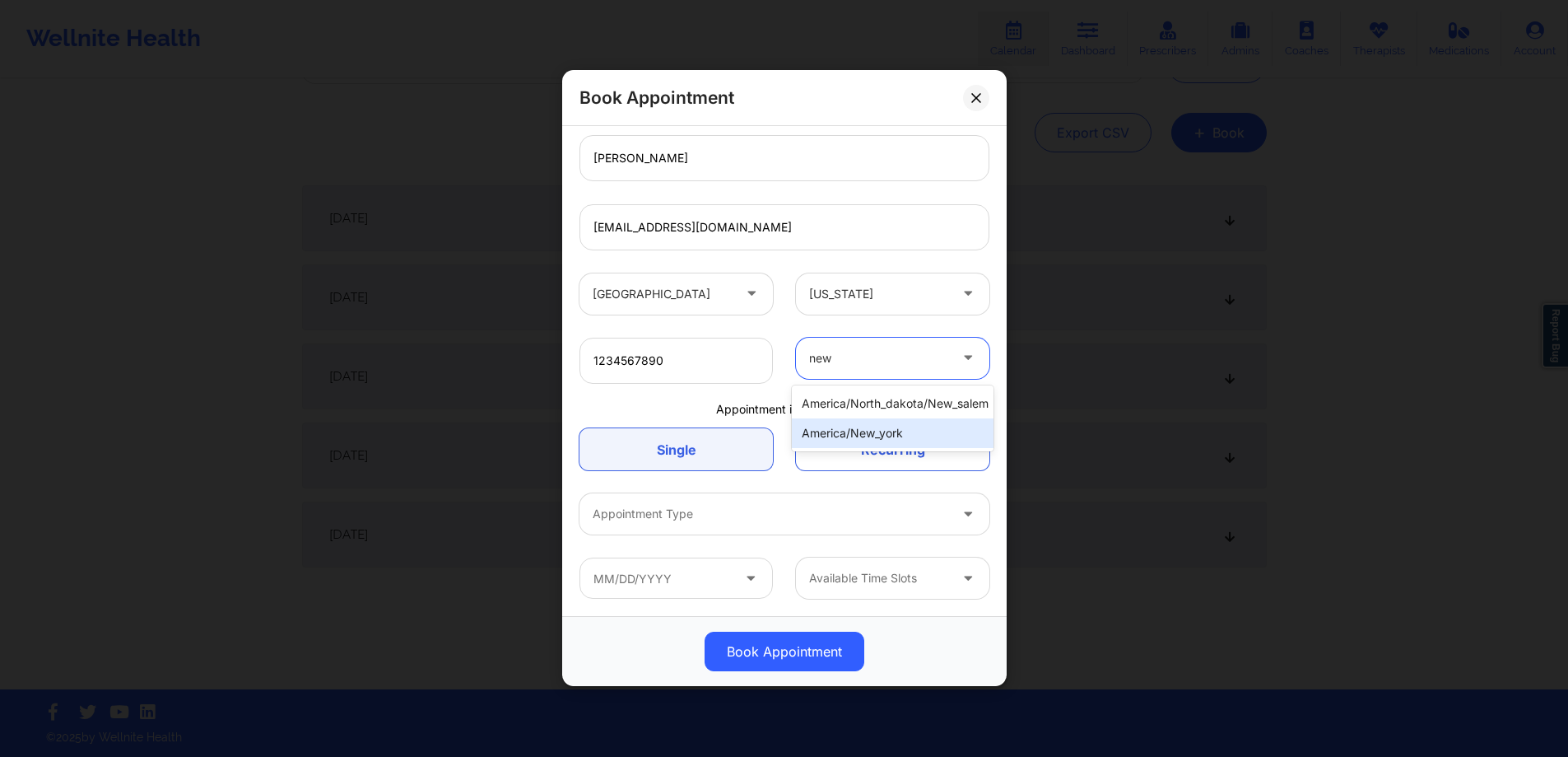
click at [895, 432] on div "america/new_york" at bounding box center [892, 433] width 202 height 30
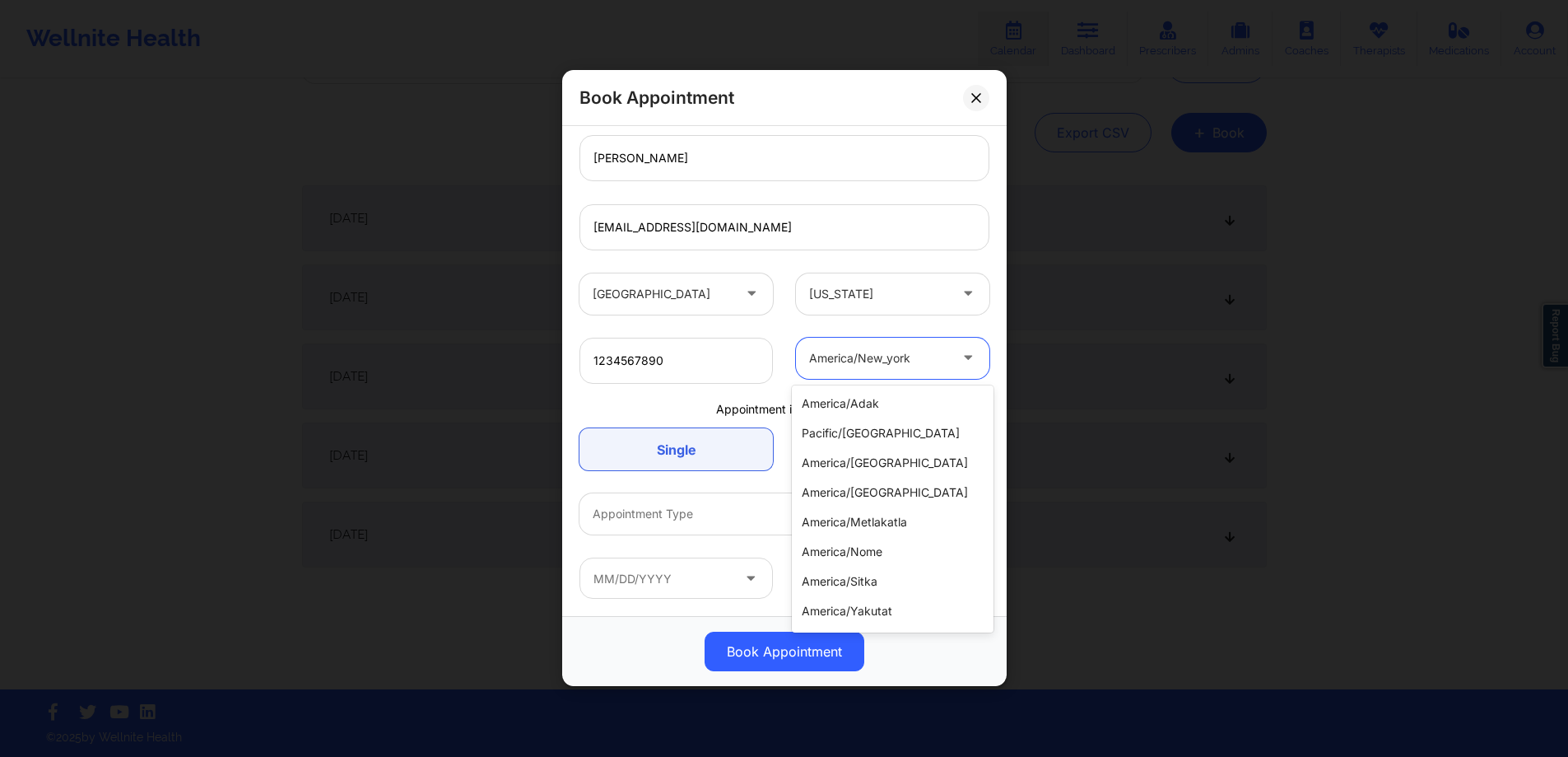
click at [891, 357] on div at bounding box center [879, 357] width 140 height 20
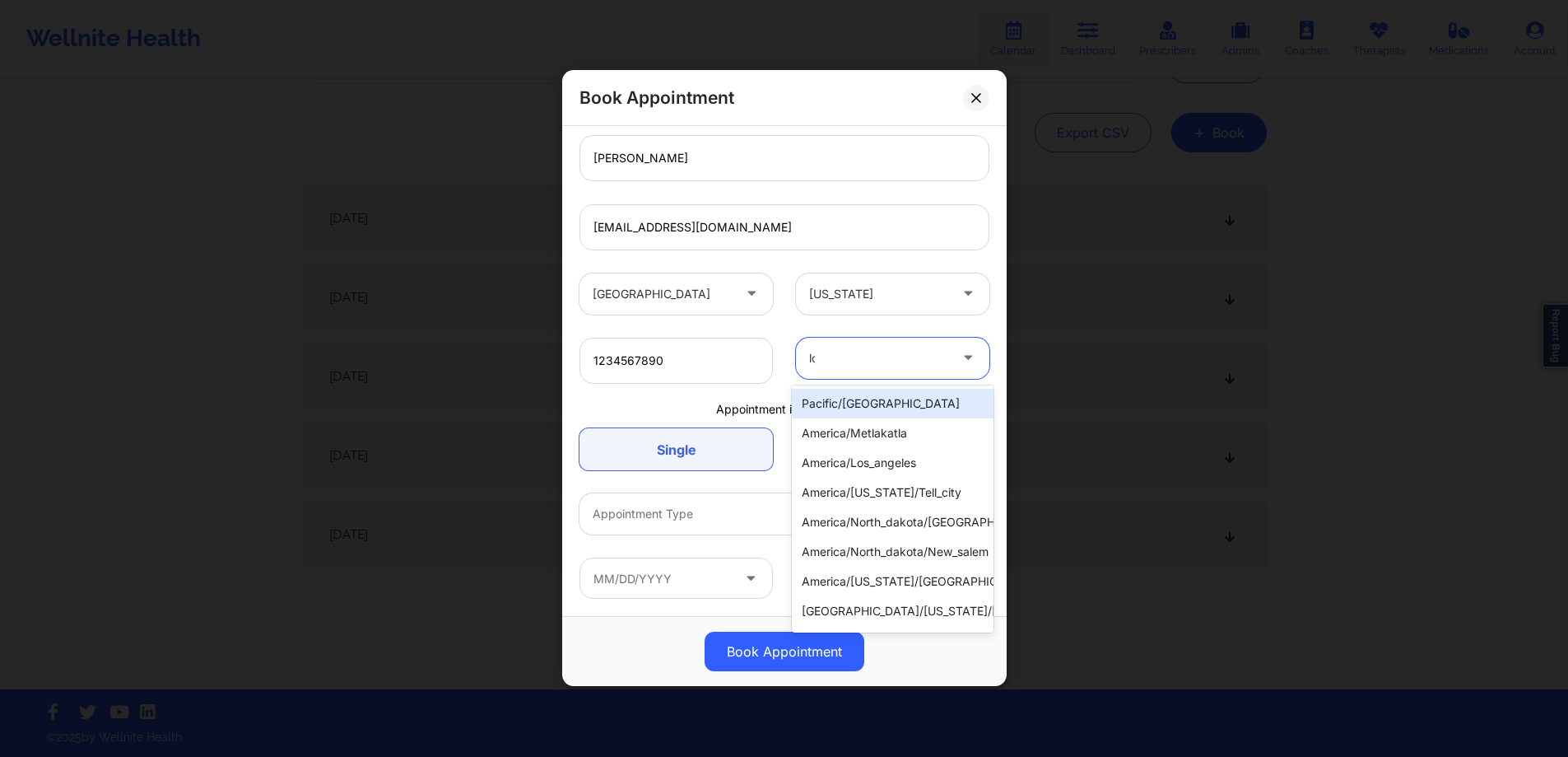
type input "los"
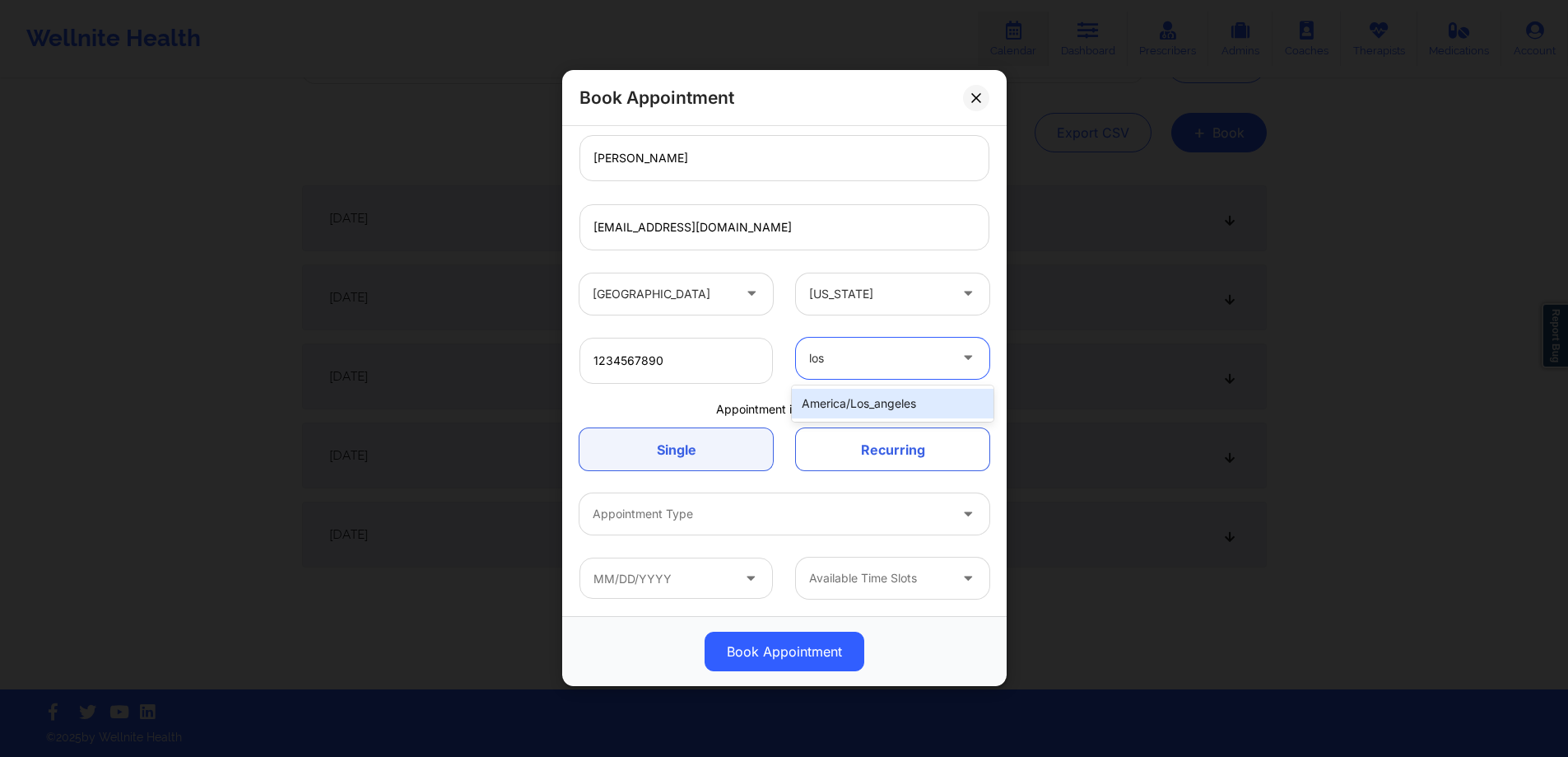
click at [907, 396] on div "america/los_angeles" at bounding box center [892, 403] width 202 height 30
